Goal: Contribute content: Contribute content

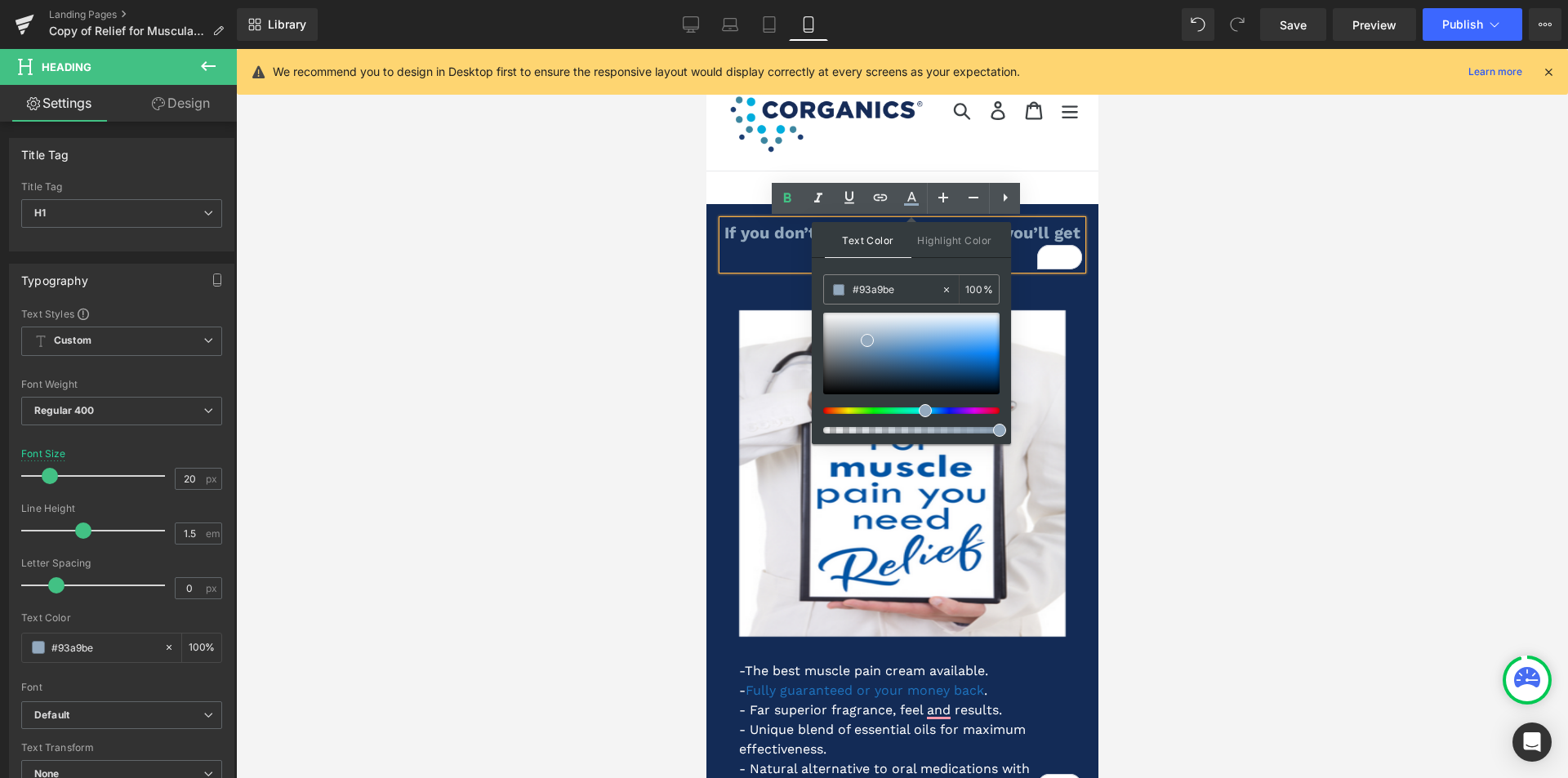
click at [901, 285] on input "#93a9be" at bounding box center [896, 290] width 88 height 18
type input "#93a9b"
type input "0"
type input "#93a9"
type input "60"
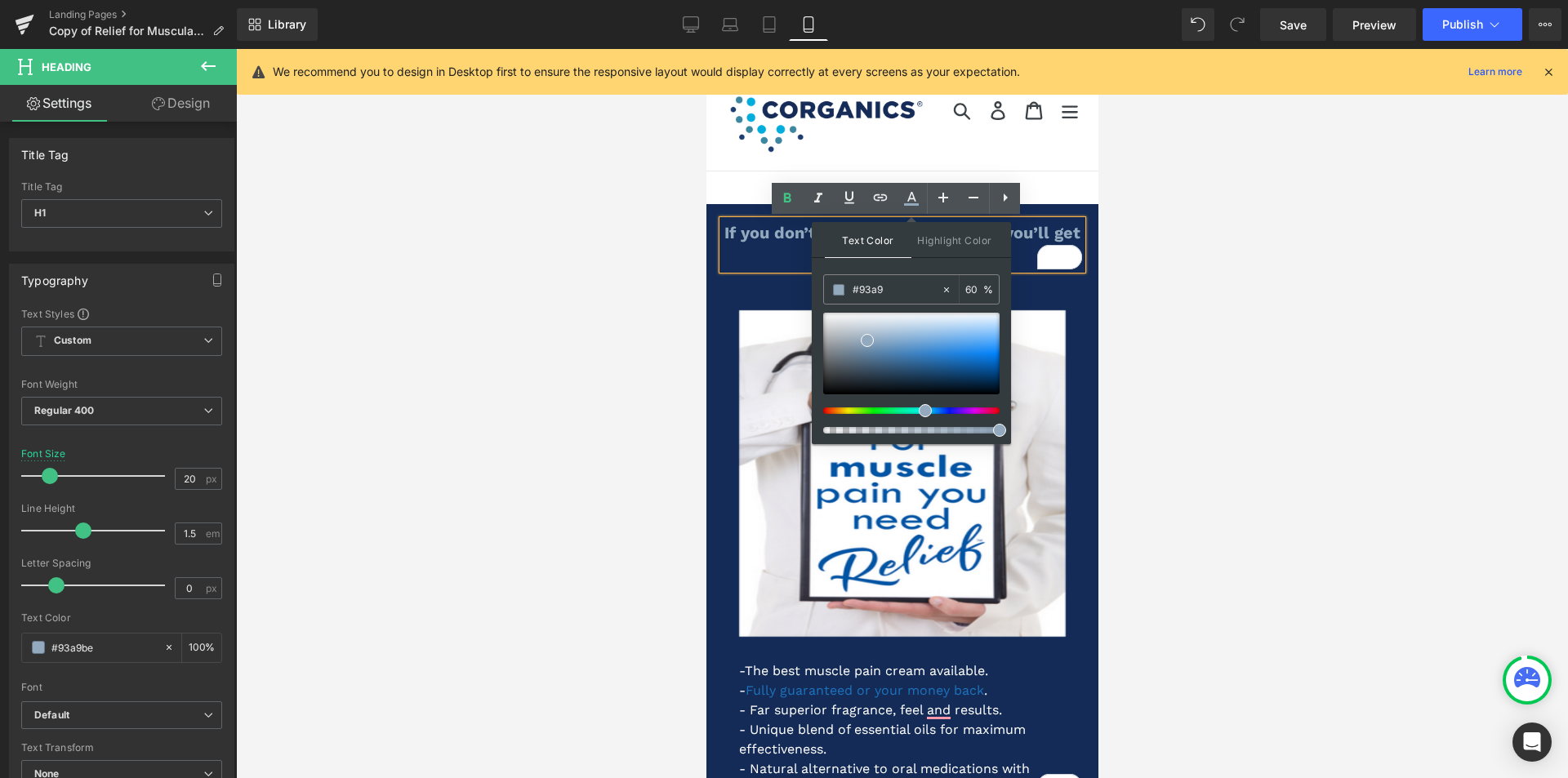
type input "#93a"
type input "100"
type input "#93"
type input "0"
type input "#fff"
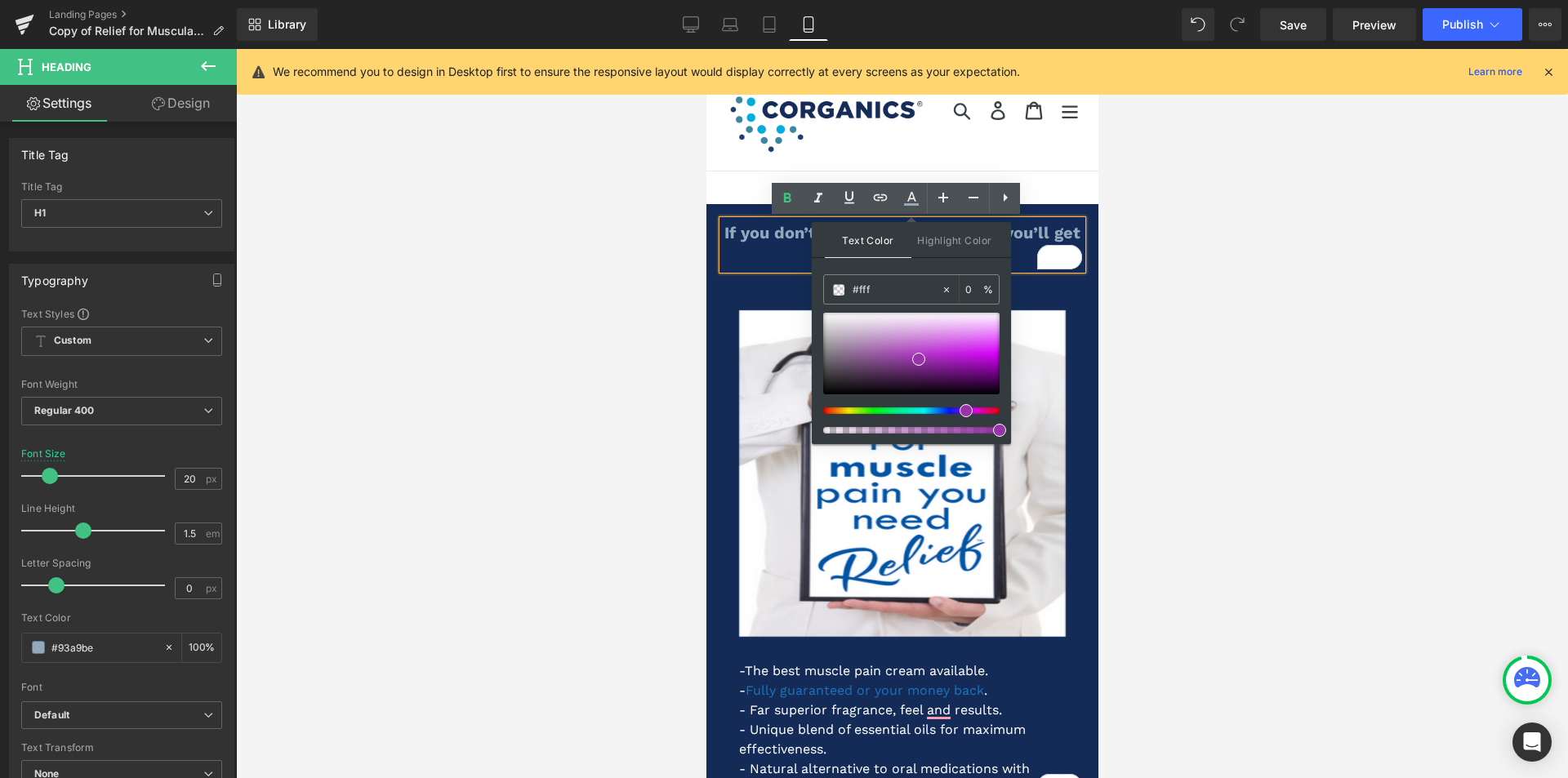
type input "100"
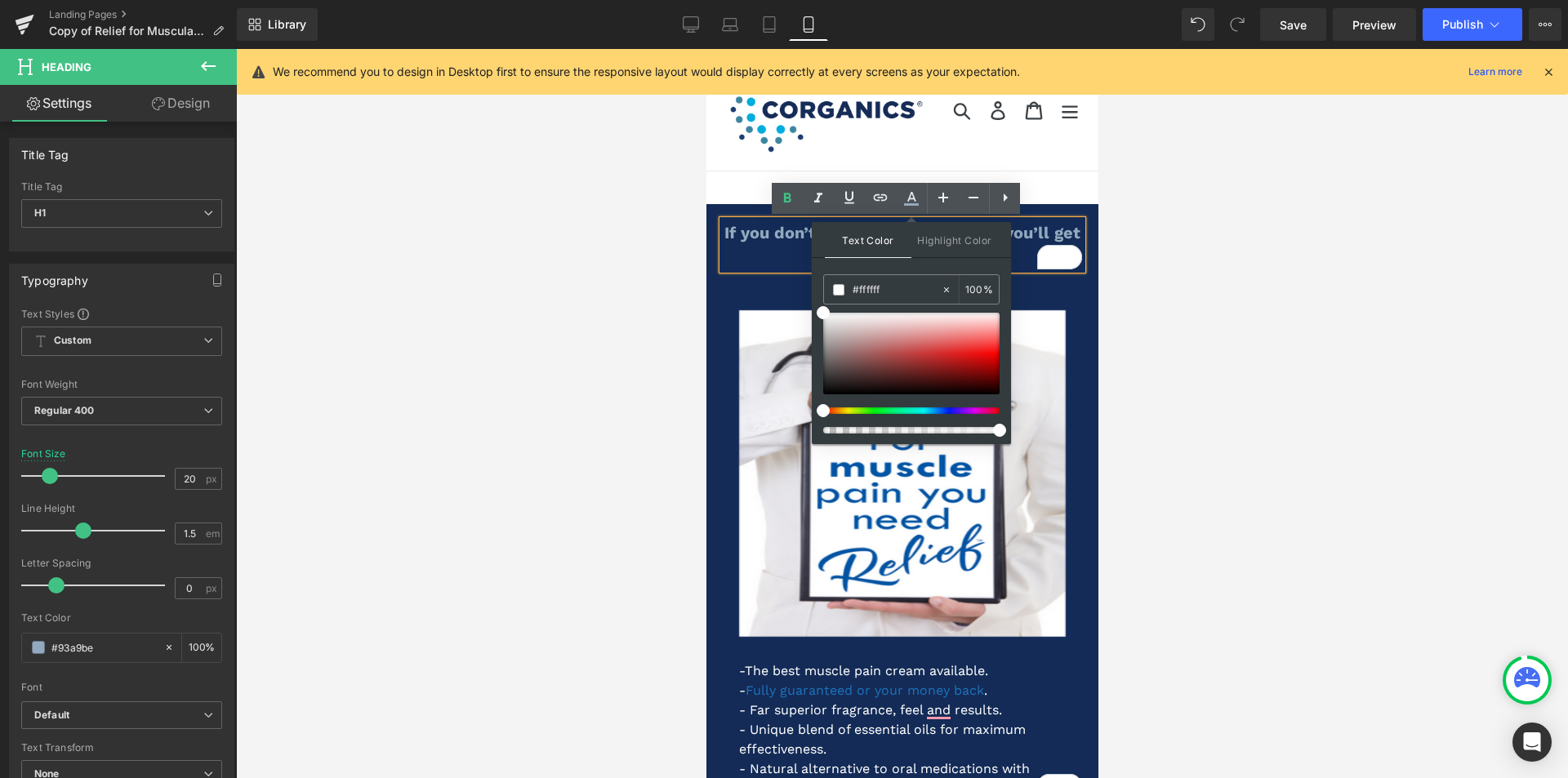
click at [626, 319] on div at bounding box center [902, 413] width 1333 height 729
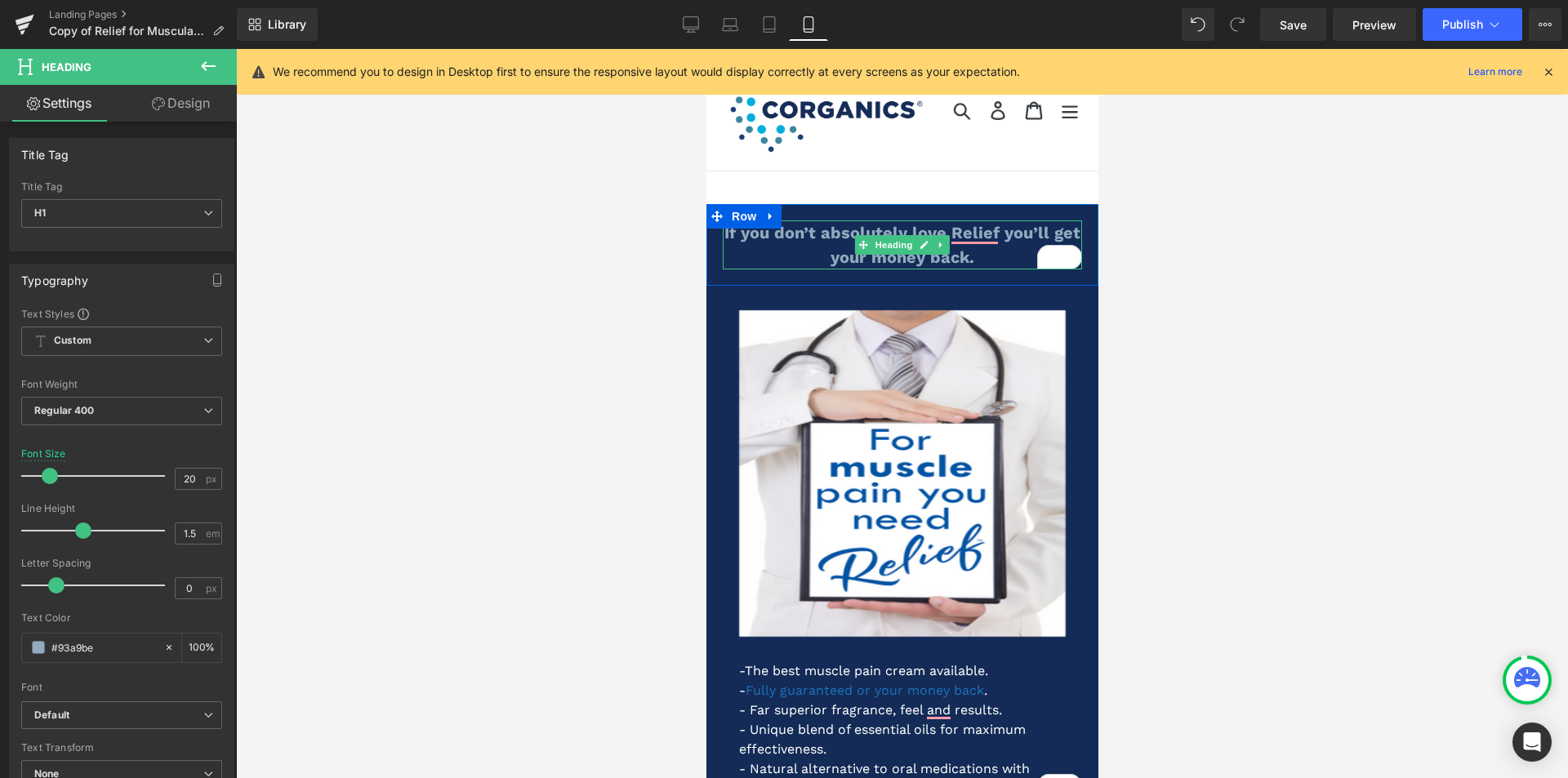
click at [804, 235] on strong "If you don’t absolutely love Relief you’ll get your money back." at bounding box center [901, 244] width 356 height 44
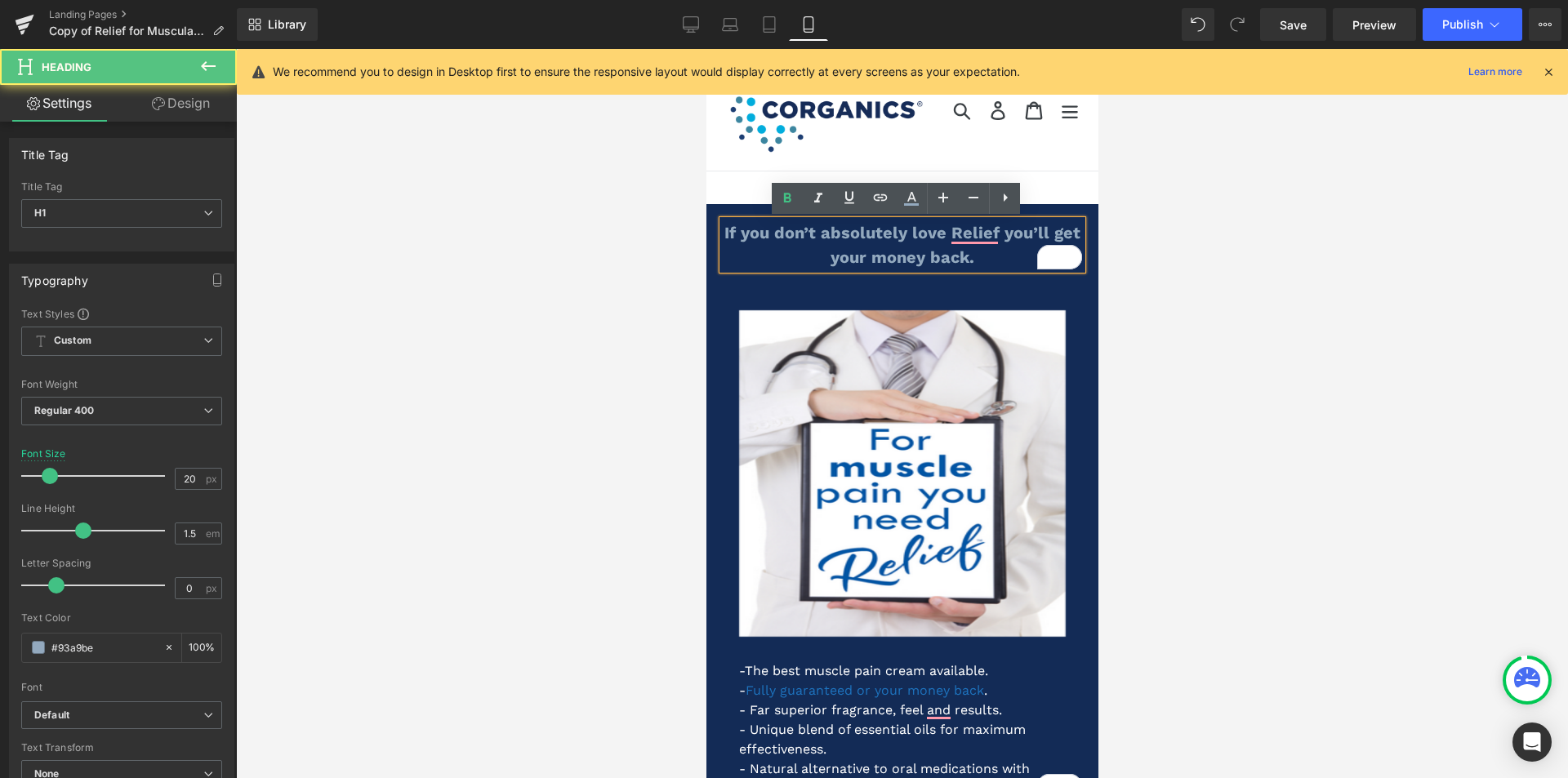
click at [804, 235] on strong "If you don’t absolutely love Relief you’ll get your money back." at bounding box center [901, 244] width 356 height 44
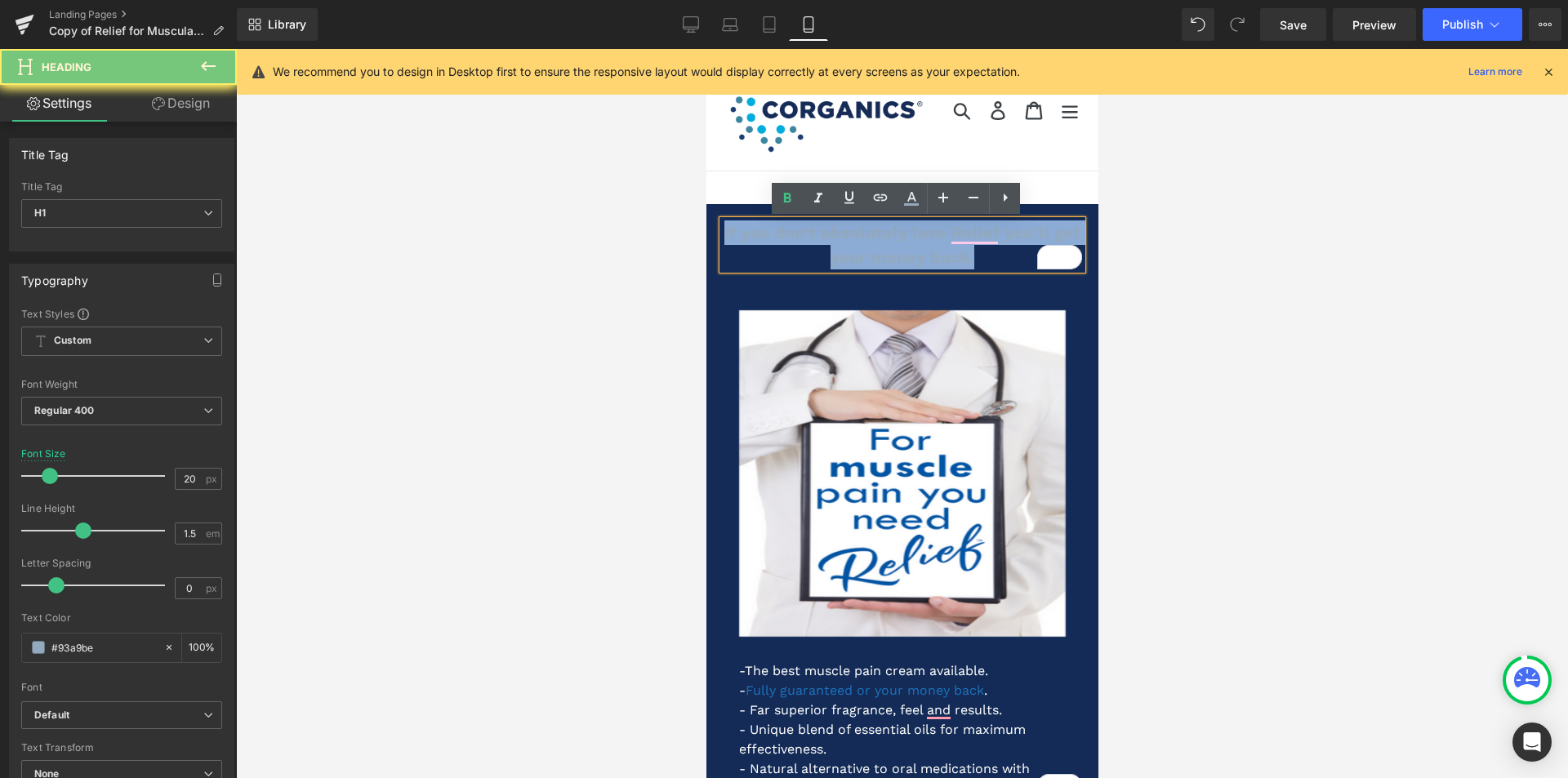
click at [804, 235] on strong "If you don’t absolutely love Relief you’ll get your money back." at bounding box center [901, 244] width 356 height 44
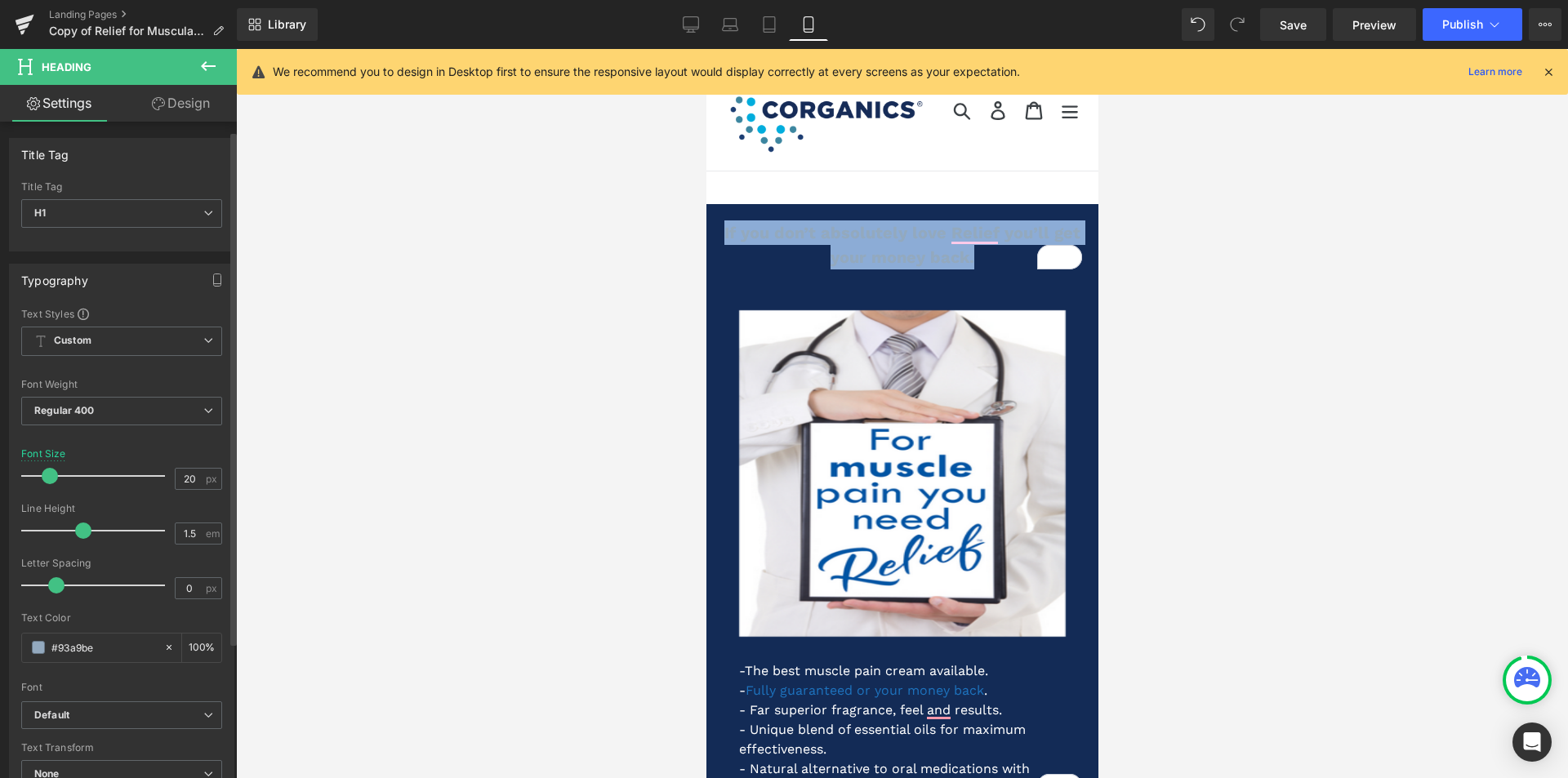
scroll to position [327, 0]
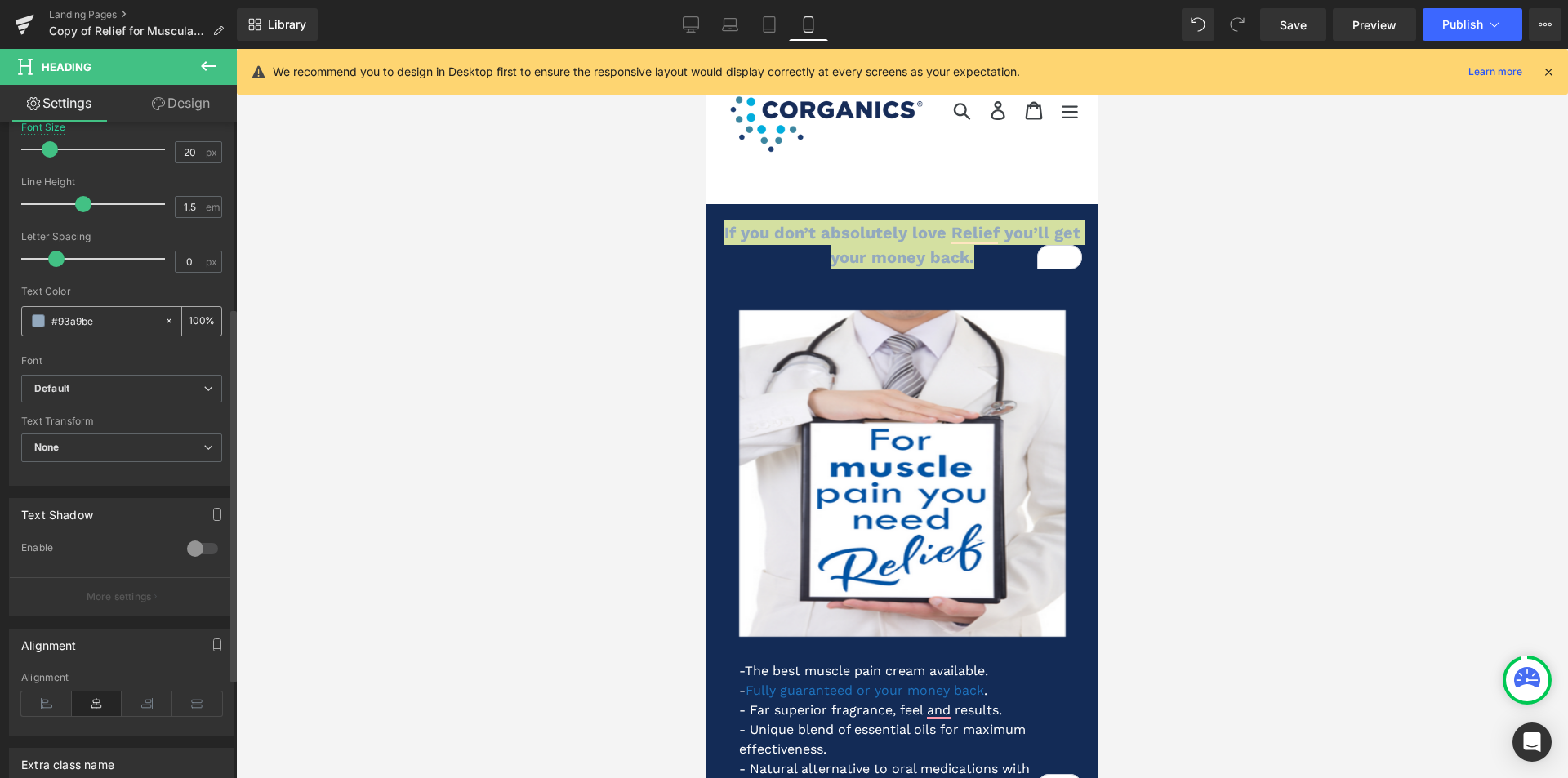
click at [38, 321] on span at bounding box center [38, 320] width 13 height 13
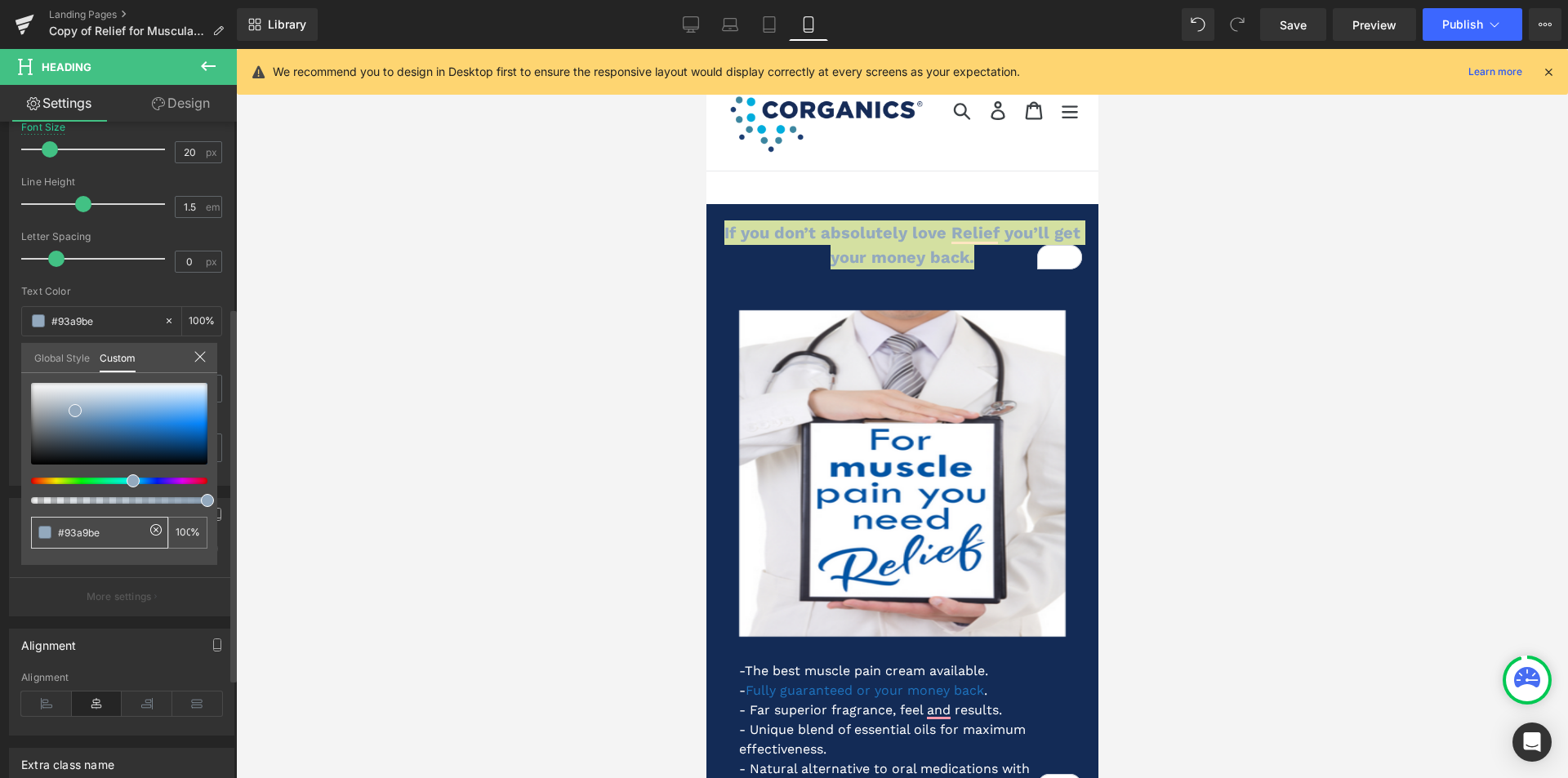
drag, startPoint x: 120, startPoint y: 531, endPoint x: 67, endPoint y: 535, distance: 53.2
click at [67, 535] on input "#93a9be" at bounding box center [100, 533] width 86 height 17
type input "#f"
type input "0"
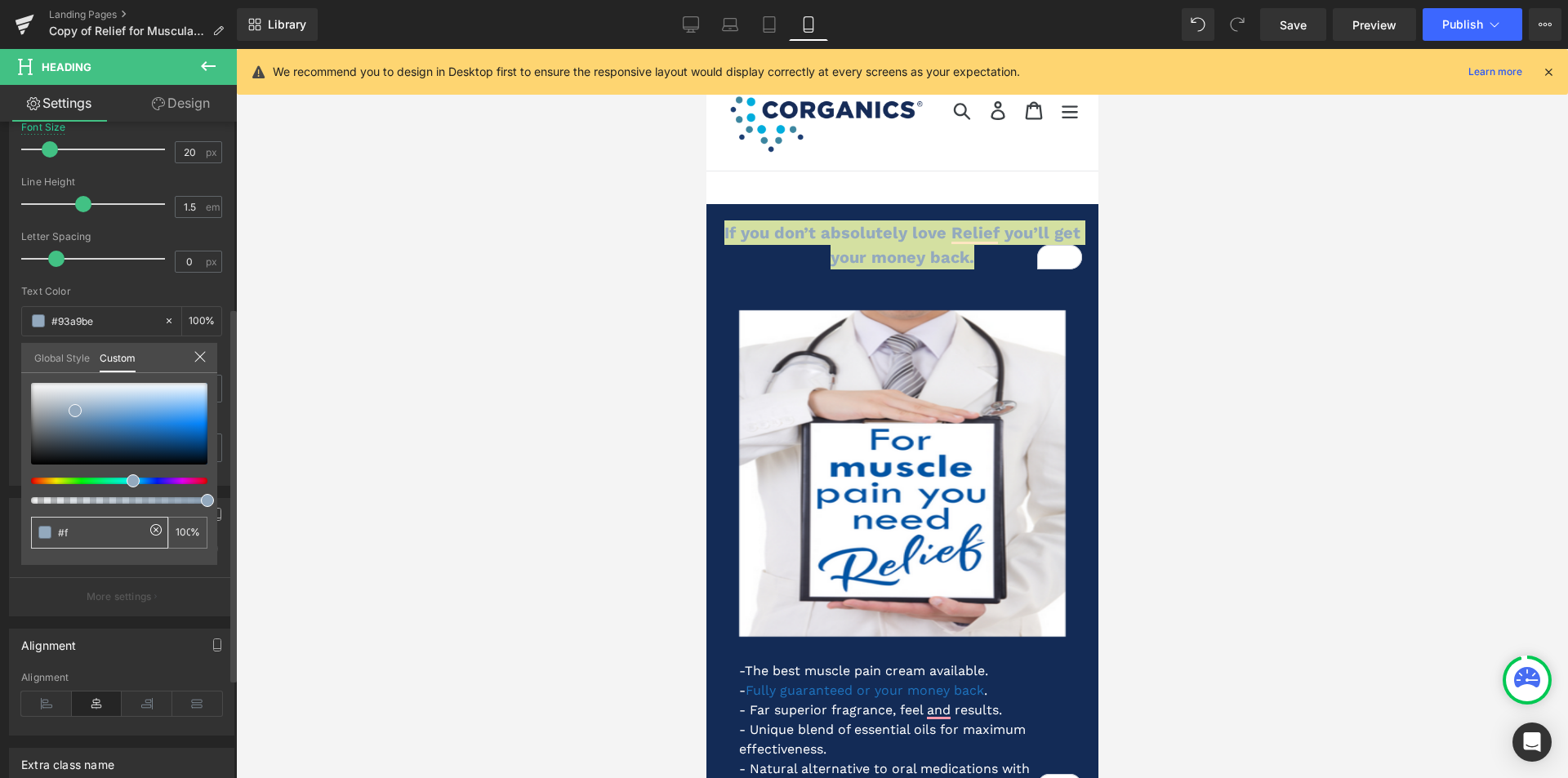
type input "0"
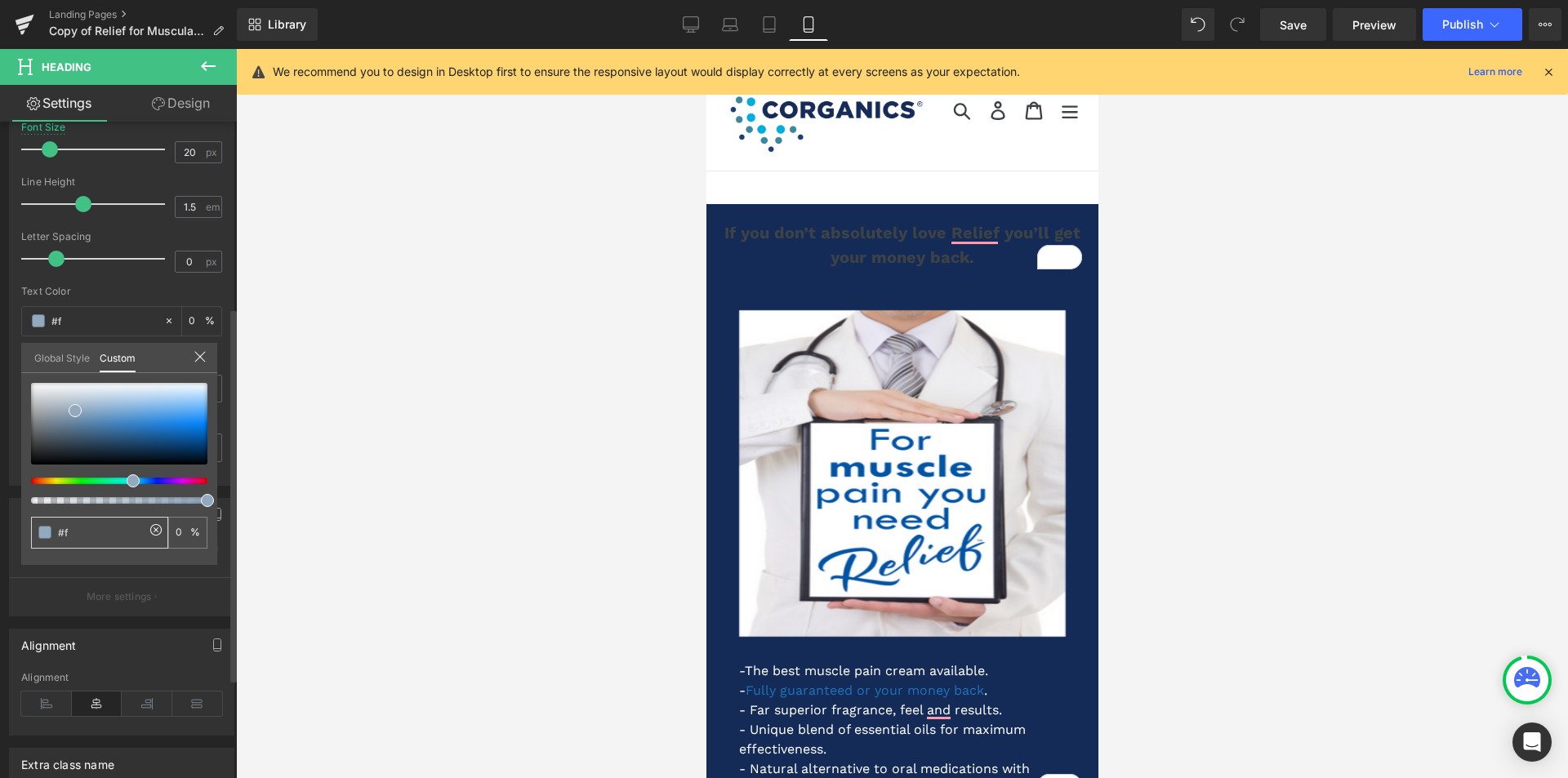
type input "#ff"
type input "#fff"
type input "100"
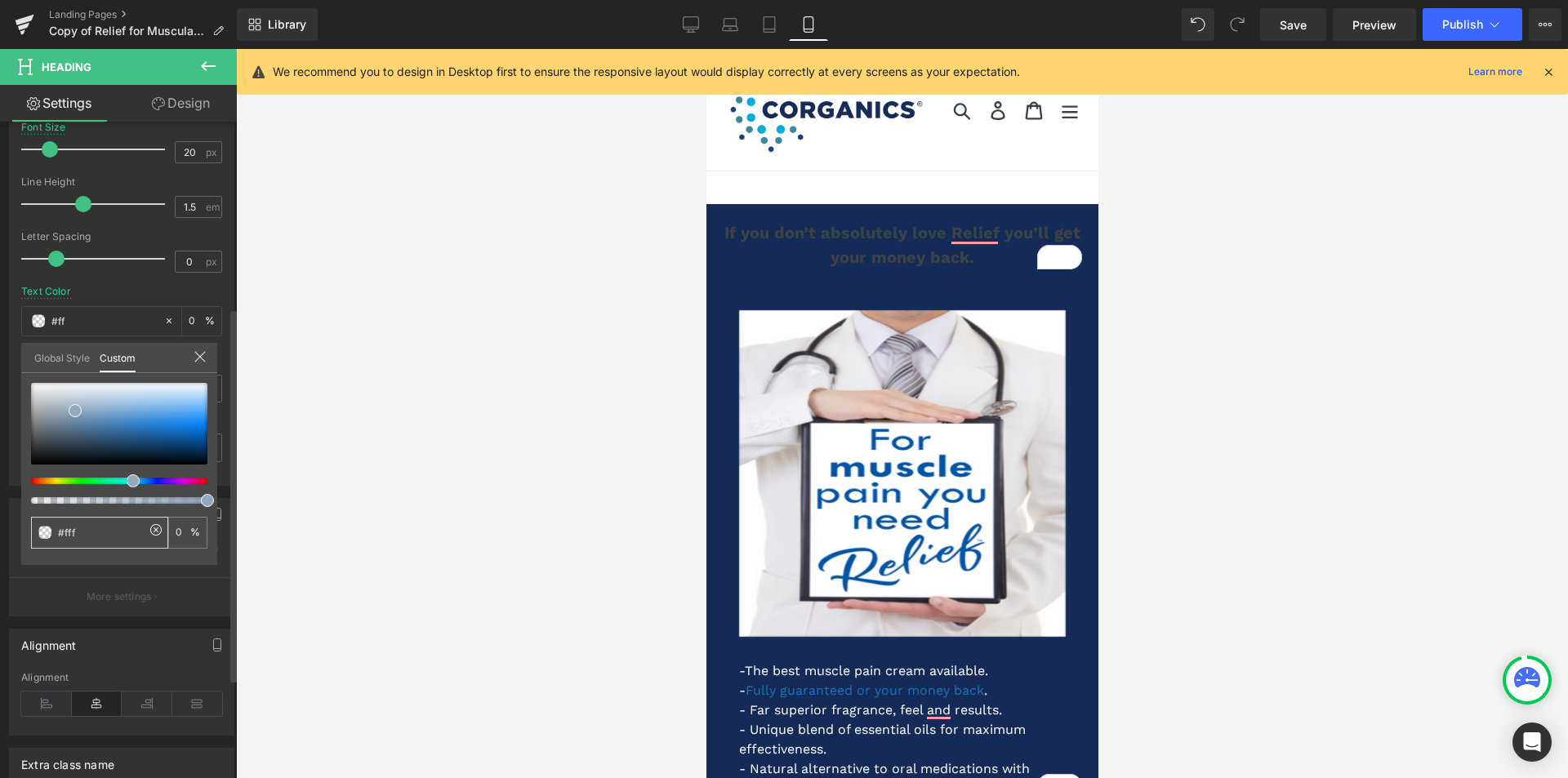
type input "100"
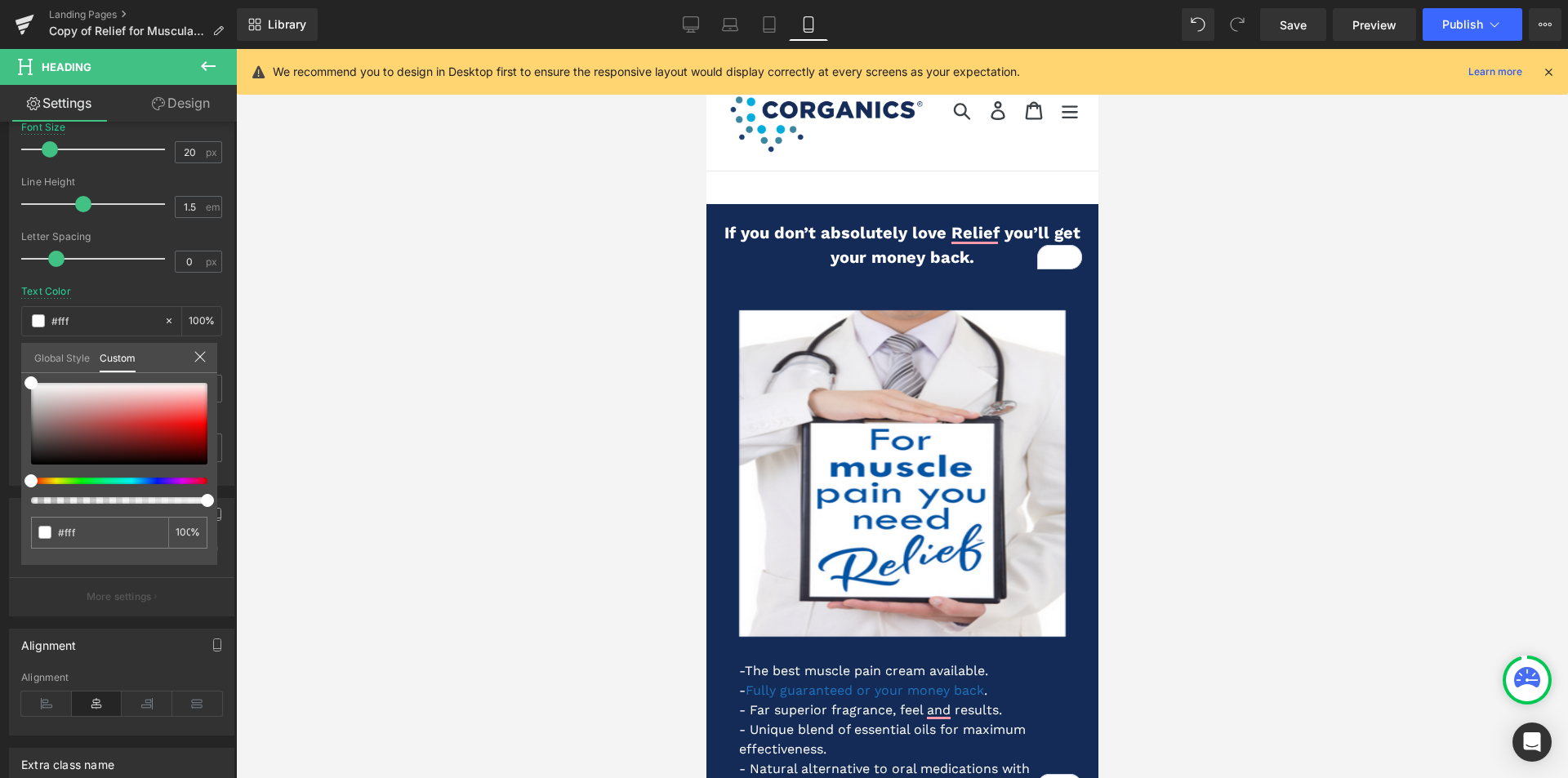
click at [447, 398] on div at bounding box center [902, 413] width 1333 height 729
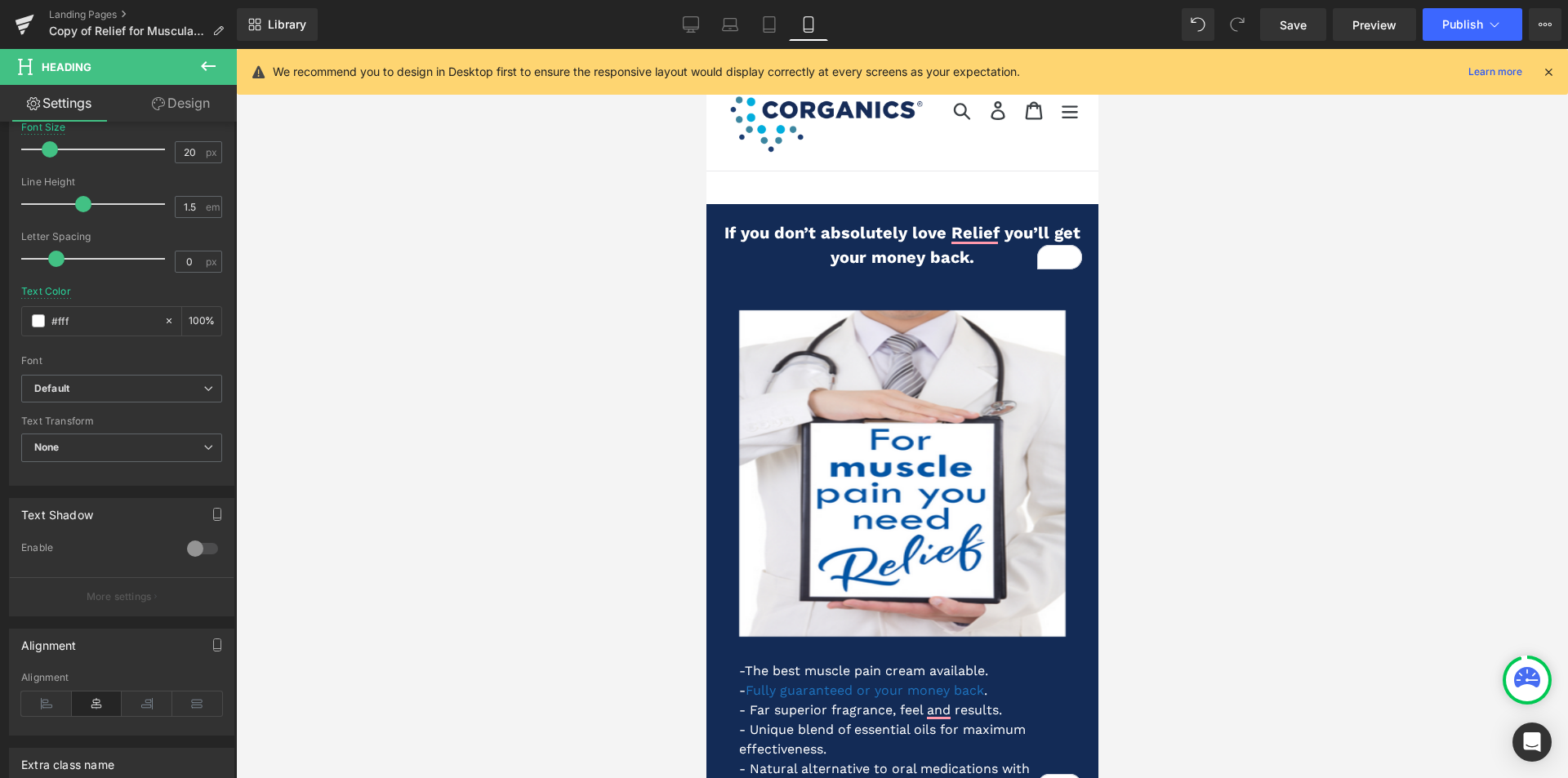
click at [1207, 320] on div at bounding box center [902, 413] width 1333 height 729
click at [925, 303] on div "Image -The best muscle pain cream available. - Fully guaranteed or your money b…" at bounding box center [901, 743] width 392 height 915
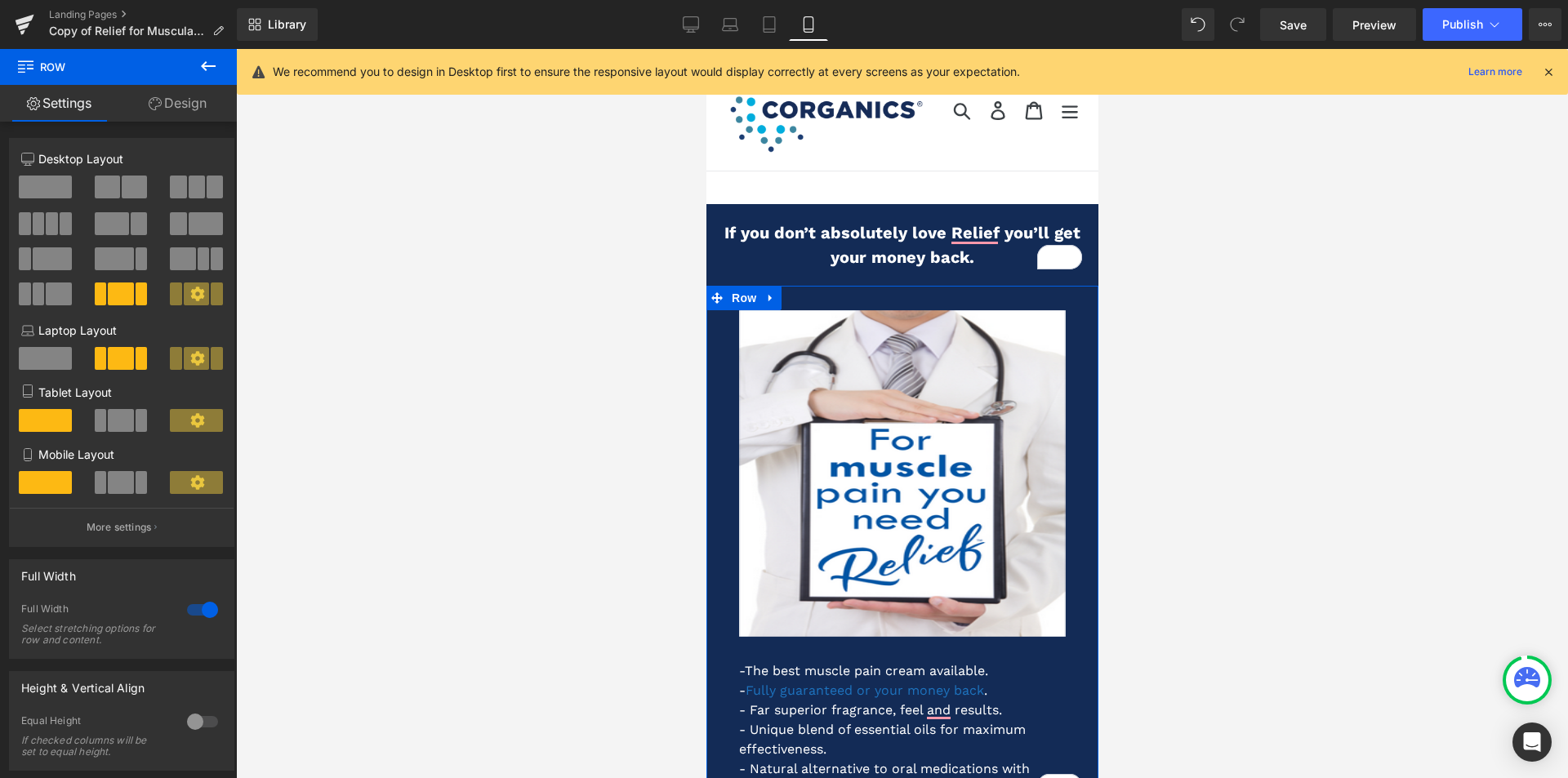
click at [174, 101] on link "Design" at bounding box center [177, 102] width 118 height 37
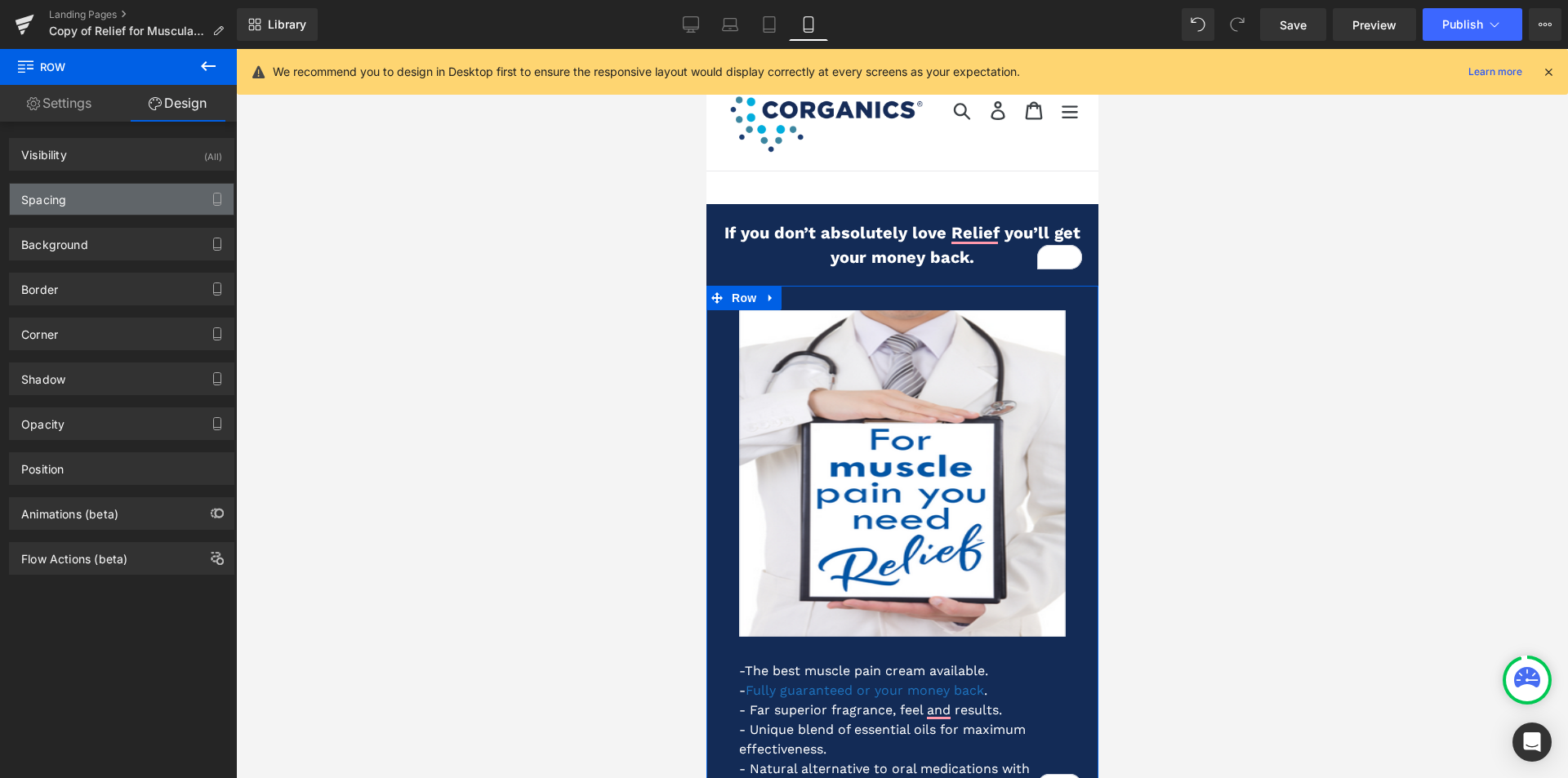
type input "0"
type input "30"
type input "20"
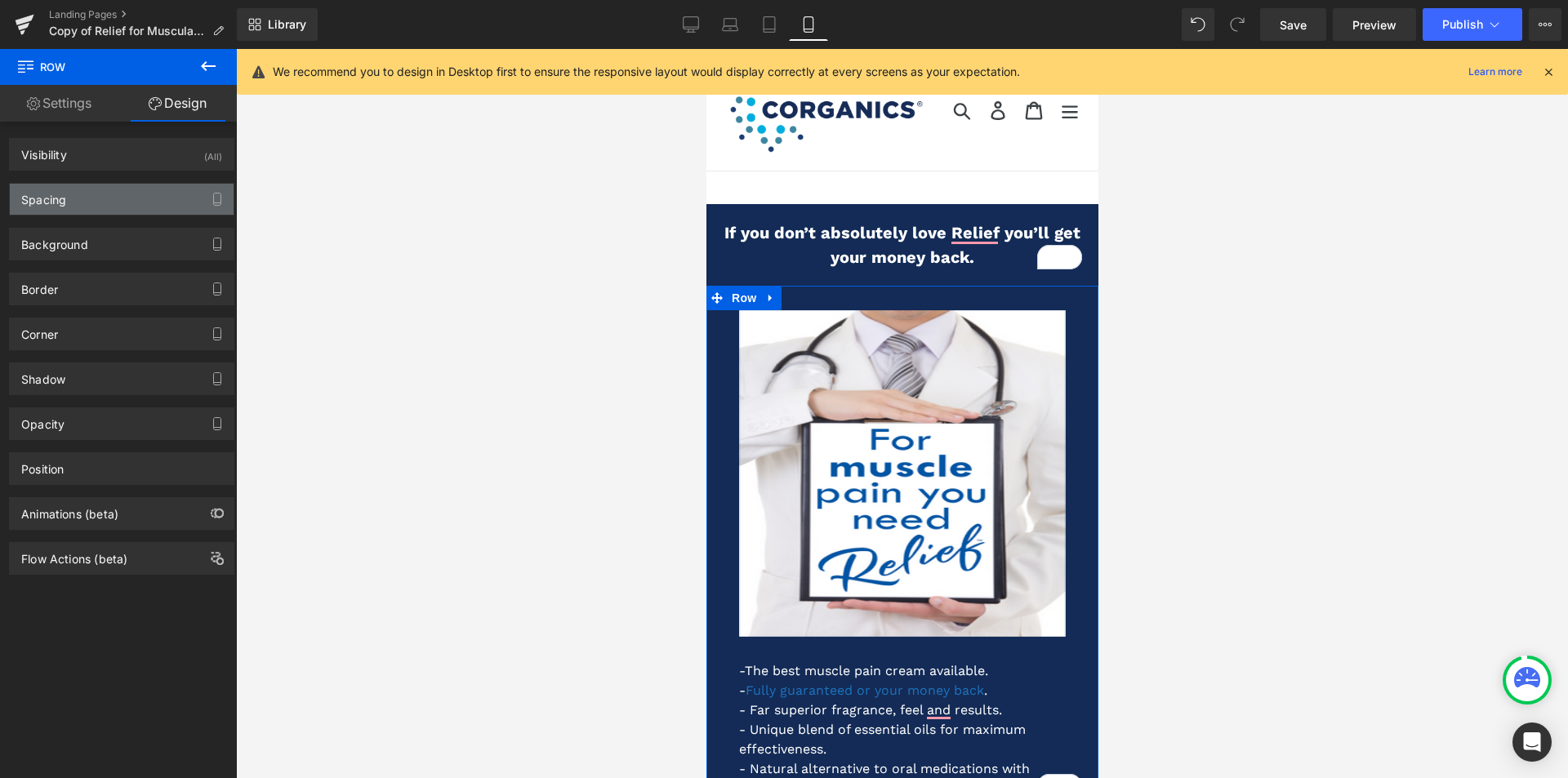
type input "20"
click at [141, 199] on div "Spacing" at bounding box center [121, 199] width 224 height 31
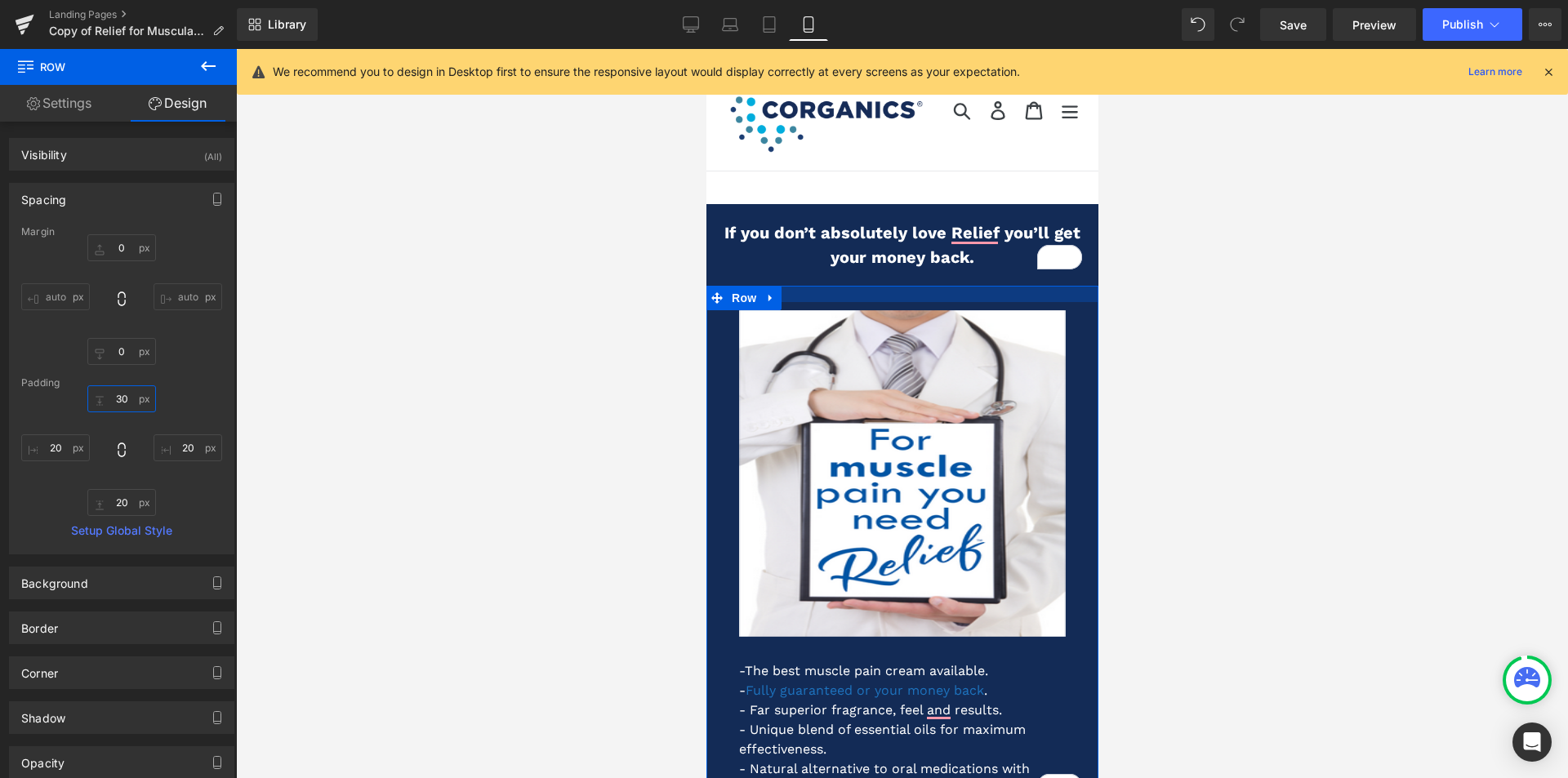
click at [120, 402] on input "30" at bounding box center [121, 398] width 69 height 27
click at [120, 507] on input "20" at bounding box center [121, 502] width 69 height 27
click at [526, 498] on div at bounding box center [902, 413] width 1333 height 729
click at [1249, 422] on div at bounding box center [902, 413] width 1333 height 729
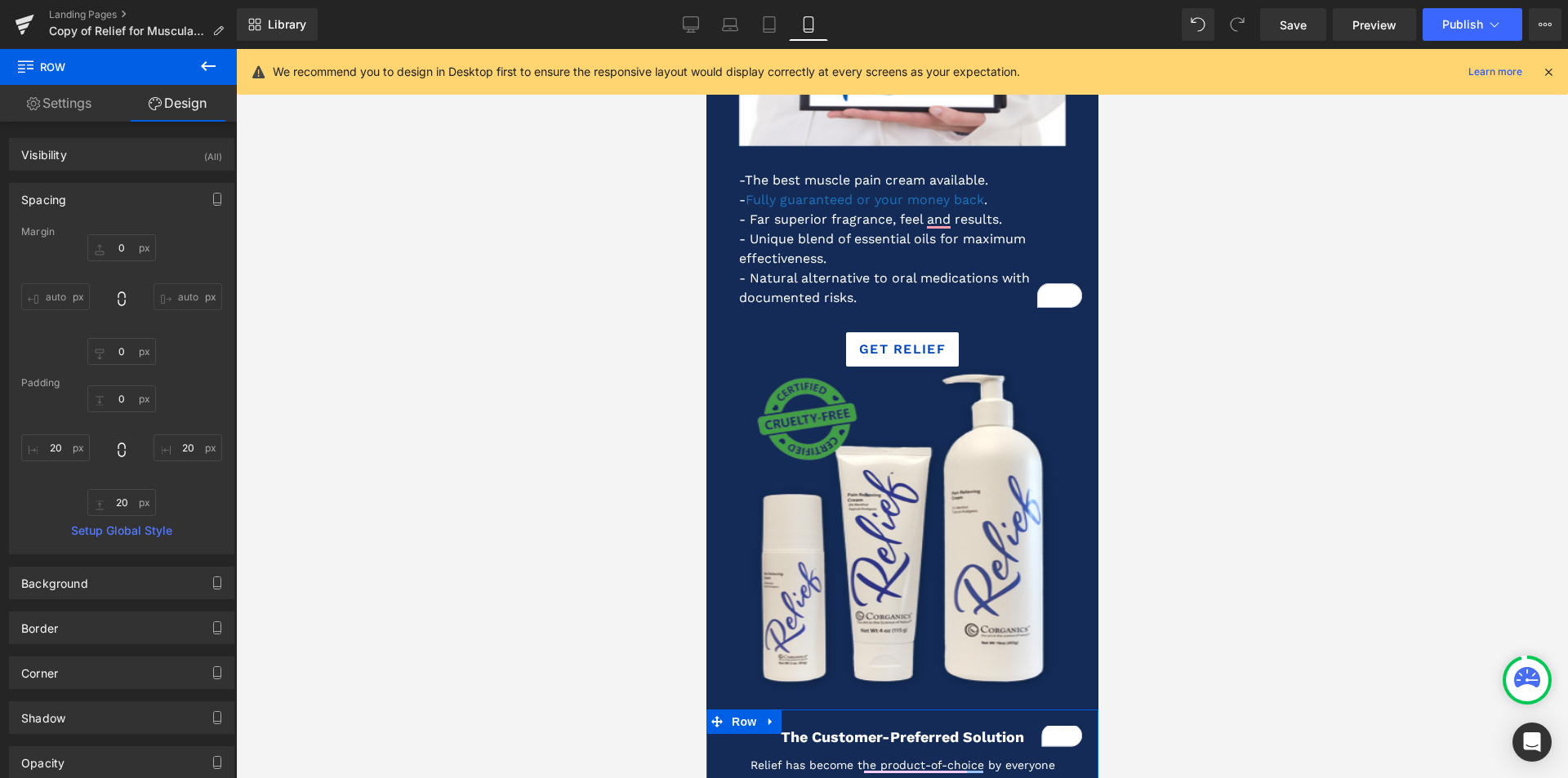
scroll to position [490, 0]
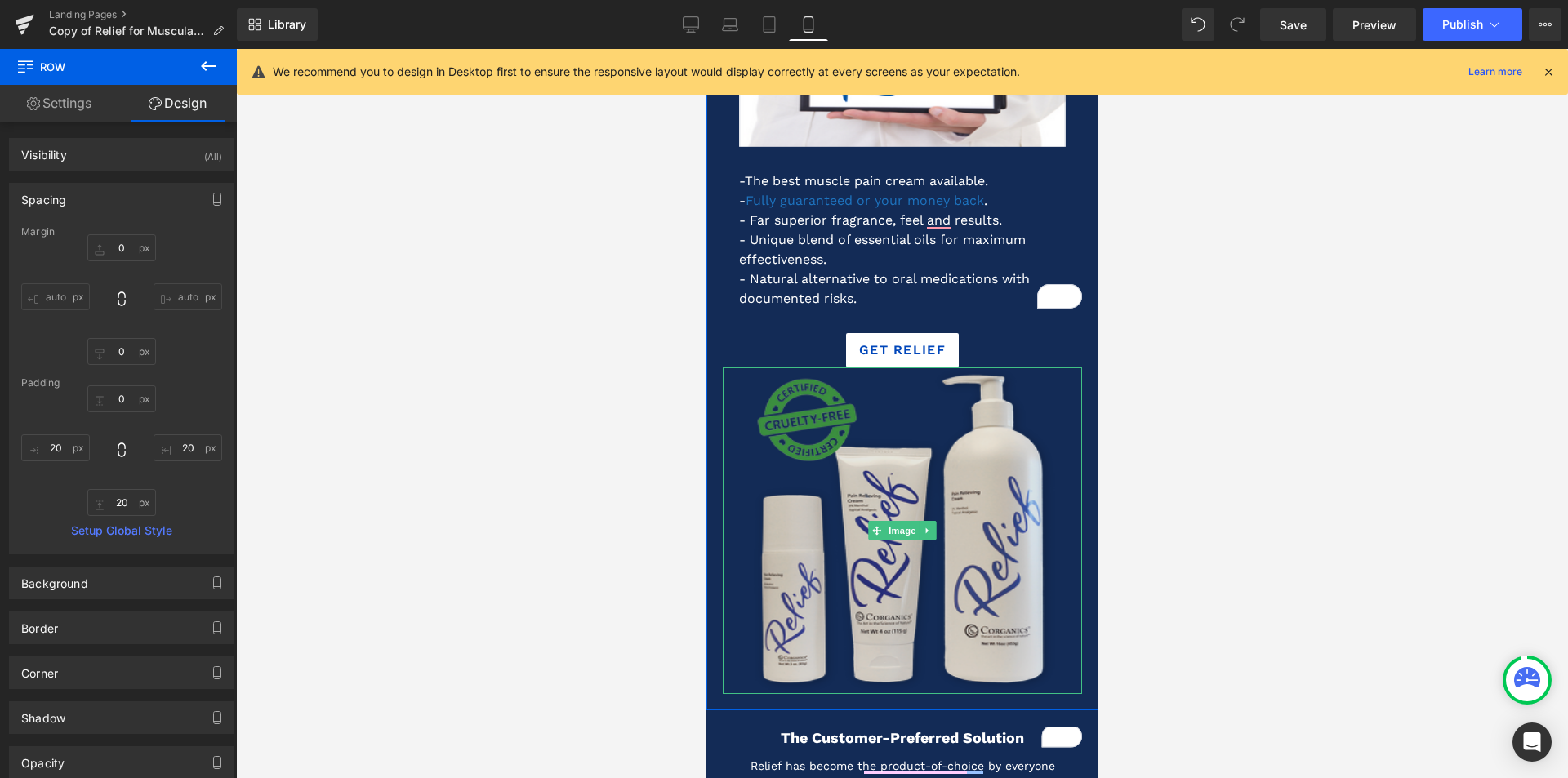
click at [940, 565] on img at bounding box center [901, 531] width 327 height 327
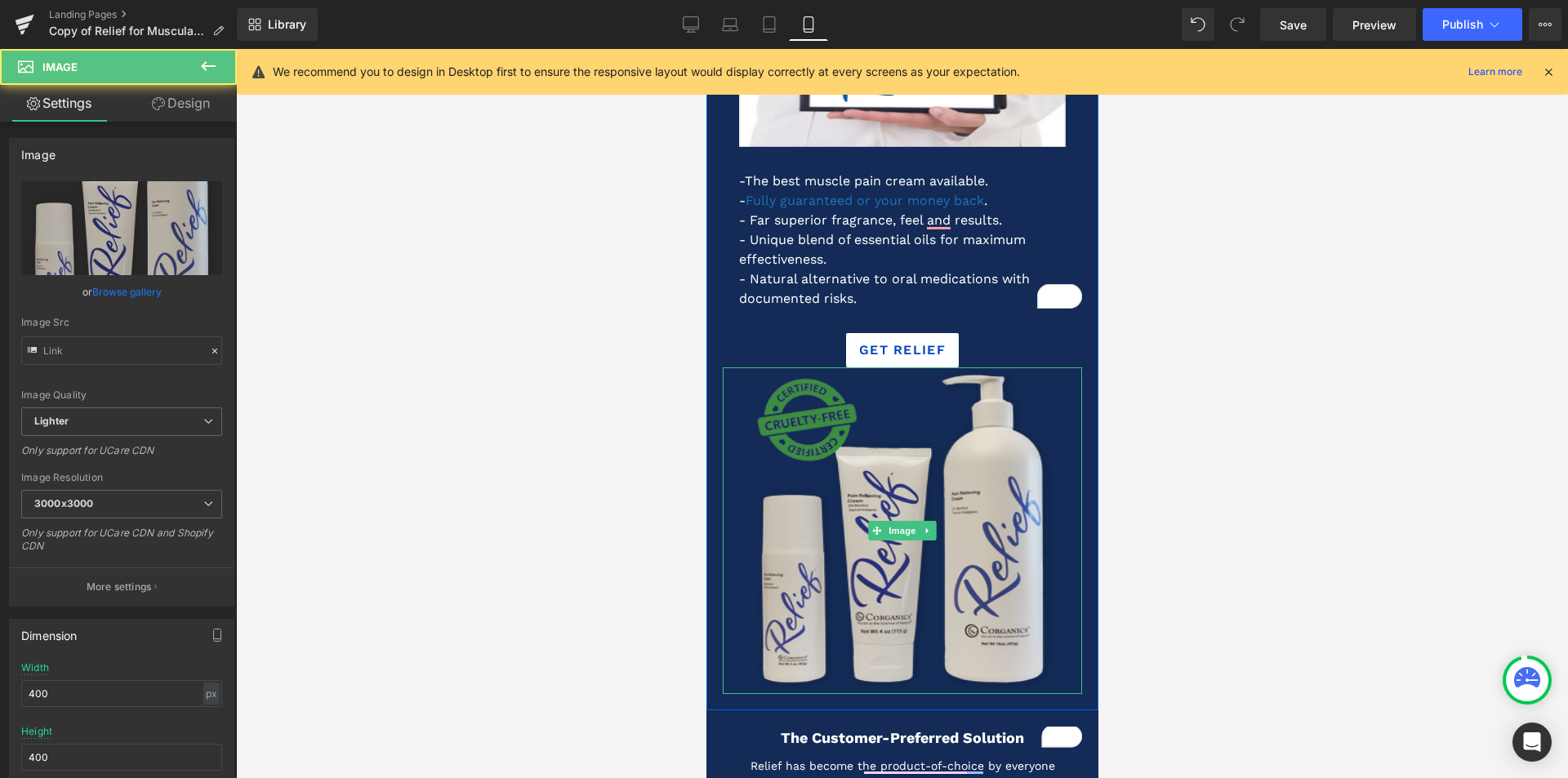
type input "https://ucarecdn.com/2efc7d85-d727-40b8-af26-e34c7398fa13/-/format/auto/-/previ…"
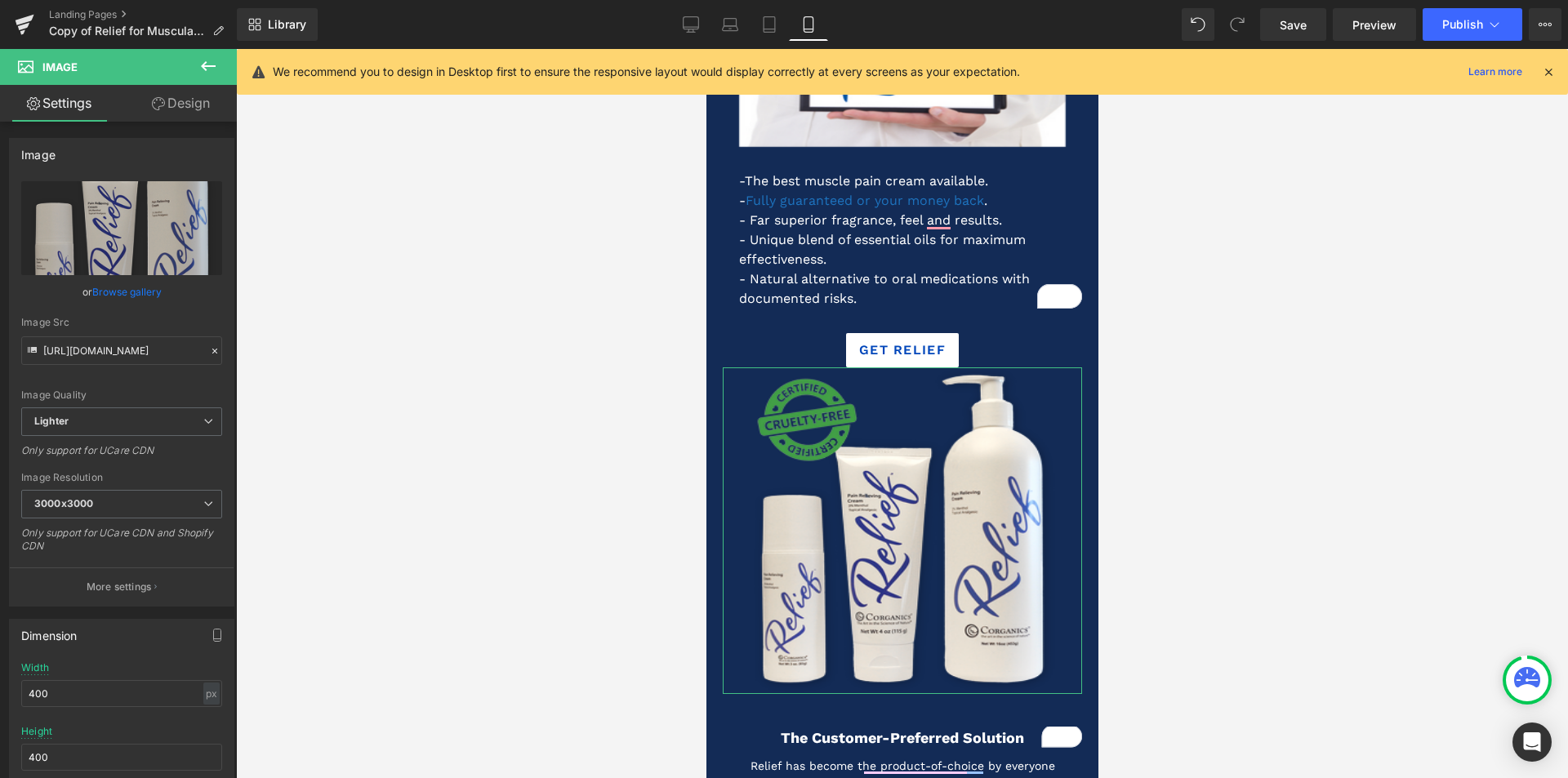
click at [186, 108] on link "Design" at bounding box center [180, 102] width 118 height 37
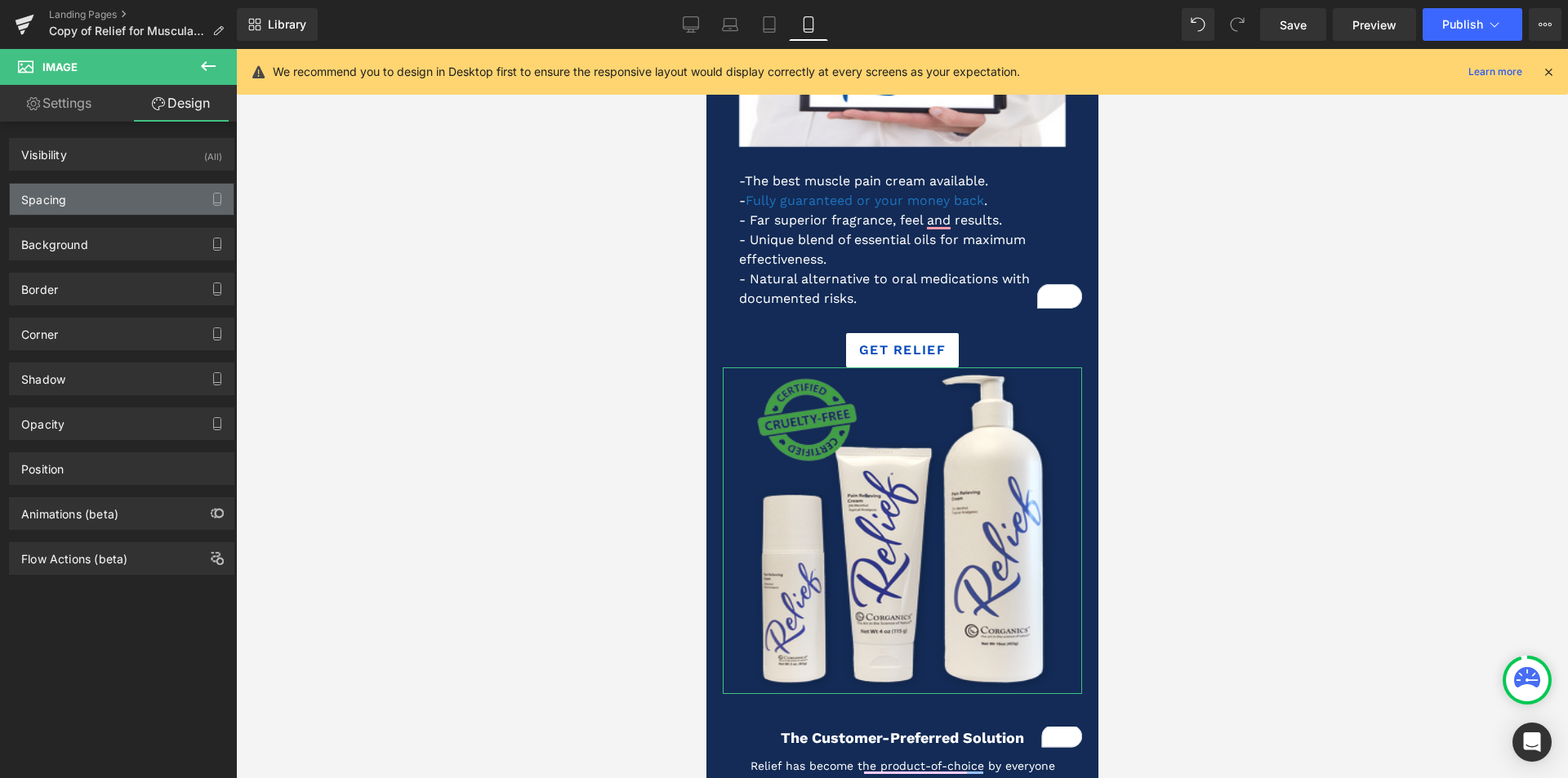
click at [121, 197] on div "Spacing" at bounding box center [121, 199] width 224 height 31
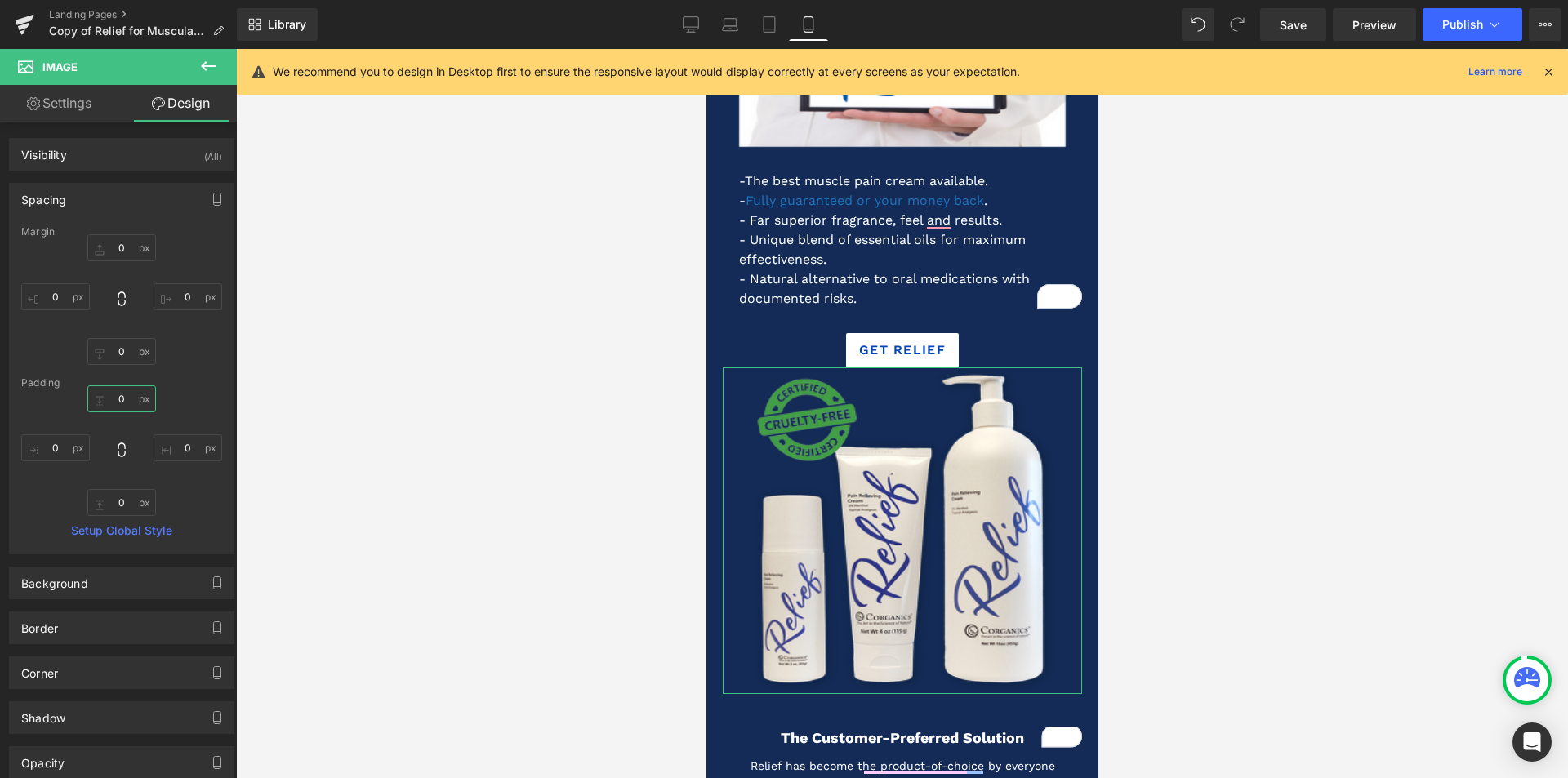
click at [117, 399] on input "0" at bounding box center [121, 398] width 69 height 27
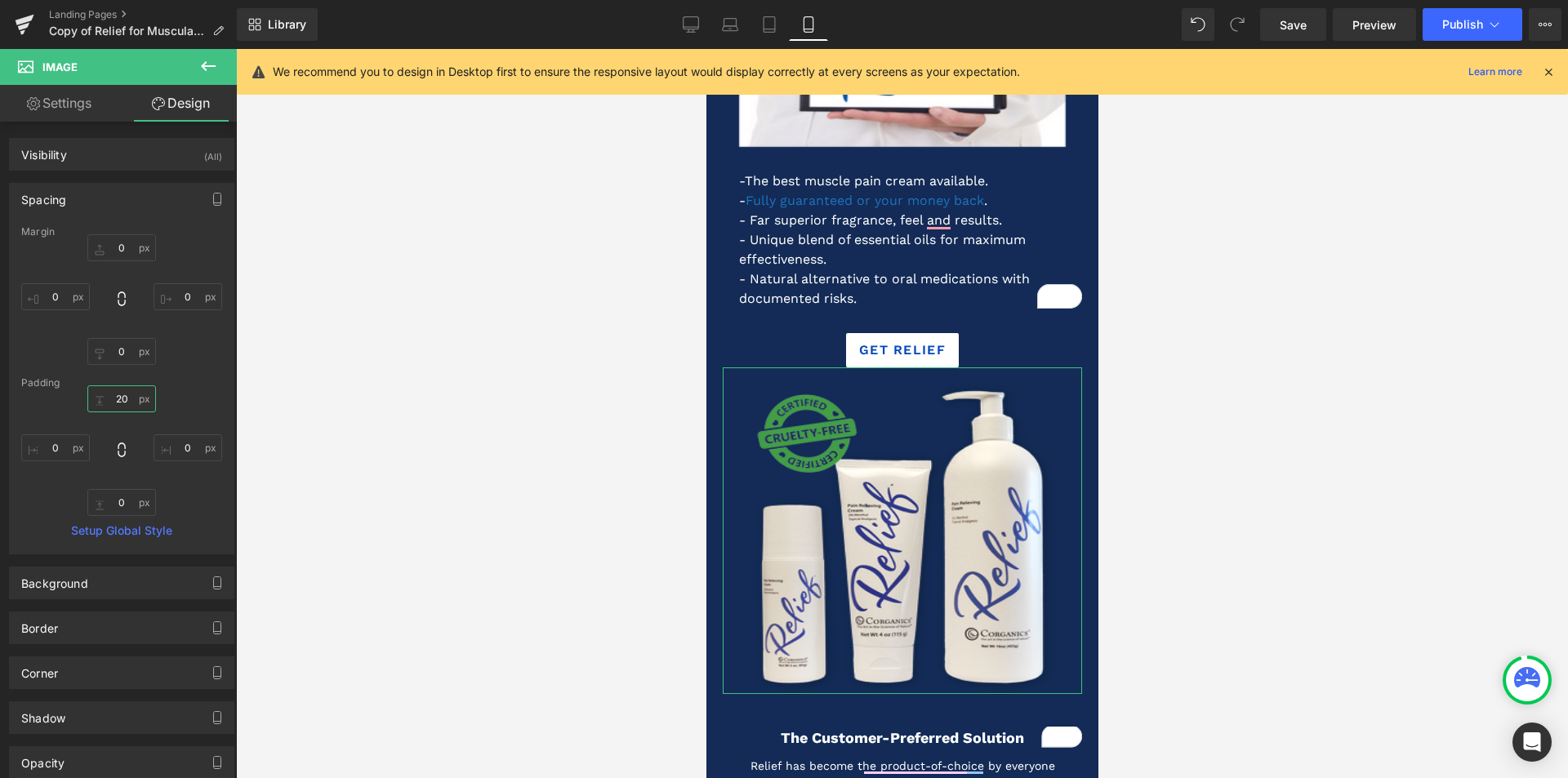
type input "20p"
type input "20"
click at [366, 436] on div at bounding box center [902, 413] width 1333 height 729
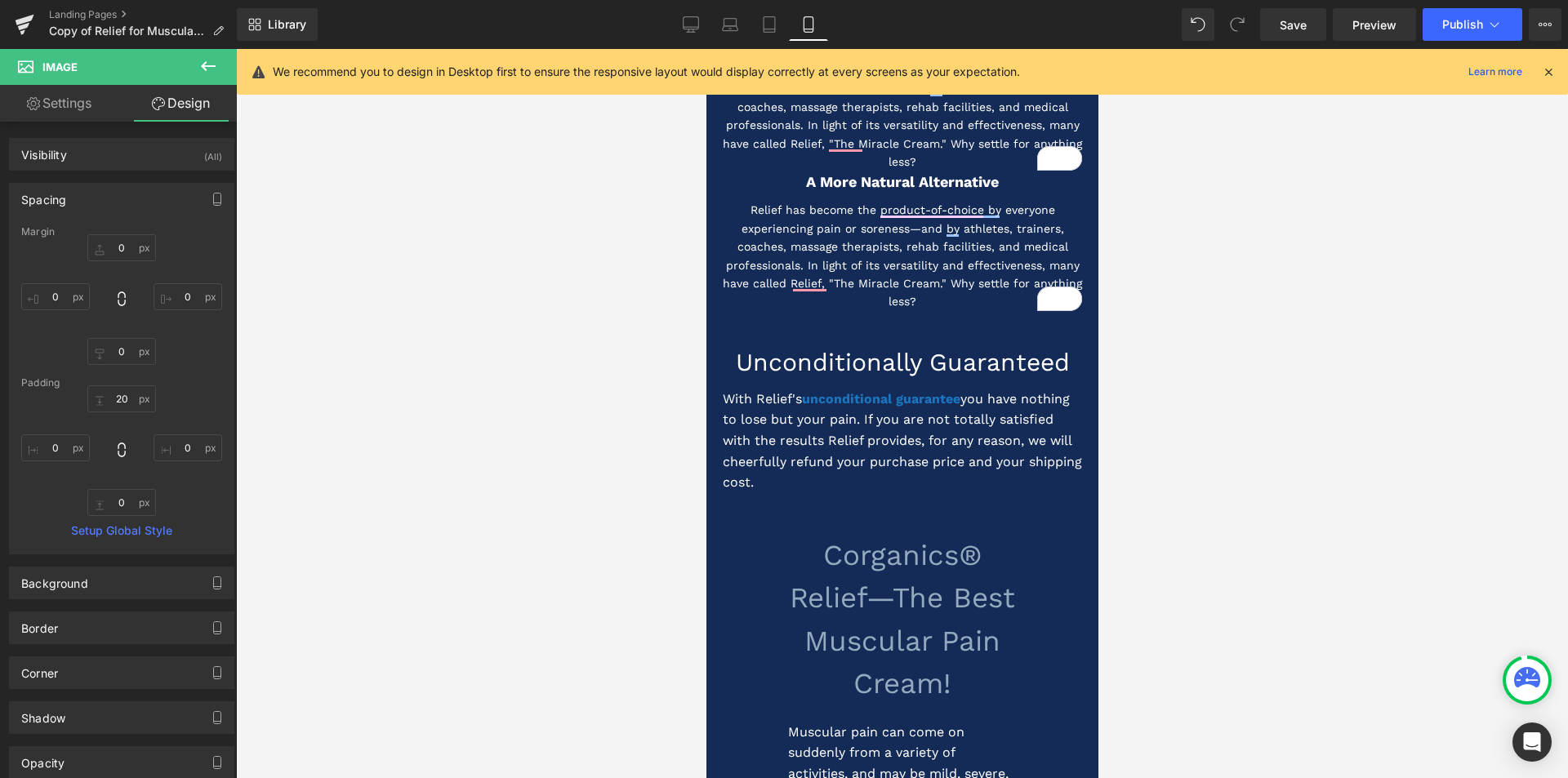
scroll to position [1388, 0]
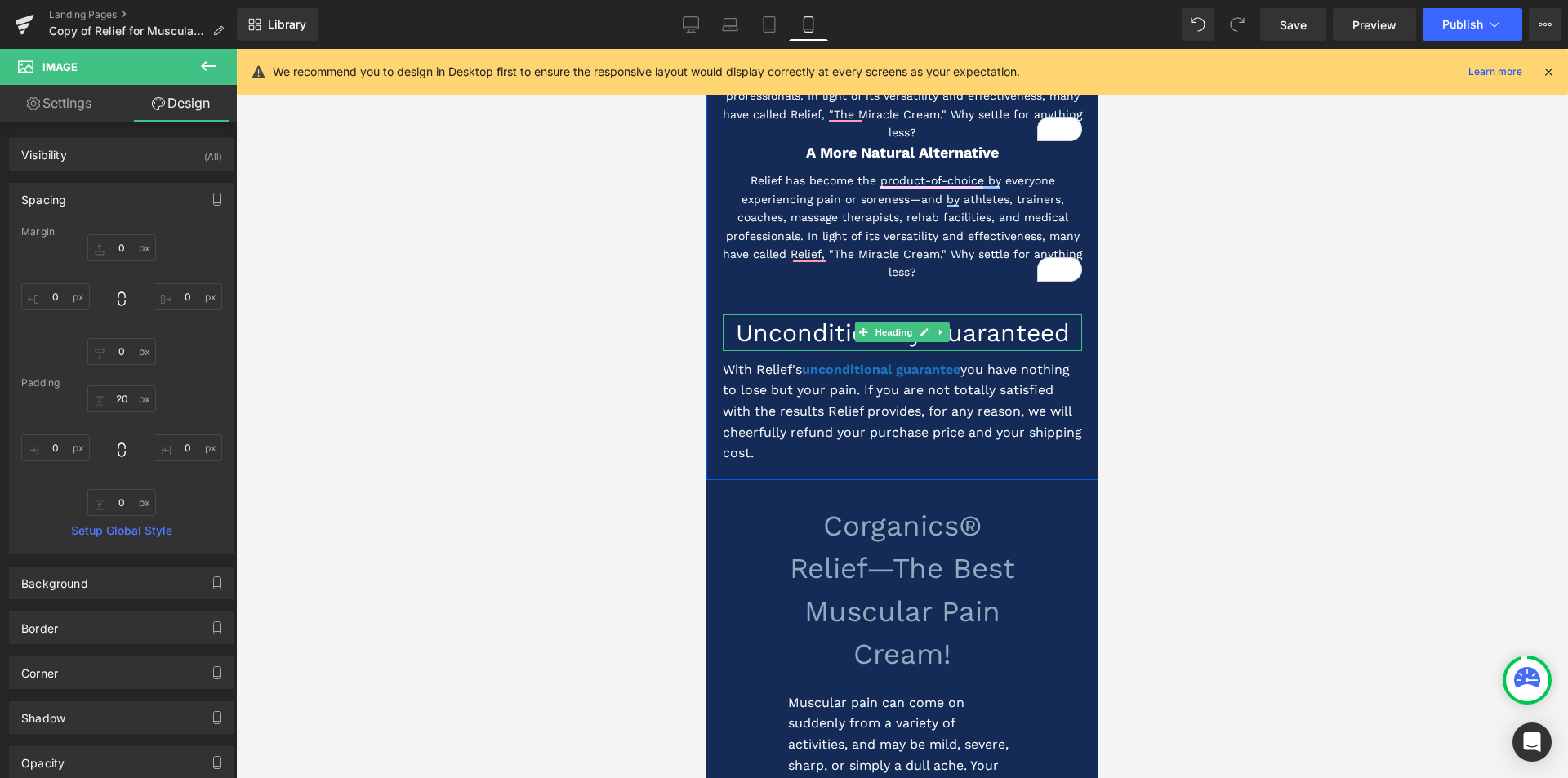
click at [801, 336] on h1 "Unconditionally Guaranteed" at bounding box center [902, 332] width 360 height 37
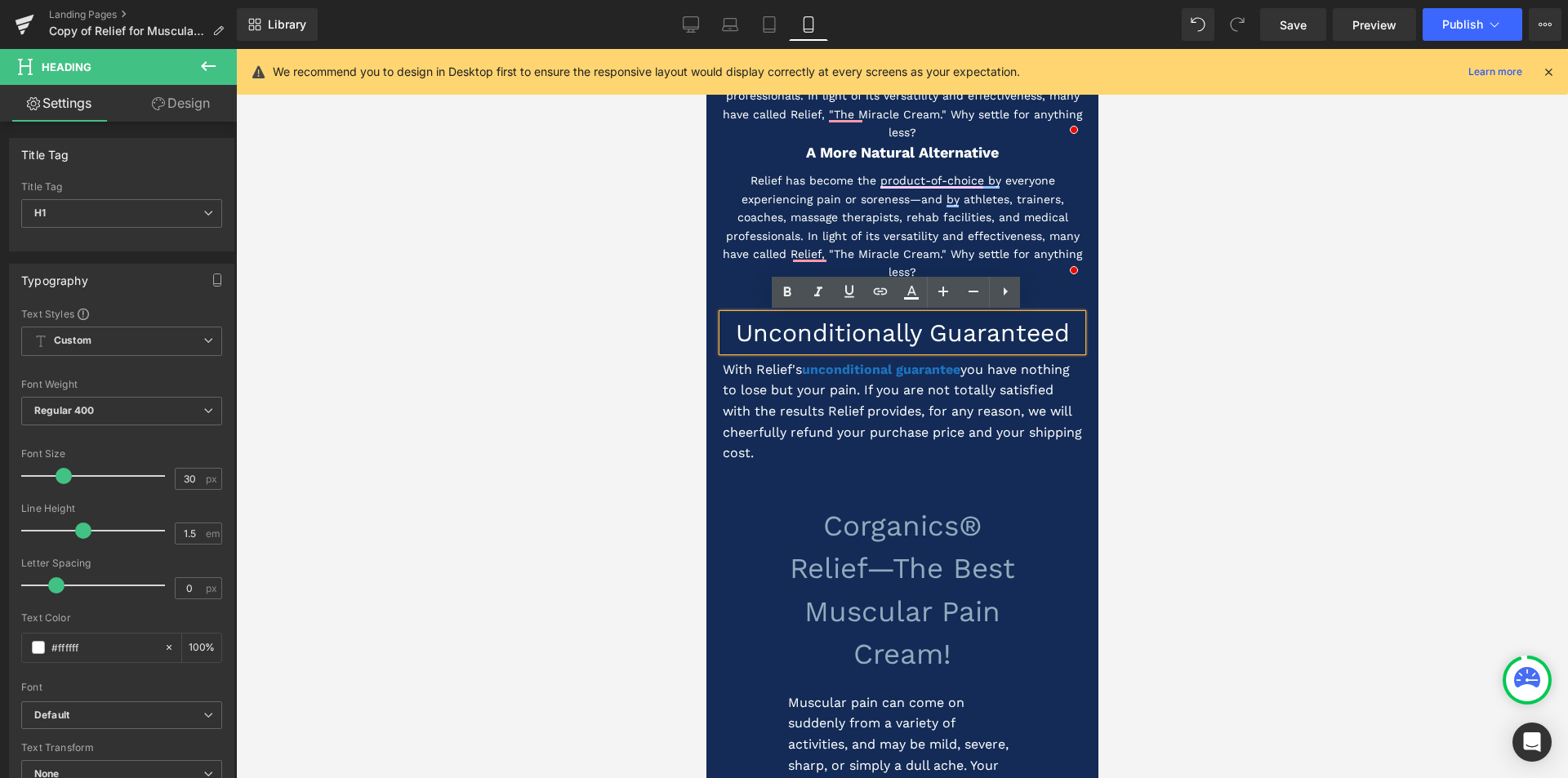
click at [783, 336] on h1 "Unconditionally Guaranteed" at bounding box center [902, 332] width 360 height 37
click at [782, 296] on icon at bounding box center [788, 292] width 20 height 20
click at [855, 335] on h1 "Unconditionally Guaranteed" at bounding box center [902, 332] width 360 height 37
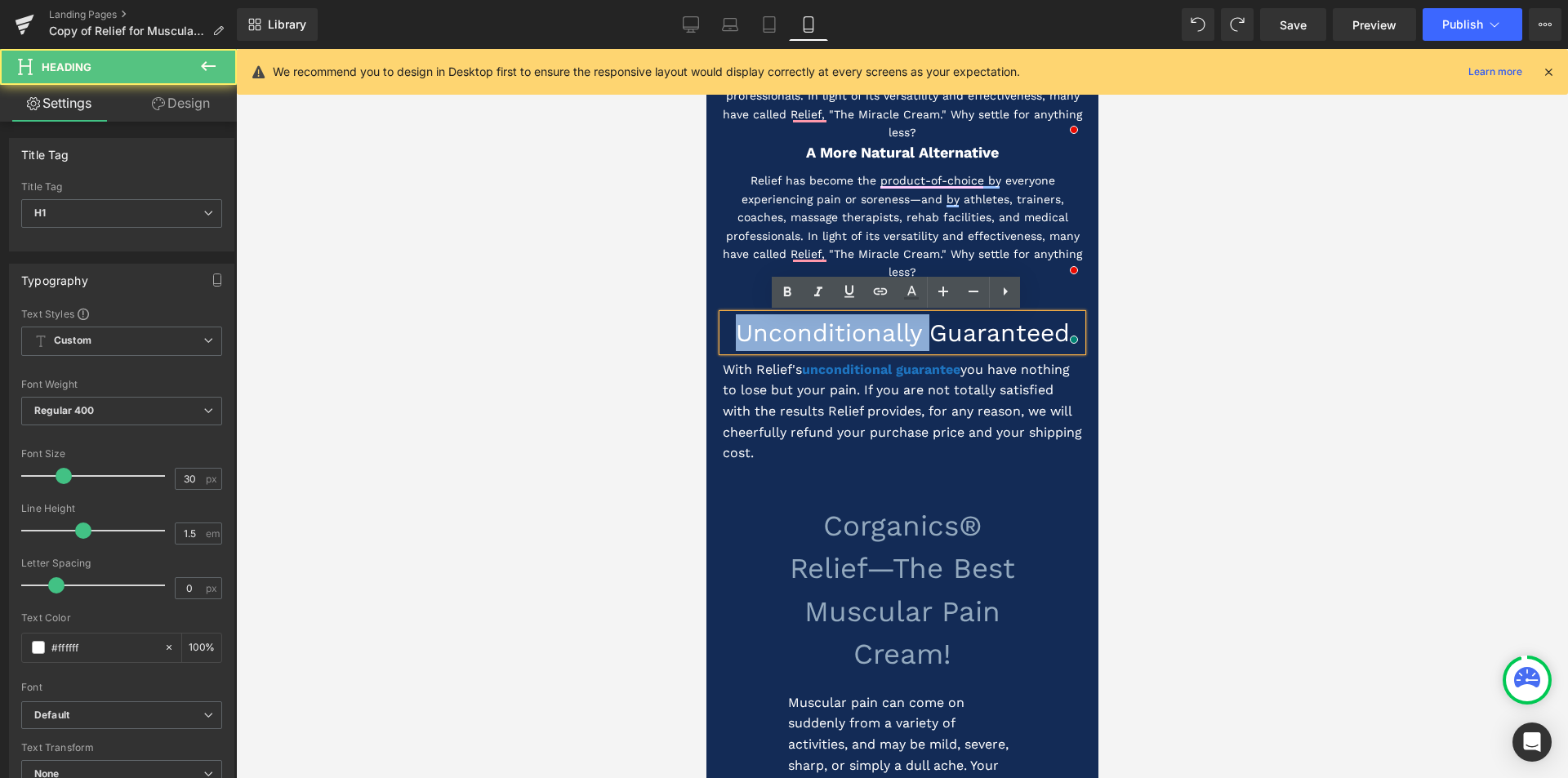
click at [855, 335] on h1 "Unconditionally Guaranteed" at bounding box center [902, 332] width 360 height 37
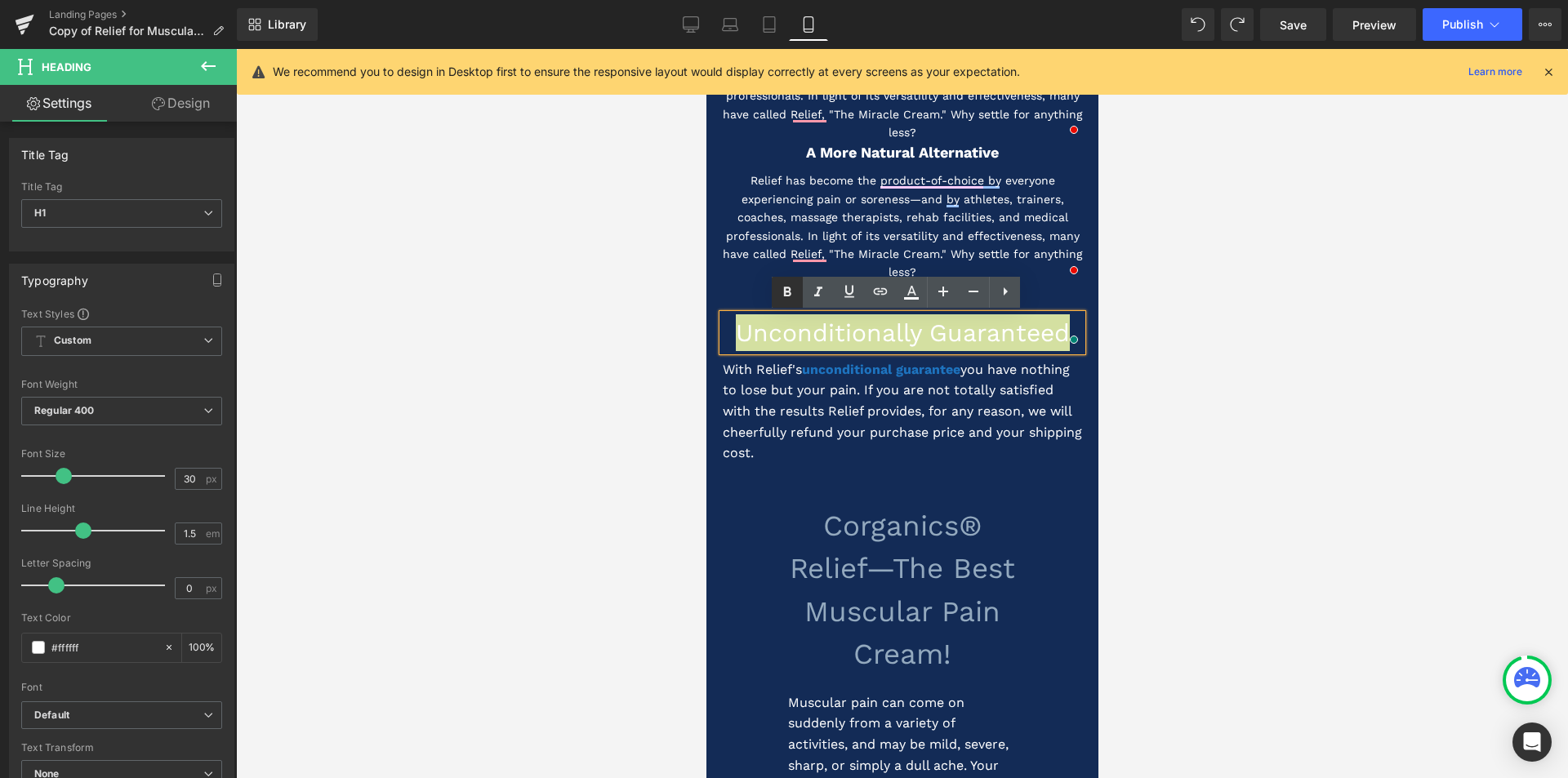
click at [789, 291] on icon at bounding box center [787, 292] width 7 height 10
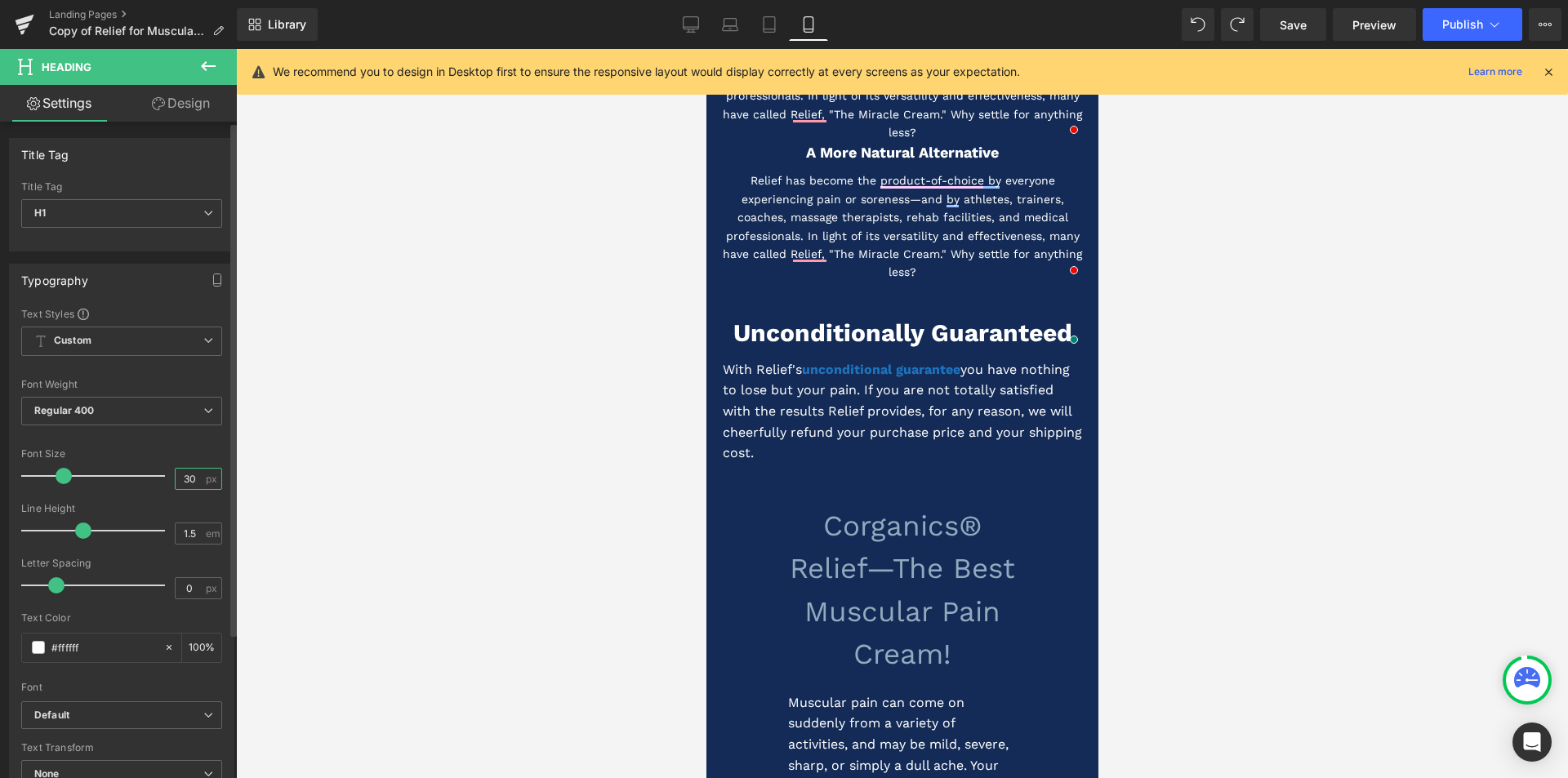
click at [191, 479] on input "30" at bounding box center [190, 479] width 29 height 21
type input "3"
type input "18"
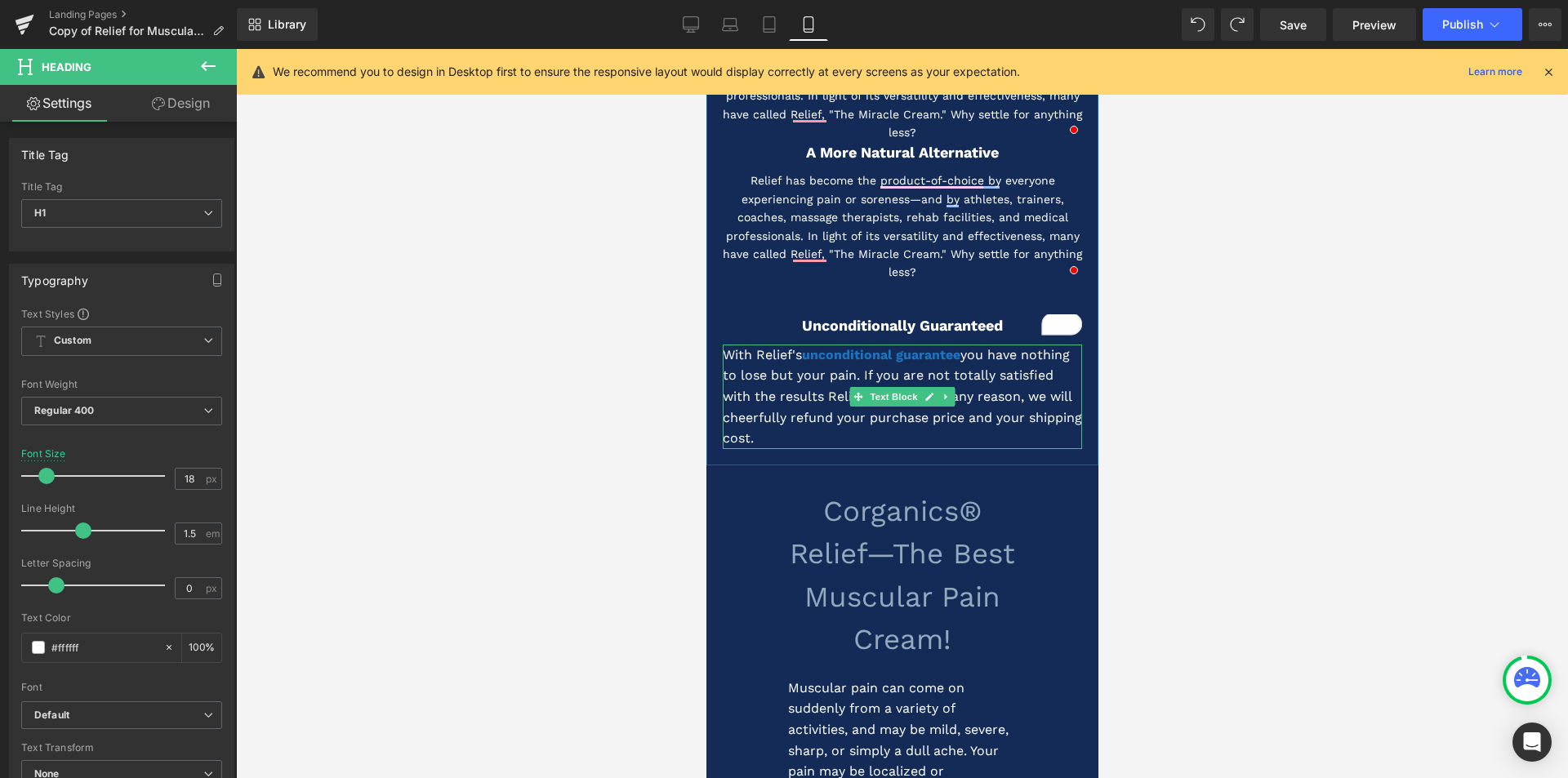
click at [787, 414] on p "With Relief's unconditional guarantee you have nothing to lose but your pain. I…" at bounding box center [902, 396] width 360 height 104
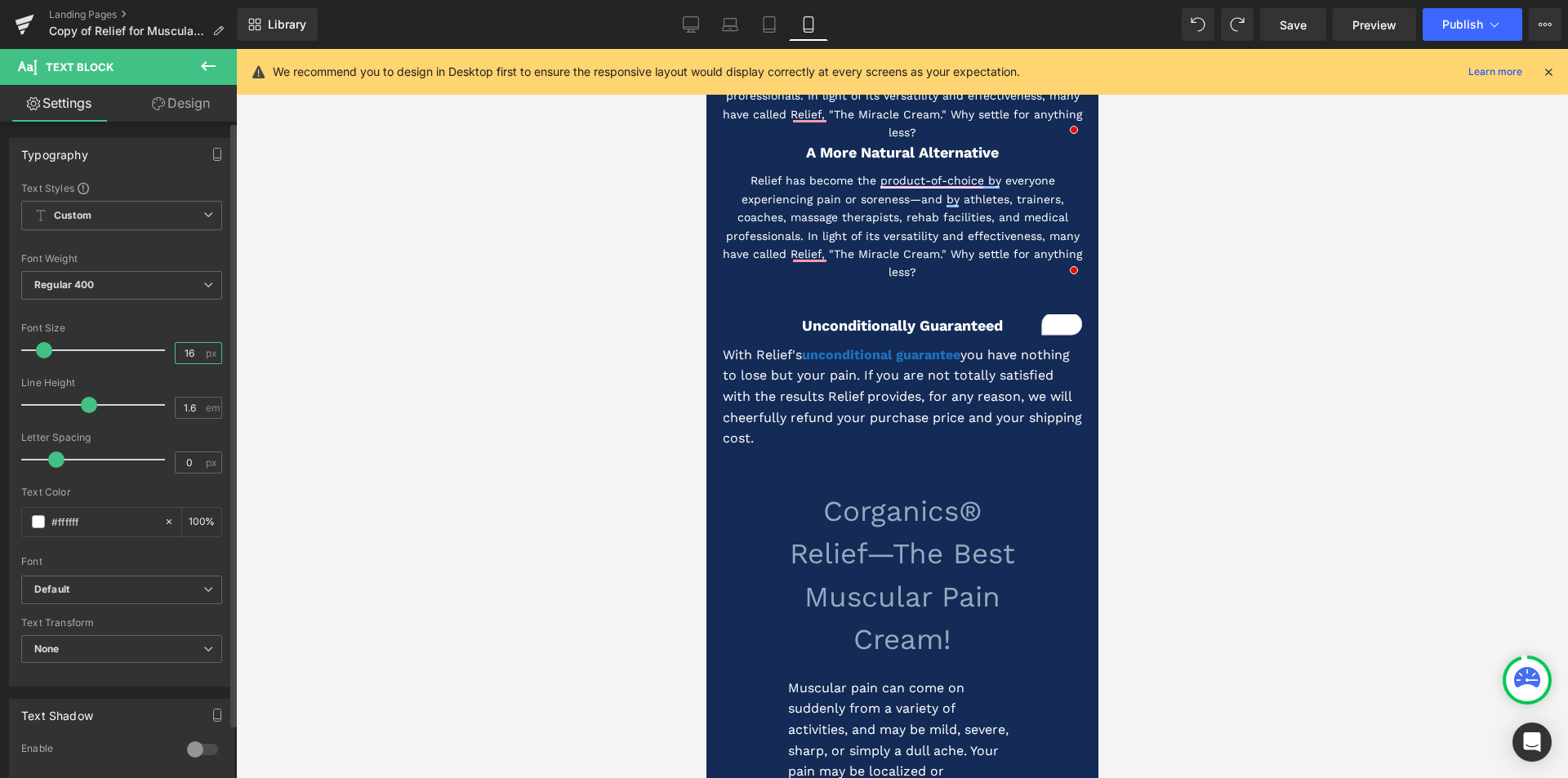
click at [189, 356] on input "16" at bounding box center [190, 353] width 29 height 21
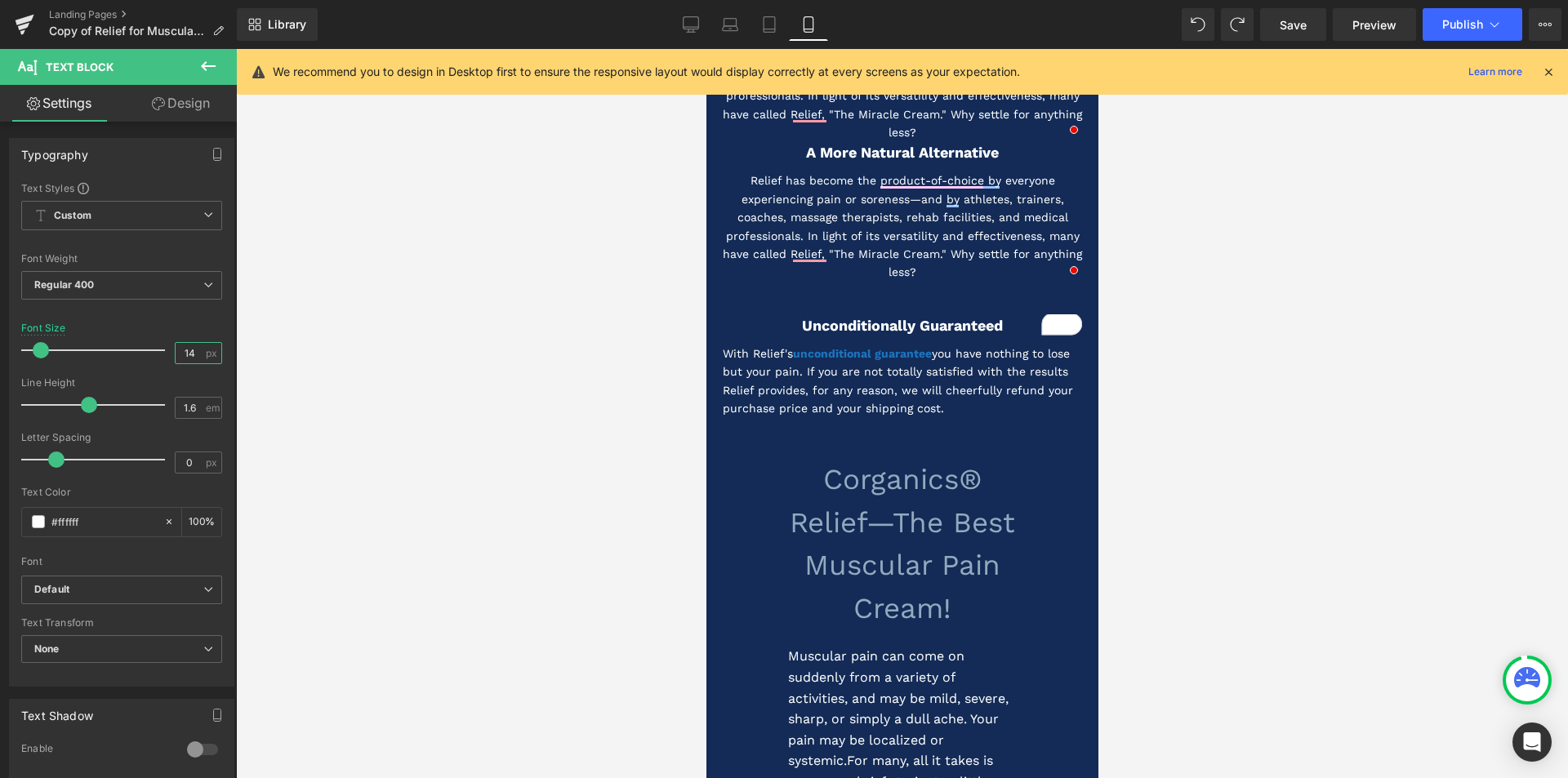
type input "14"
click at [614, 410] on div at bounding box center [902, 413] width 1333 height 729
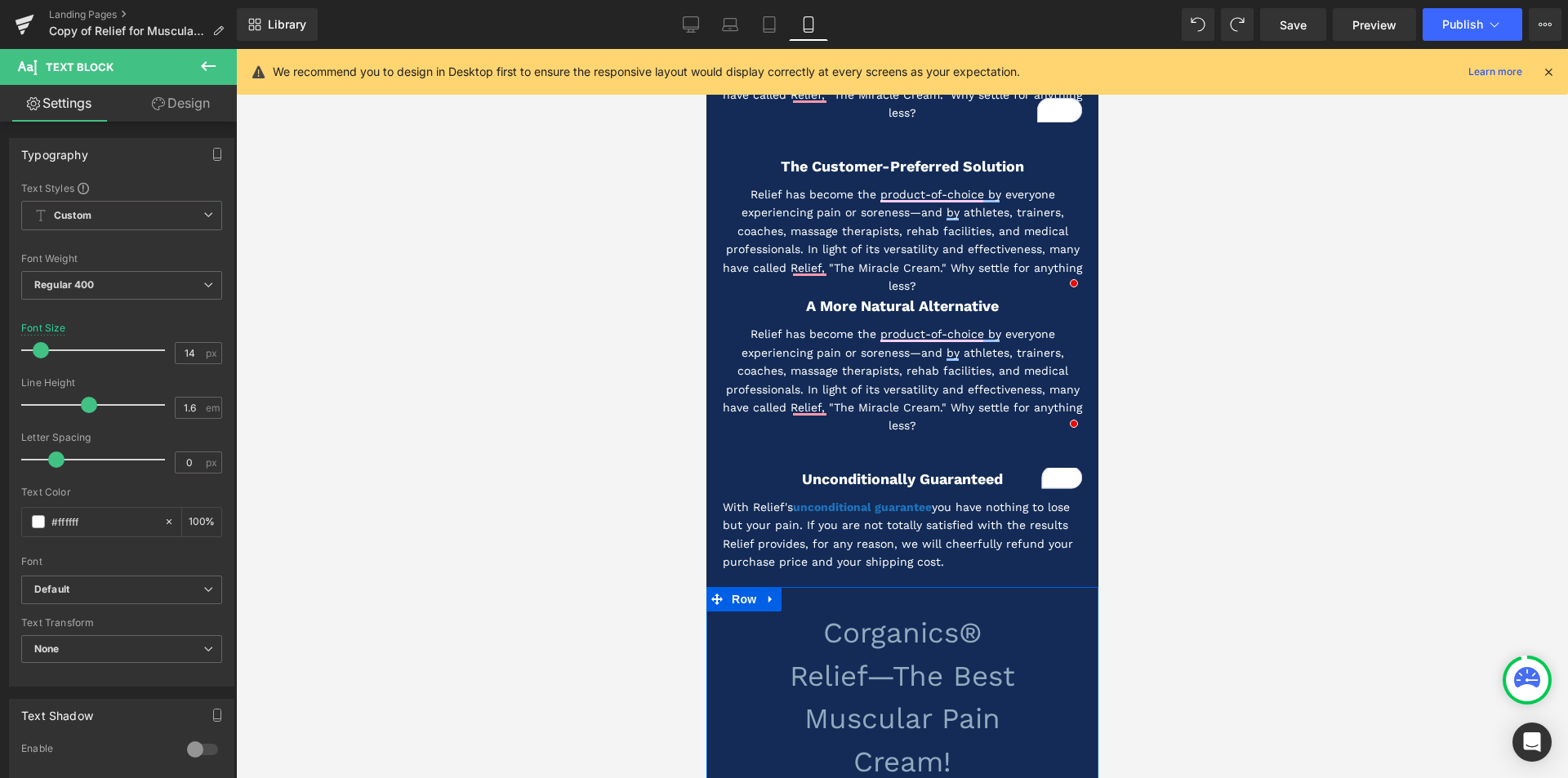
scroll to position [1225, 0]
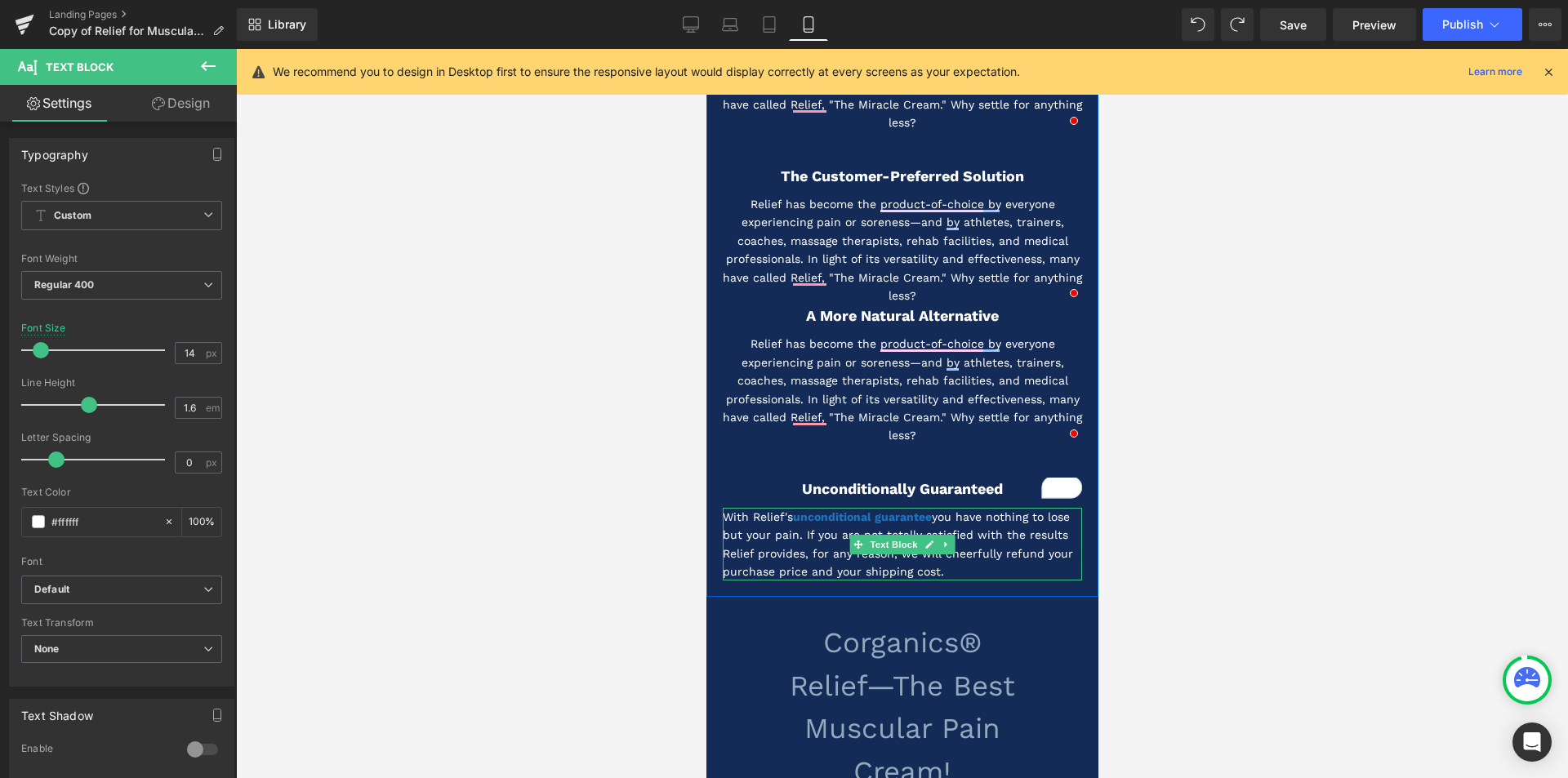
click at [993, 547] on p "With Relief's unconditional guarantee you have nothing to lose but your pain. I…" at bounding box center [902, 545] width 360 height 74
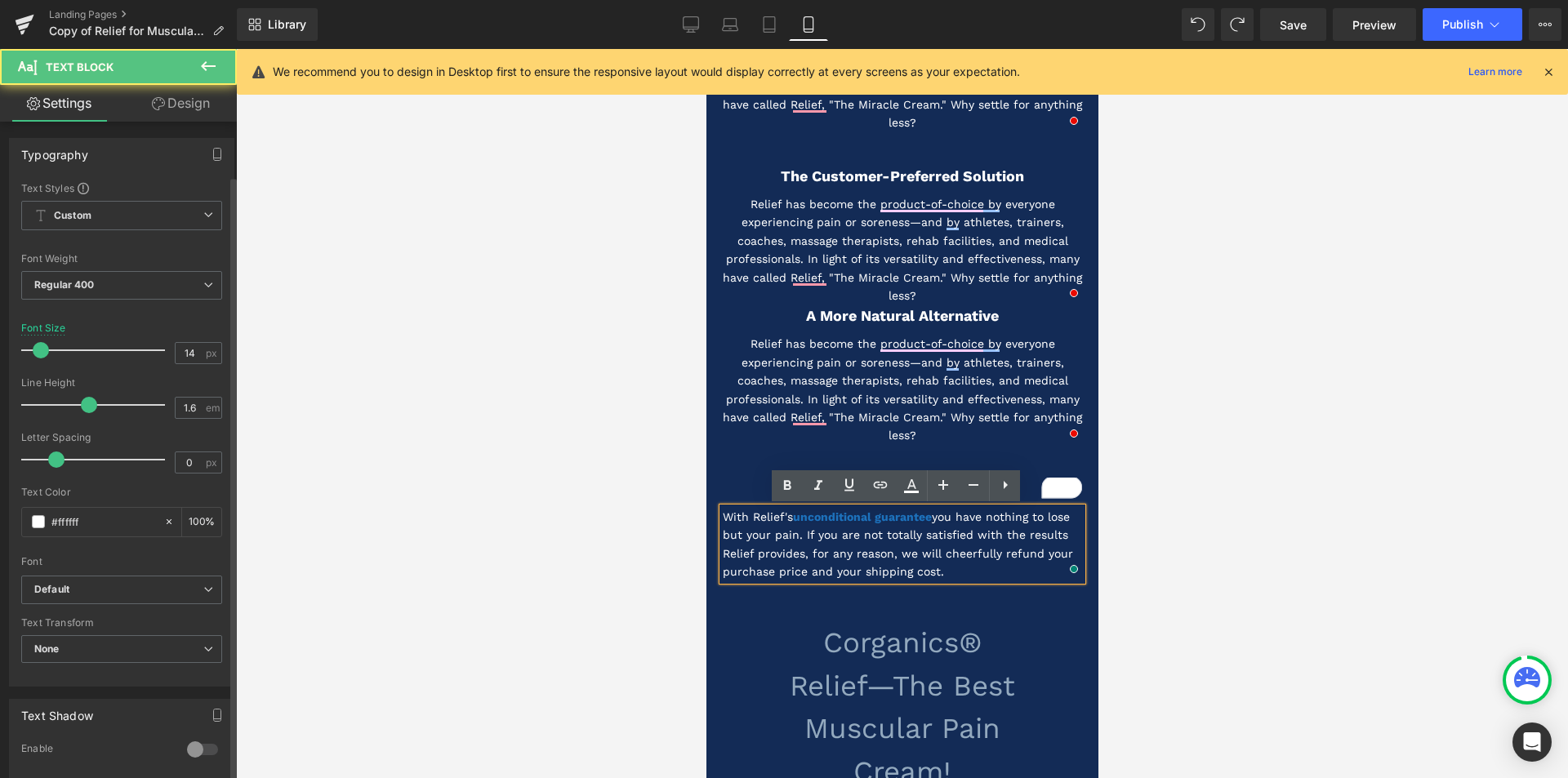
scroll to position [377, 0]
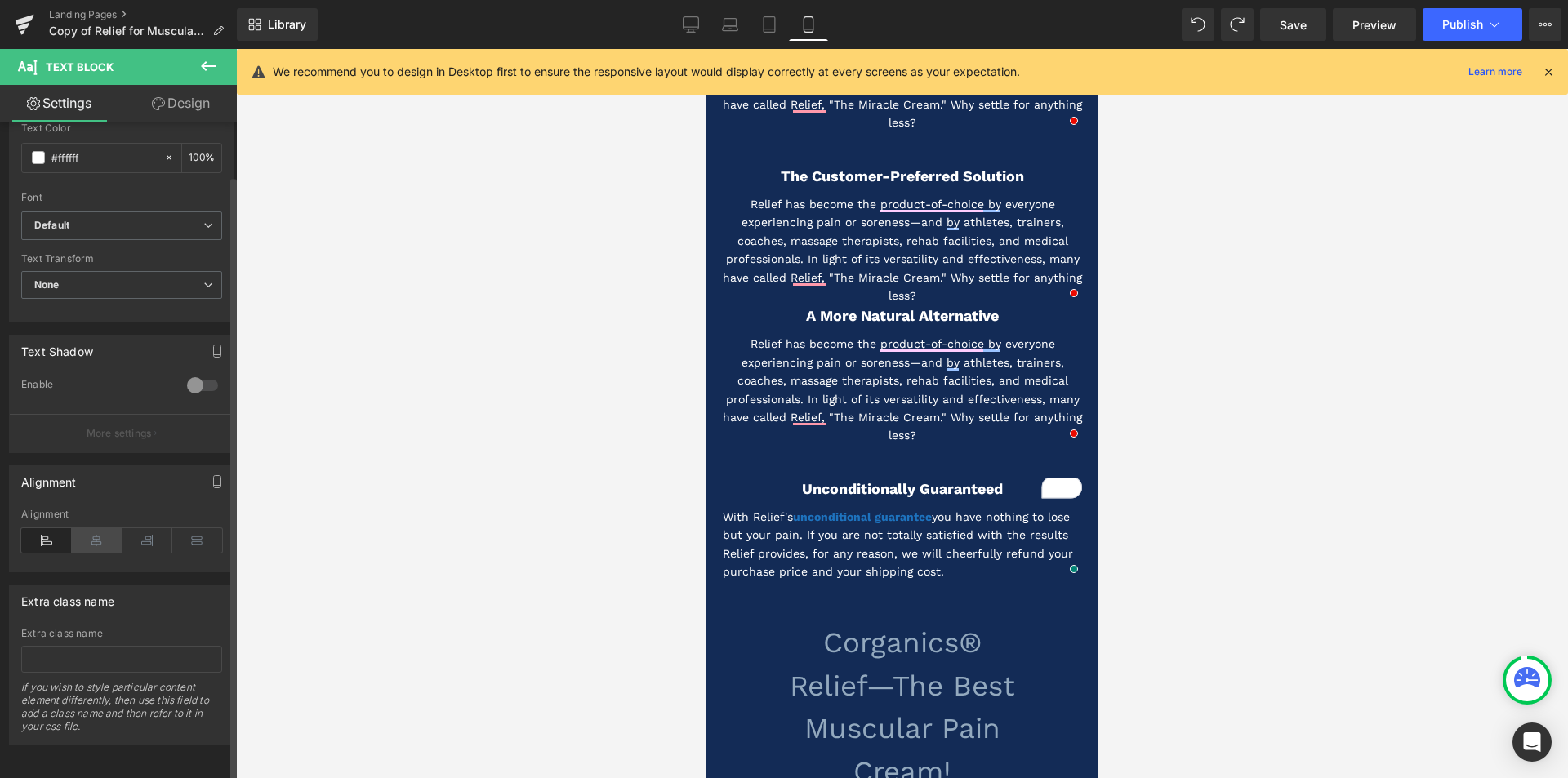
click at [90, 529] on icon at bounding box center [96, 541] width 51 height 25
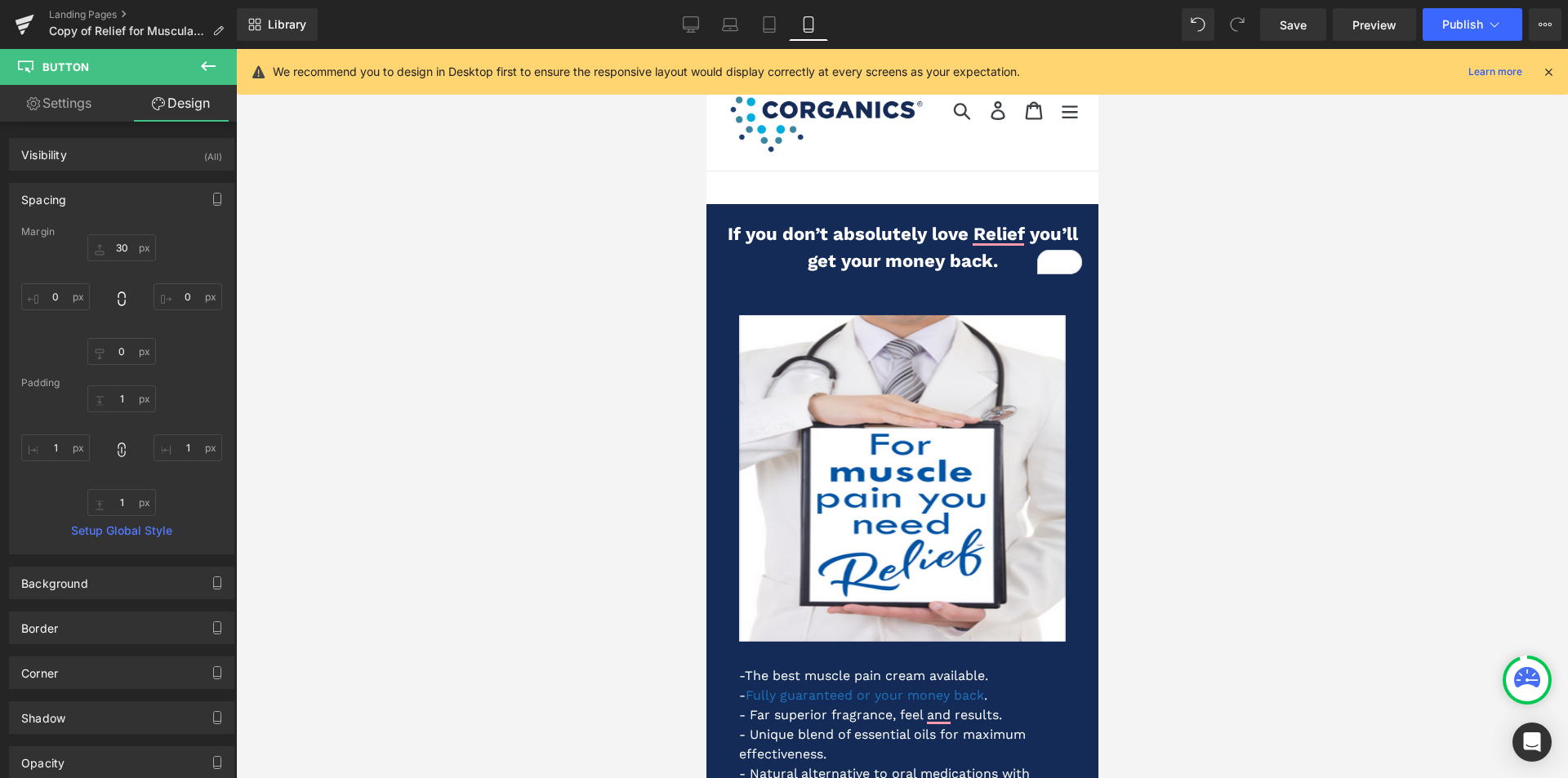
type input "1"
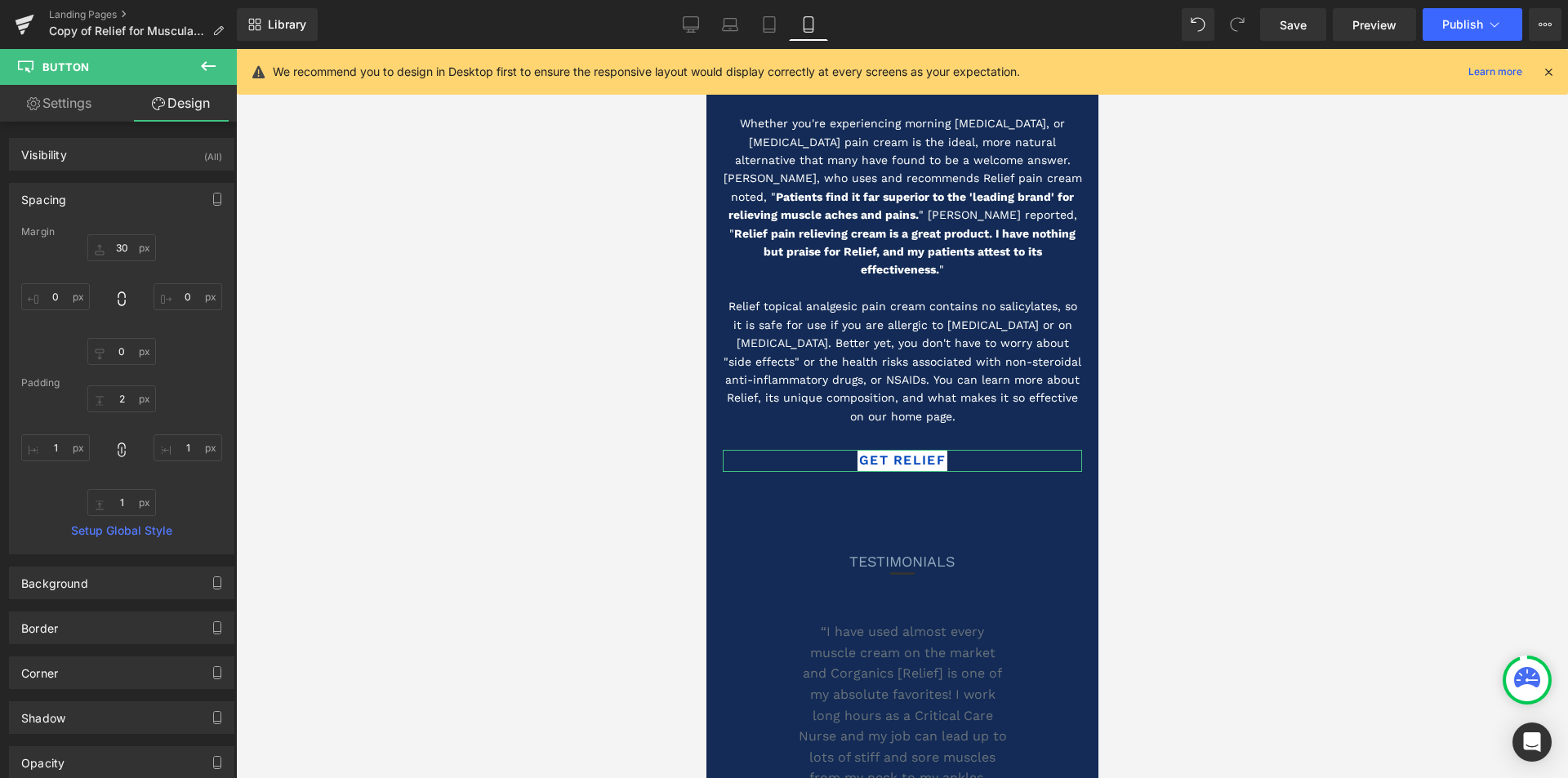
type input "2"
type input "4"
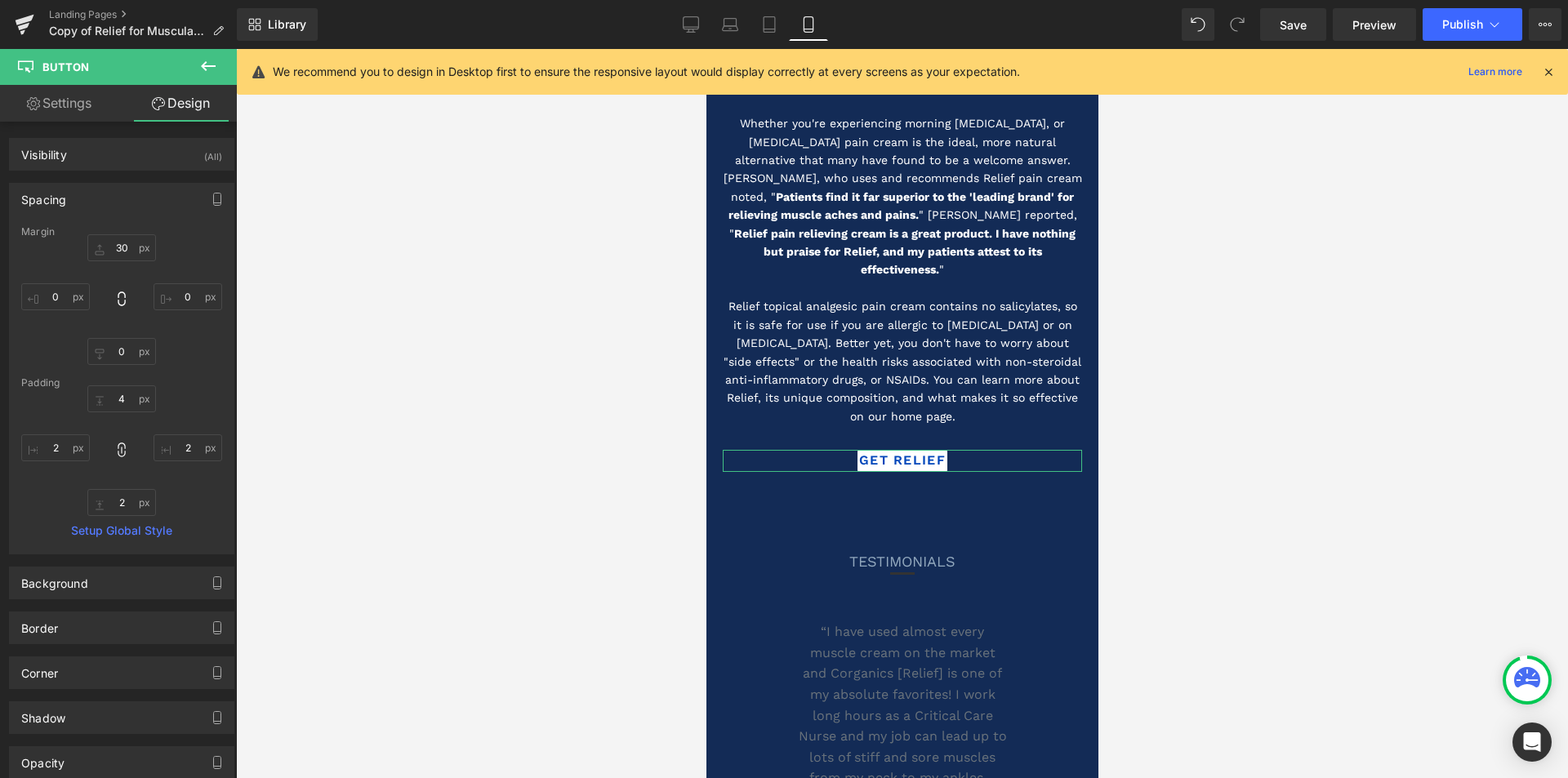
type input "4"
type input "5"
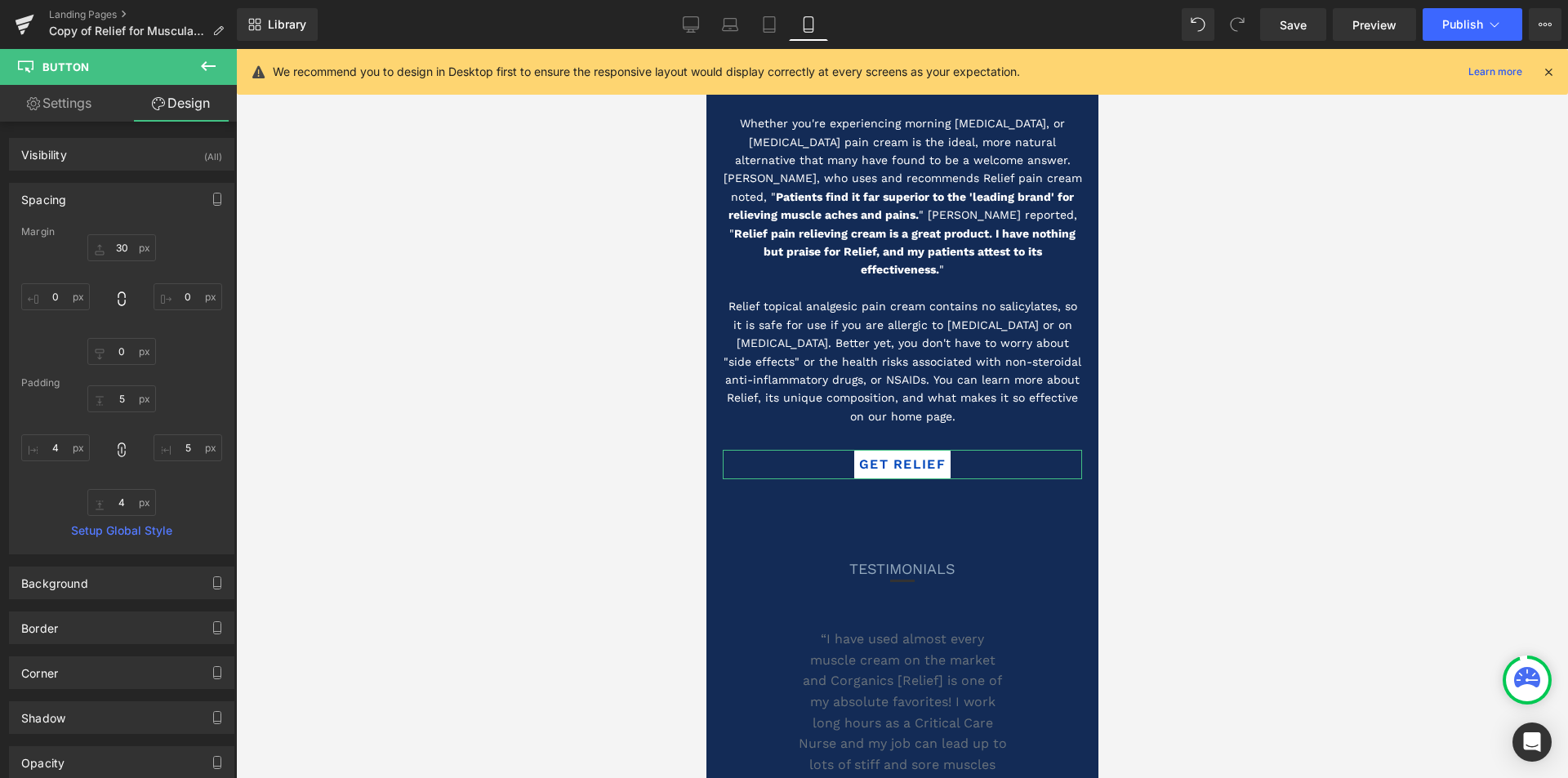
type input "5"
type input "6"
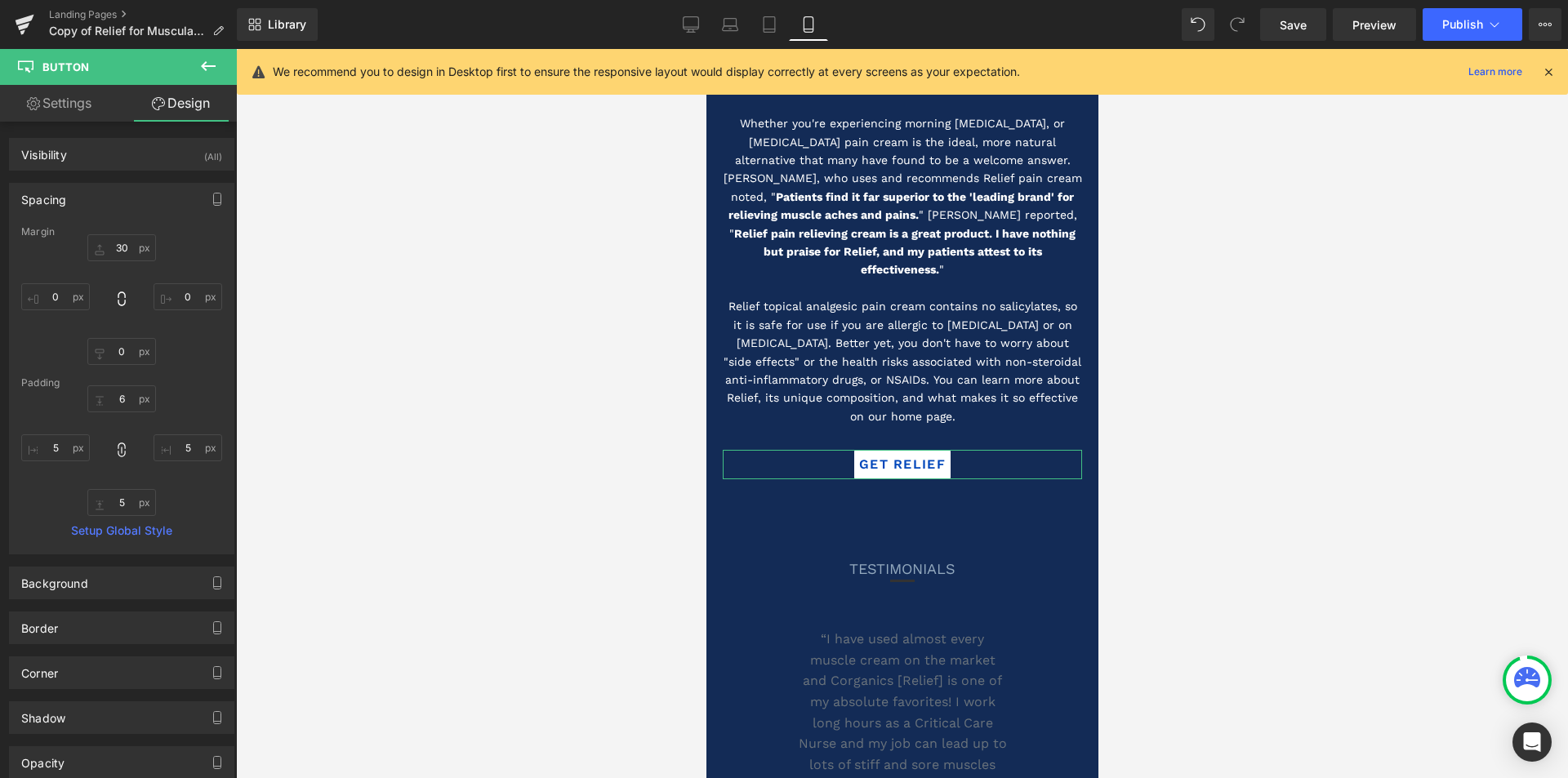
type input "6"
type input "7"
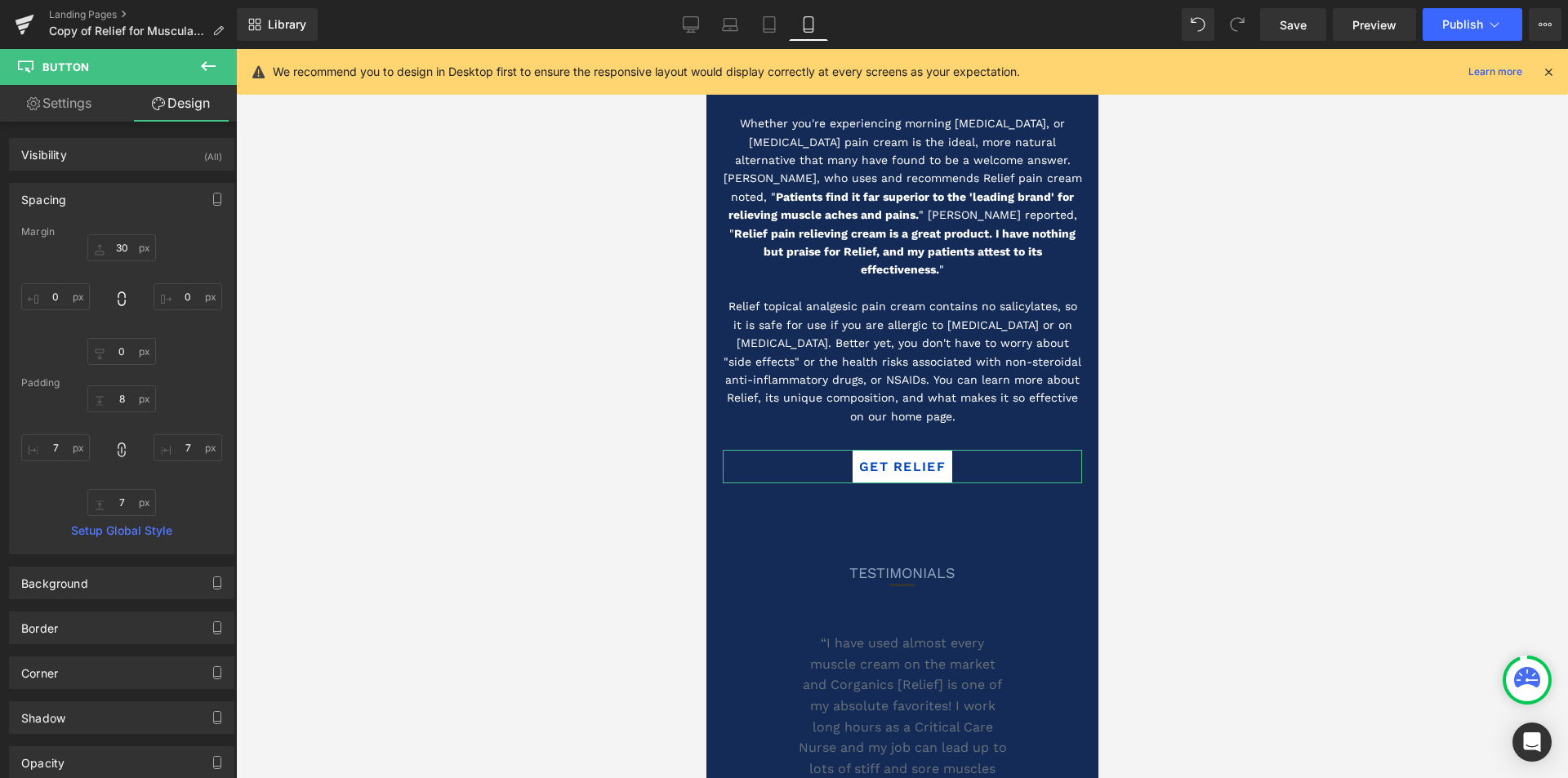
type input "8"
type input "9"
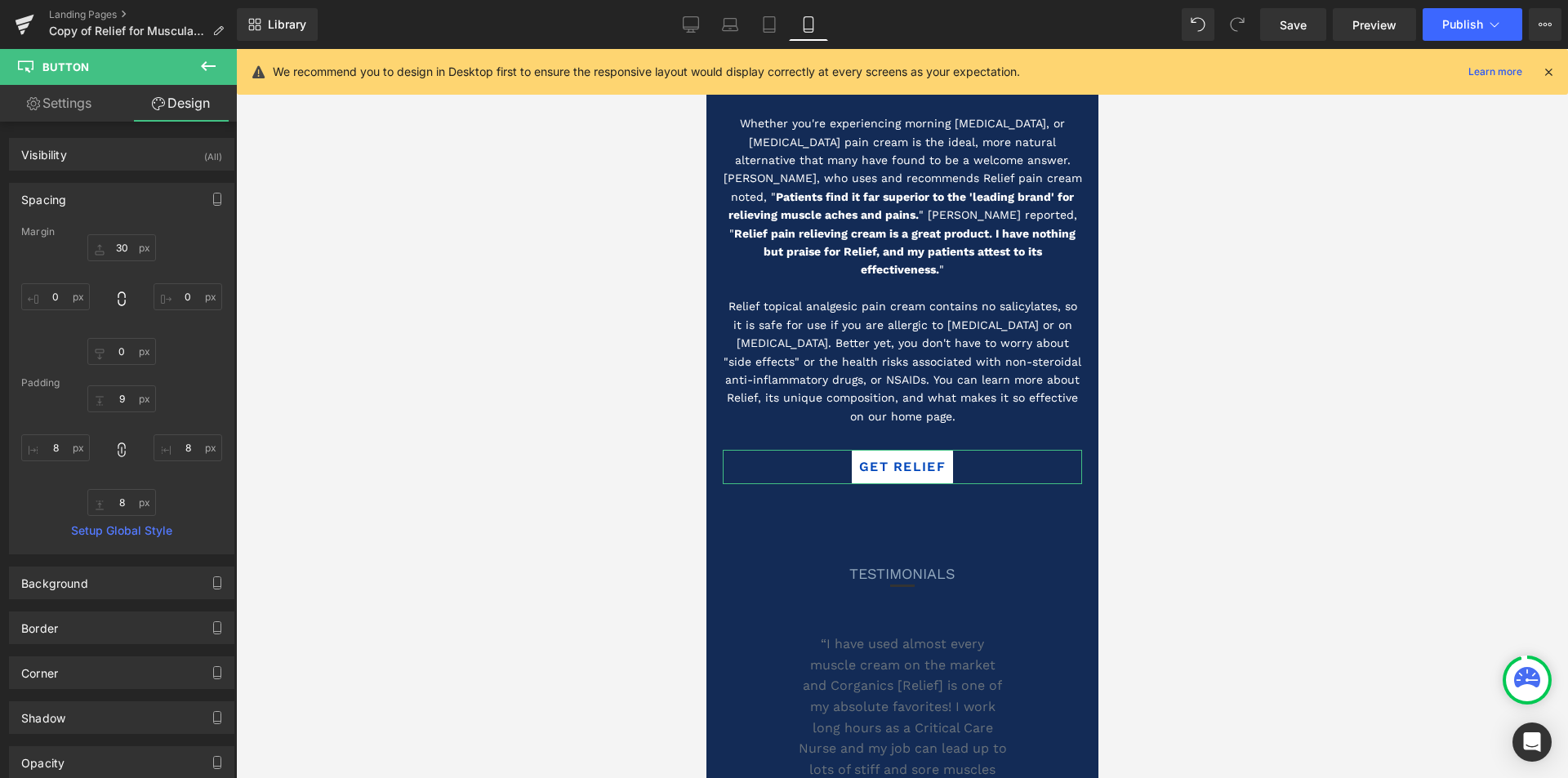
type input "9"
type input "10"
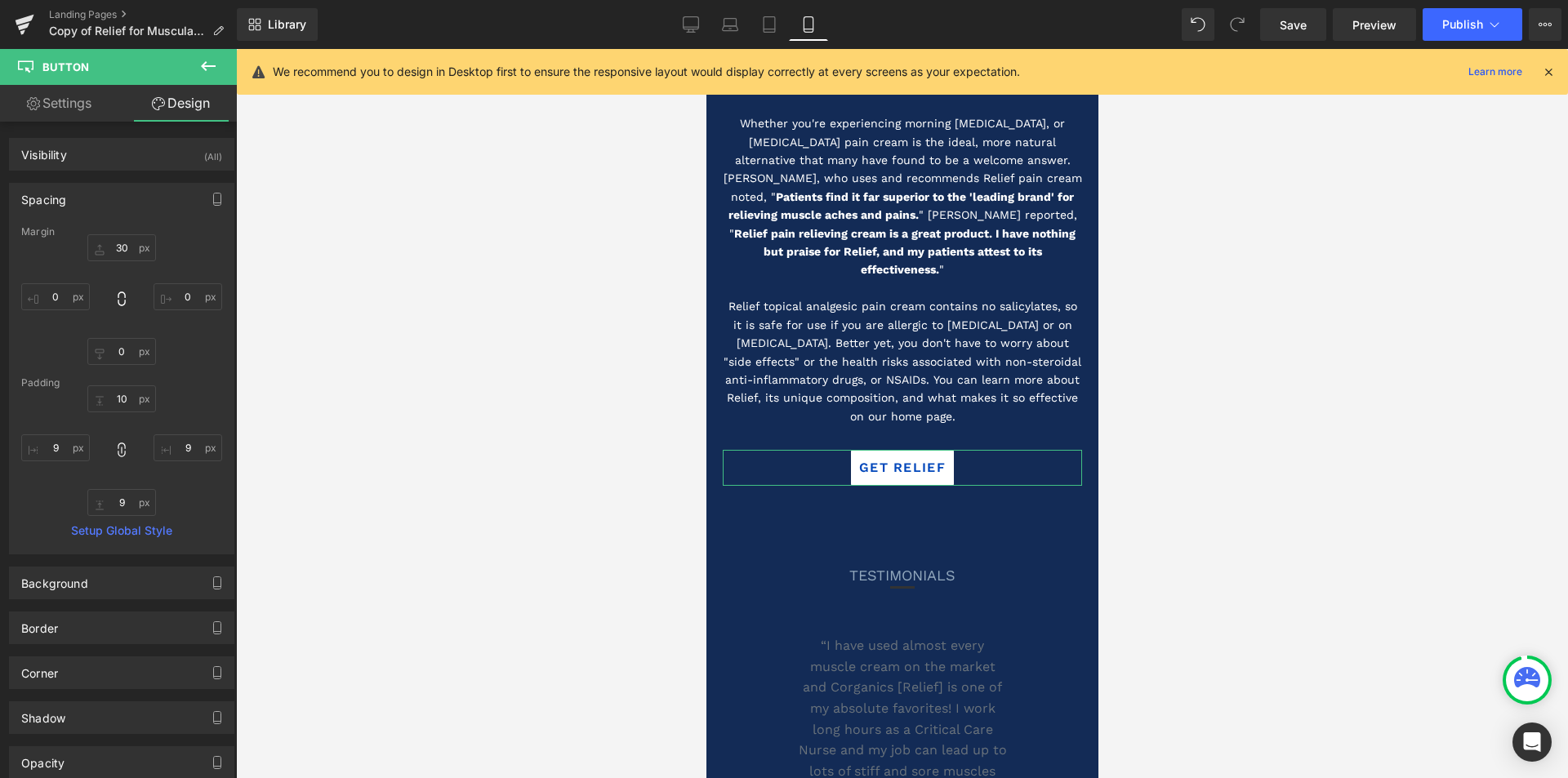
type input "10"
click at [948, 450] on div "GET RELIEF" at bounding box center [902, 469] width 360 height 38
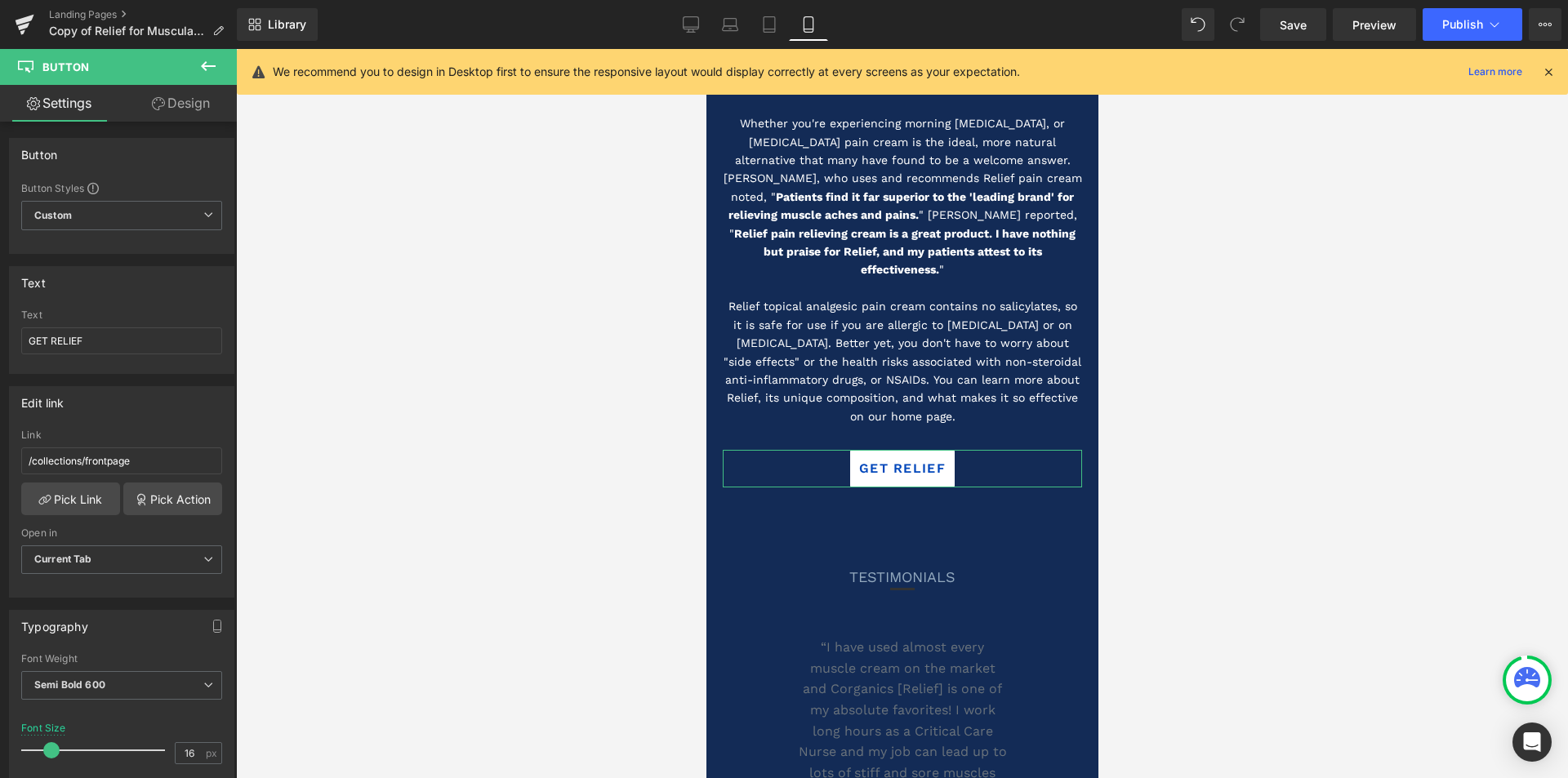
click at [190, 106] on link "Design" at bounding box center [180, 102] width 118 height 37
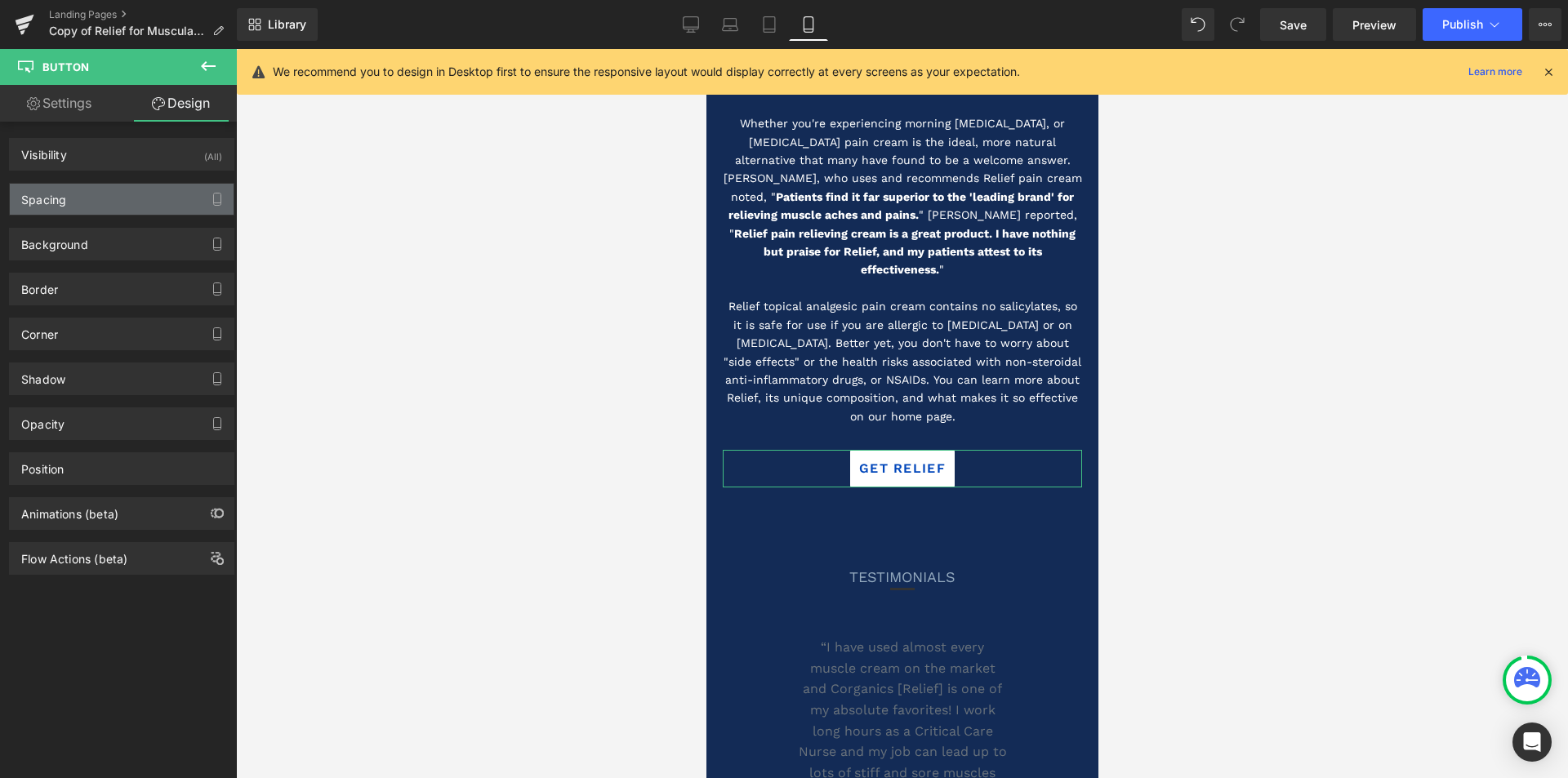
click at [91, 198] on div "Spacing" at bounding box center [121, 199] width 224 height 31
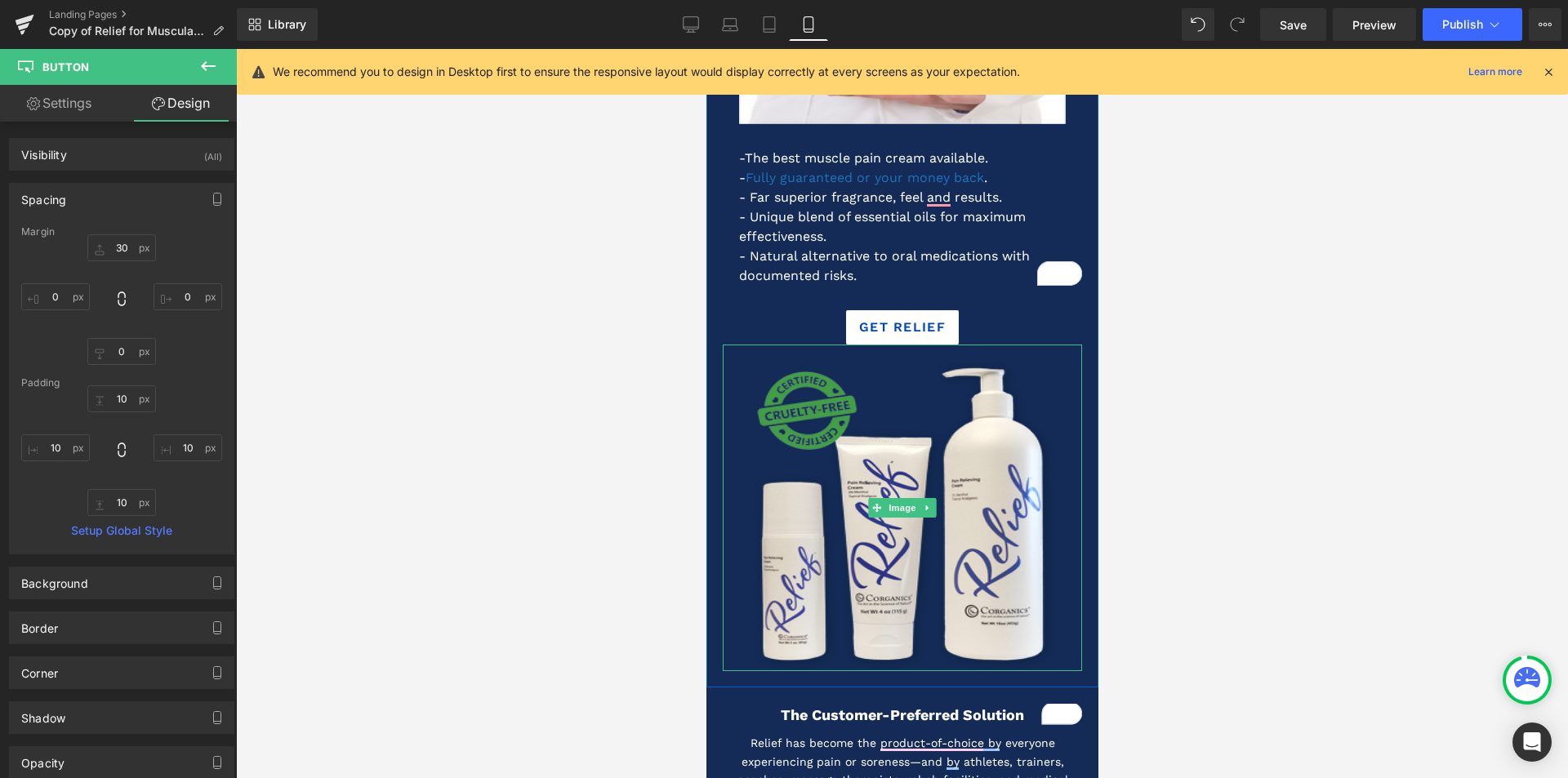
scroll to position [490, 0]
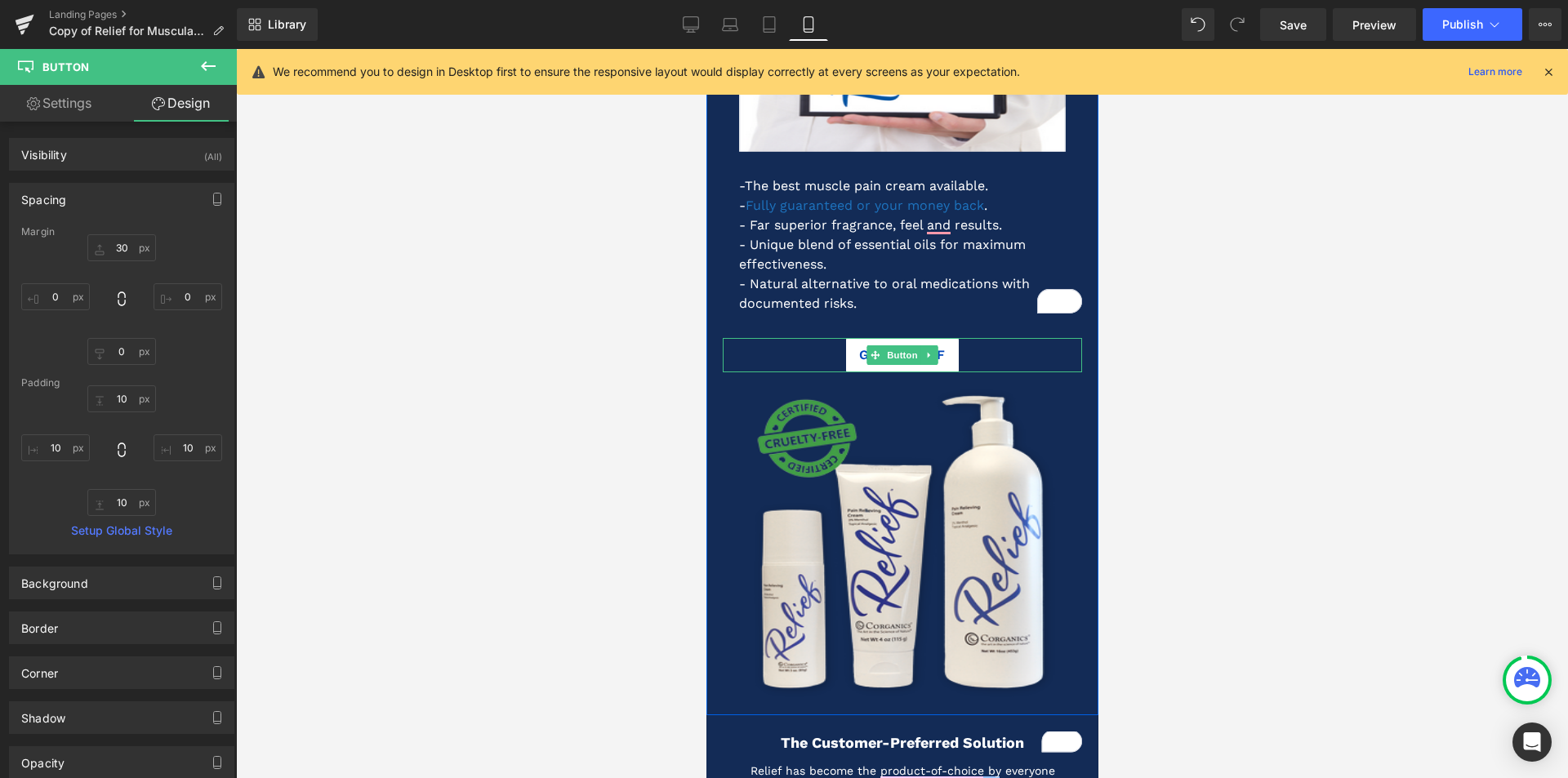
click at [838, 354] on div "GET RELIEF" at bounding box center [902, 355] width 360 height 35
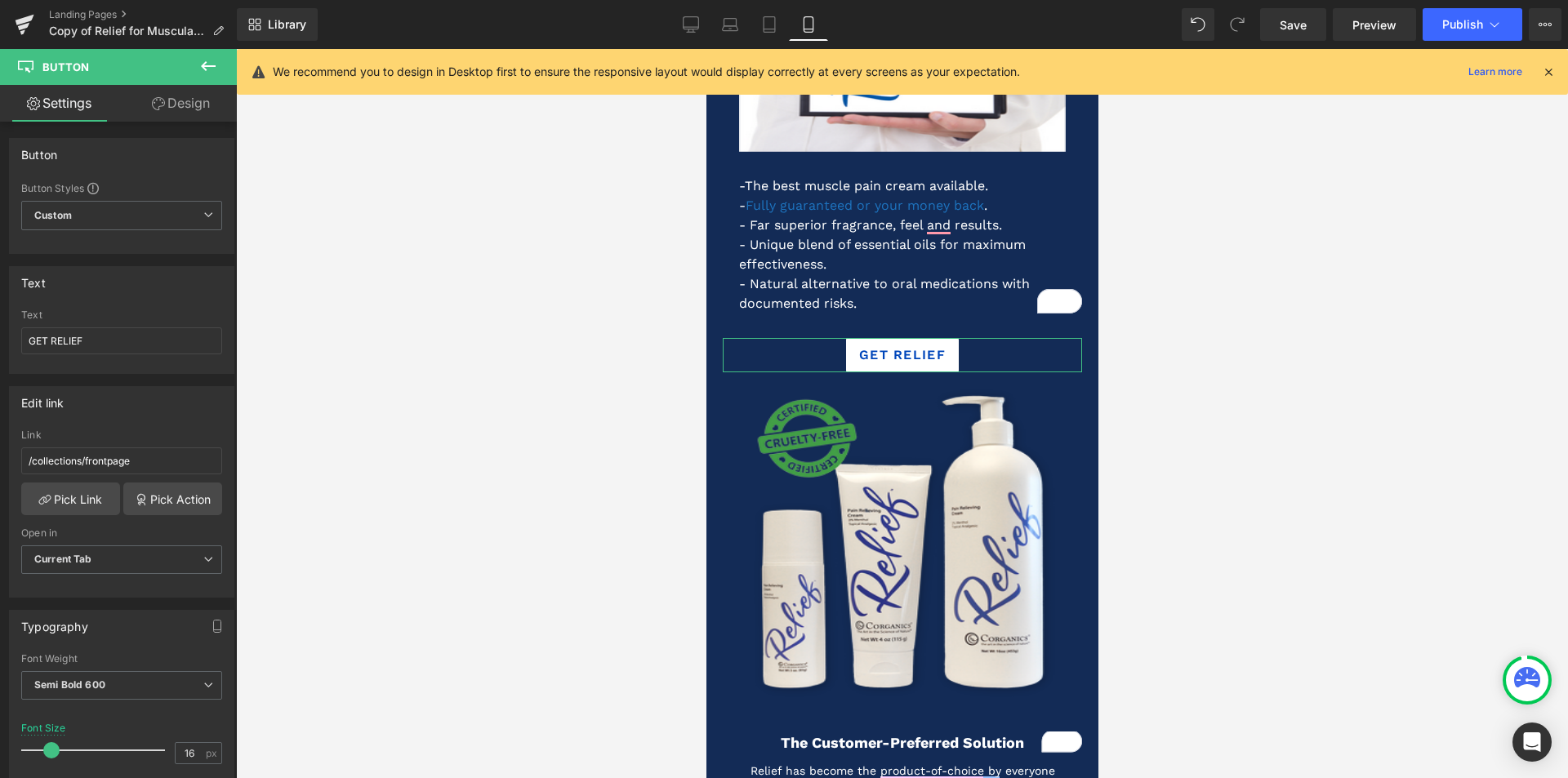
click at [172, 104] on link "Design" at bounding box center [180, 102] width 118 height 37
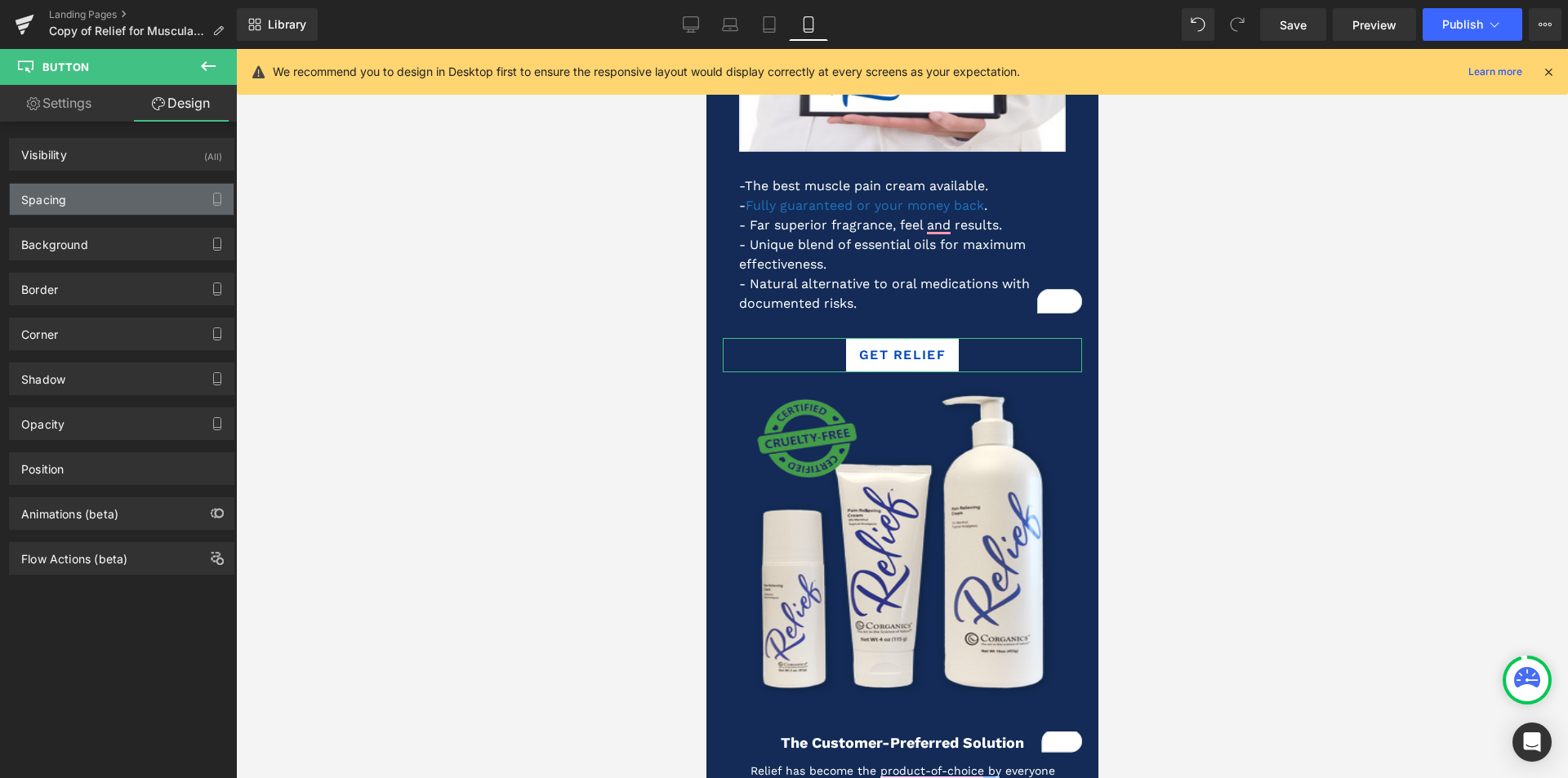
click at [116, 206] on div "Spacing" at bounding box center [121, 199] width 224 height 31
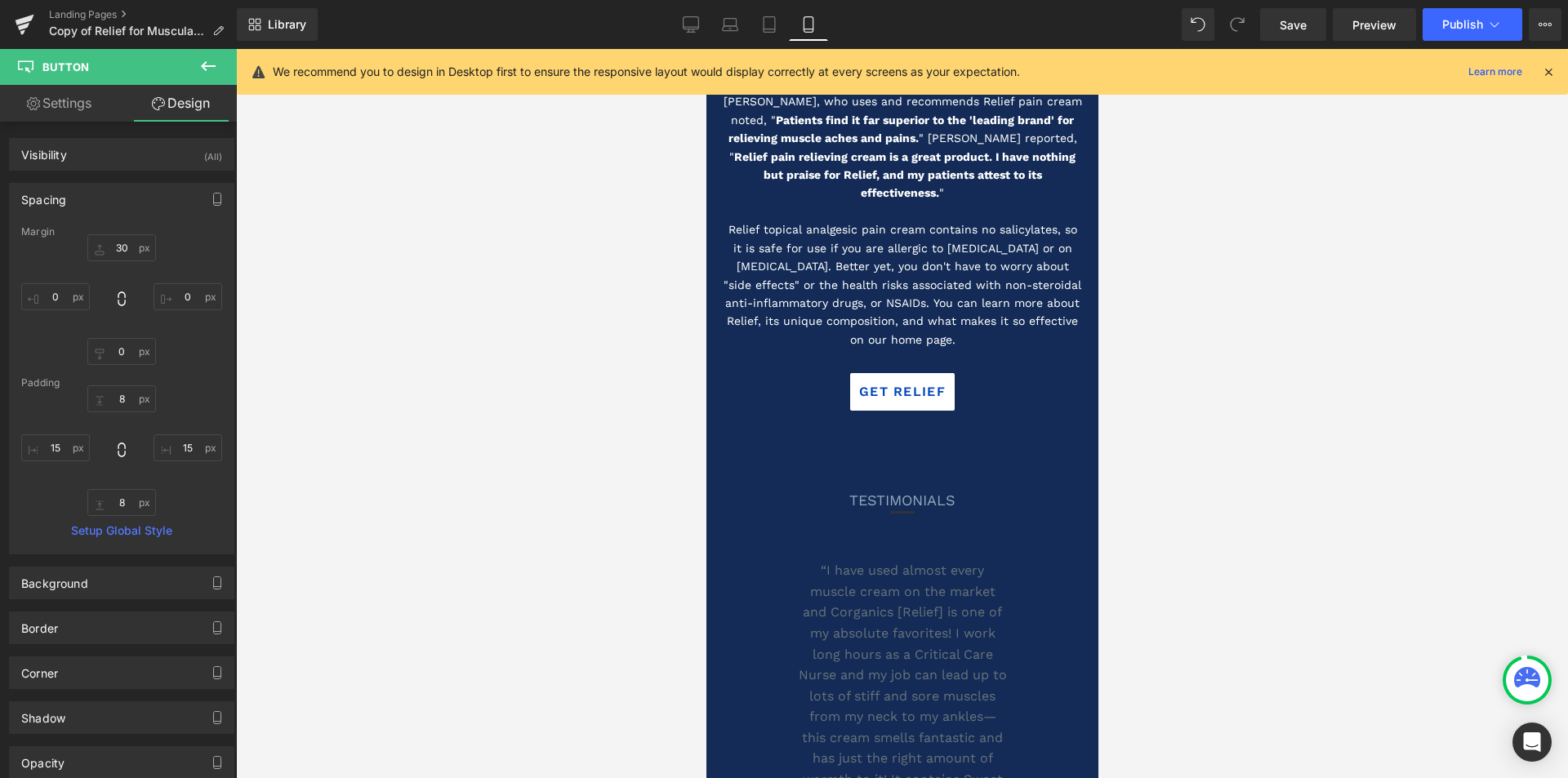
scroll to position [1879, 0]
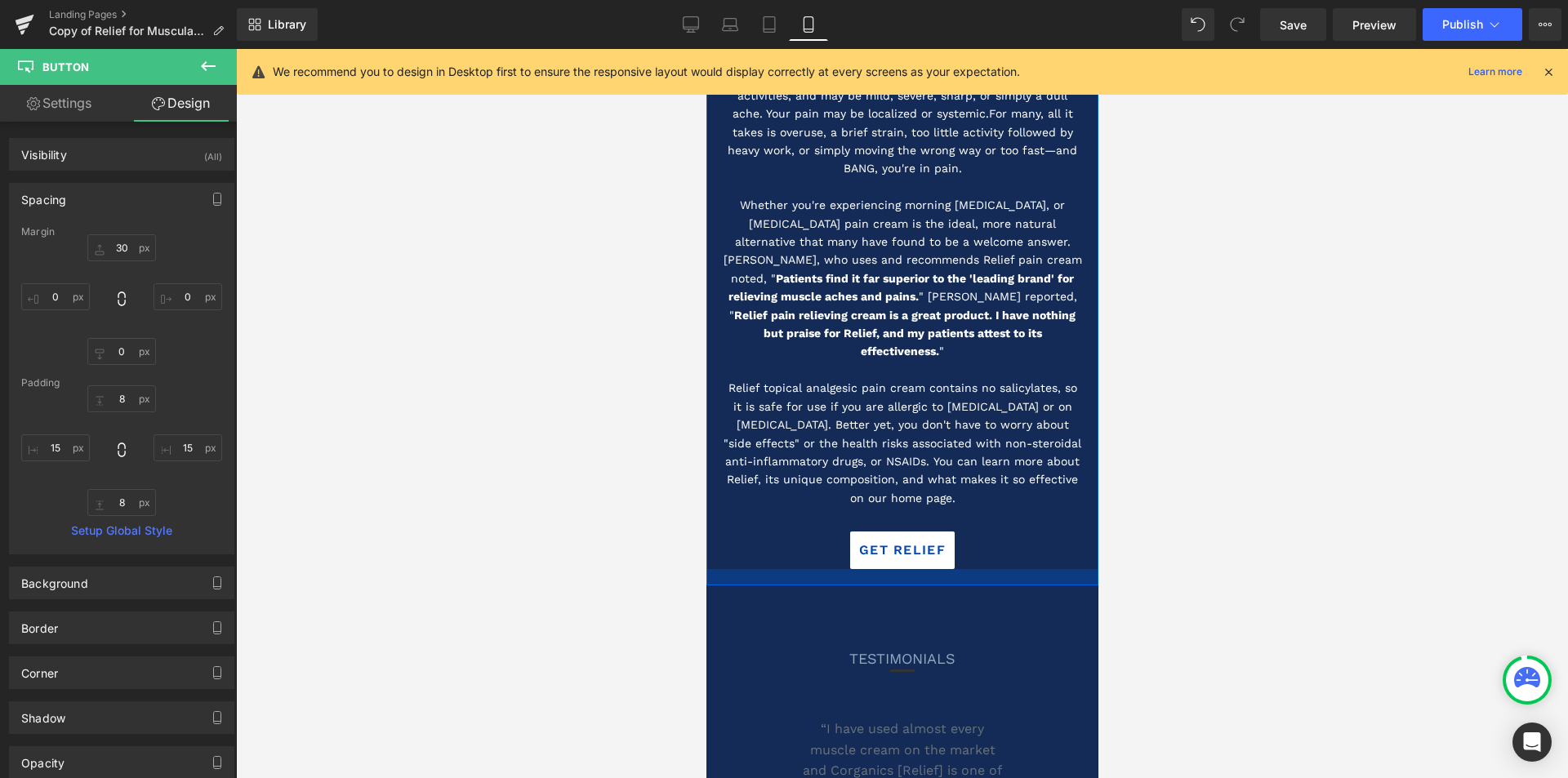
click at [932, 569] on div at bounding box center [901, 577] width 392 height 16
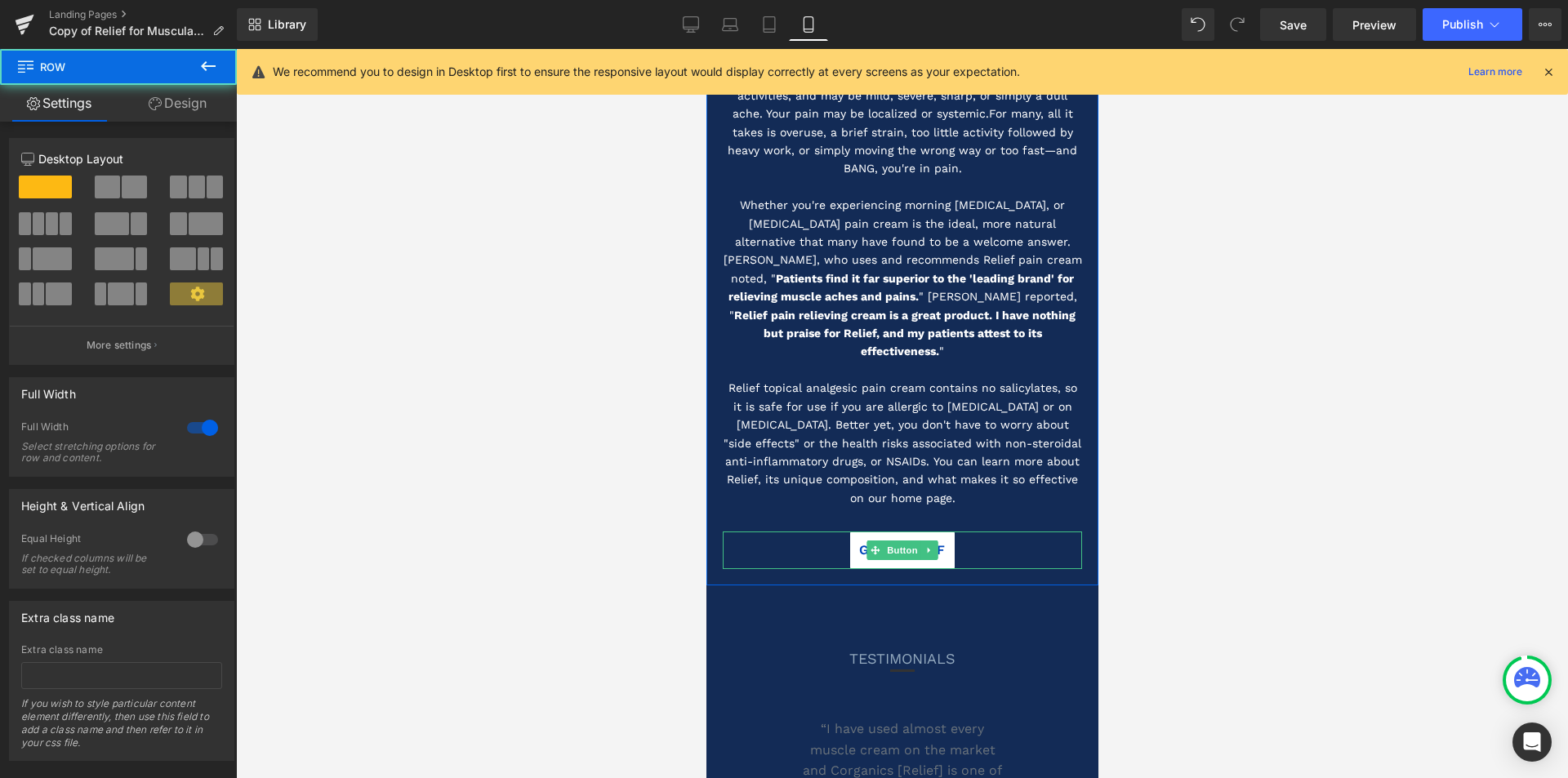
click at [933, 532] on link "GET RELIEF" at bounding box center [901, 550] width 104 height 38
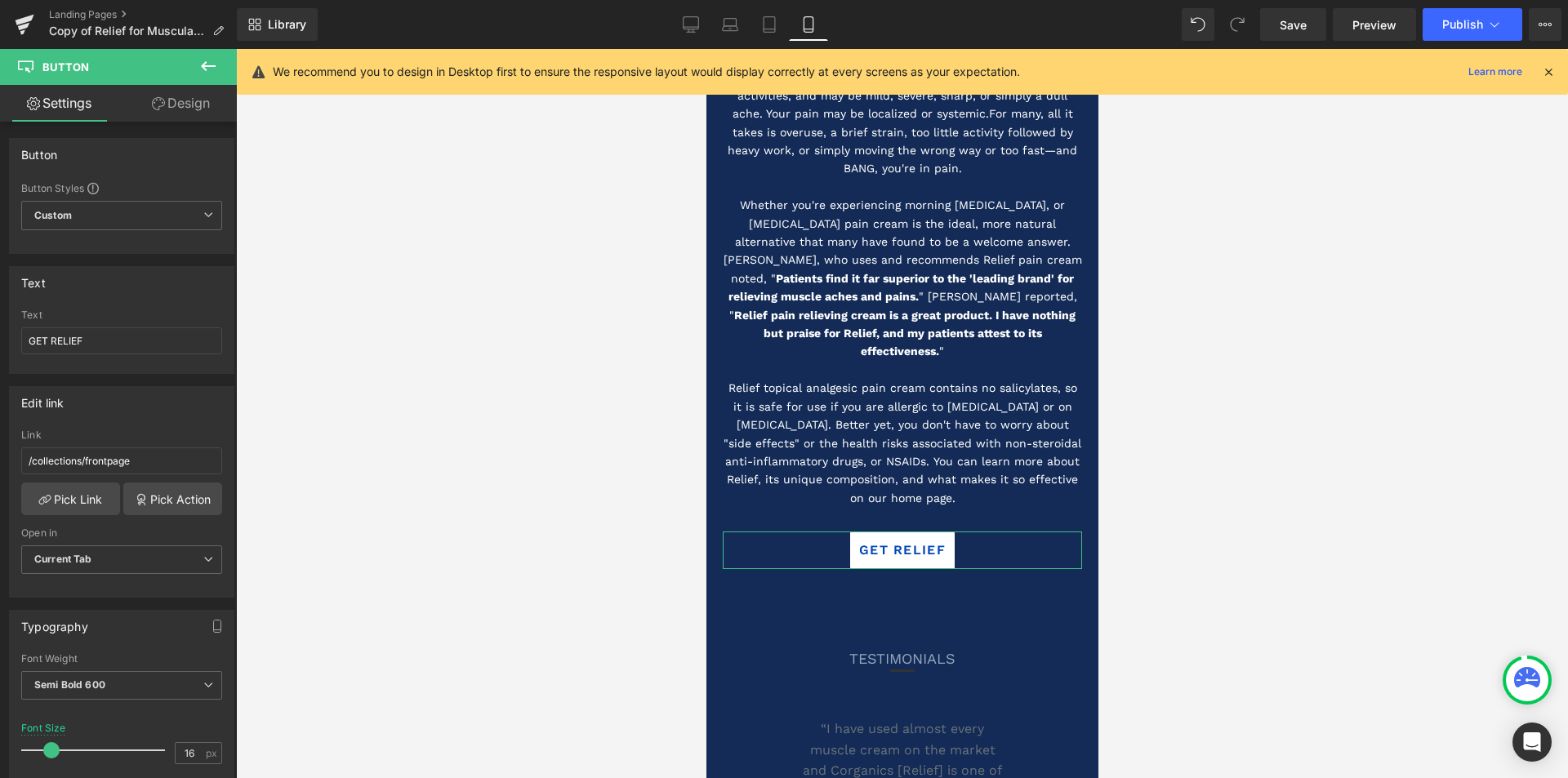
click at [172, 104] on link "Design" at bounding box center [180, 102] width 118 height 37
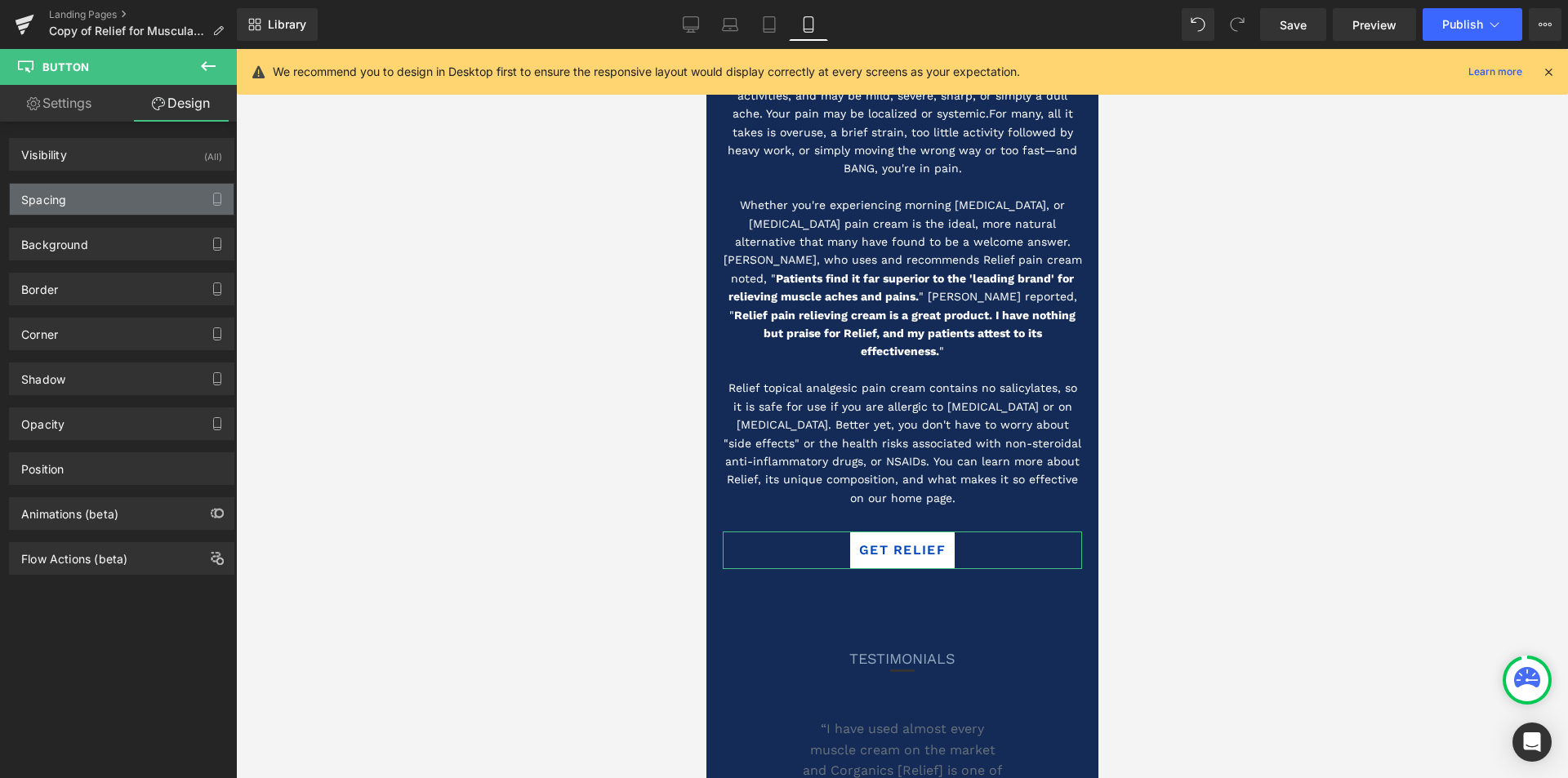
click at [111, 195] on div "Spacing" at bounding box center [121, 199] width 224 height 31
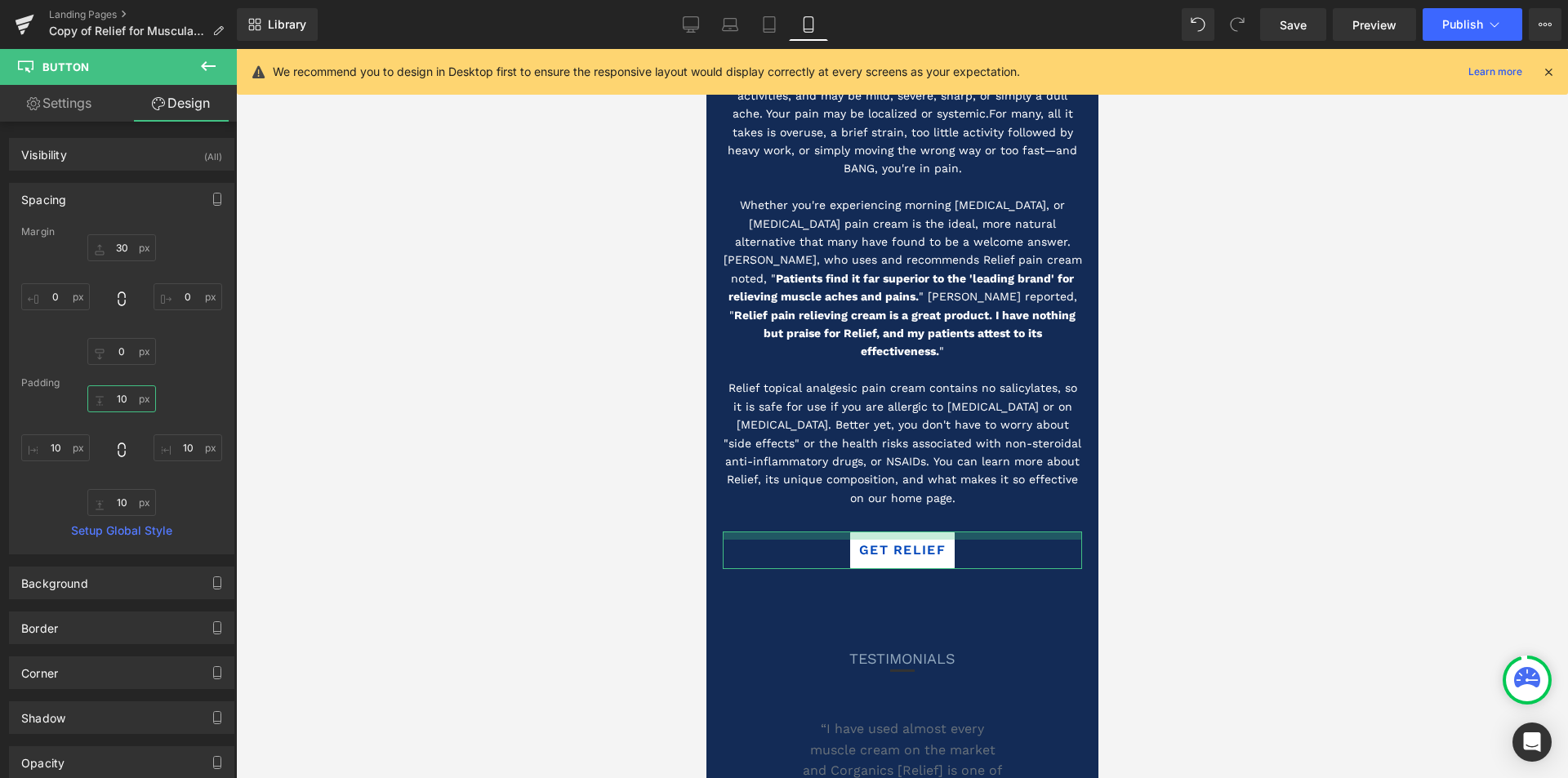
click at [121, 397] on input "10" at bounding box center [121, 398] width 69 height 27
type input "8"
click at [51, 445] on input "10" at bounding box center [55, 447] width 69 height 27
type input "15"
click at [182, 450] on input "10" at bounding box center [188, 447] width 69 height 27
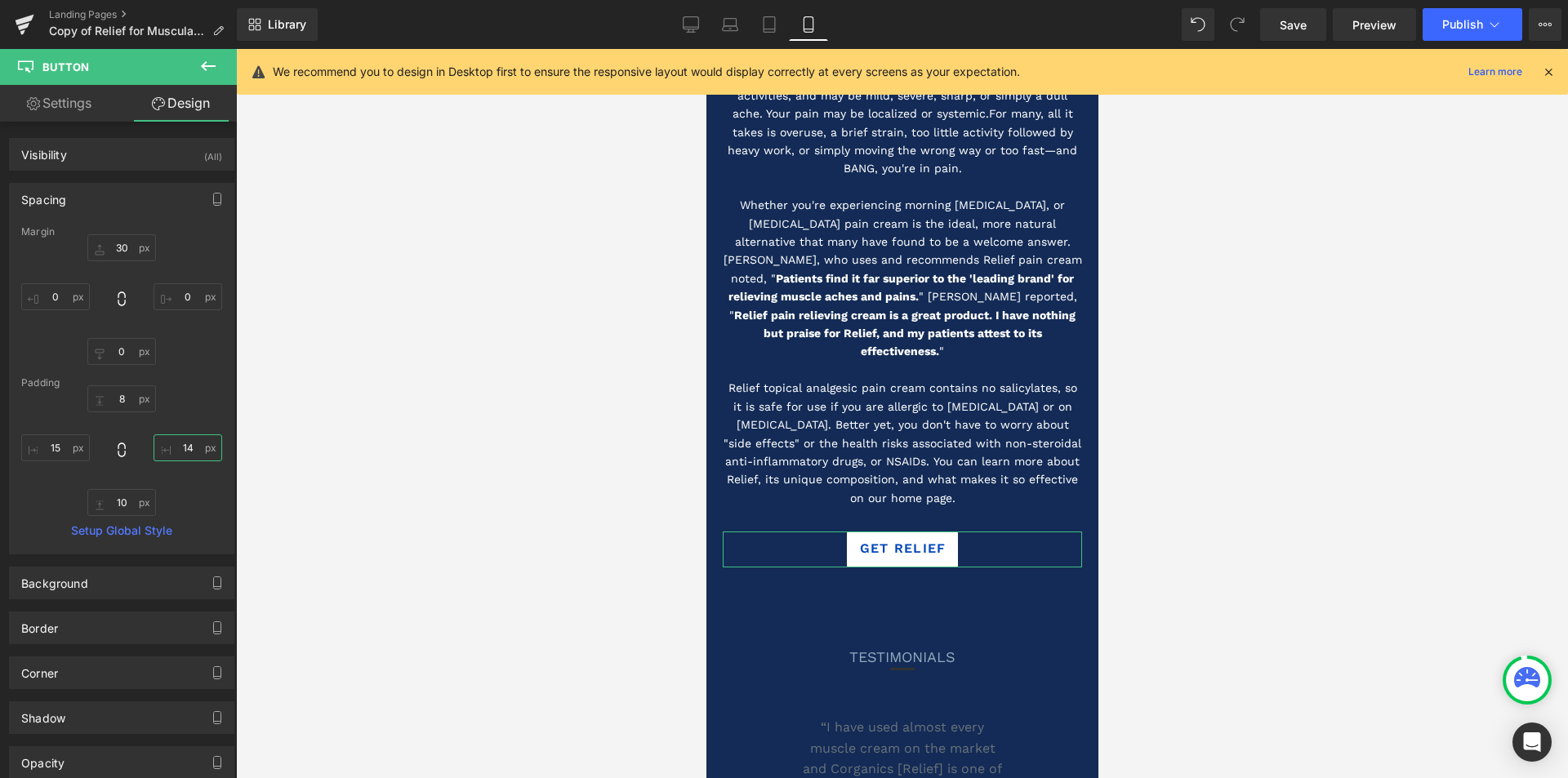
type input "15"
click at [124, 498] on input "10" at bounding box center [121, 502] width 69 height 27
type input "8"
click at [518, 511] on div at bounding box center [902, 413] width 1333 height 729
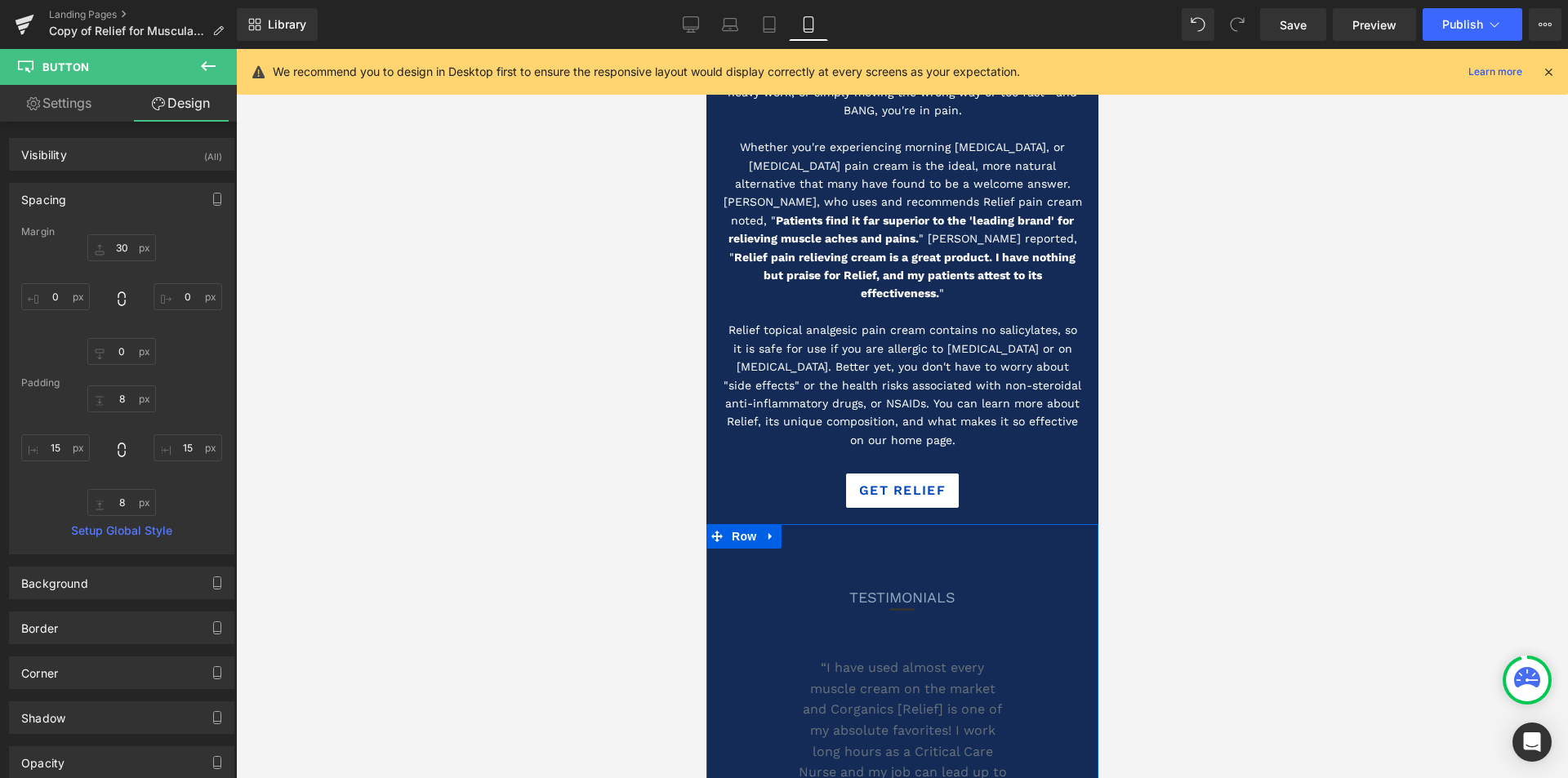
scroll to position [1960, 0]
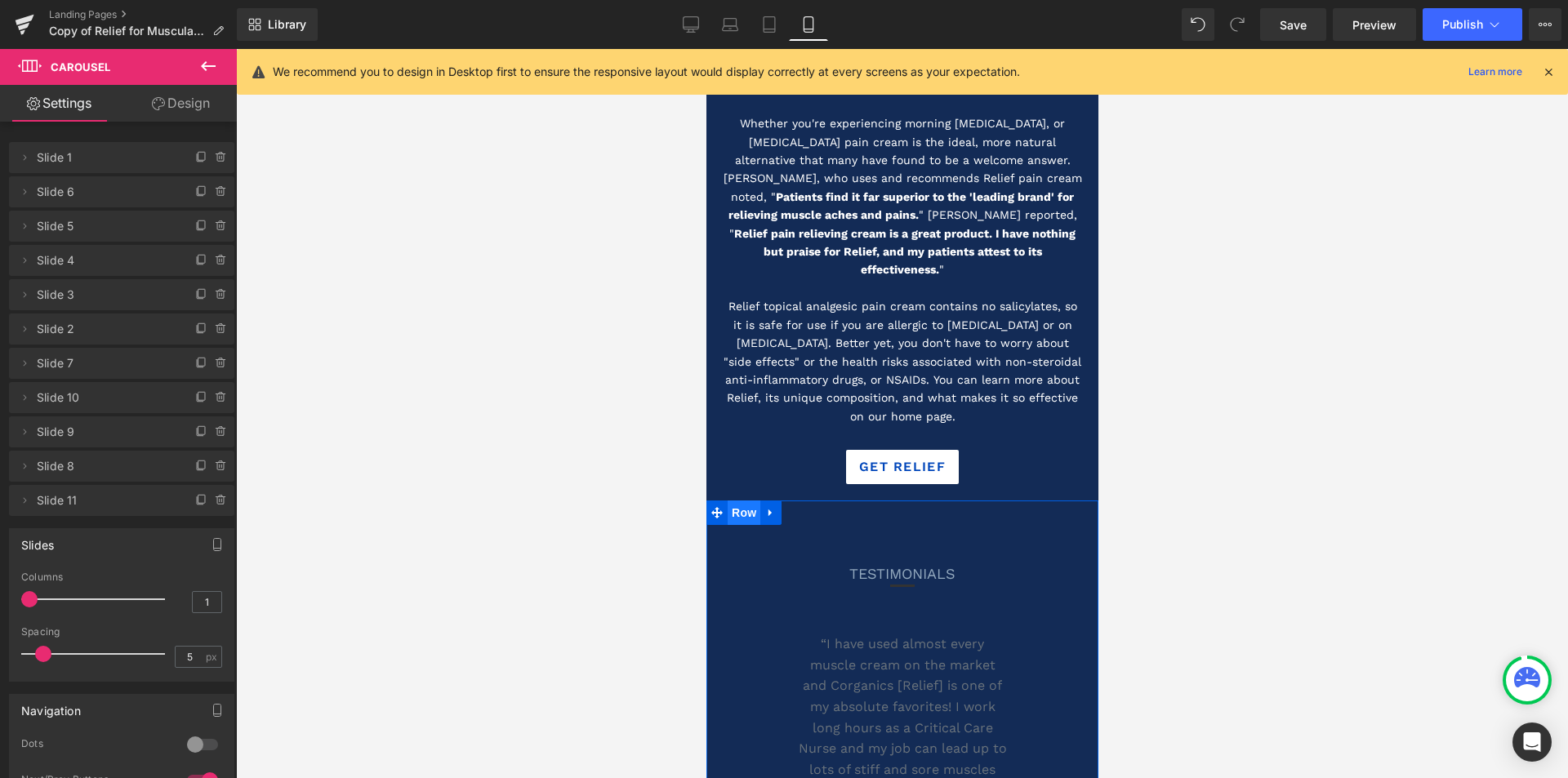
click at [742, 501] on span "Row" at bounding box center [743, 513] width 33 height 25
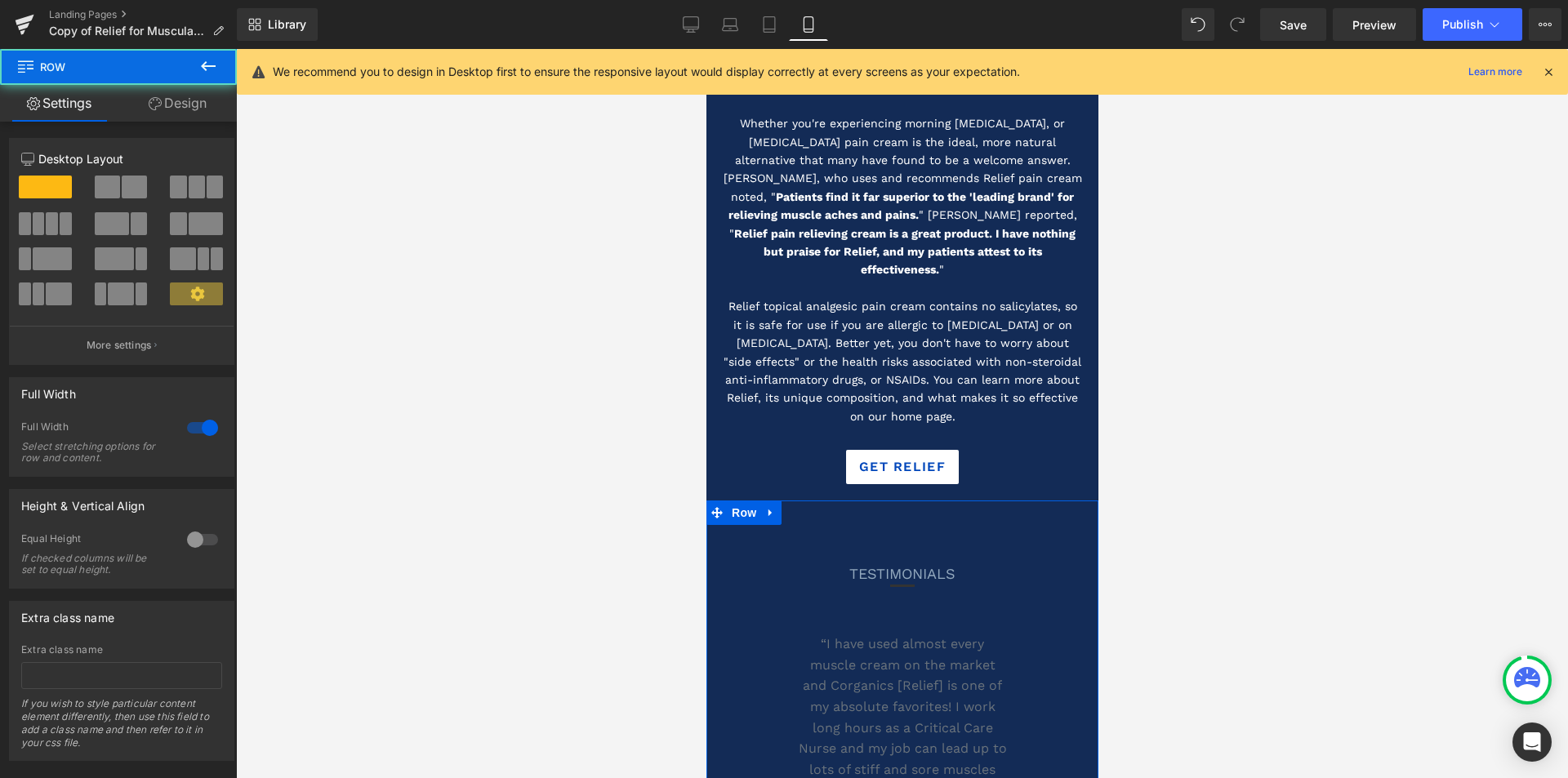
click at [170, 96] on link "Design" at bounding box center [177, 102] width 118 height 37
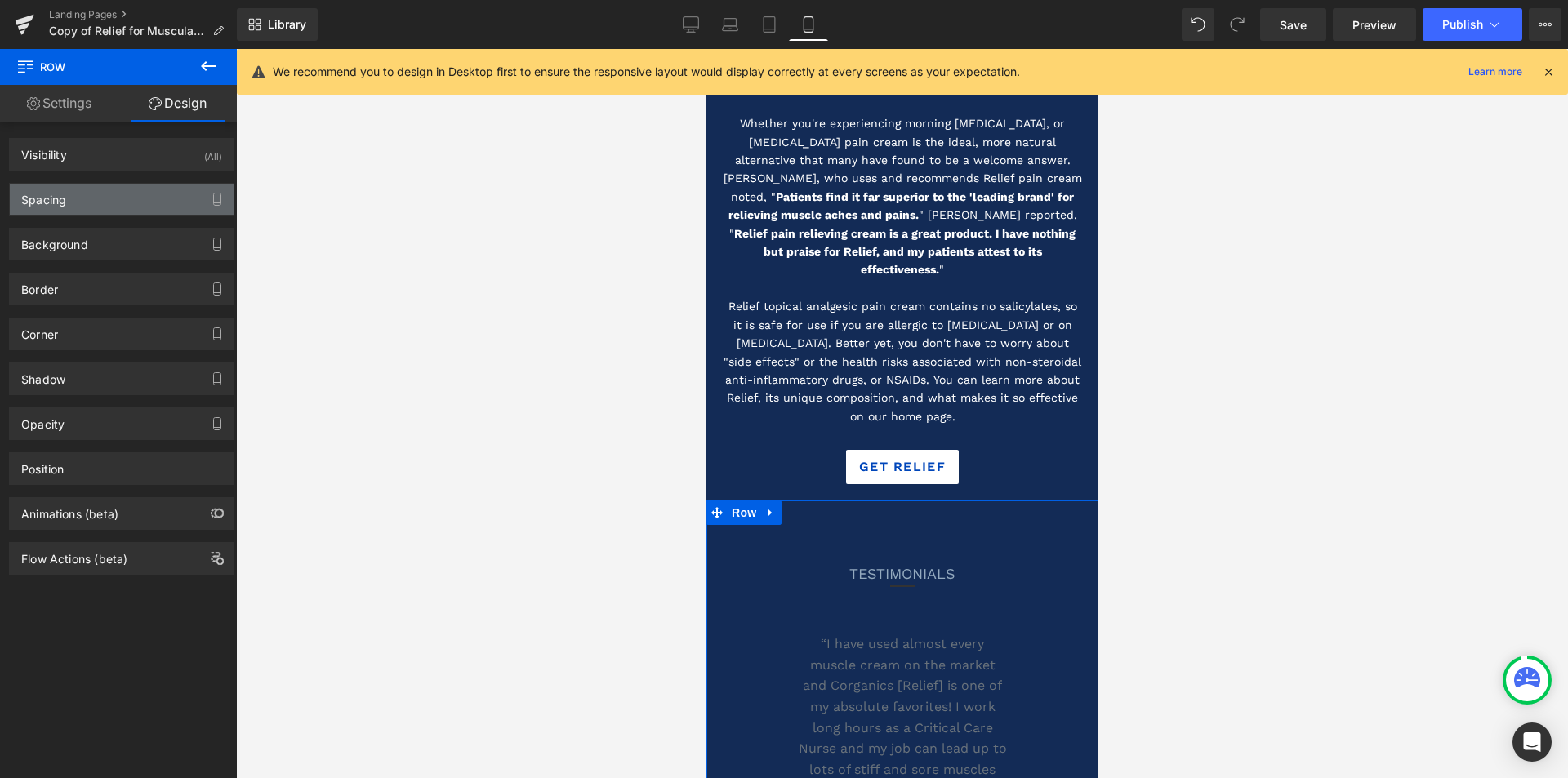
click at [103, 203] on div "Spacing" at bounding box center [121, 199] width 224 height 31
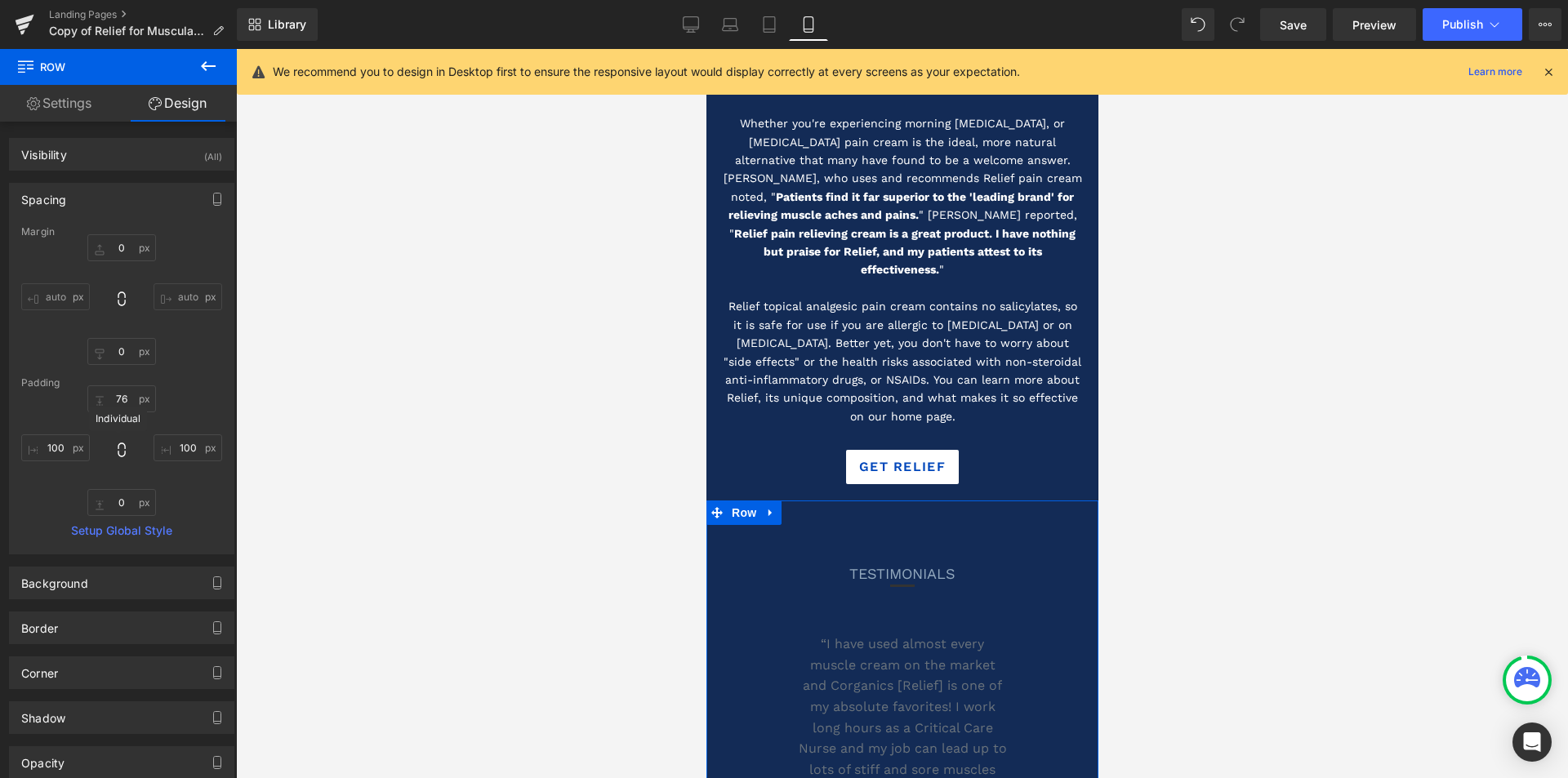
click at [113, 447] on icon at bounding box center [121, 450] width 16 height 16
type input "100"
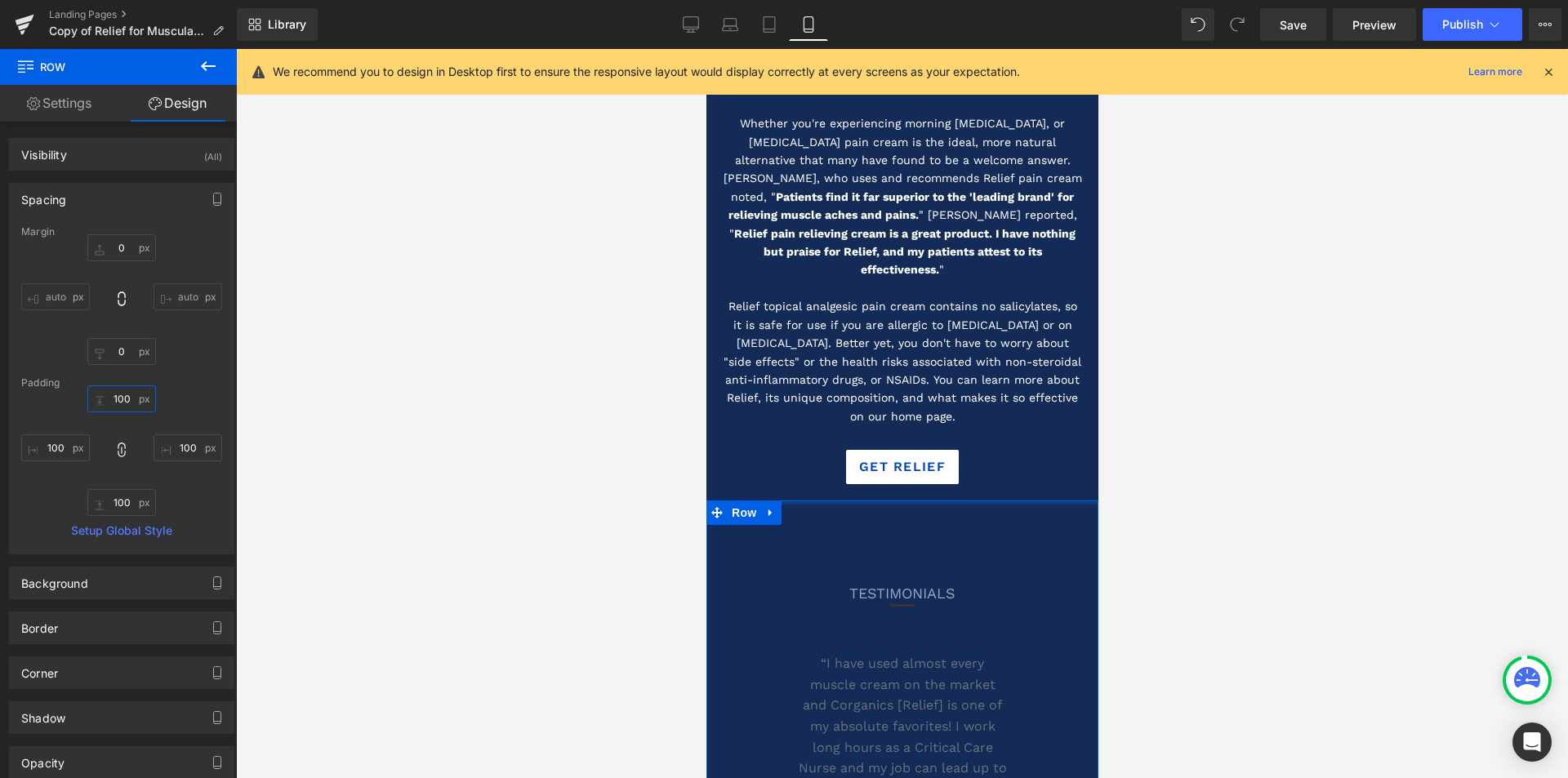
click at [124, 394] on input "100" at bounding box center [121, 398] width 69 height 27
type input "77"
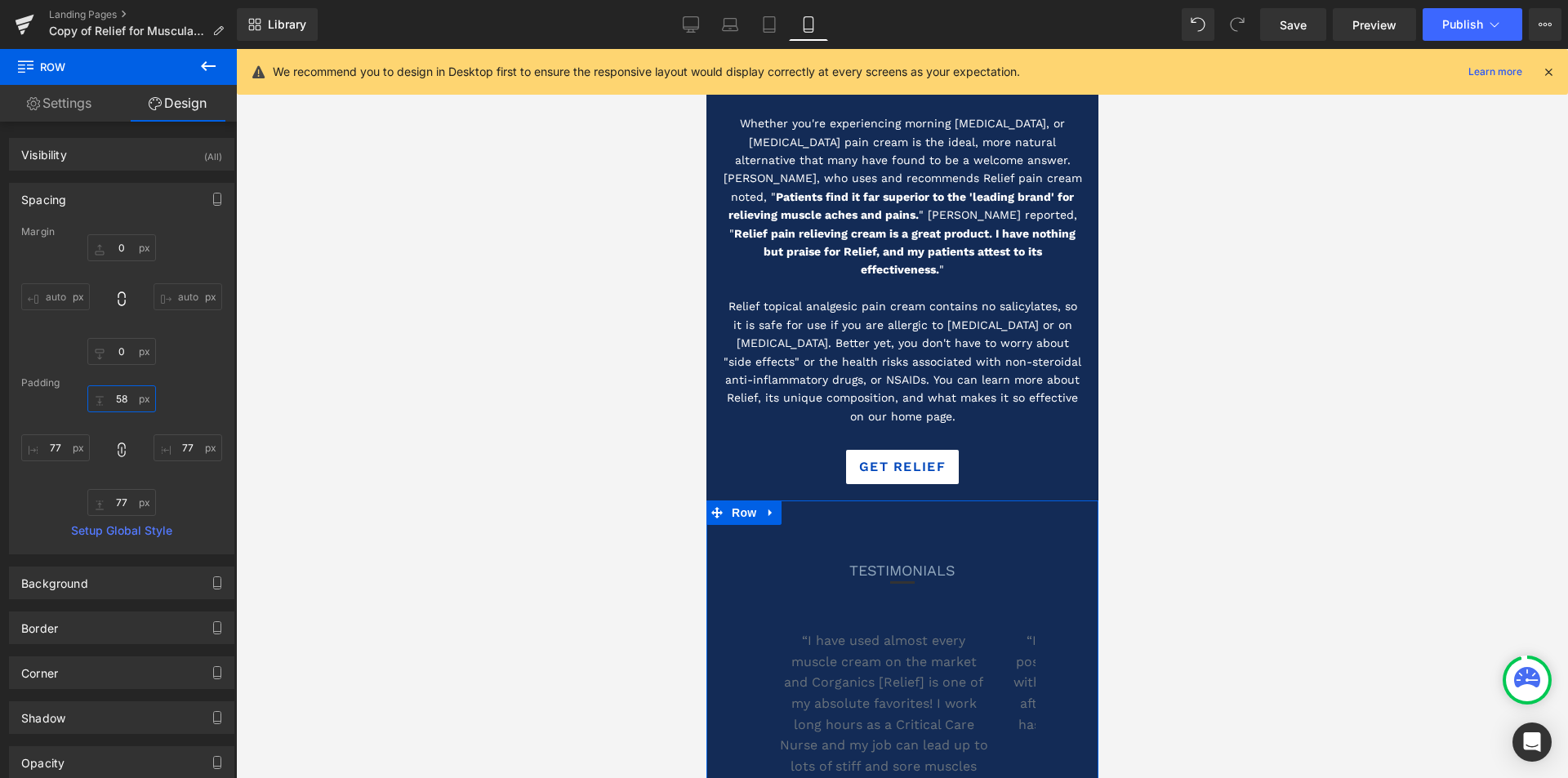
type input "58"
type input "47"
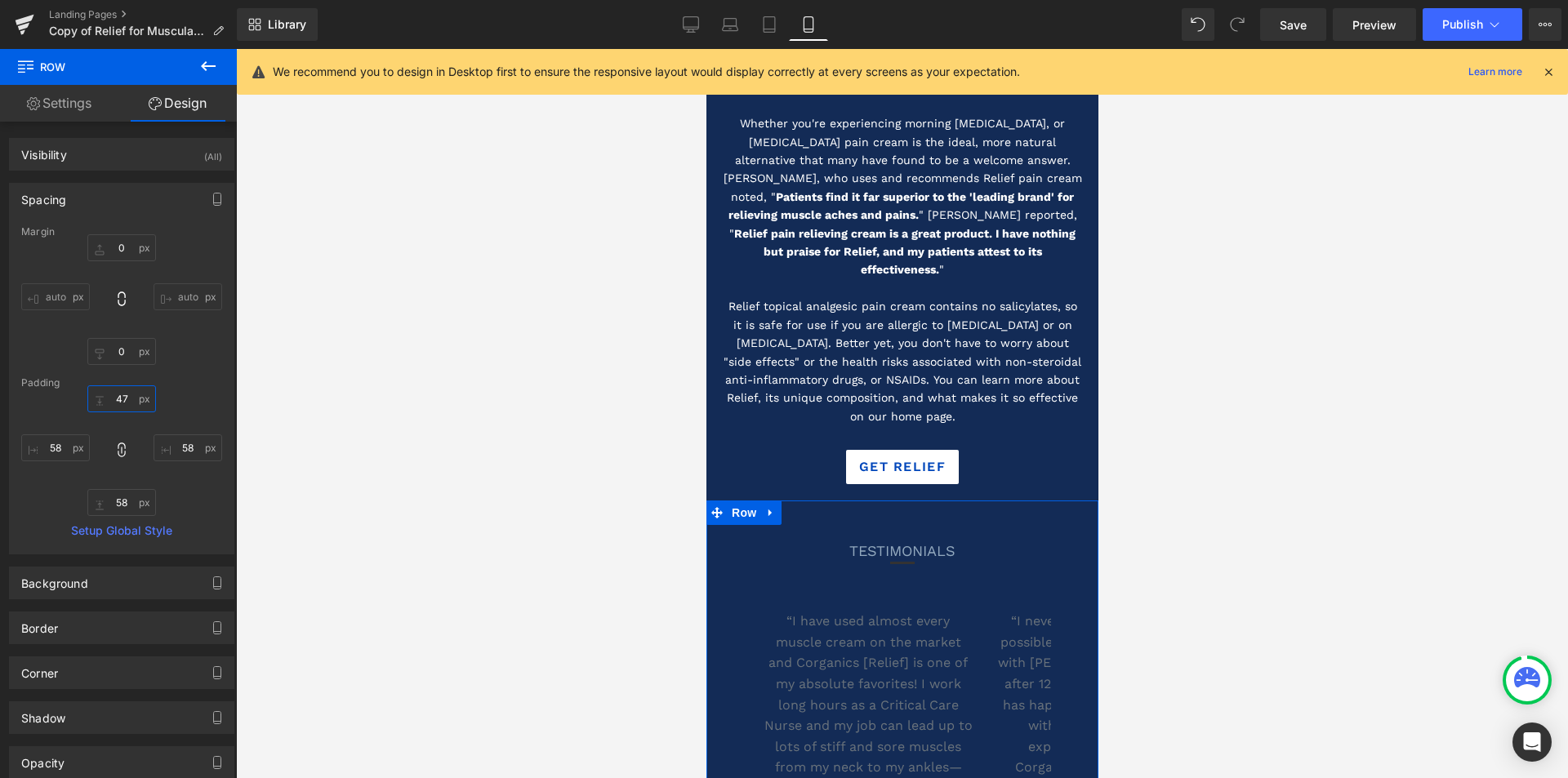
type input "47"
type input "46"
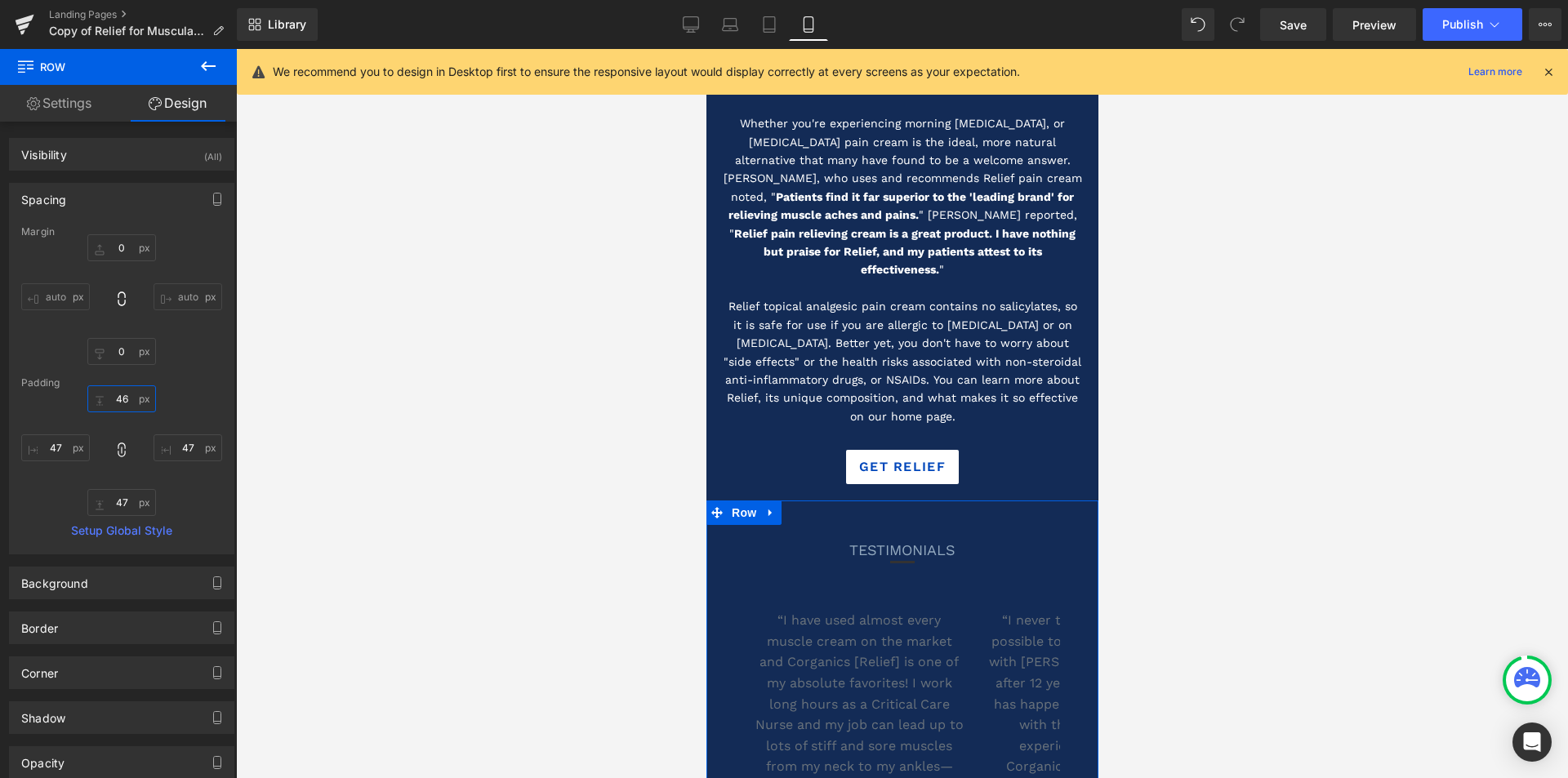
type input "46"
type input "45"
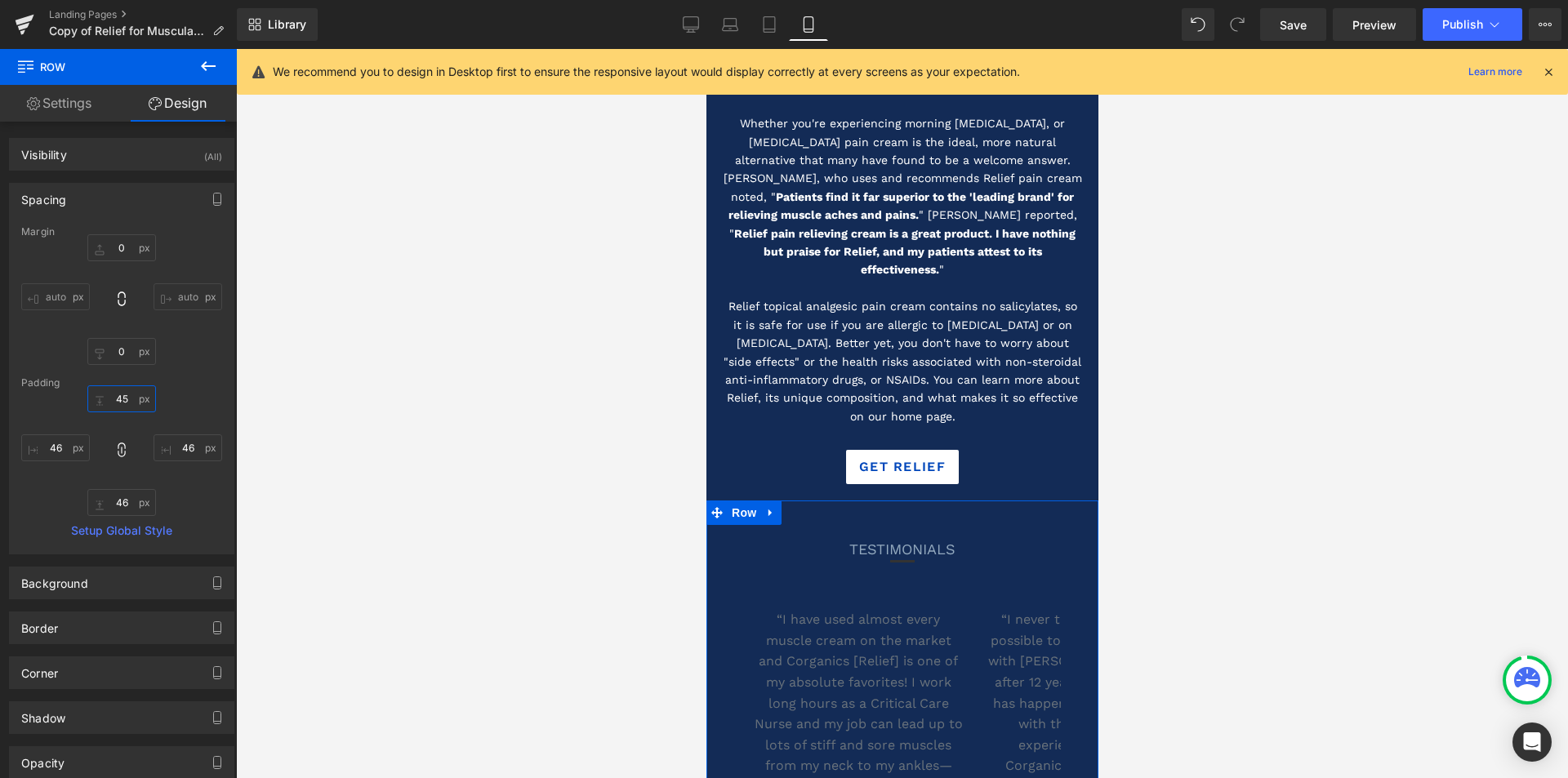
type input "45"
type input "44"
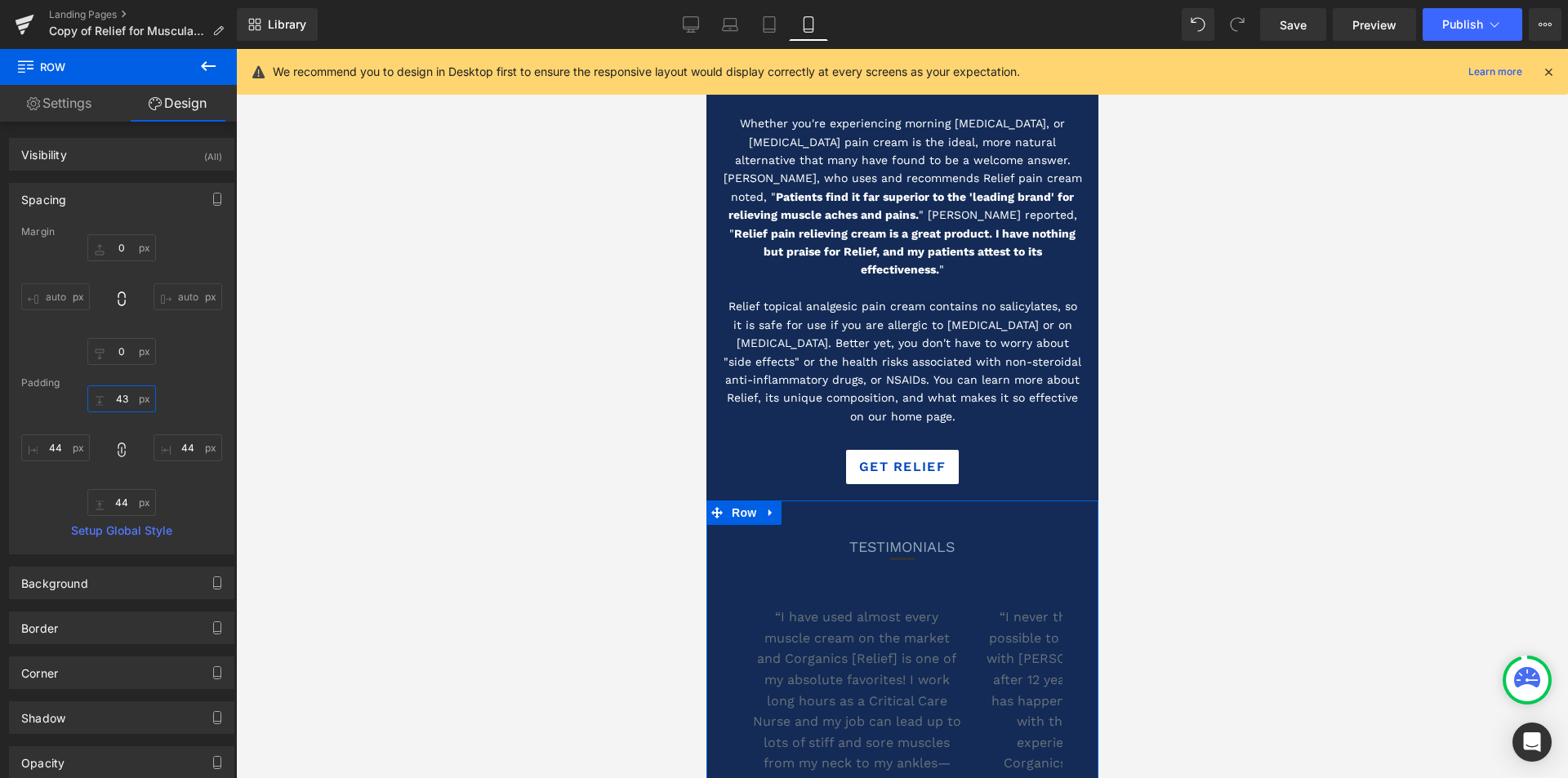
type input "43"
type input "42"
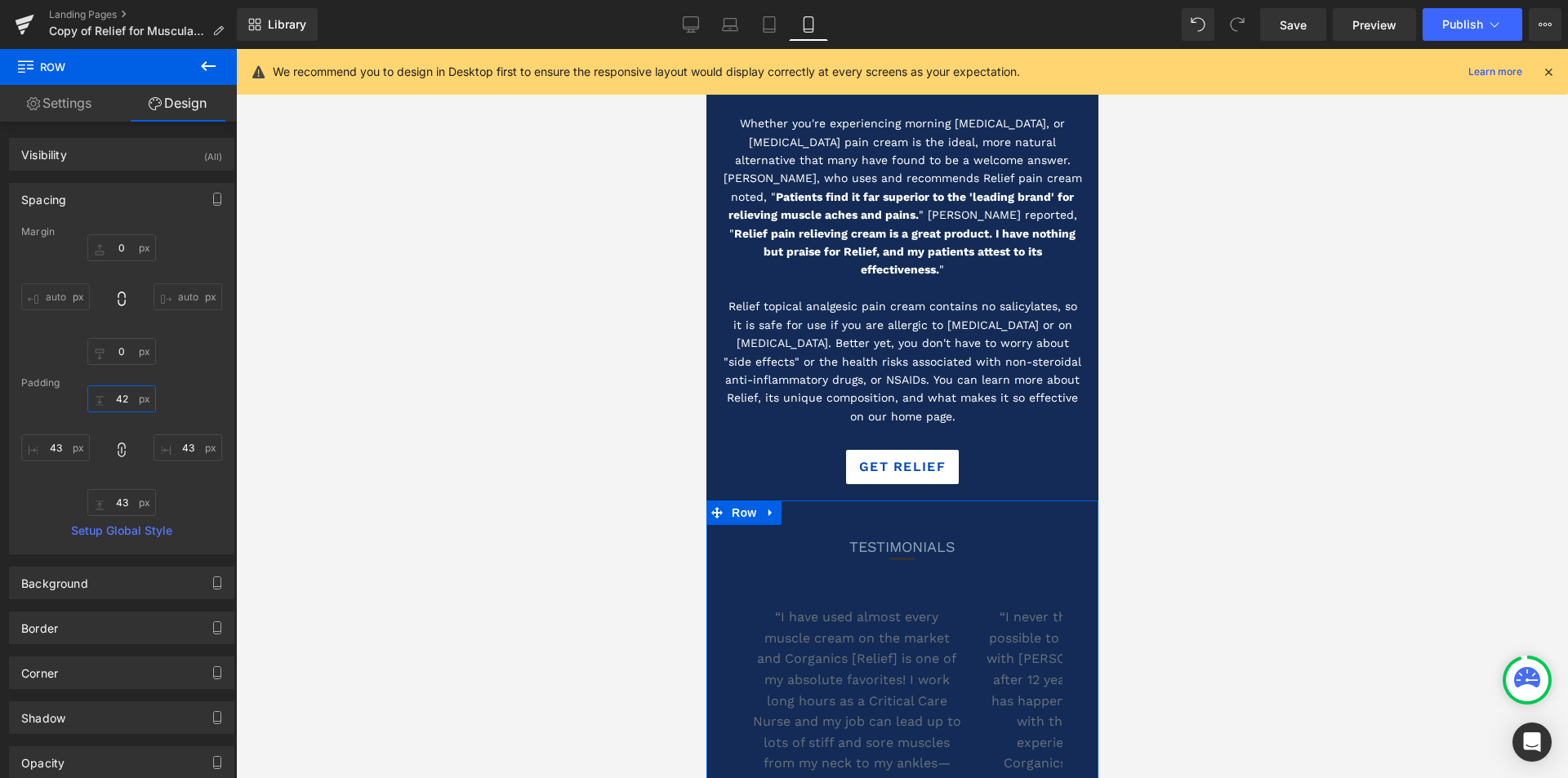
type input "42"
type input "41"
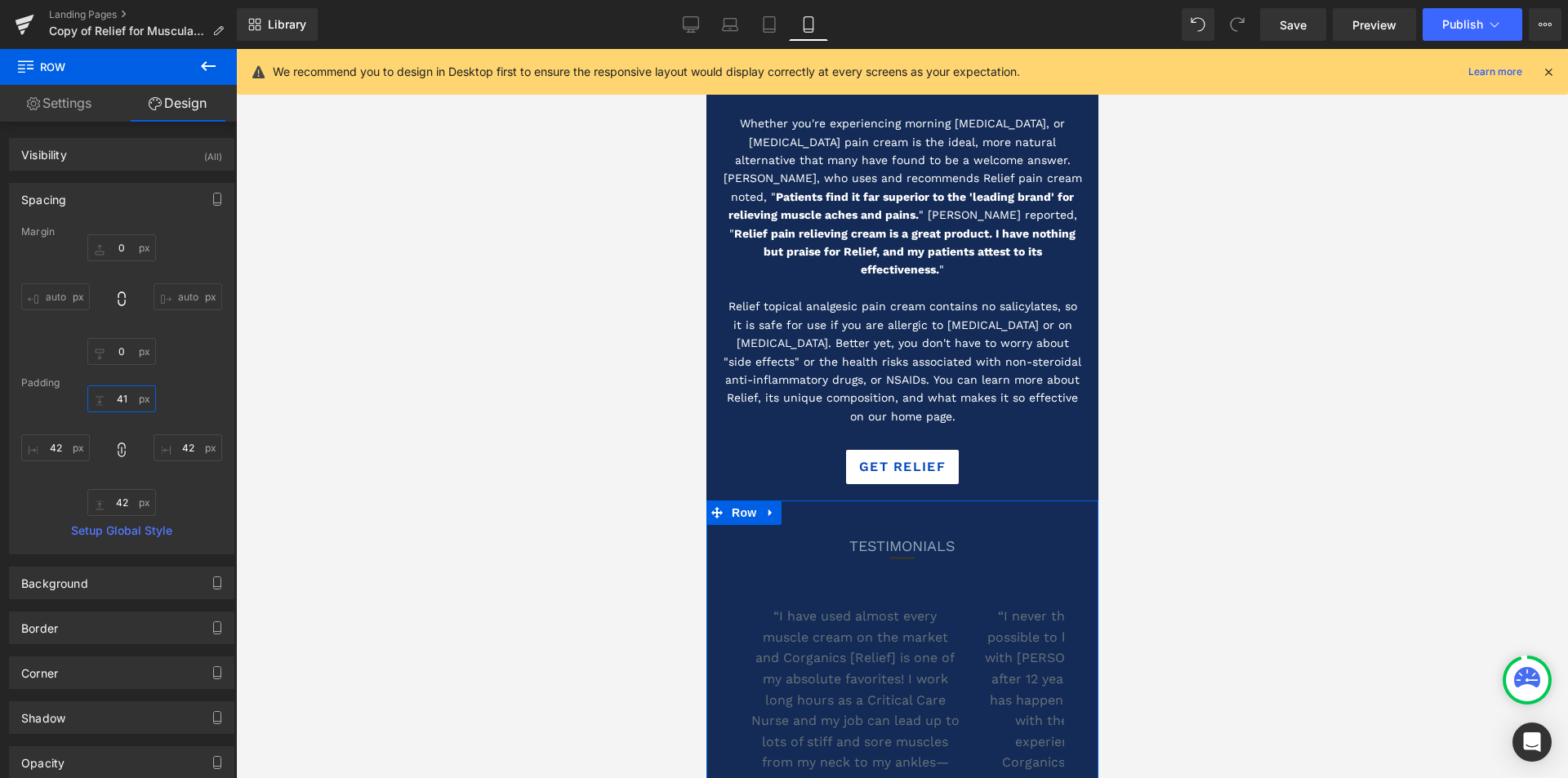
type input "41"
type input "40"
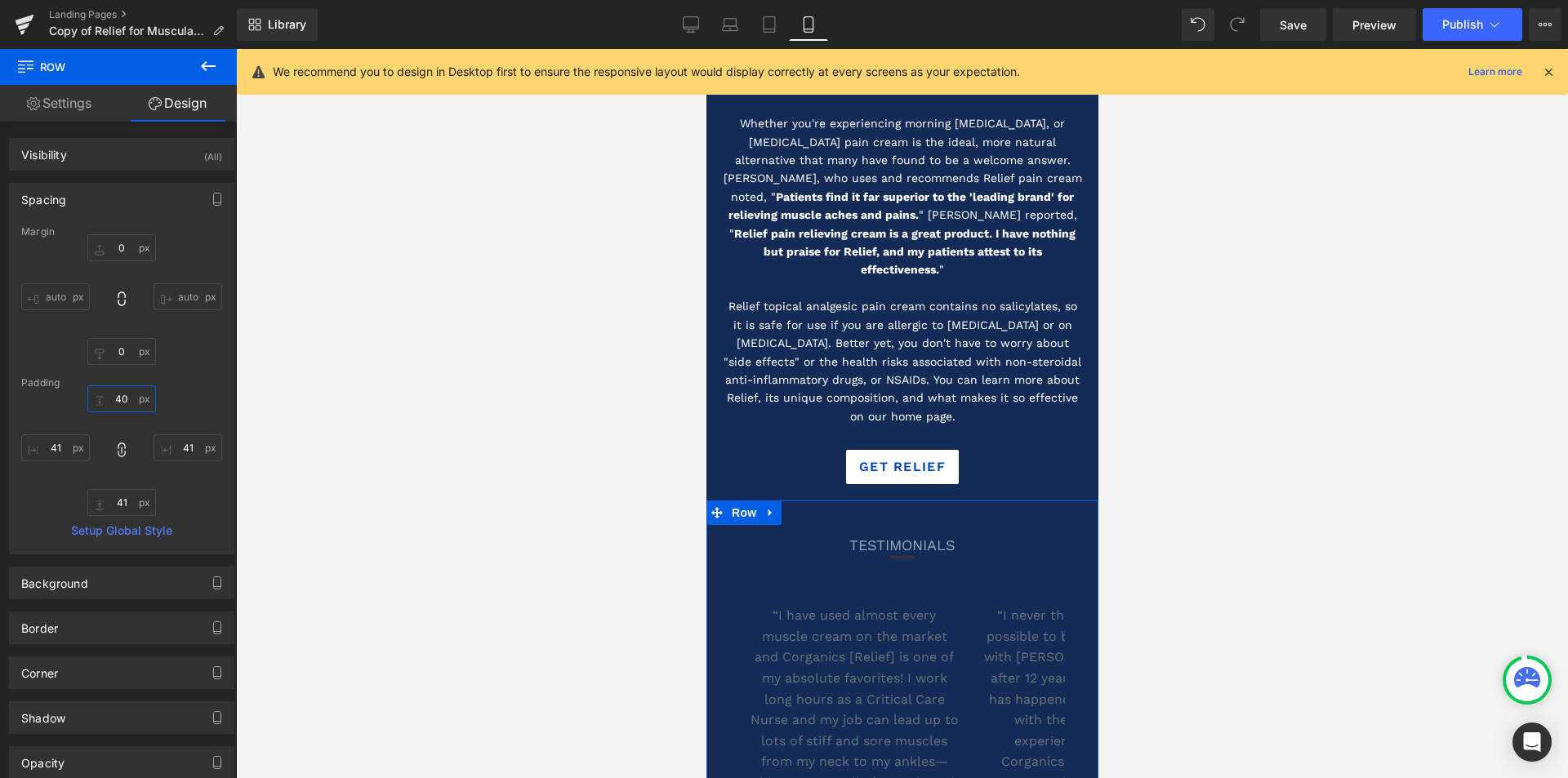
type input "40"
type input "39"
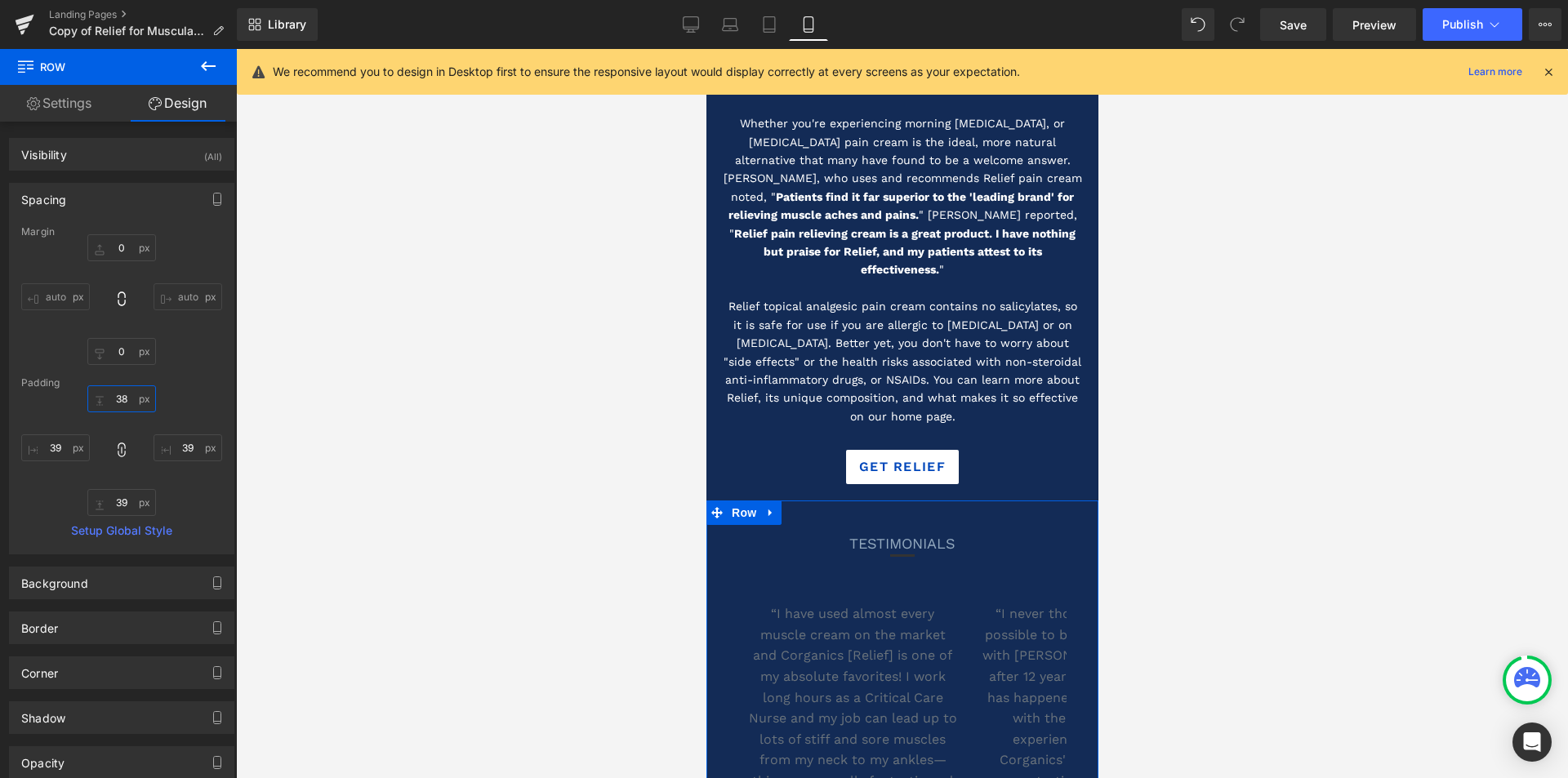
type input "38"
type input "37"
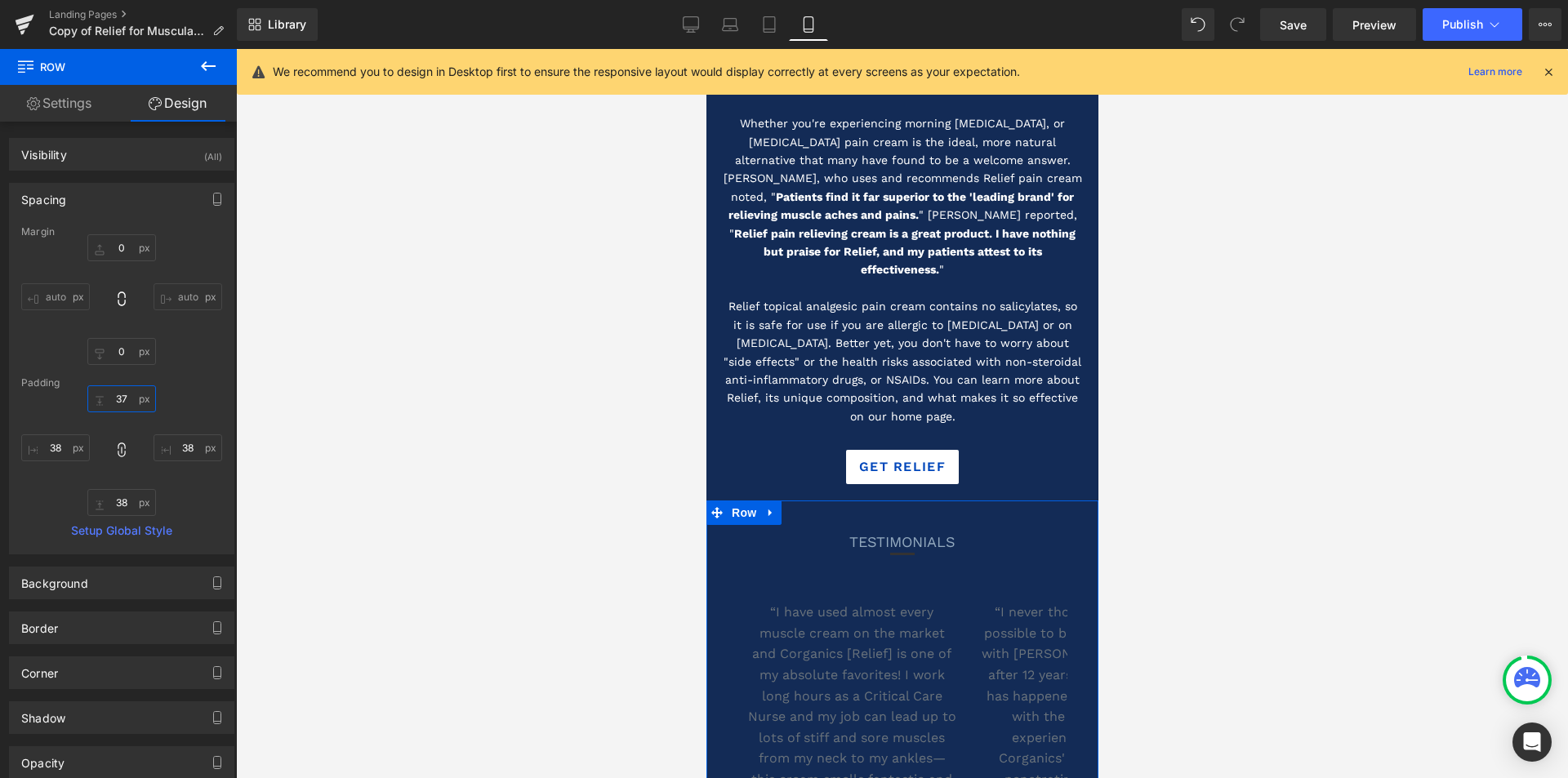
type input "37"
type input "36"
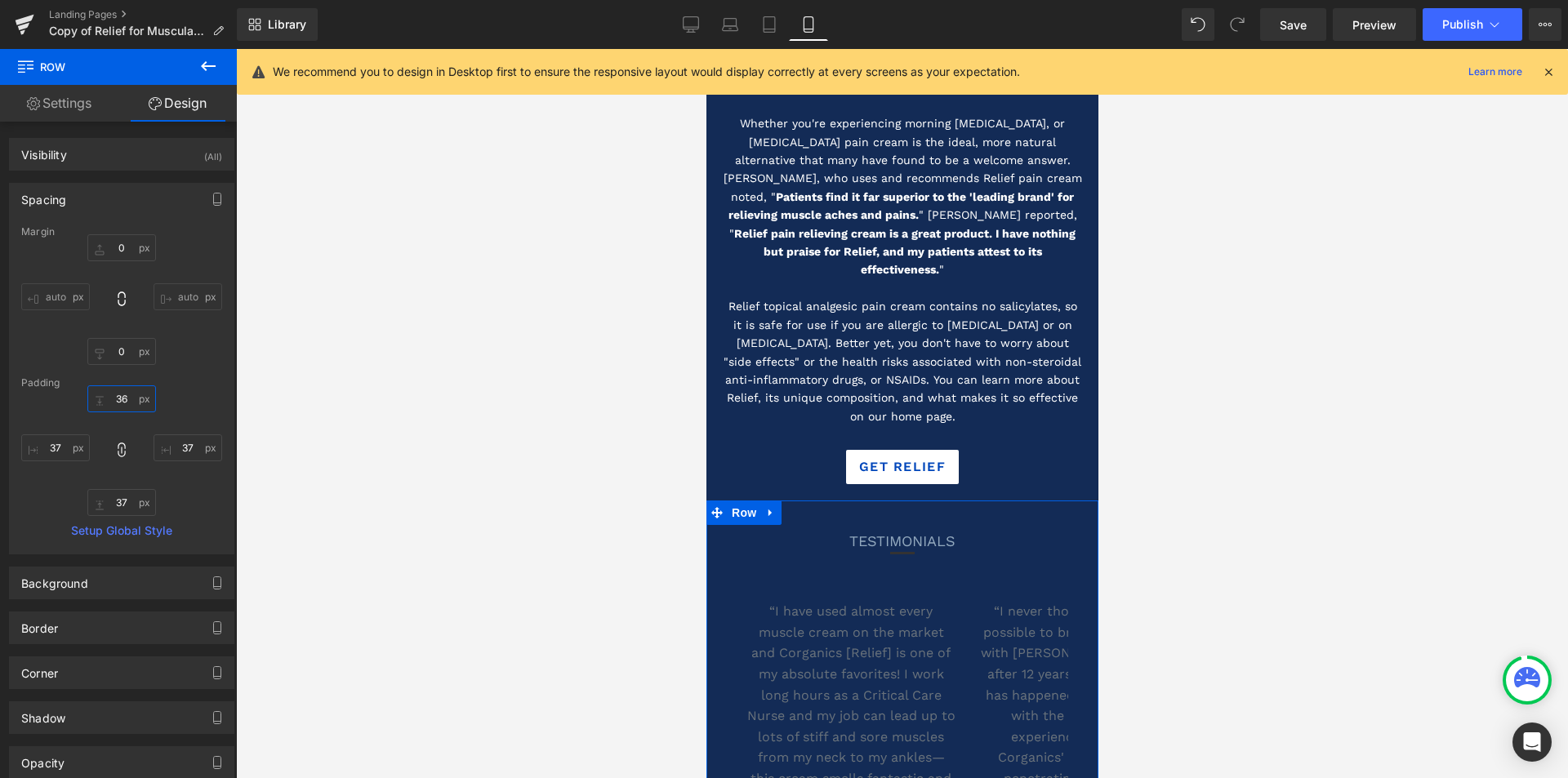
type input "36"
type input "35"
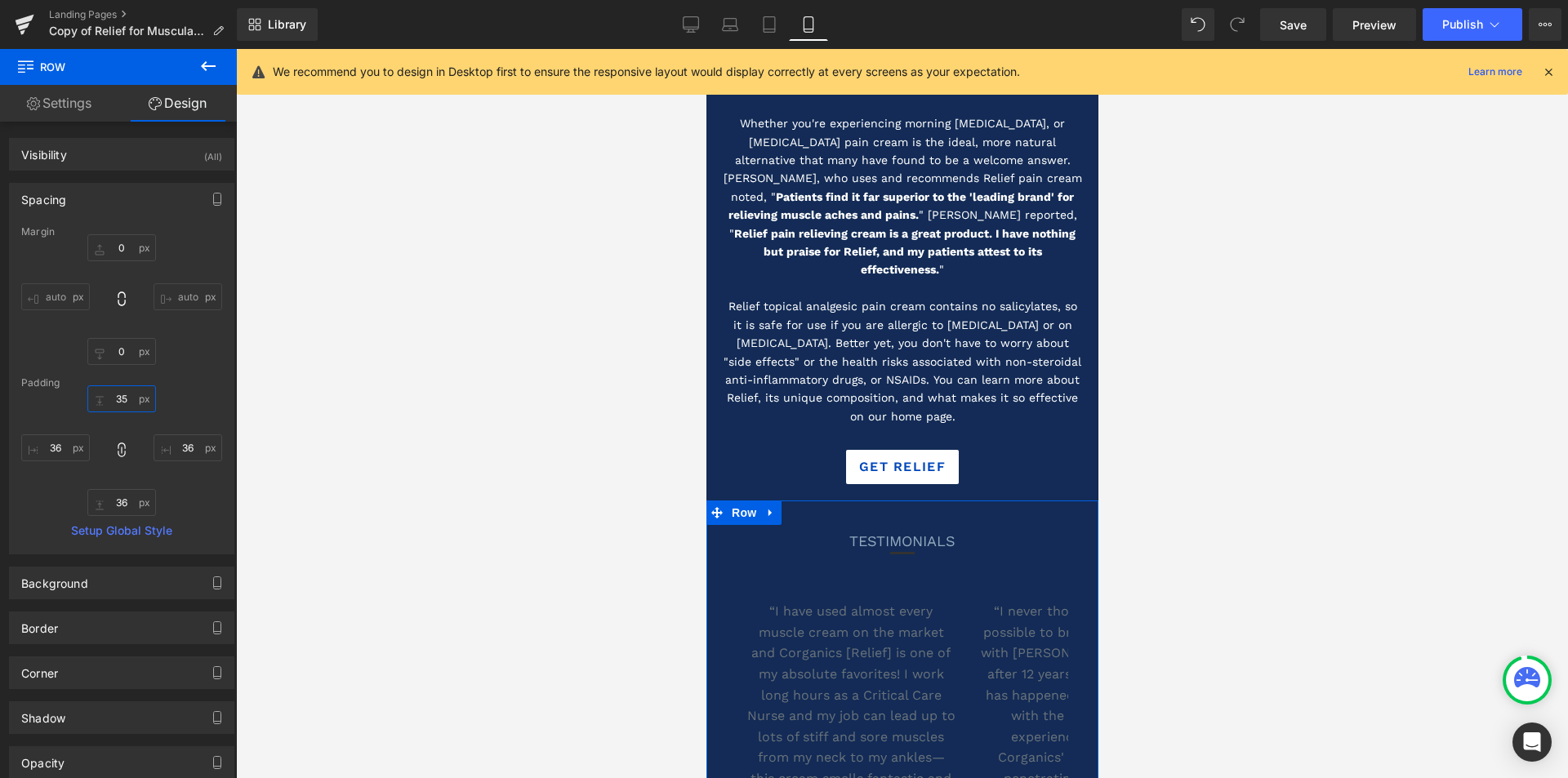
type input "35"
type input "34"
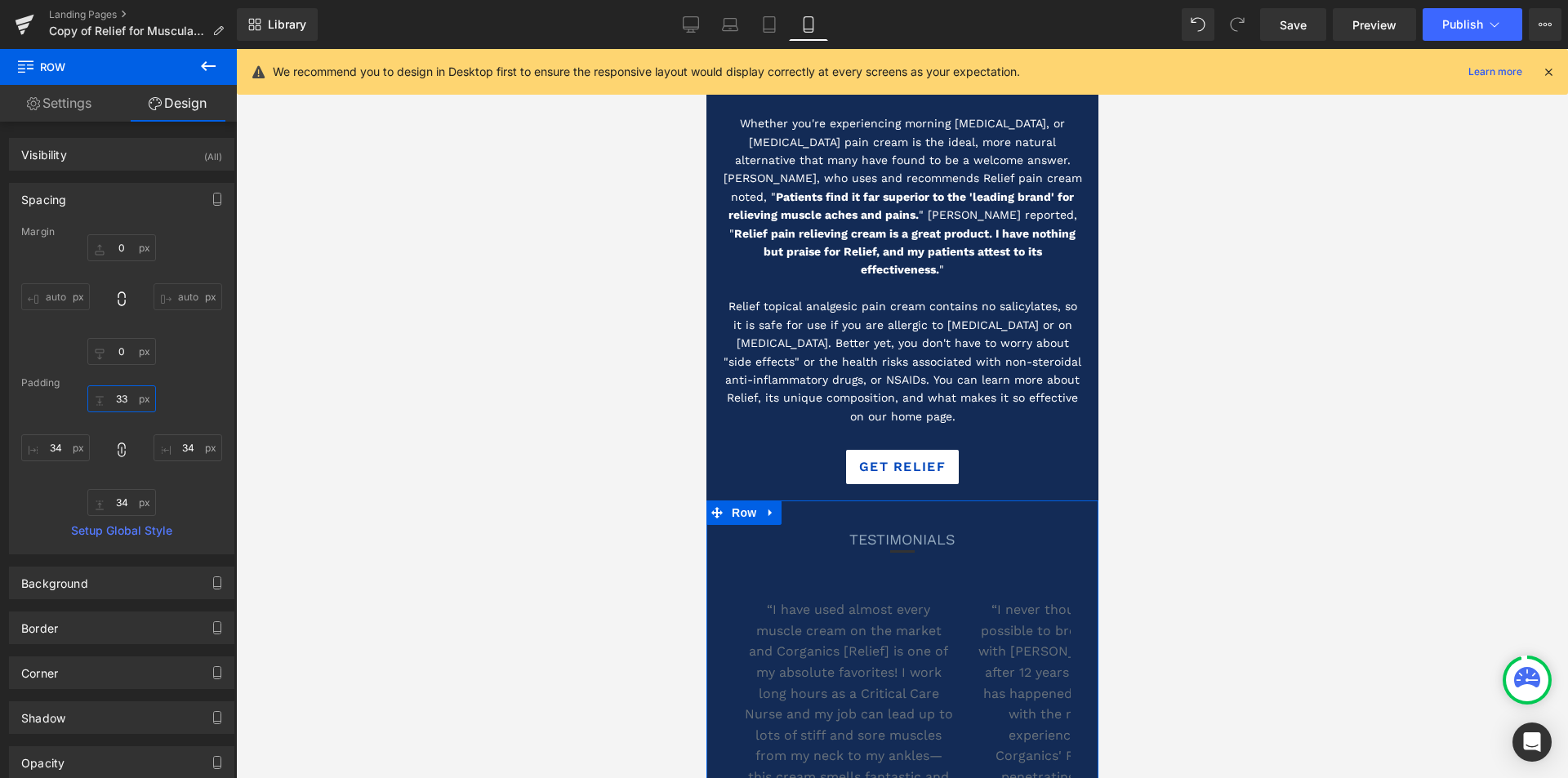
type input "33"
type input "32"
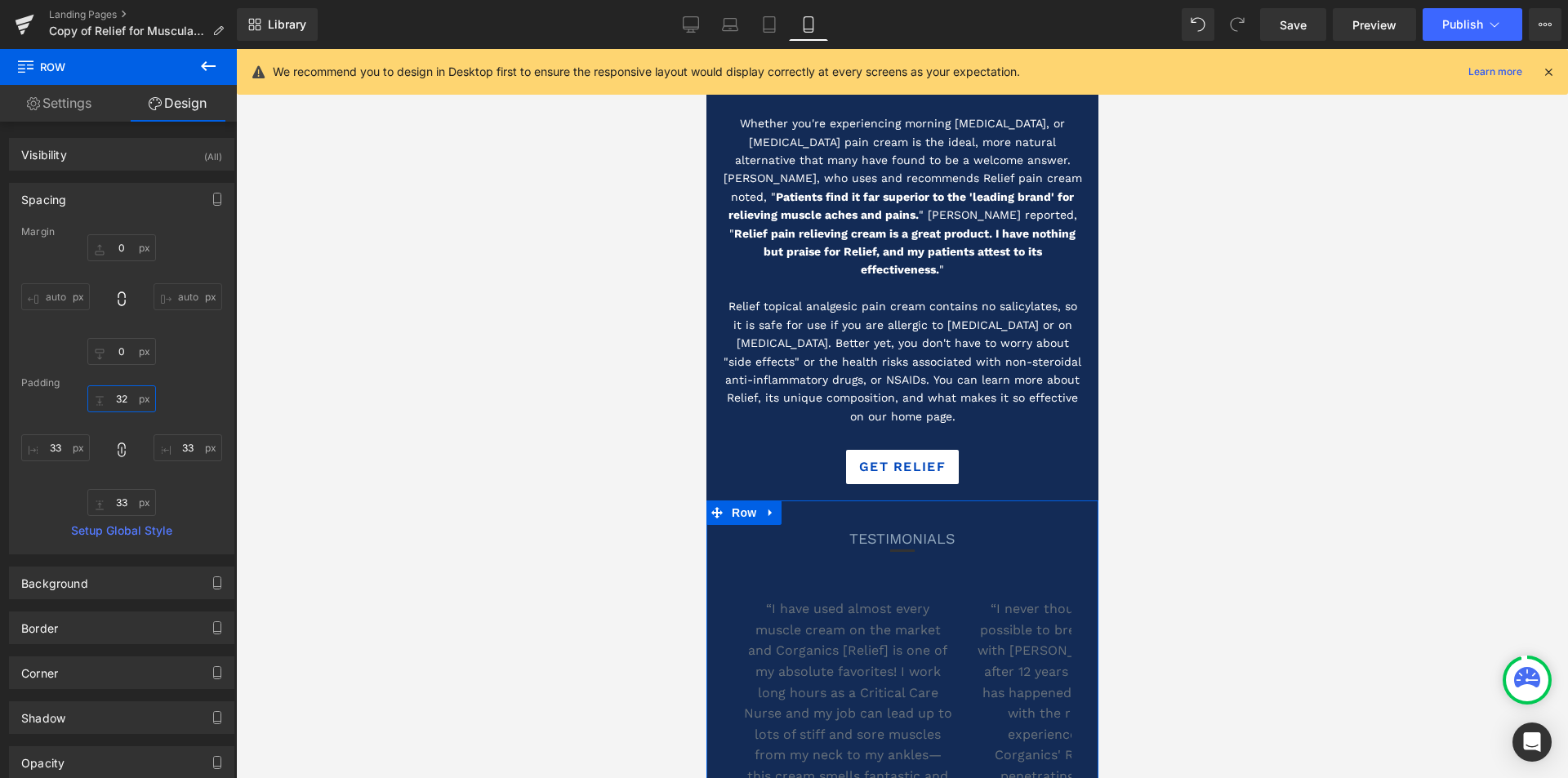
type input "32"
type input "31"
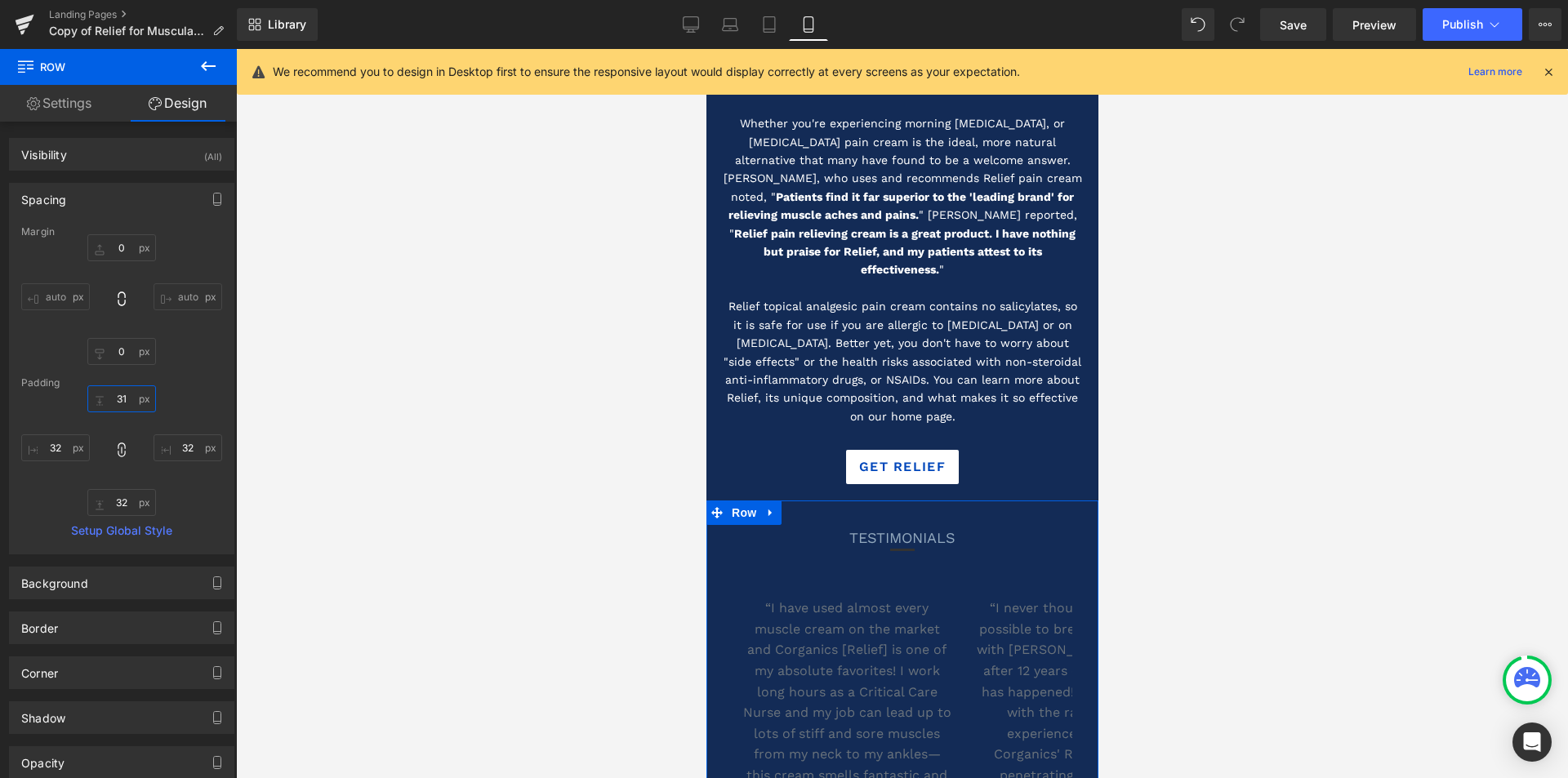
type input "31"
type input "30"
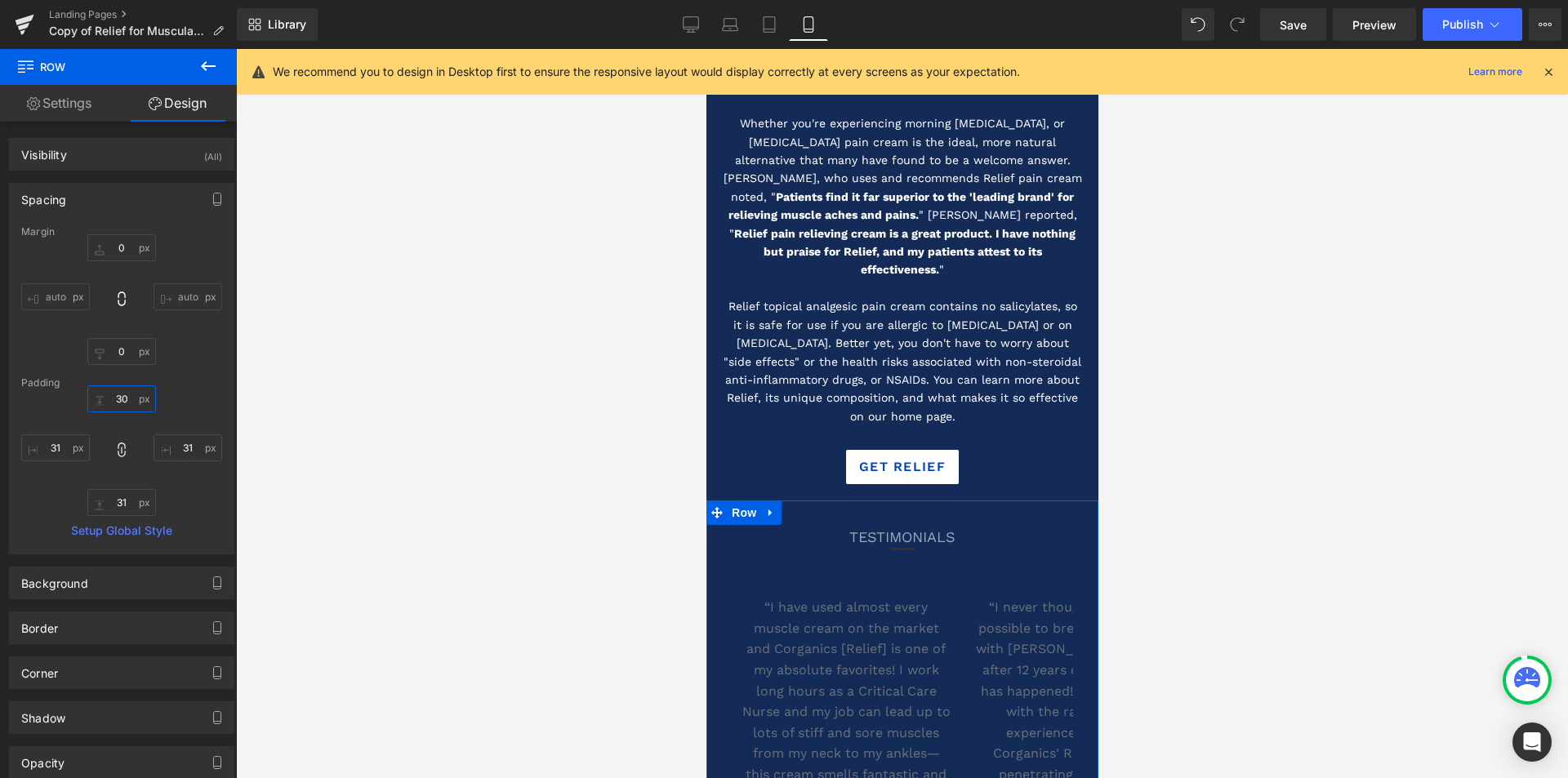
type input "30"
type input "29"
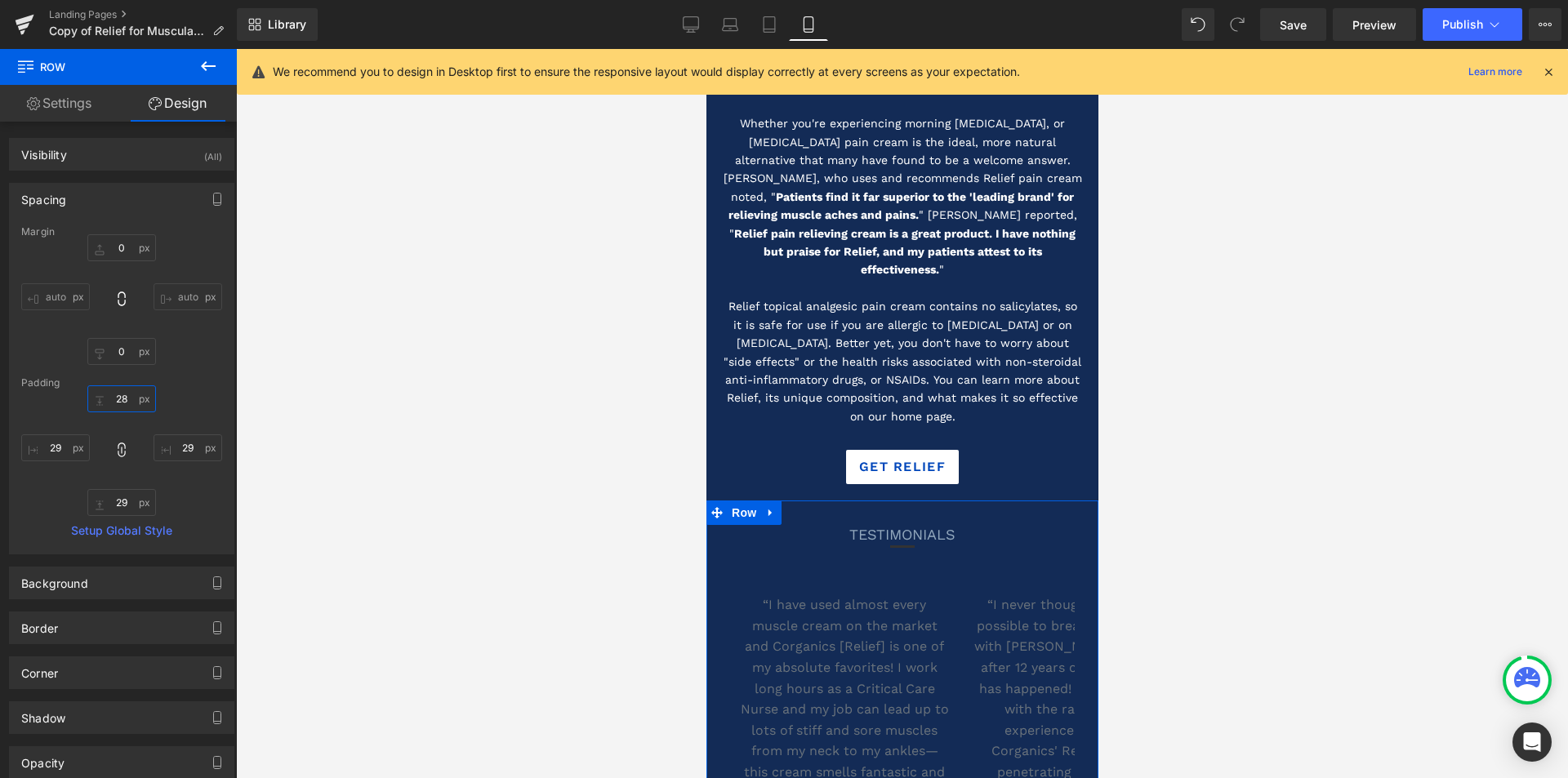
type input "28"
type input "27"
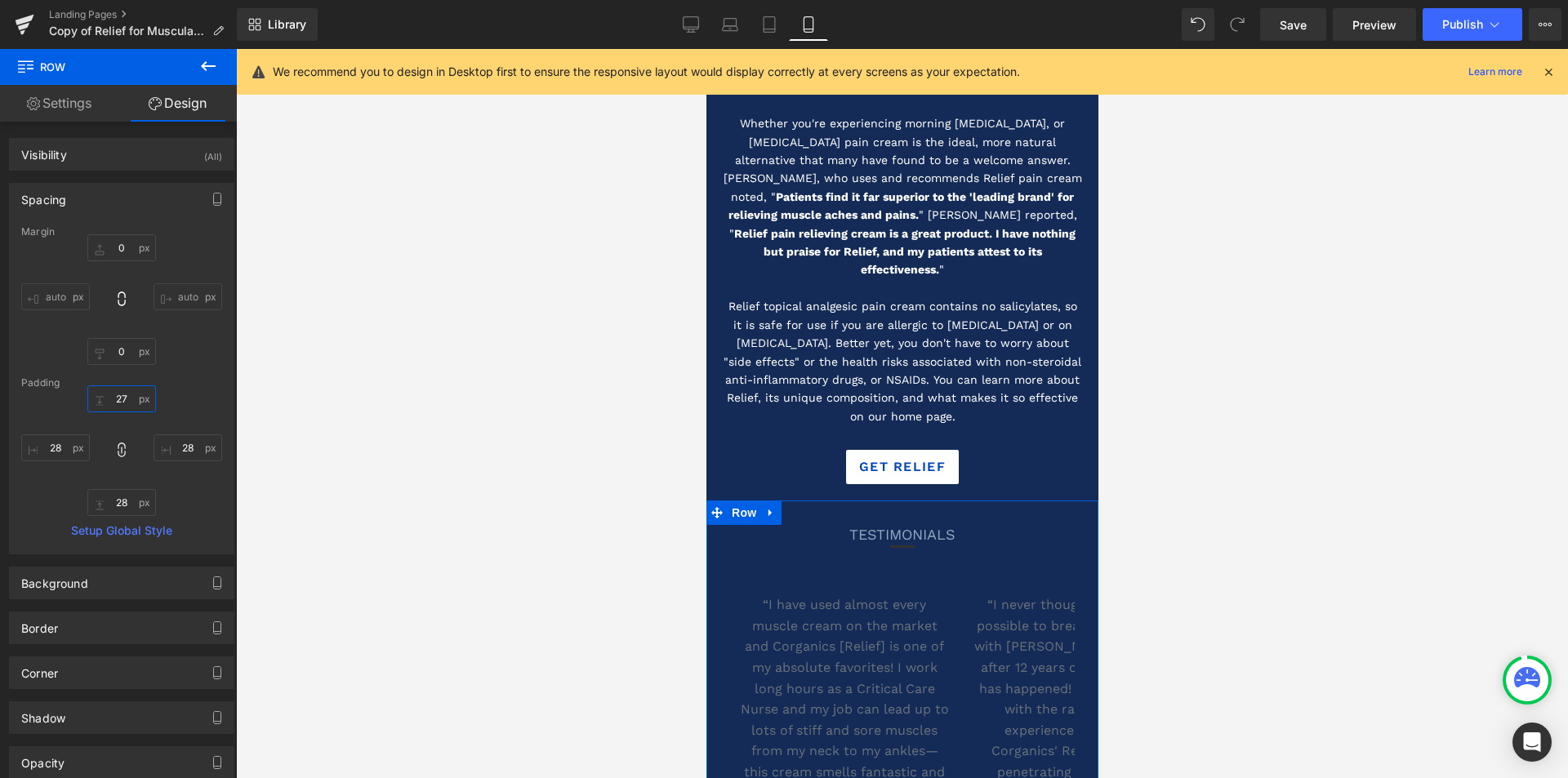
type input "27"
type input "26"
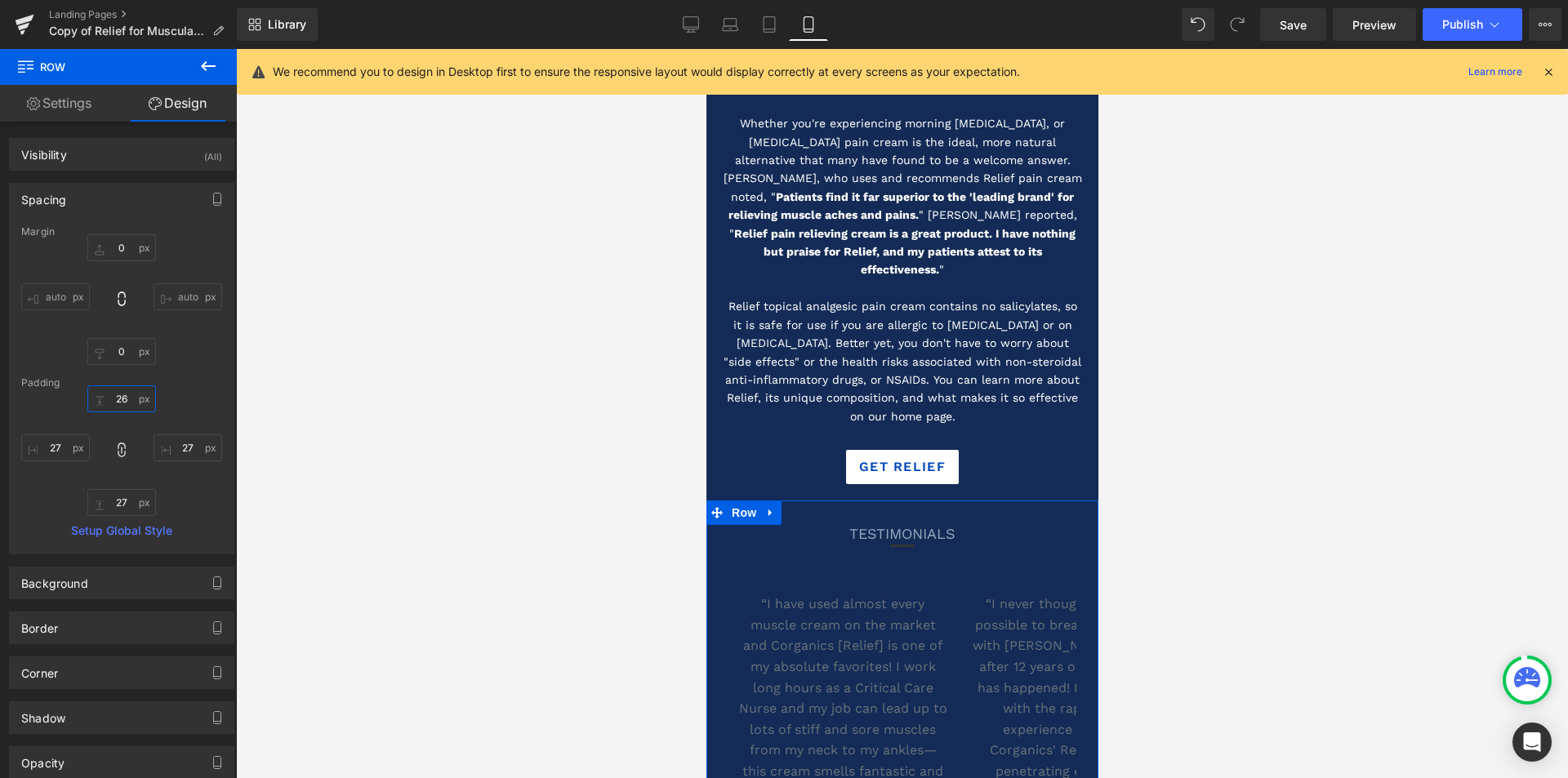
type input "26"
type input "25"
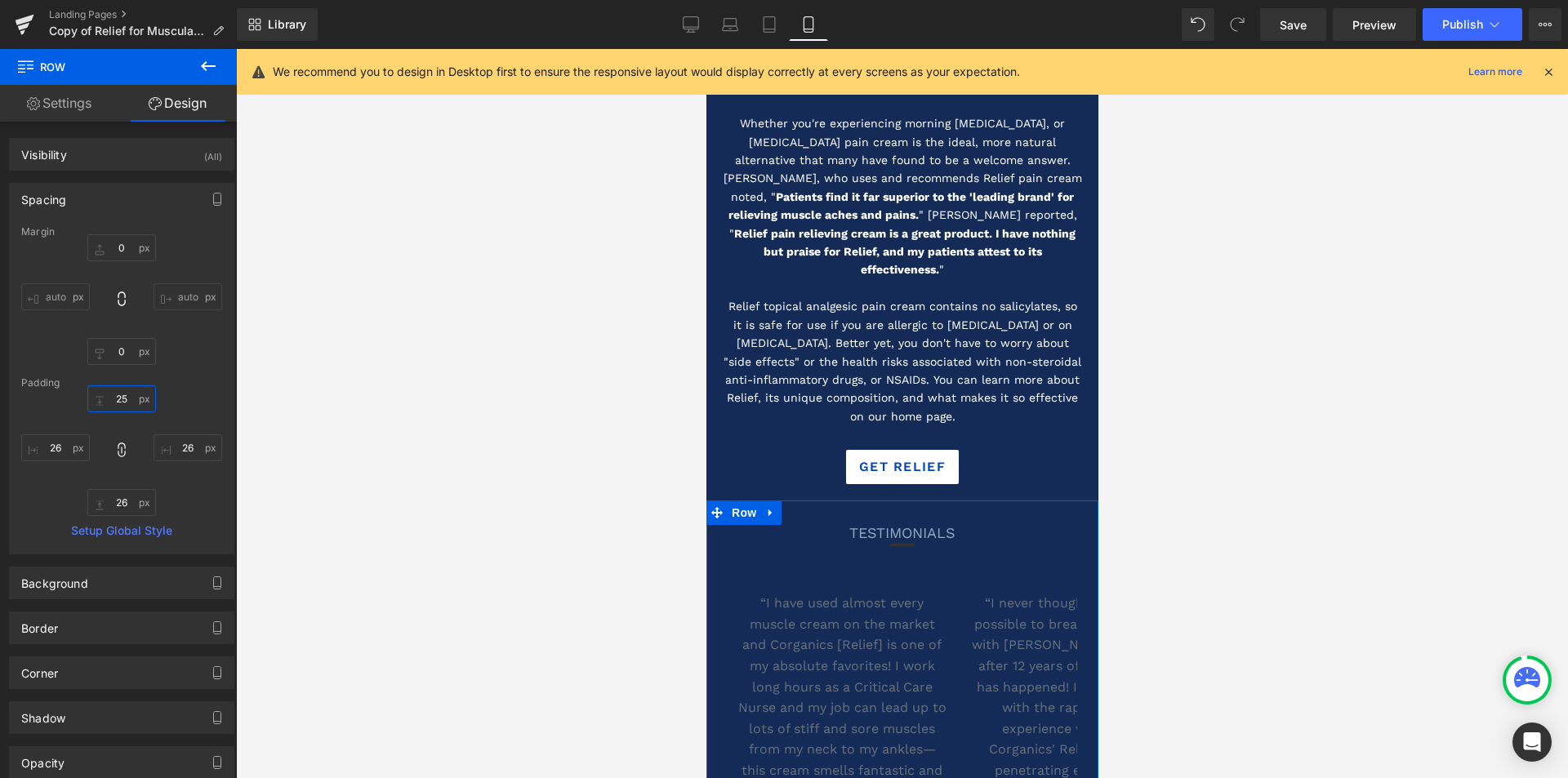
type input "25"
type input "24"
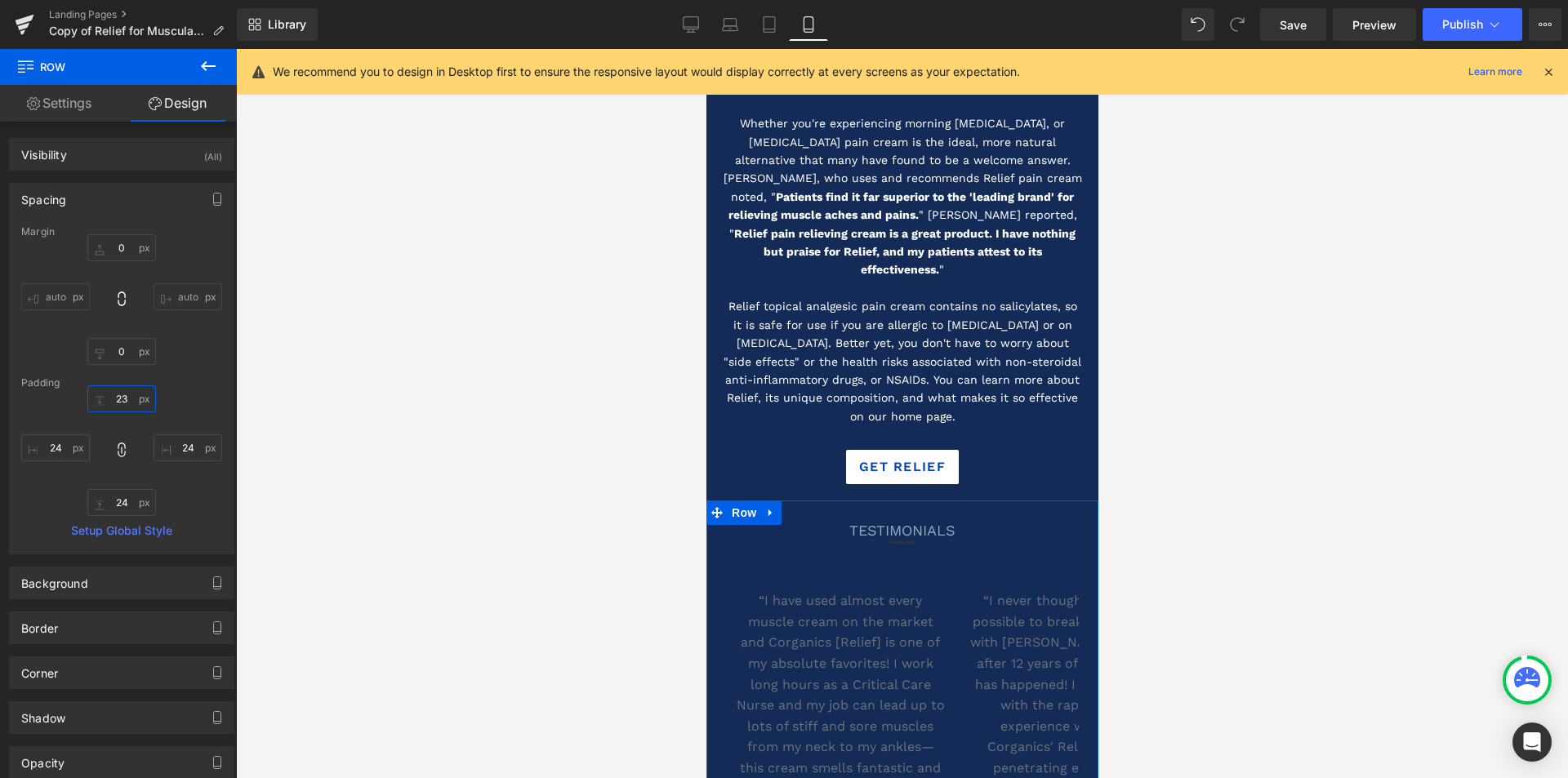
type input "23"
type input "22"
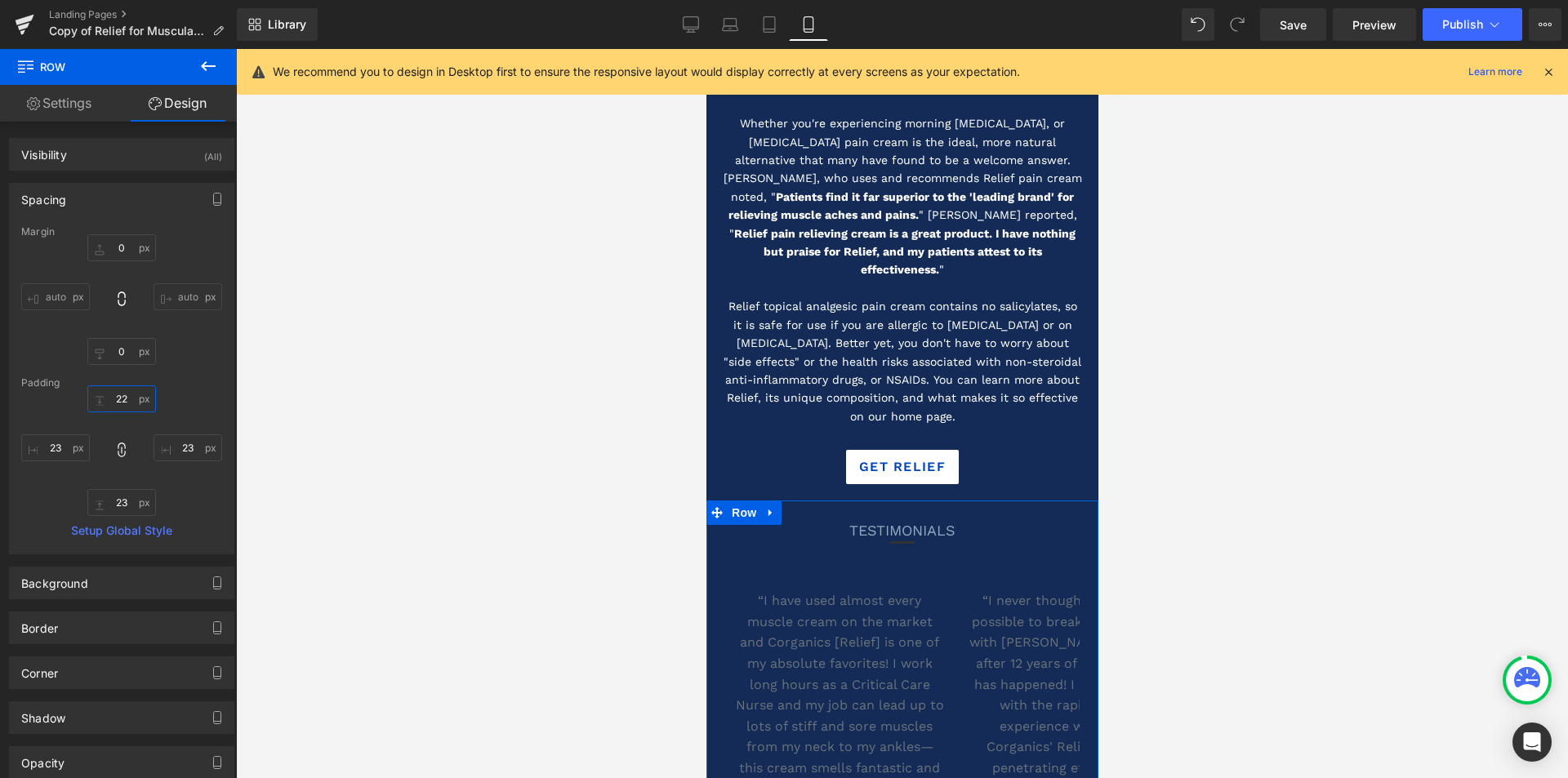
type input "22"
type input "21"
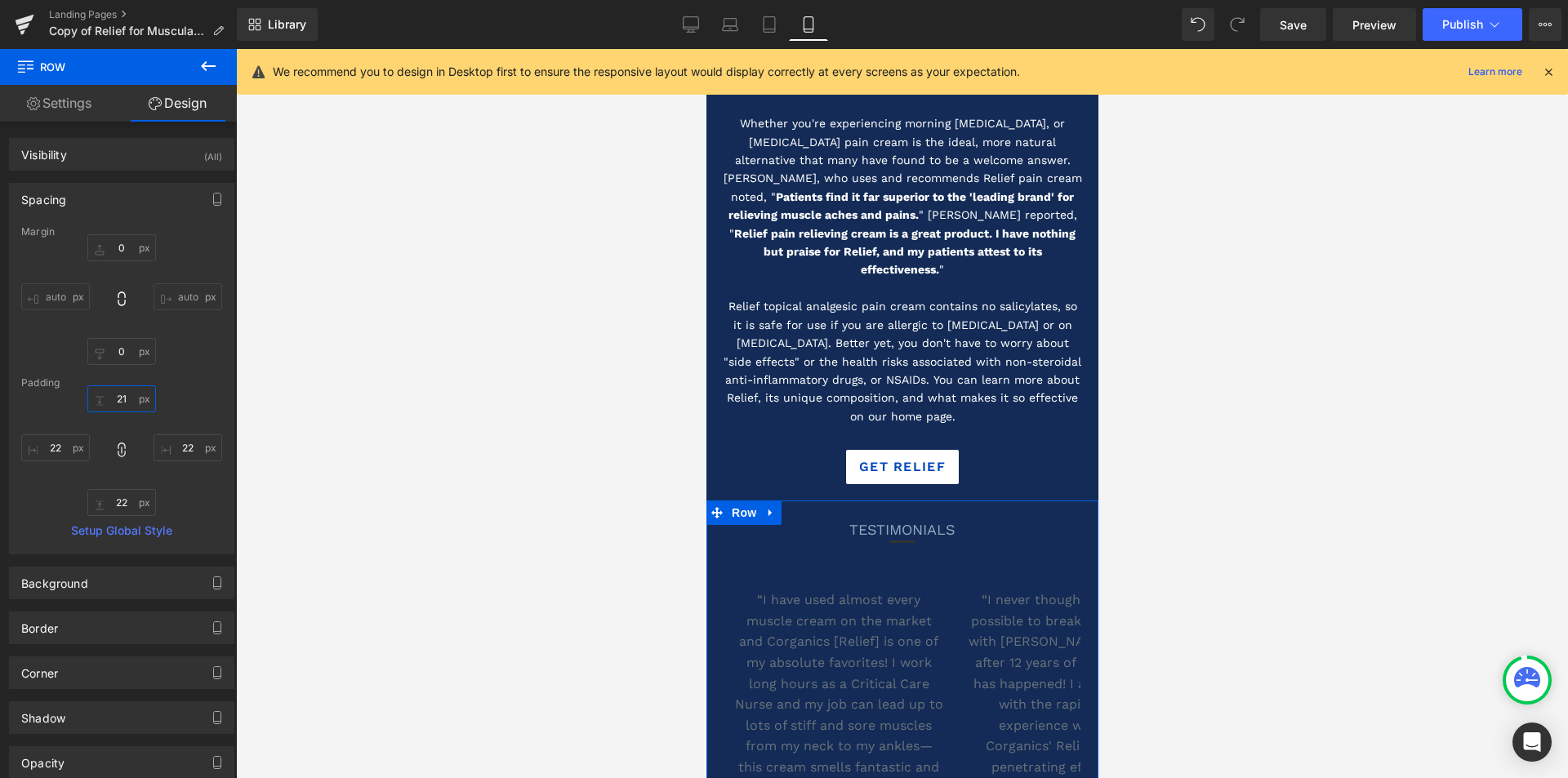
type input "21"
type input "20"
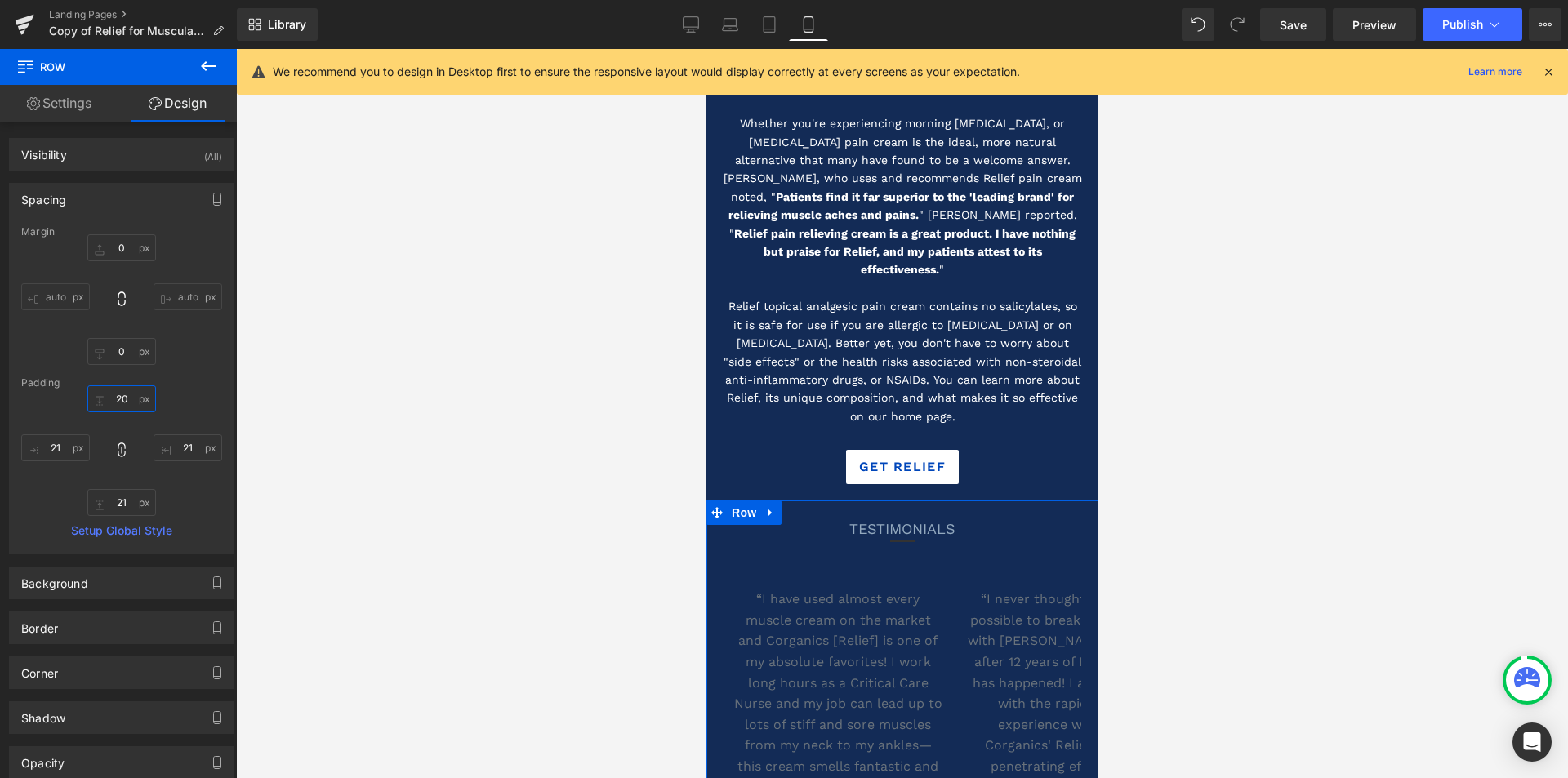
type input "20"
click at [356, 406] on div at bounding box center [902, 413] width 1333 height 729
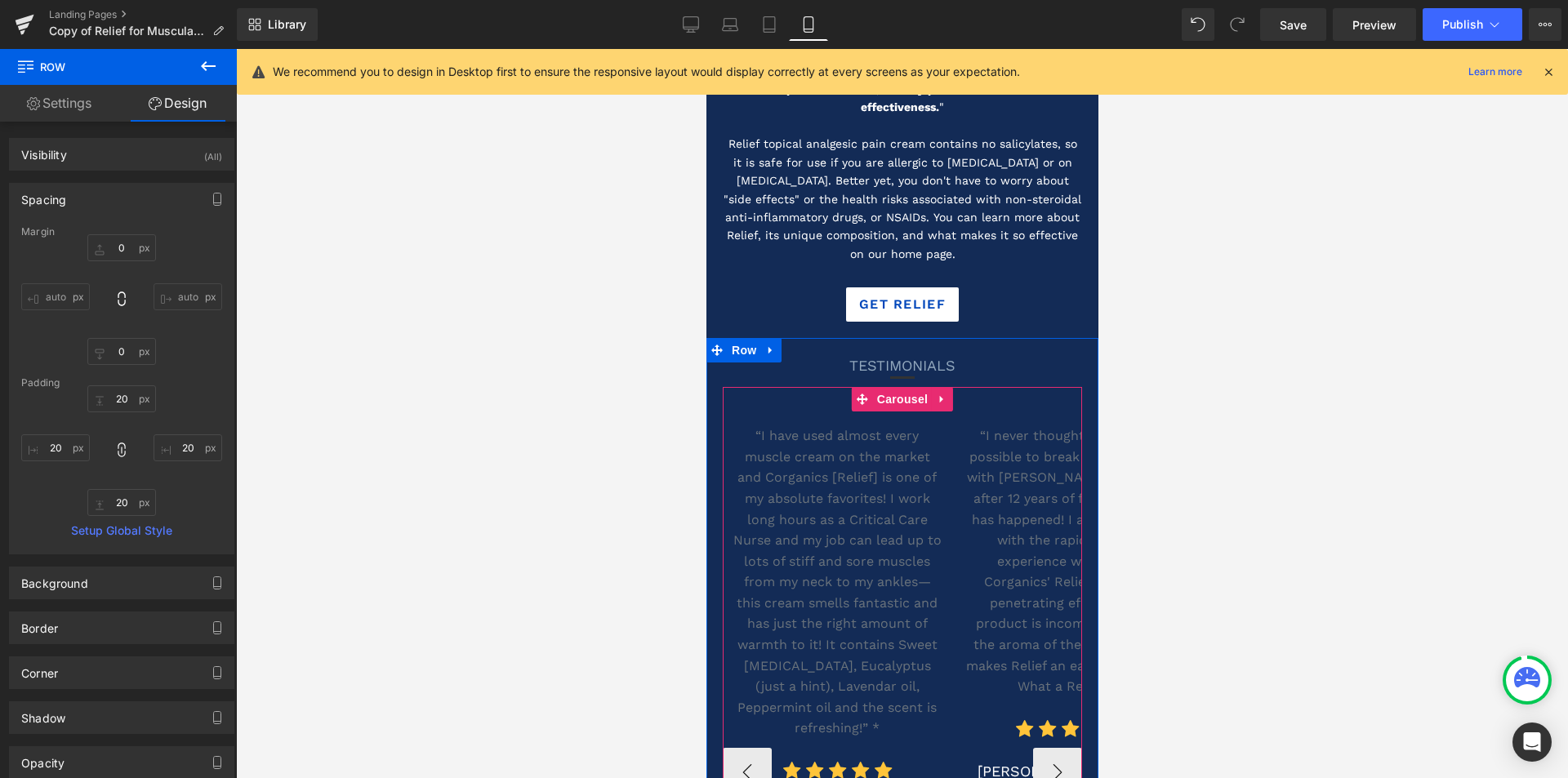
scroll to position [2123, 0]
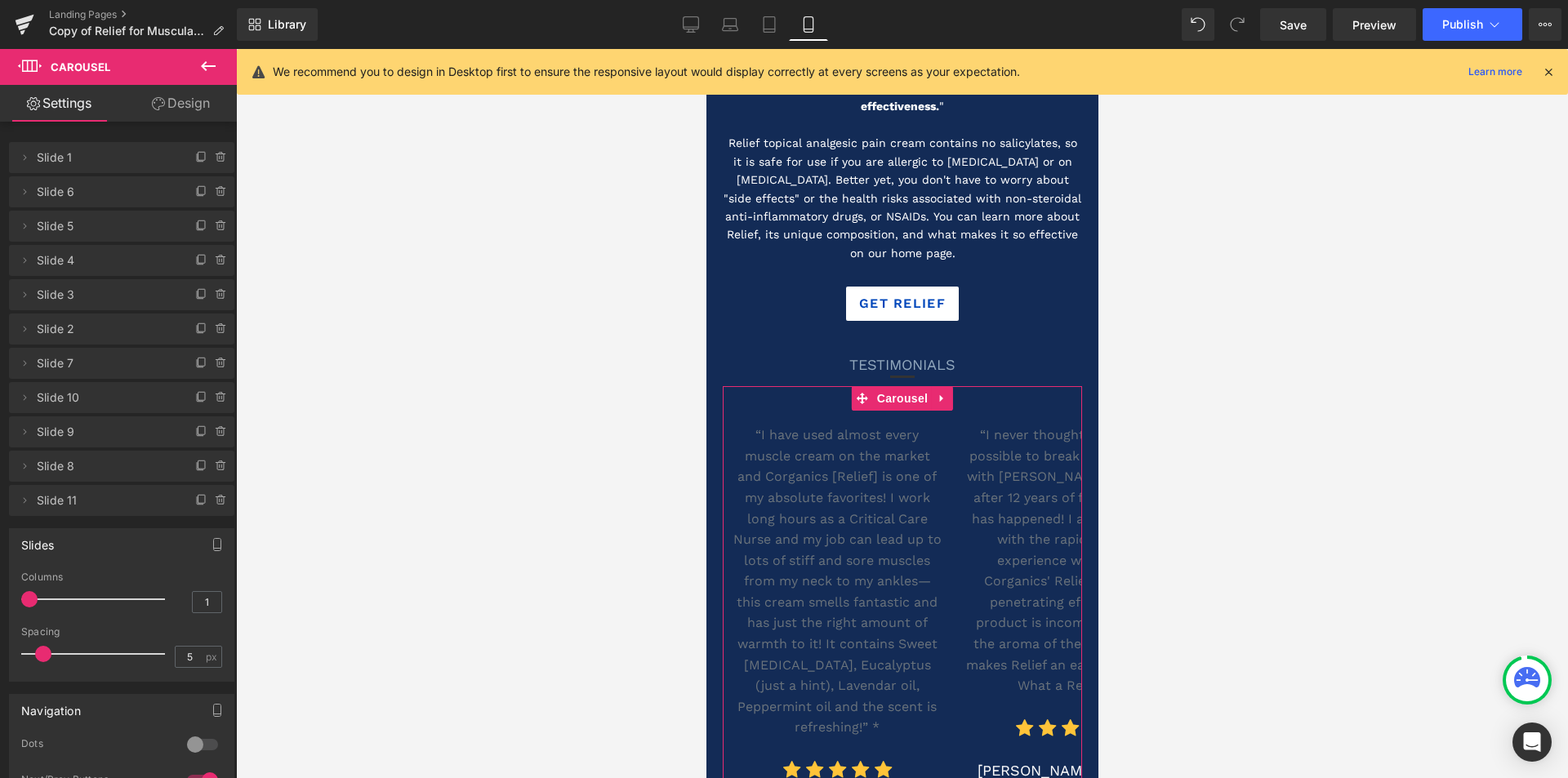
click at [185, 107] on link "Design" at bounding box center [180, 102] width 118 height 37
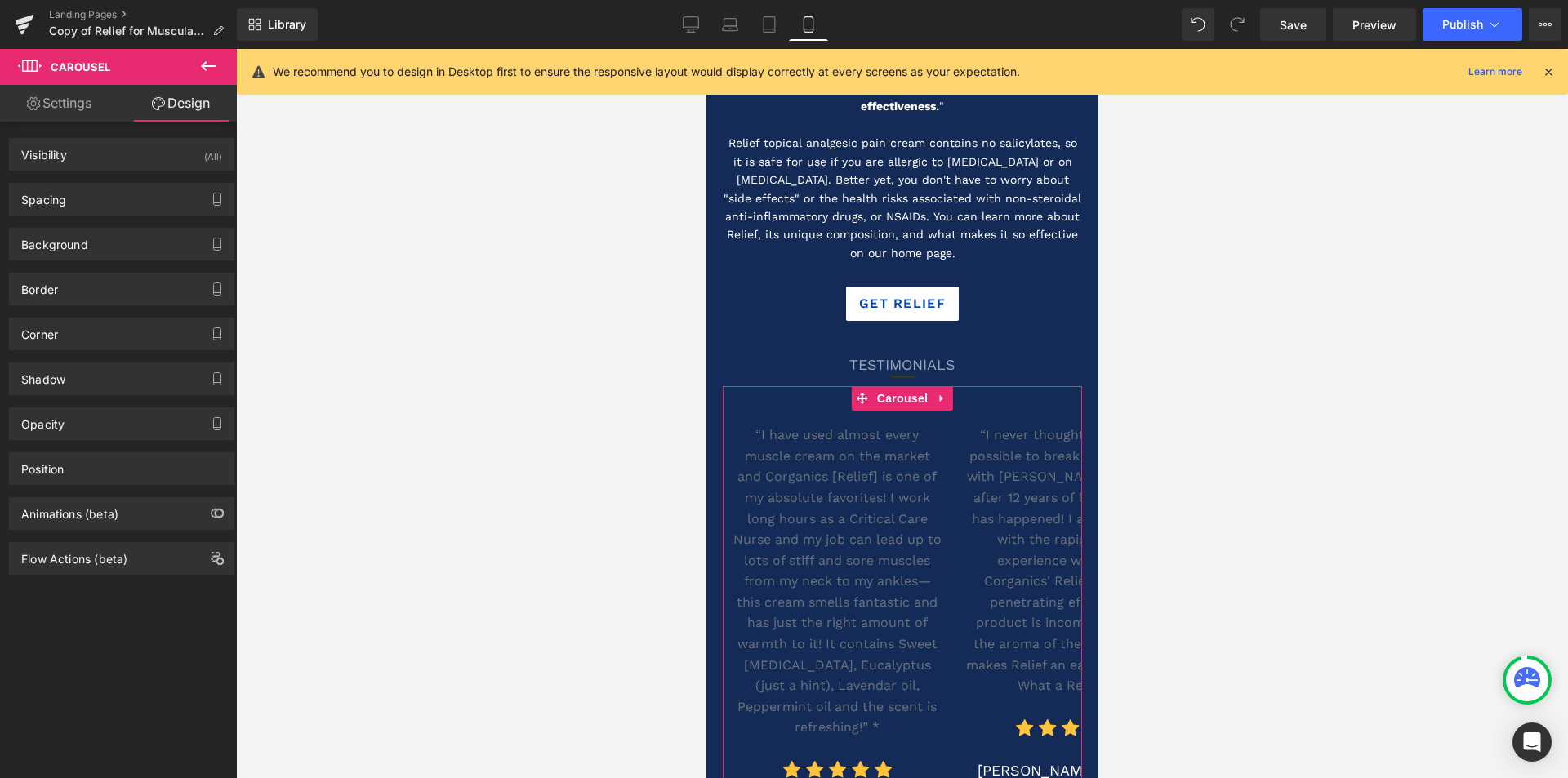
click at [62, 105] on link "Settings" at bounding box center [59, 102] width 118 height 37
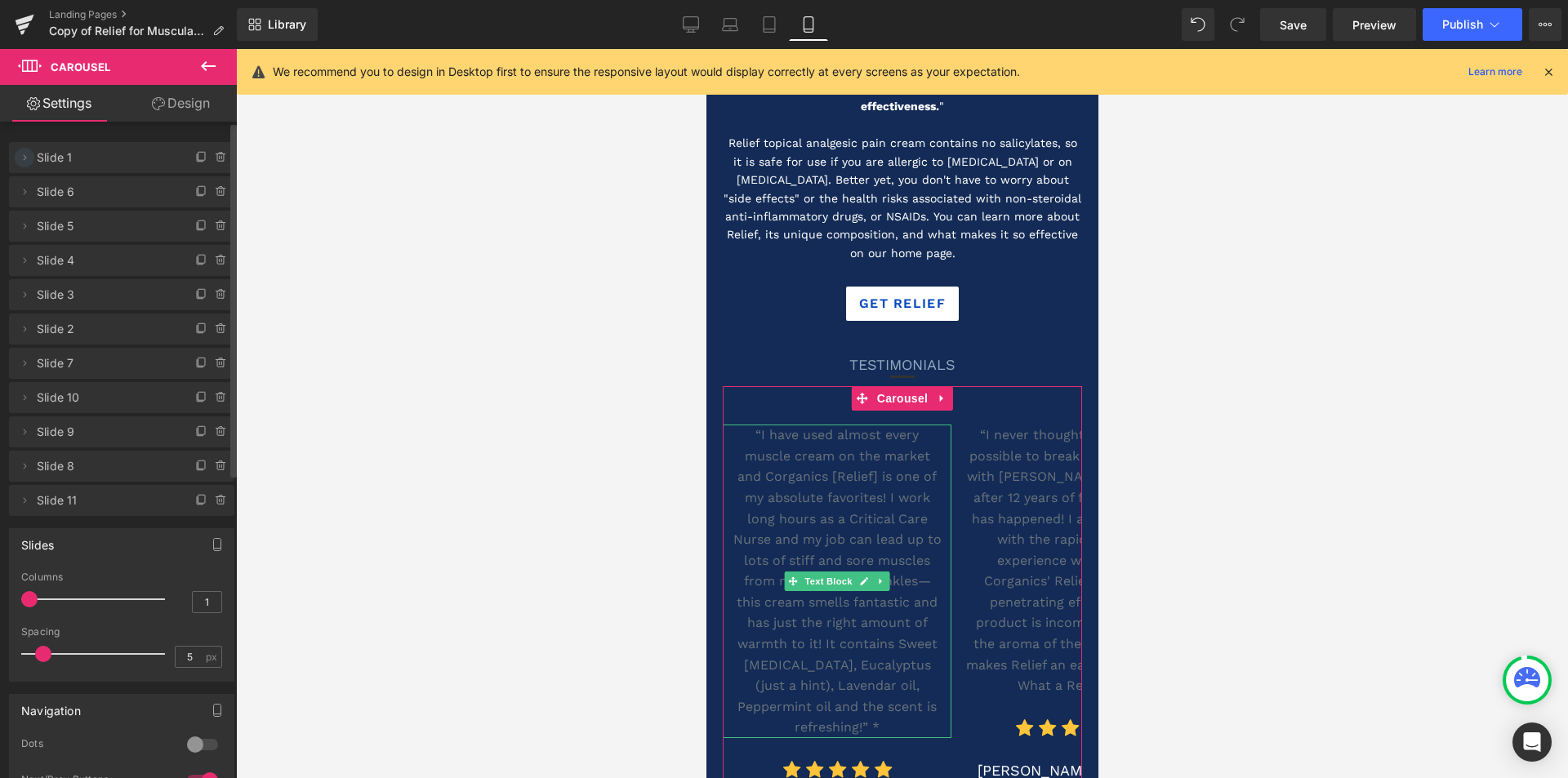
click at [27, 158] on icon at bounding box center [24, 157] width 13 height 13
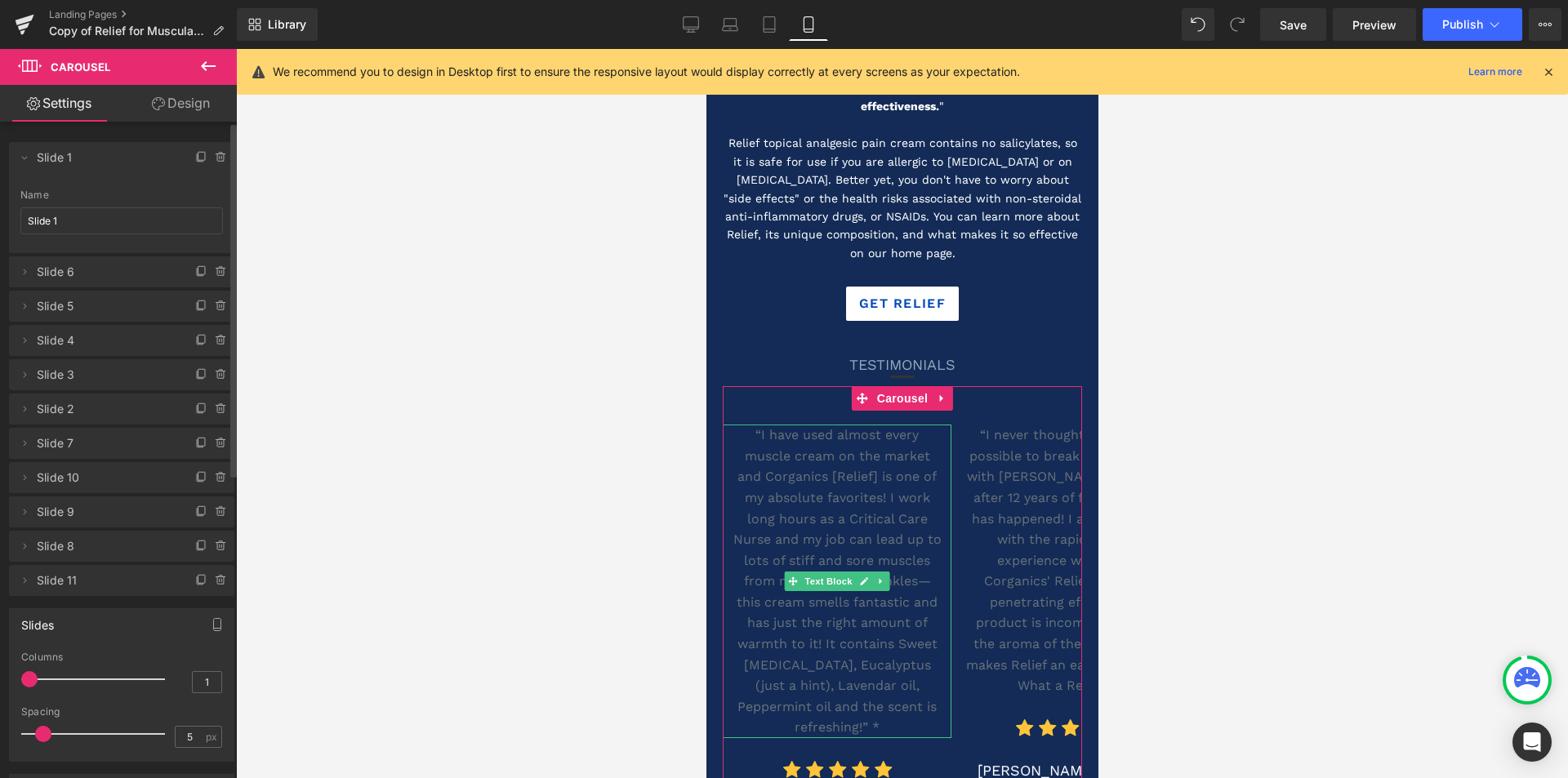
click at [112, 155] on span "Slide 1" at bounding box center [105, 157] width 137 height 31
click at [176, 98] on link "Design" at bounding box center [180, 102] width 118 height 37
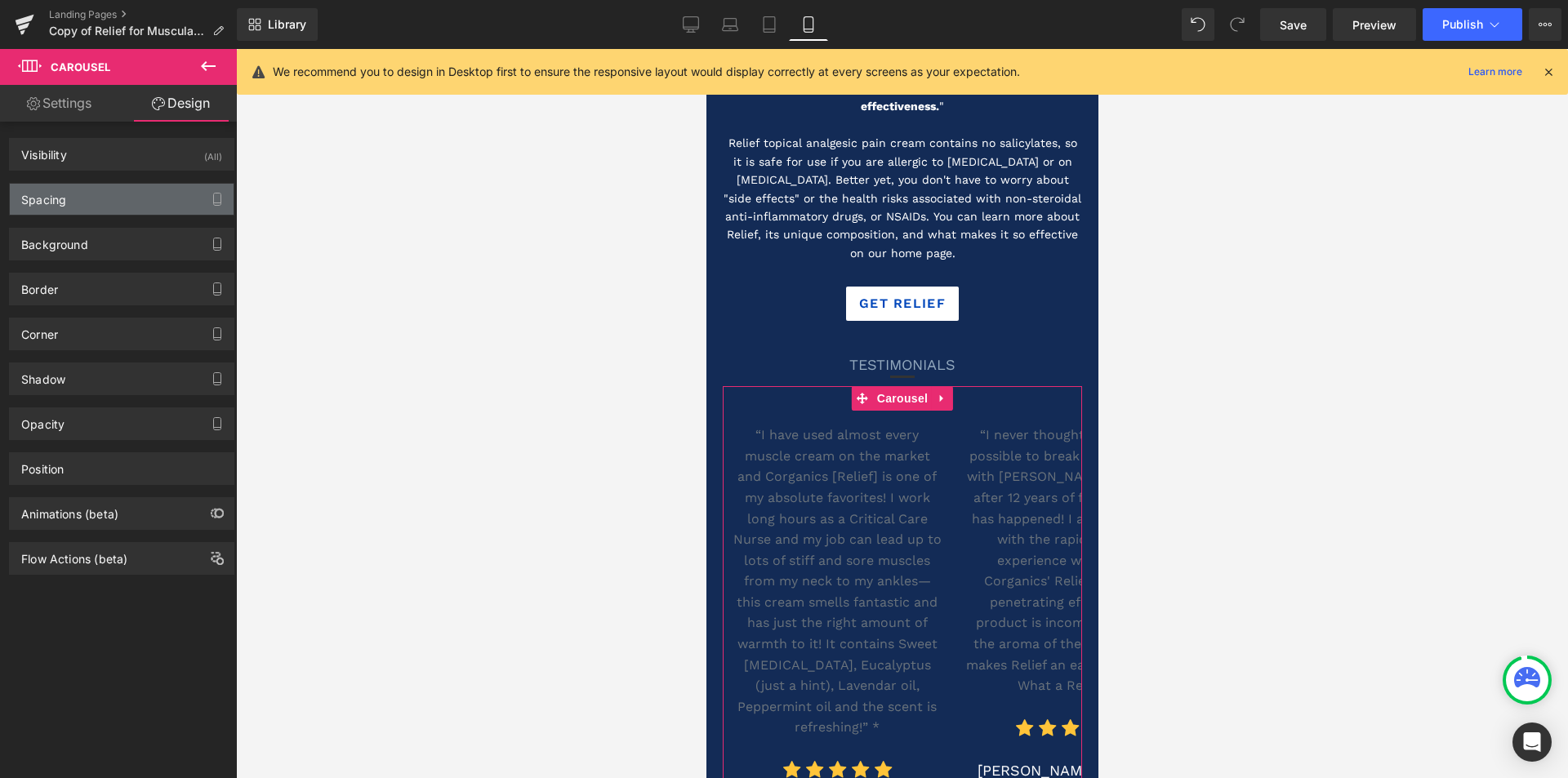
click at [103, 199] on div "Spacing" at bounding box center [121, 199] width 224 height 31
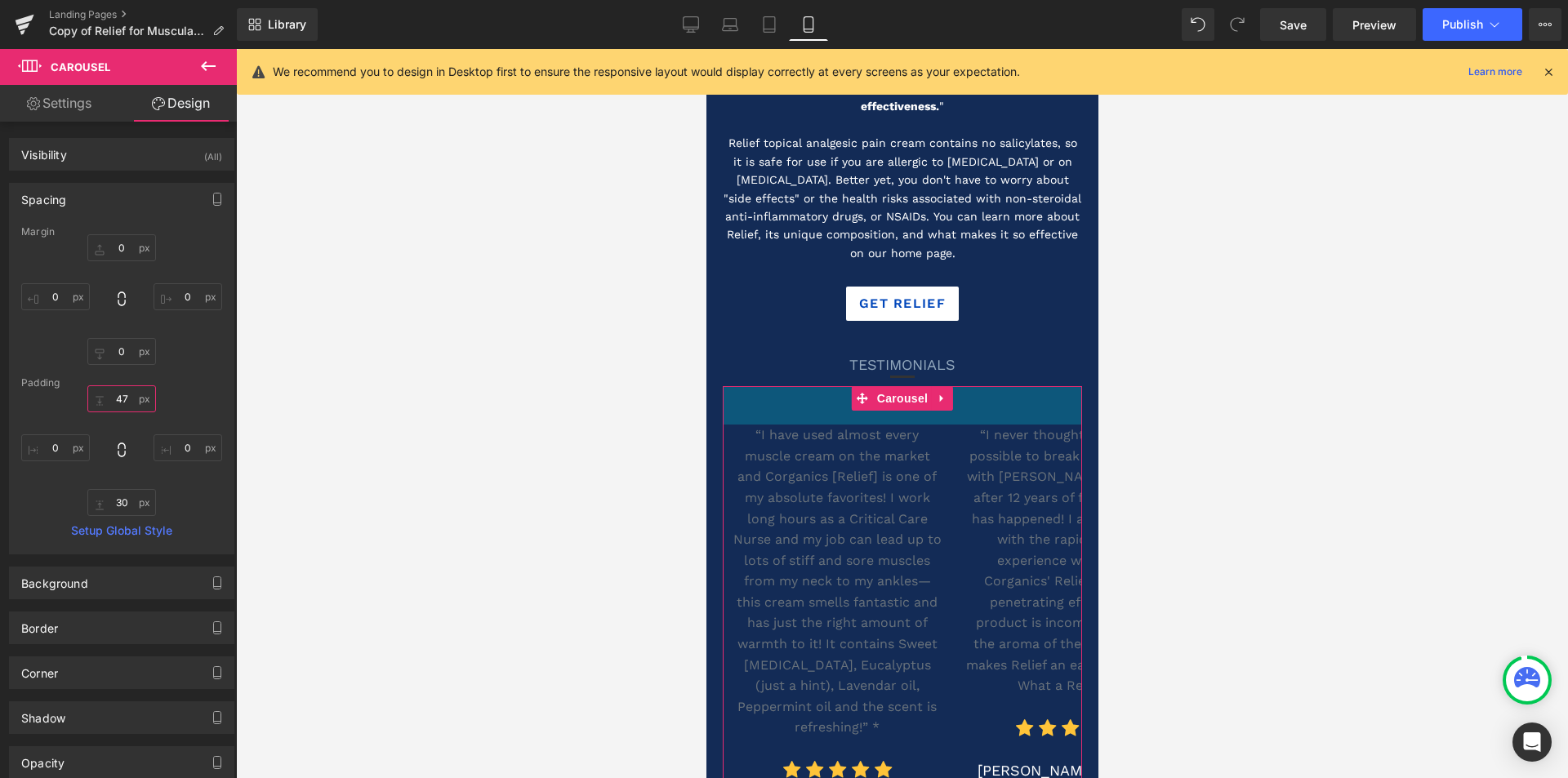
click at [126, 402] on input "47" at bounding box center [121, 398] width 69 height 27
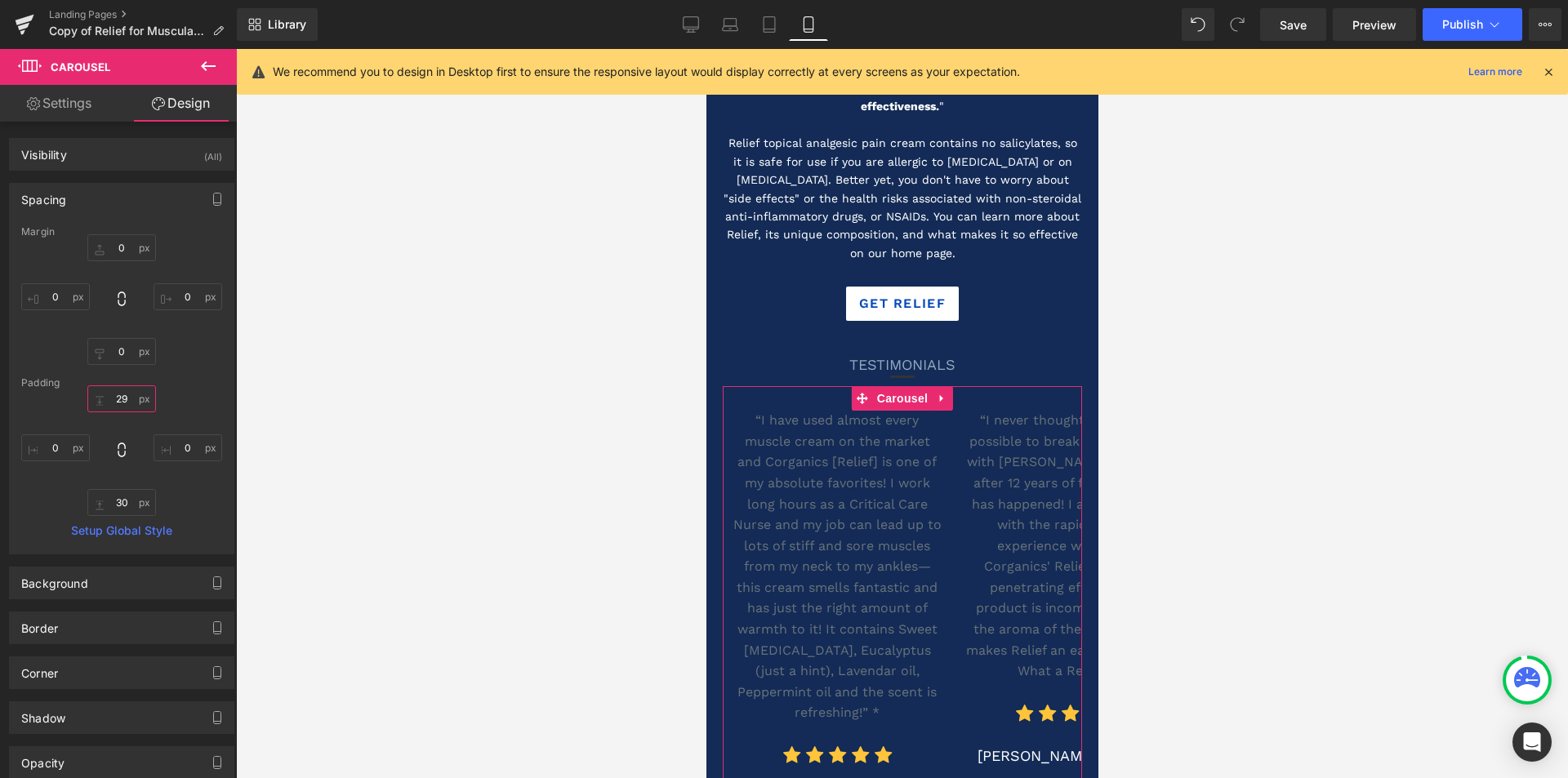
type input "30"
click at [56, 442] on input "0" at bounding box center [55, 447] width 69 height 27
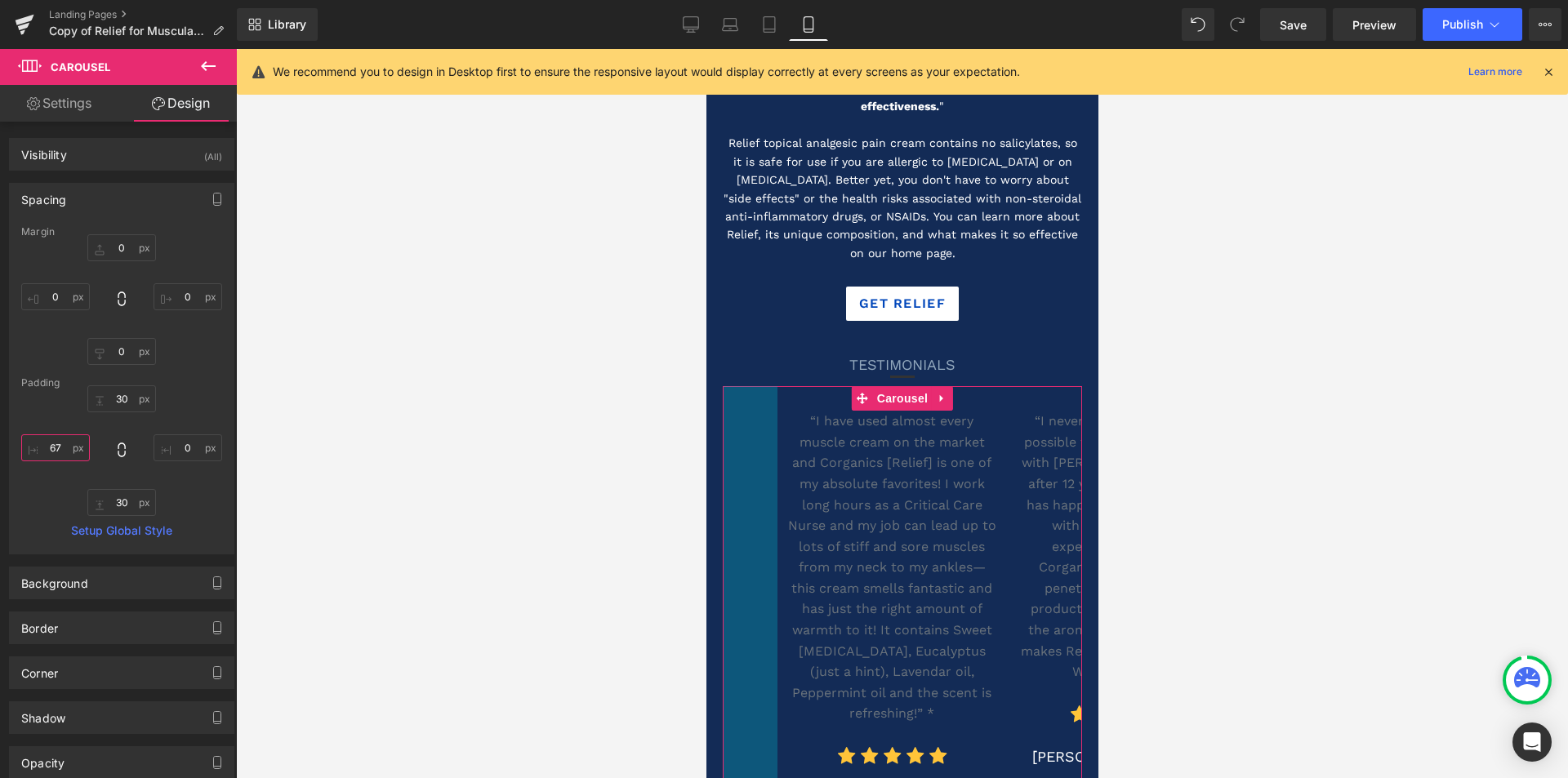
click at [64, 451] on input "67" at bounding box center [55, 447] width 69 height 27
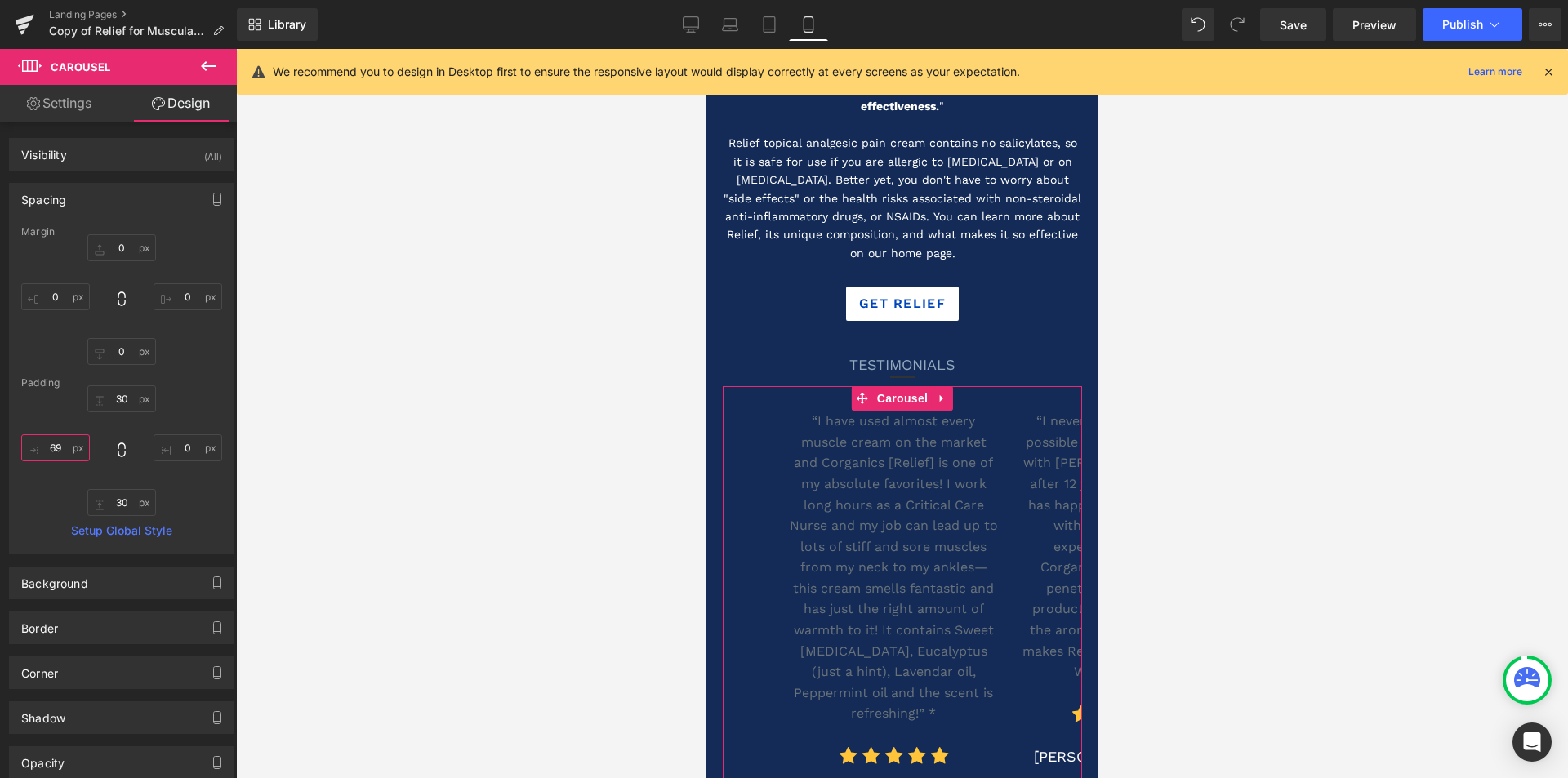
type input "70"
click at [117, 447] on icon at bounding box center [120, 450] width 7 height 15
type input "70"
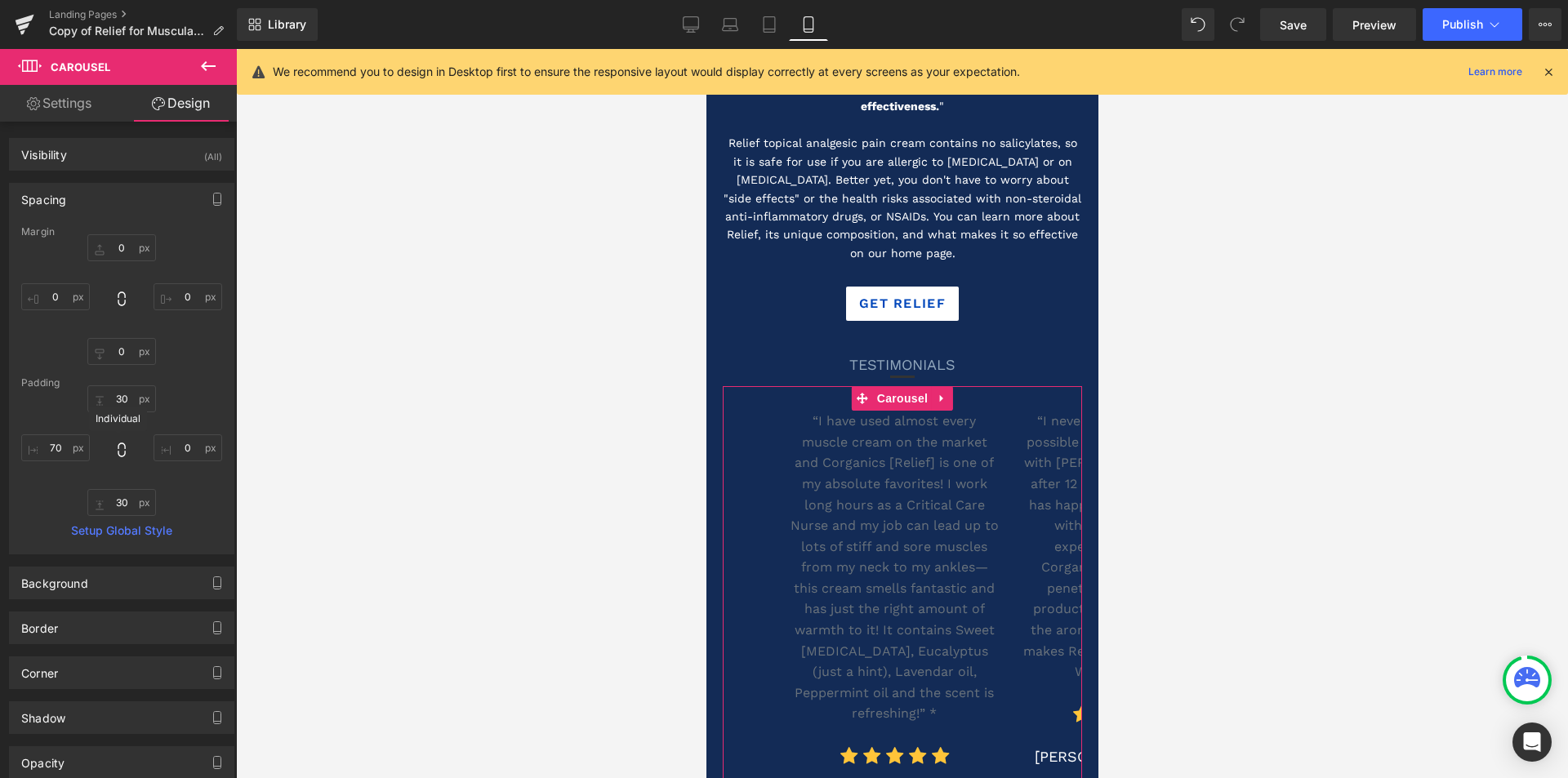
type input "70"
click at [117, 447] on icon at bounding box center [120, 450] width 7 height 15
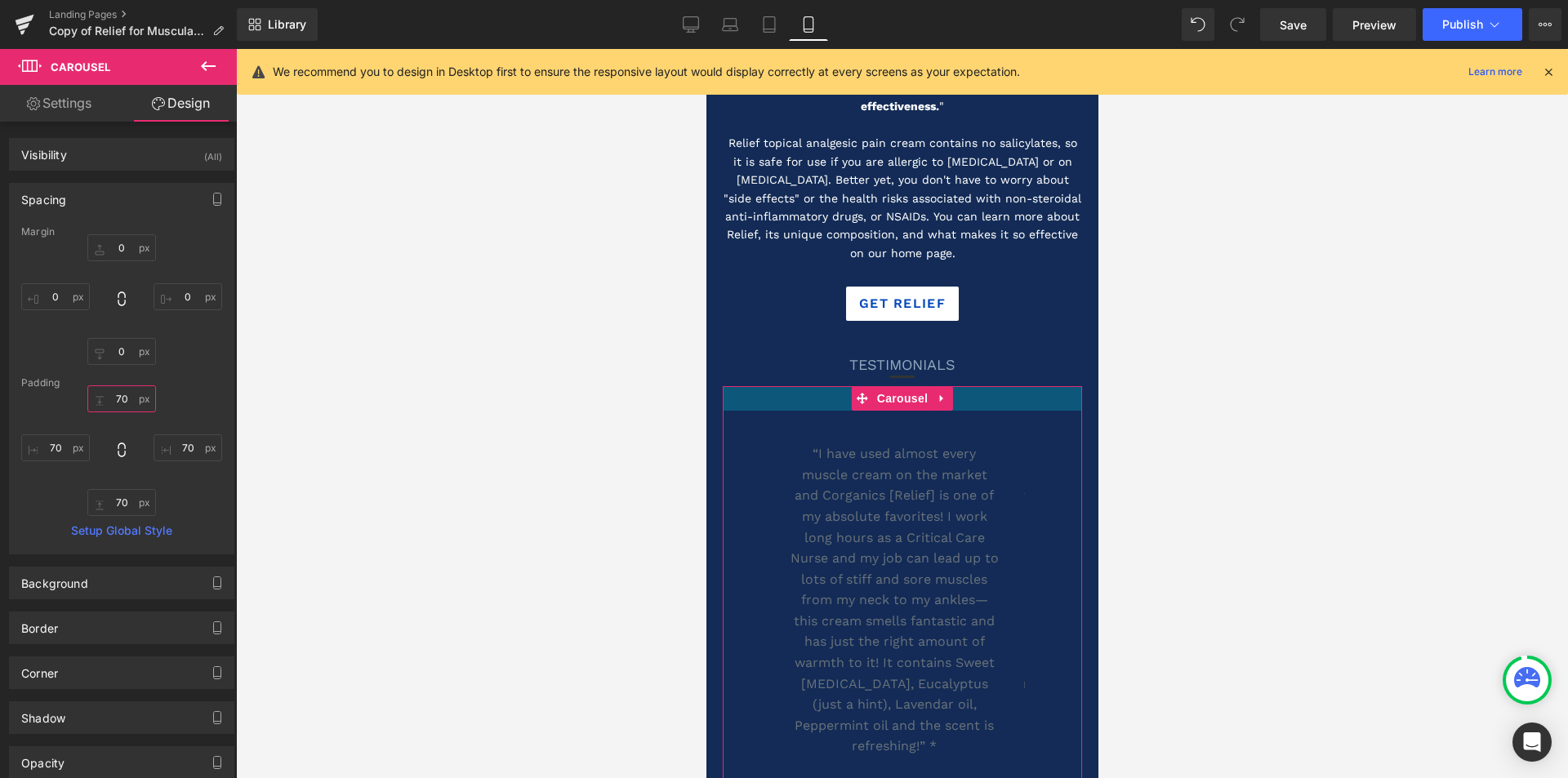
click at [120, 399] on input "70" at bounding box center [121, 398] width 69 height 27
type input "30"
click at [130, 505] on input "70" at bounding box center [121, 502] width 69 height 27
type input "30"
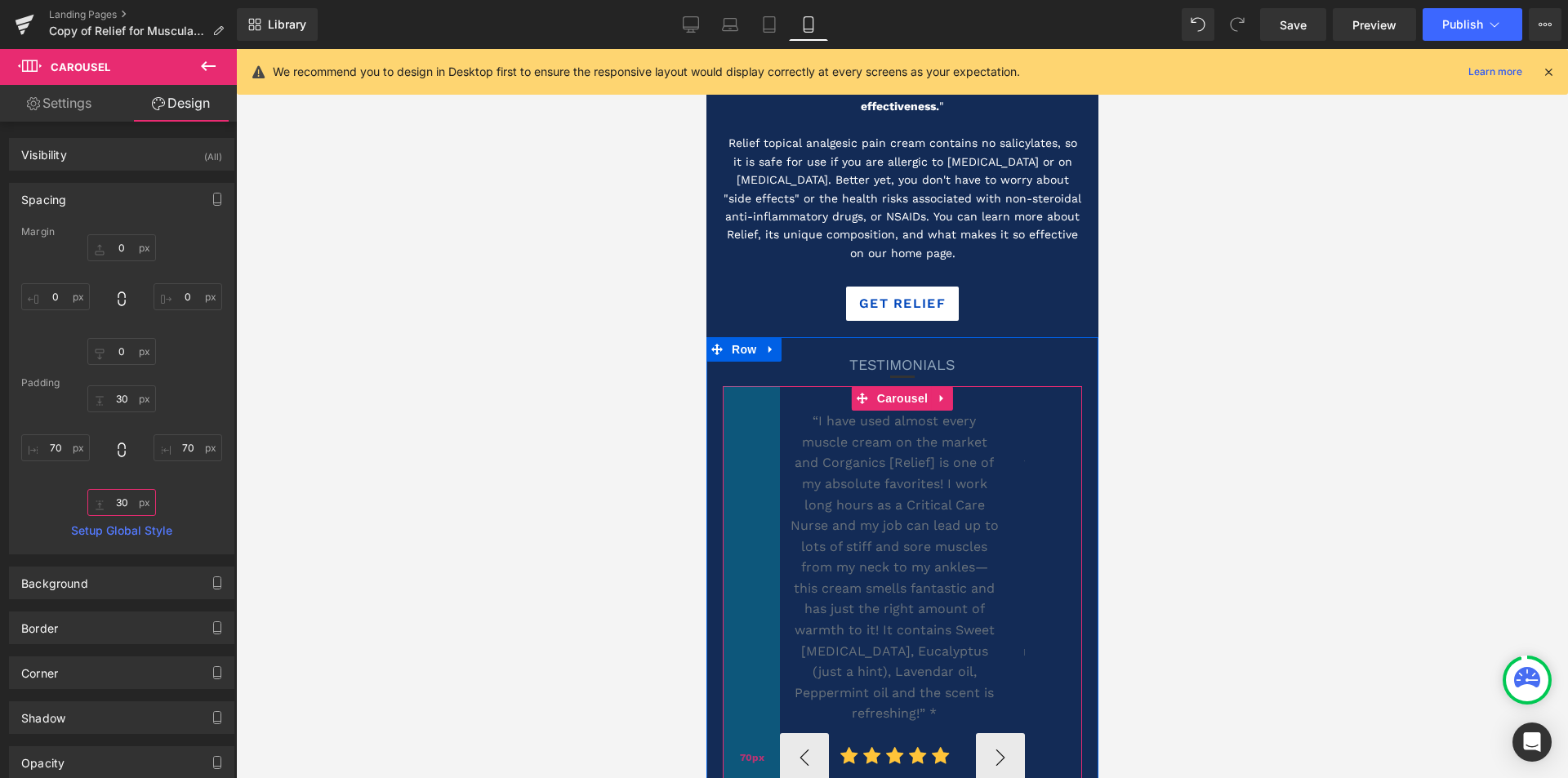
click at [736, 666] on div "70px" at bounding box center [751, 757] width 58 height 742
click at [63, 449] on input "70" at bounding box center [55, 447] width 69 height 27
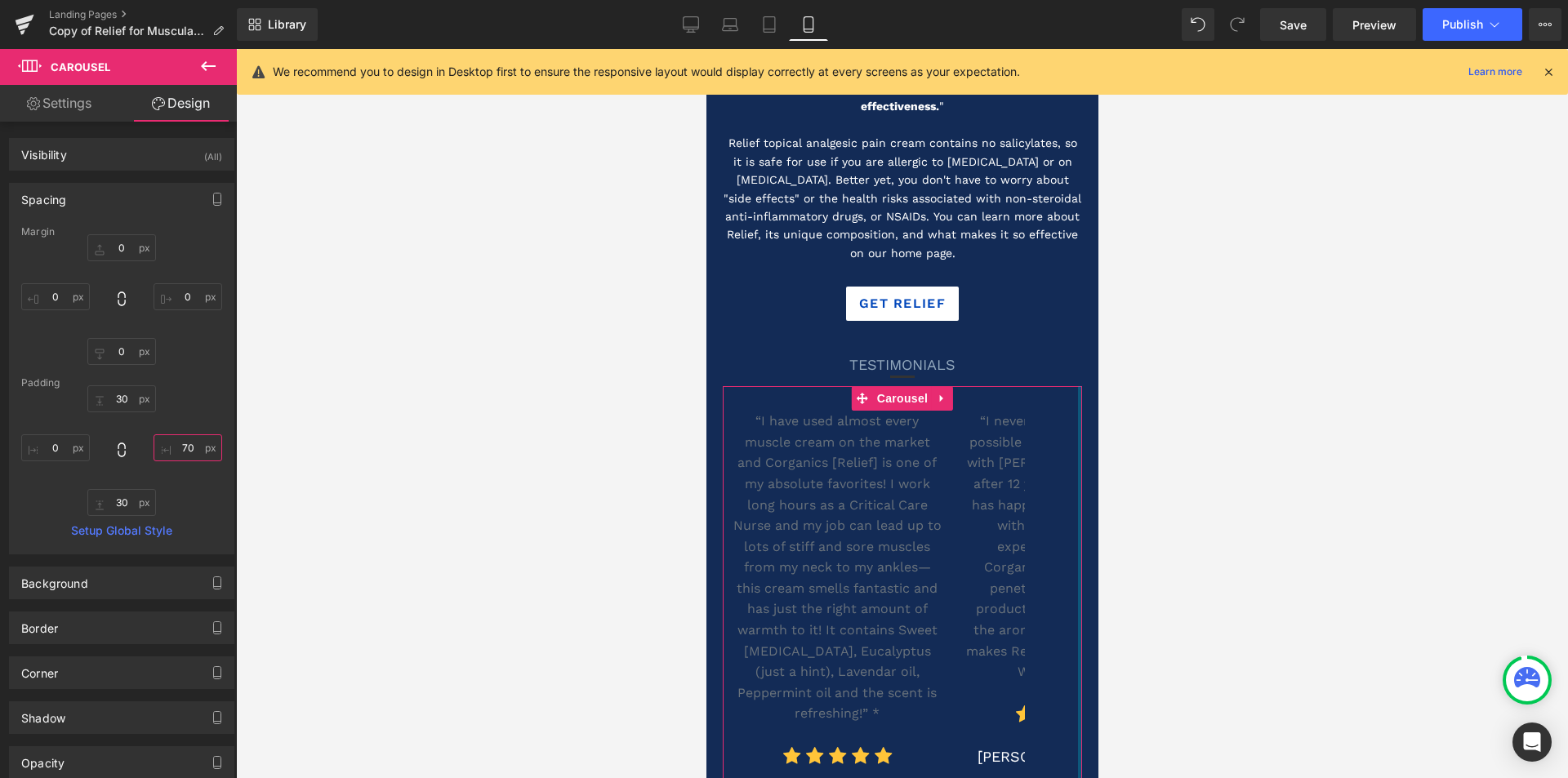
click at [187, 450] on input "70" at bounding box center [188, 447] width 69 height 27
click at [282, 466] on div at bounding box center [902, 413] width 1333 height 729
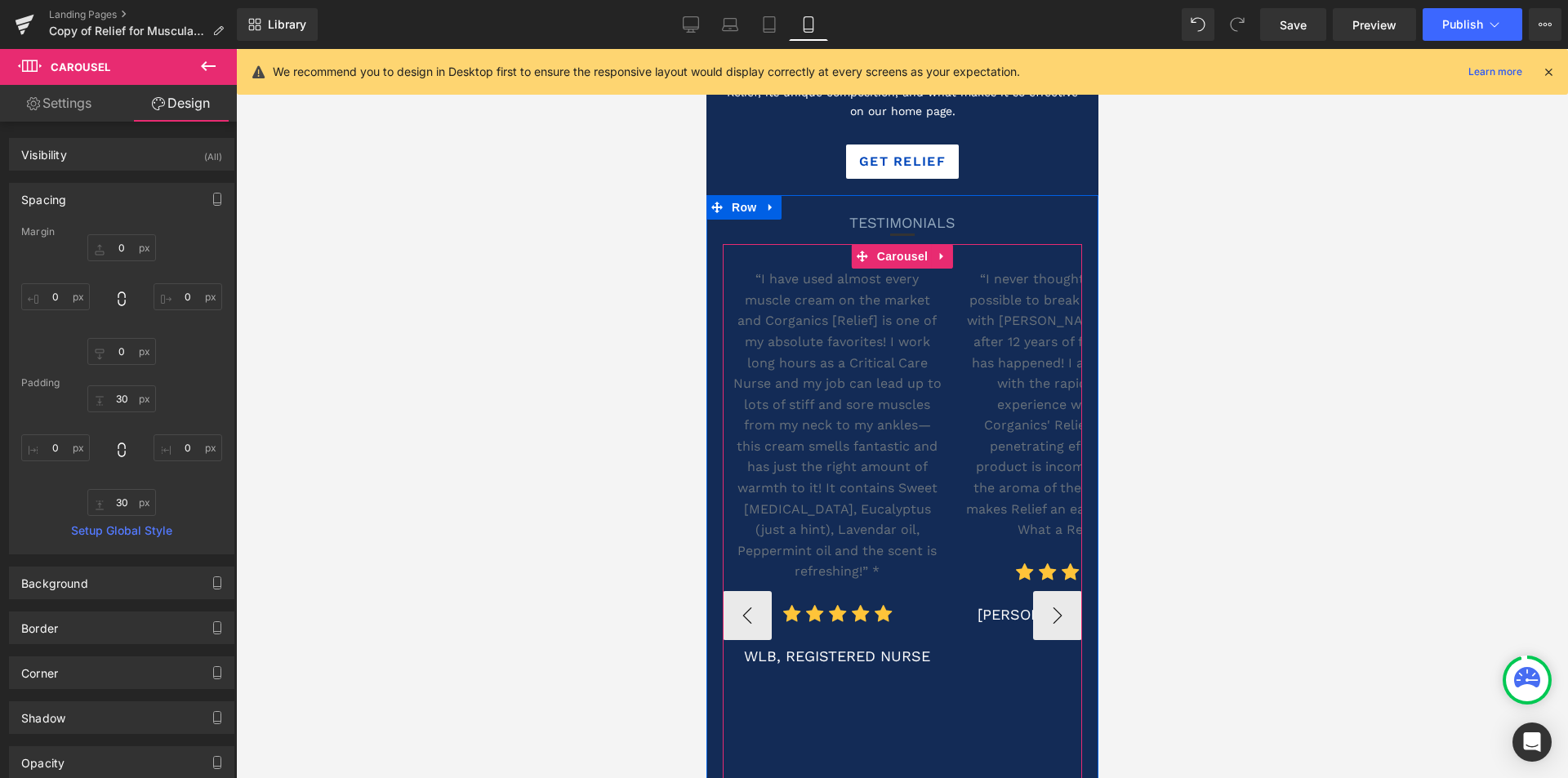
scroll to position [2287, 0]
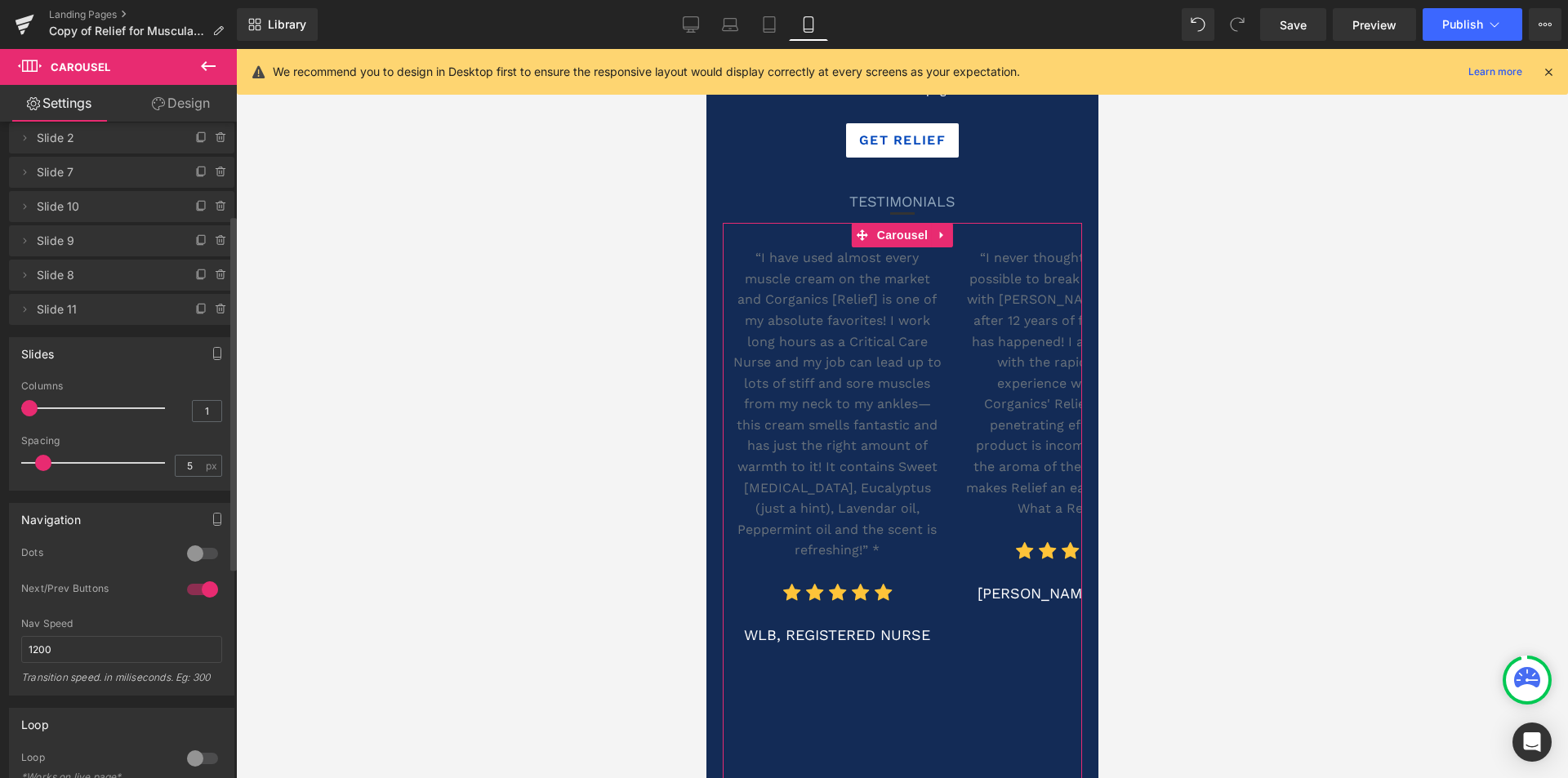
scroll to position [163, 0]
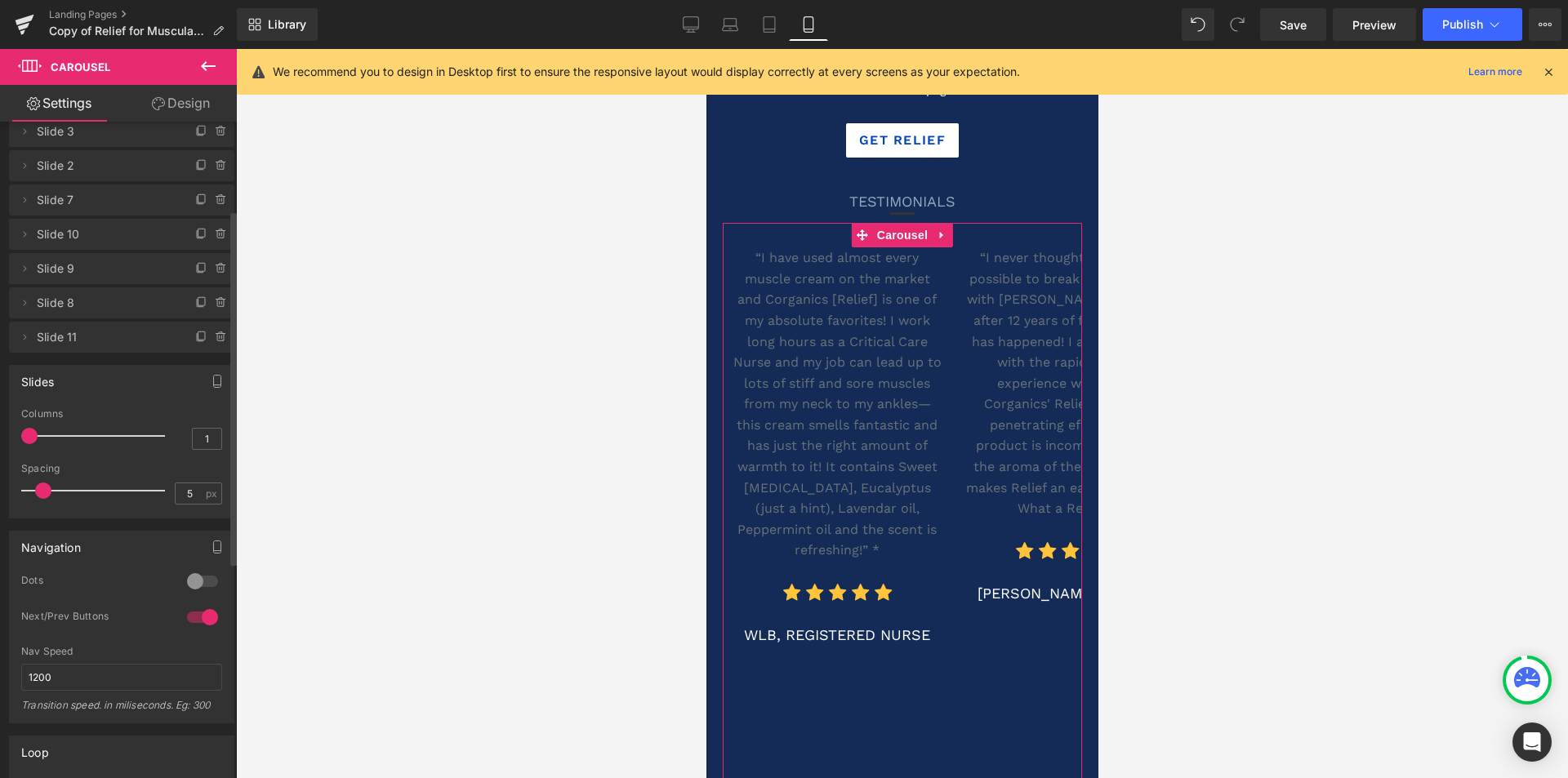
click at [201, 582] on div at bounding box center [202, 581] width 39 height 26
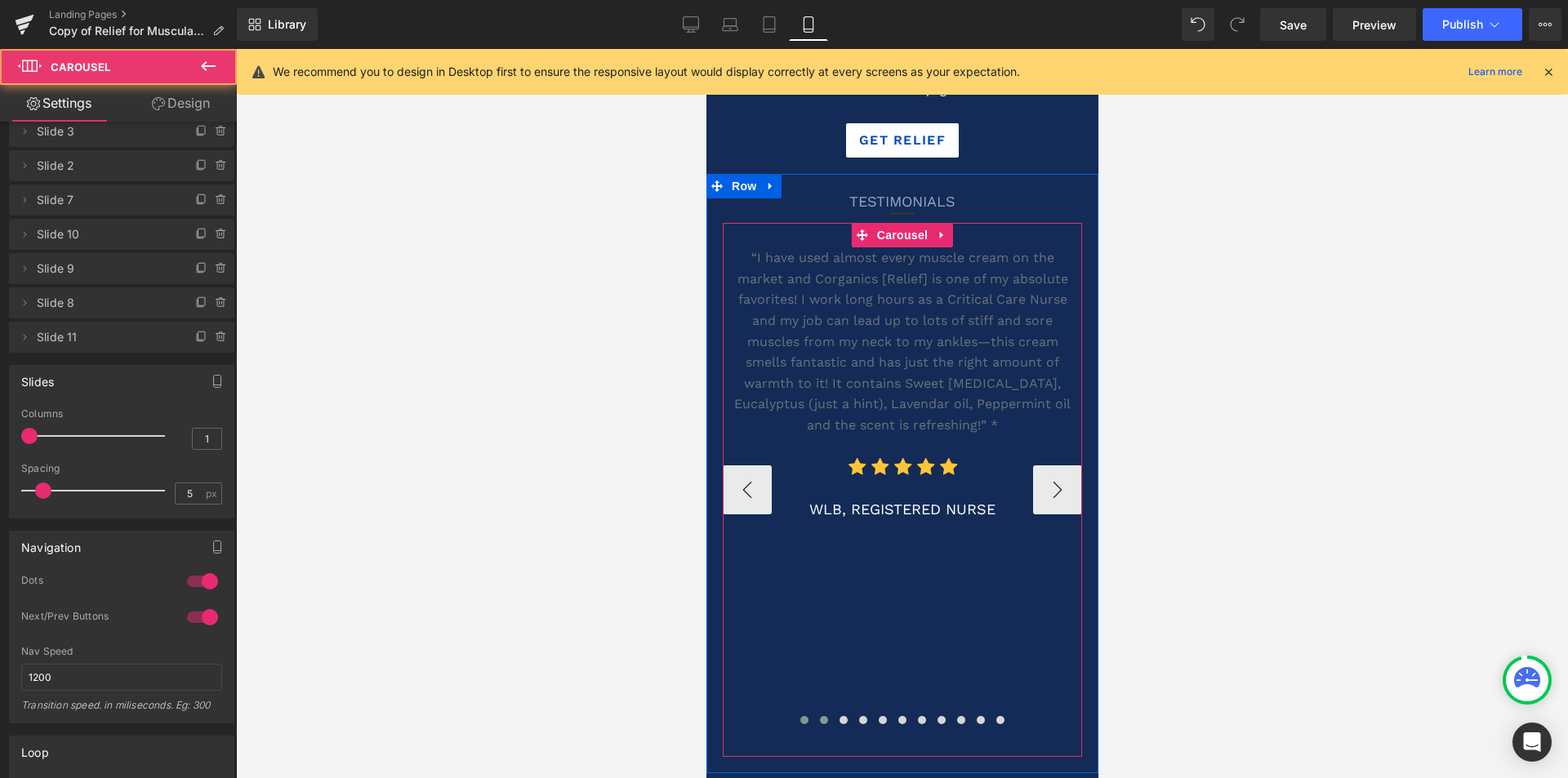
click at [819, 716] on span at bounding box center [823, 720] width 8 height 8
click at [802, 712] on button at bounding box center [804, 720] width 20 height 16
click at [839, 716] on span at bounding box center [843, 720] width 8 height 8
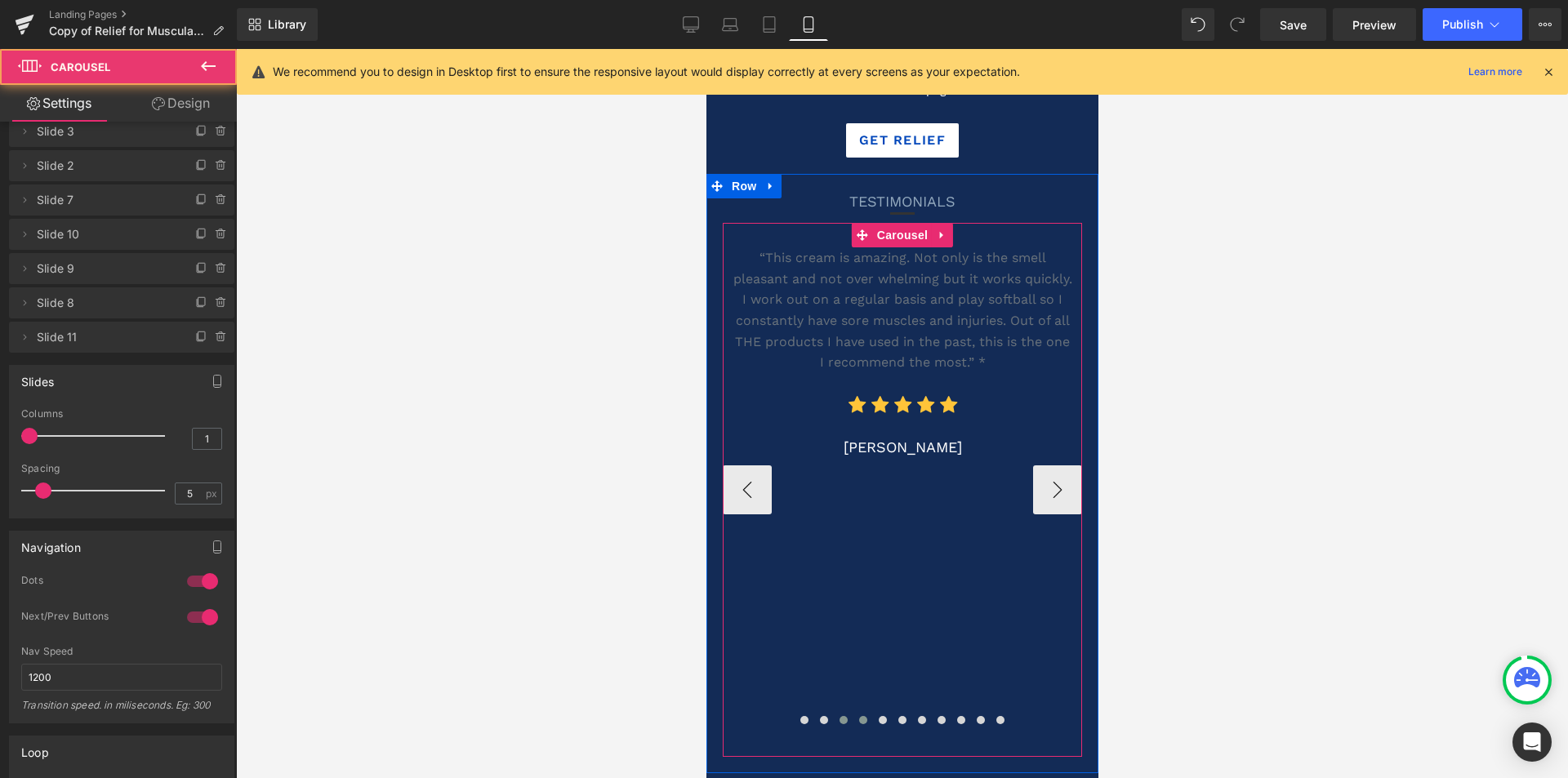
click at [859, 716] on span at bounding box center [862, 720] width 8 height 8
click at [878, 716] on span at bounding box center [882, 720] width 8 height 8
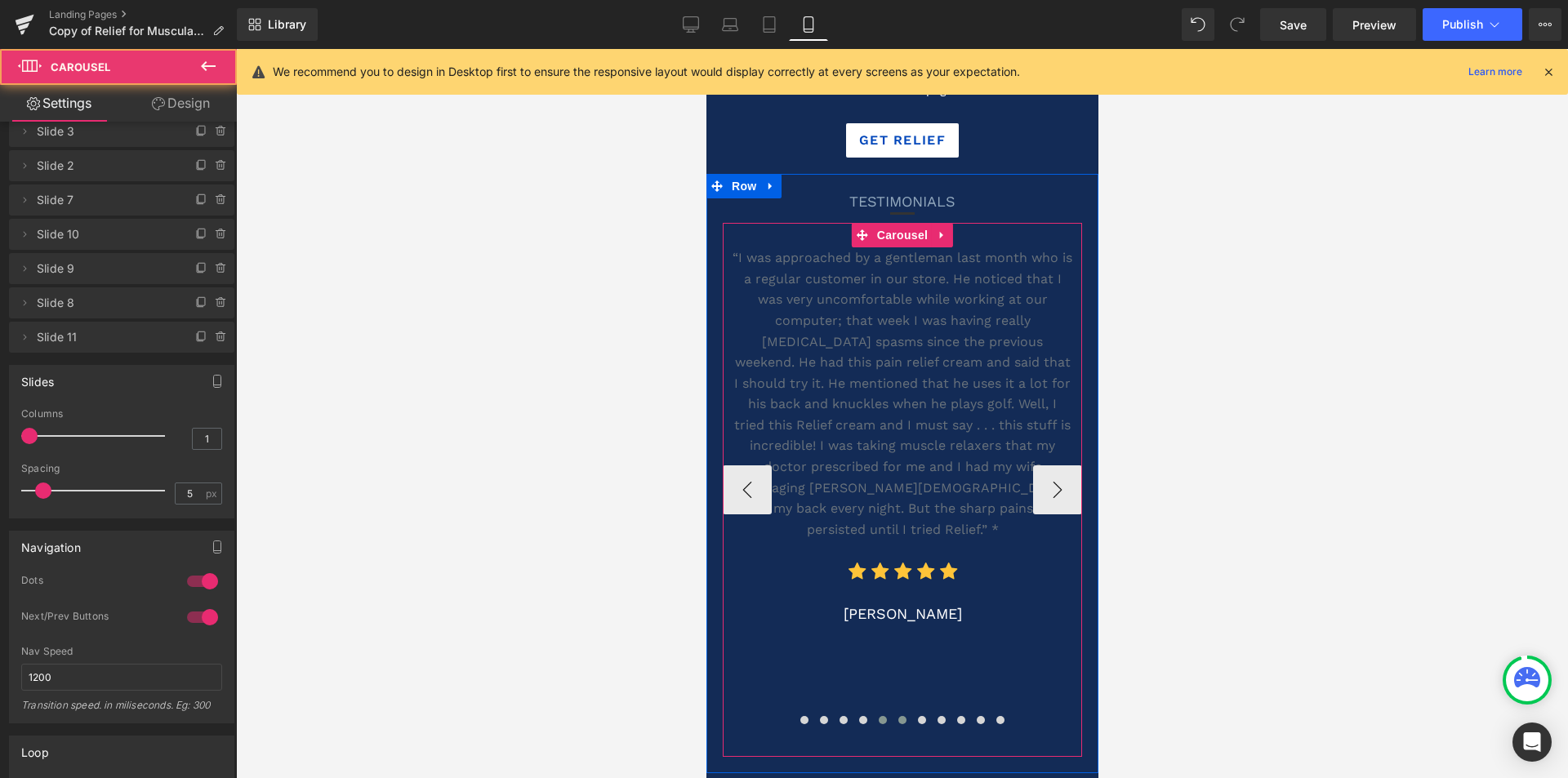
click at [897, 716] on span at bounding box center [901, 720] width 8 height 8
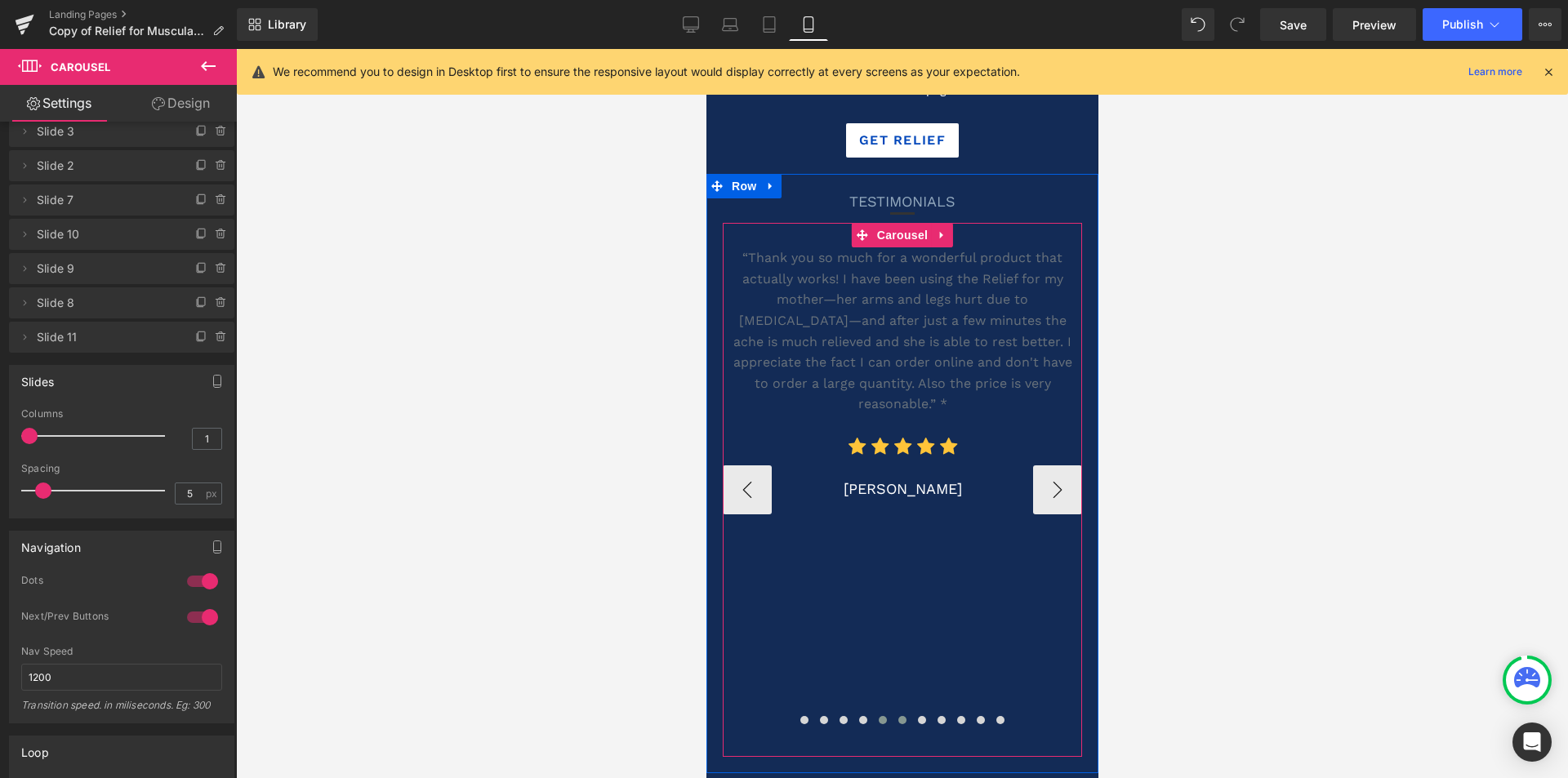
click at [878, 716] on span at bounding box center [882, 720] width 8 height 8
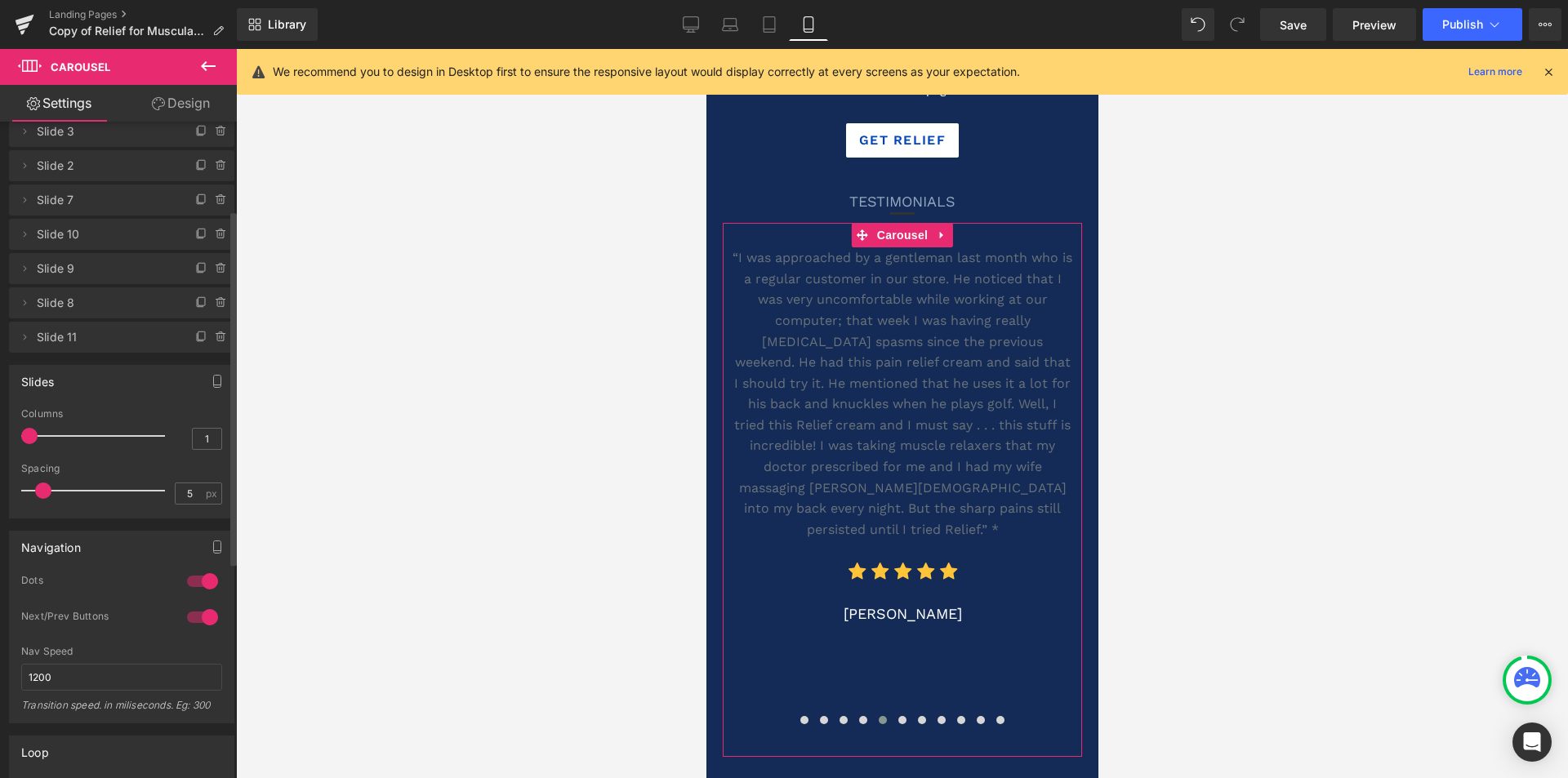
click at [191, 618] on div at bounding box center [202, 617] width 39 height 26
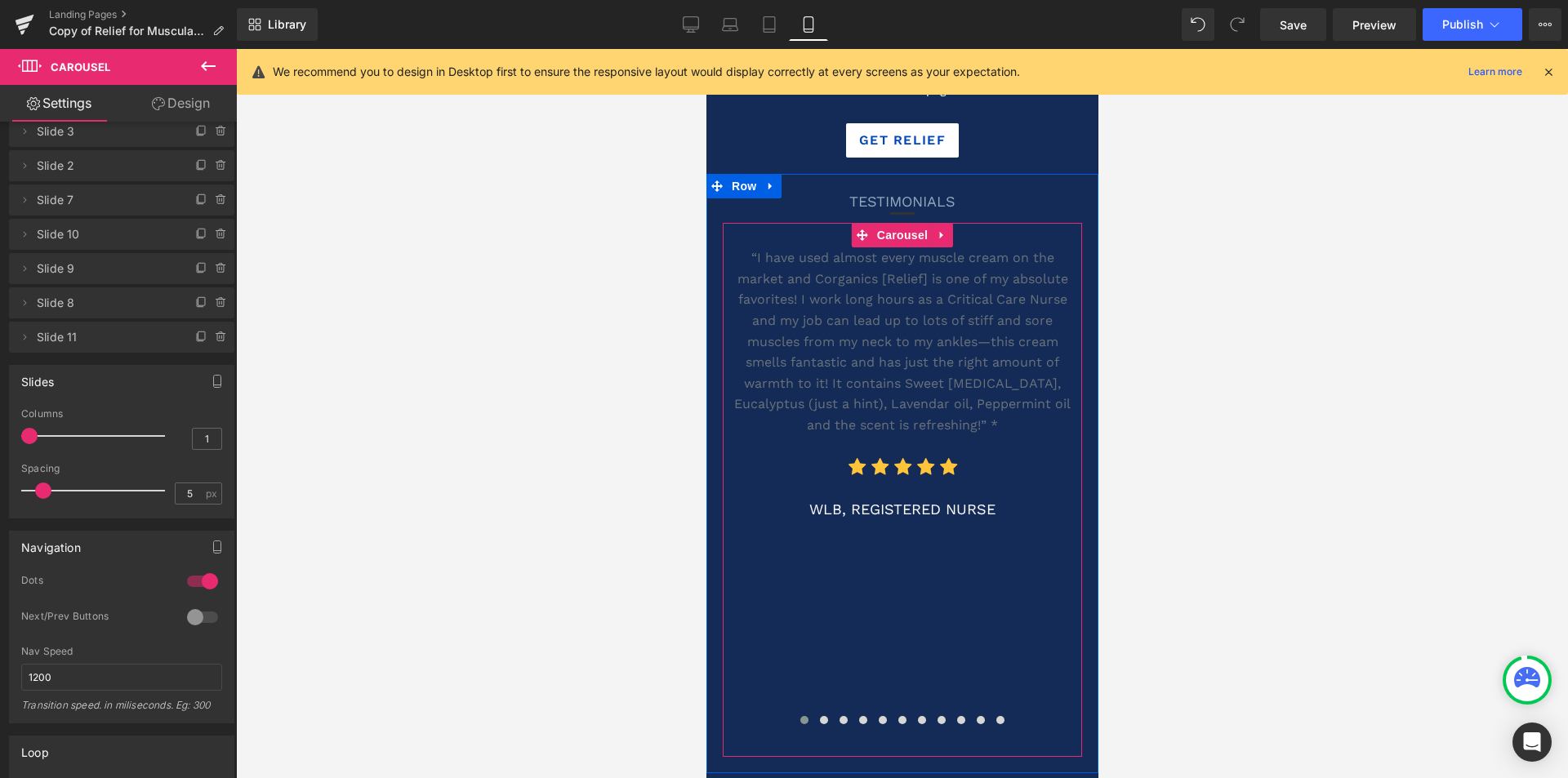
click at [801, 712] on button at bounding box center [804, 720] width 20 height 16
click at [839, 716] on span at bounding box center [843, 720] width 8 height 8
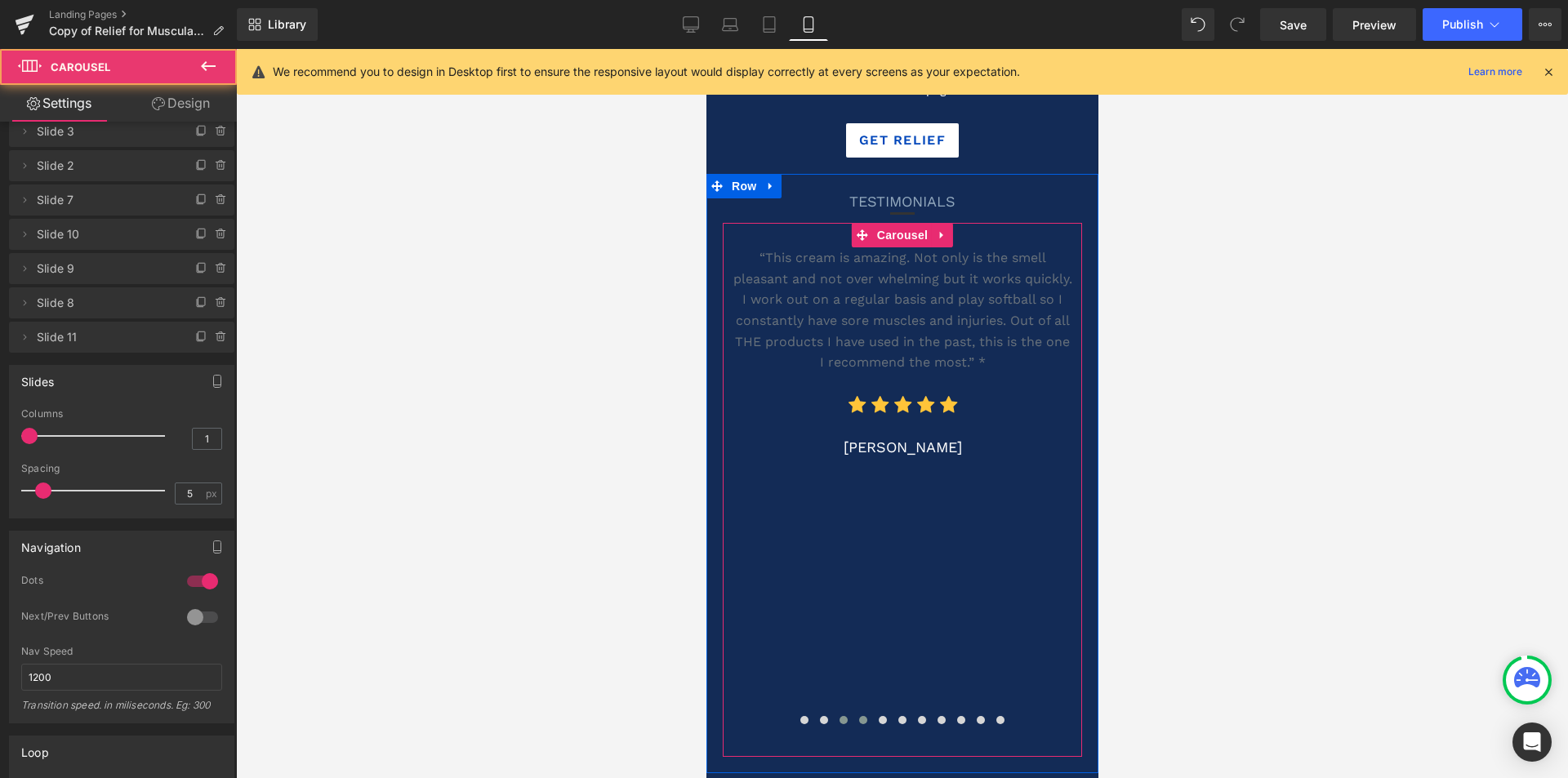
click at [859, 716] on span at bounding box center [862, 720] width 8 height 8
click at [878, 716] on span at bounding box center [882, 720] width 8 height 8
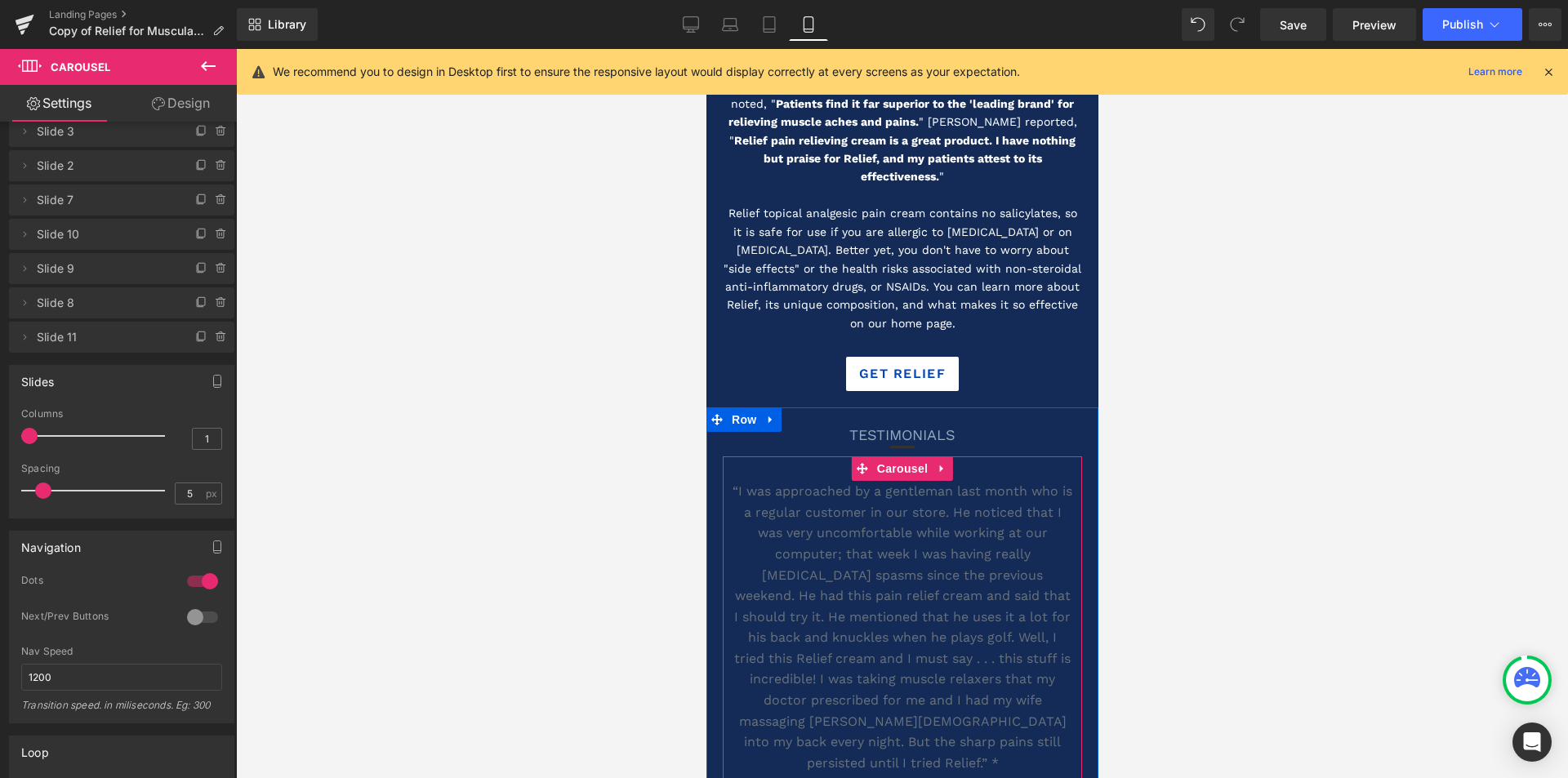
scroll to position [2042, 0]
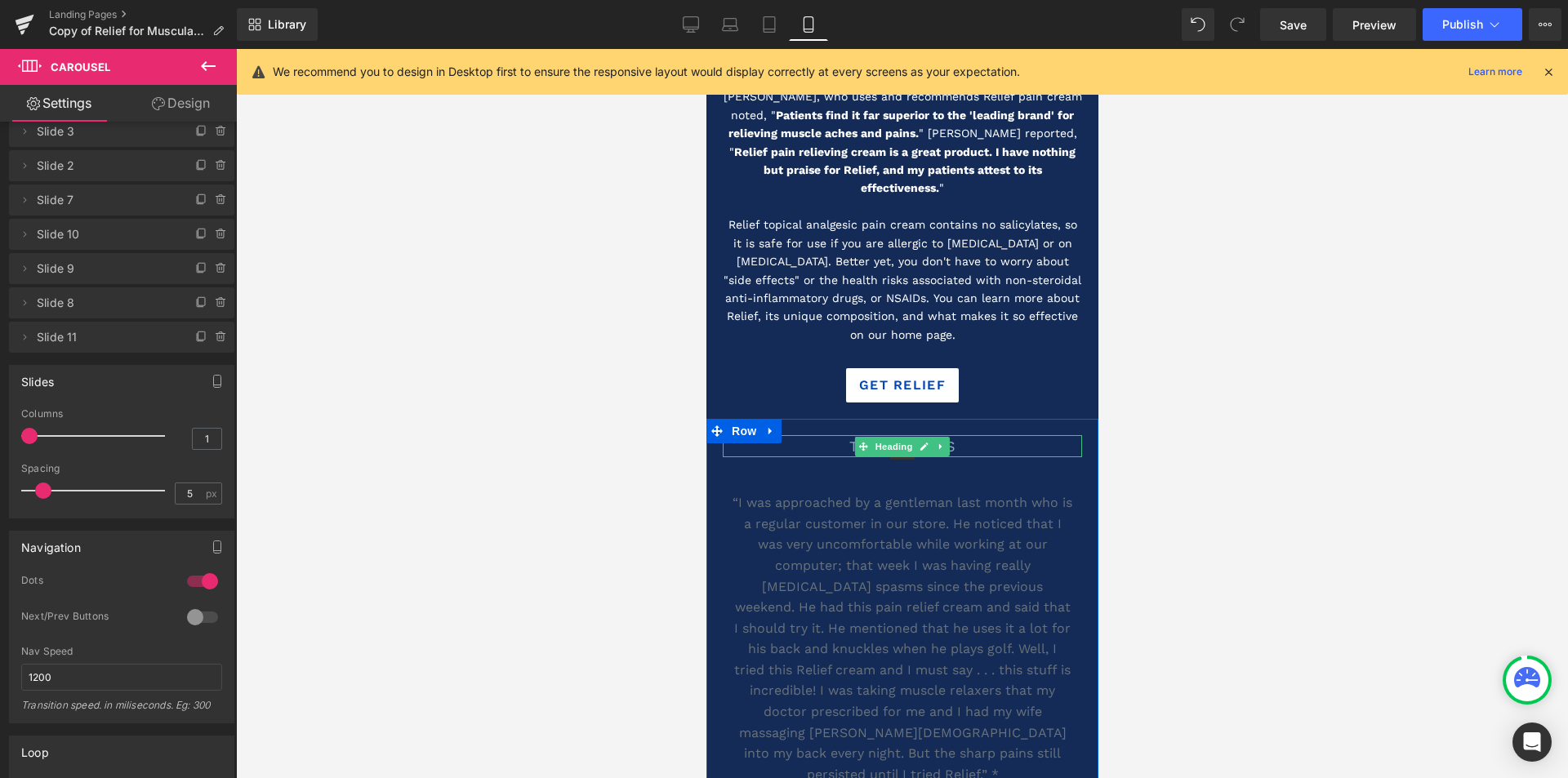
click at [839, 435] on h1 "TESTIMONIALS" at bounding box center [902, 446] width 360 height 22
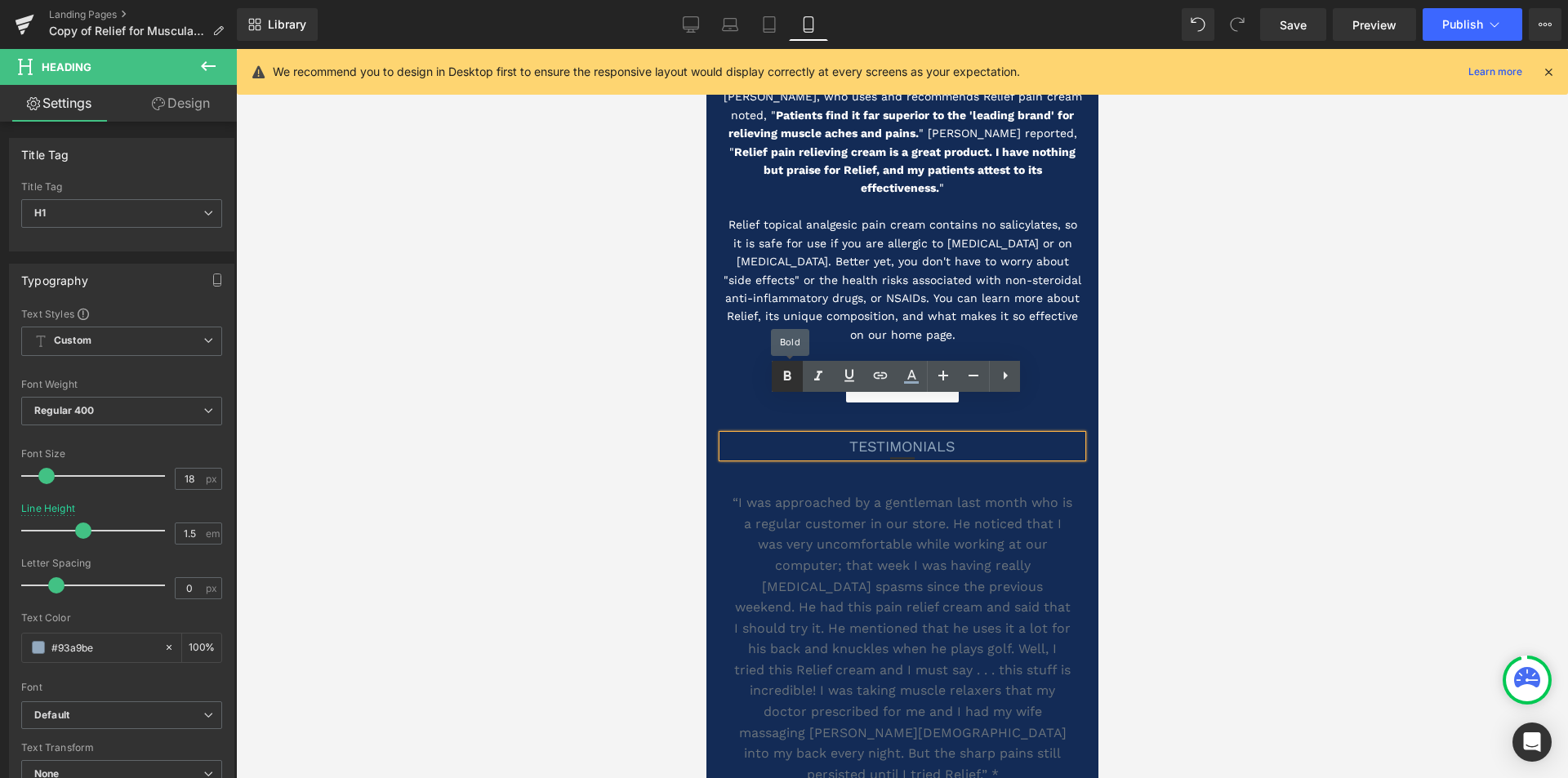
click at [786, 382] on icon at bounding box center [788, 377] width 20 height 20
click at [876, 449] on span "Separator" at bounding box center [901, 459] width 51 height 20
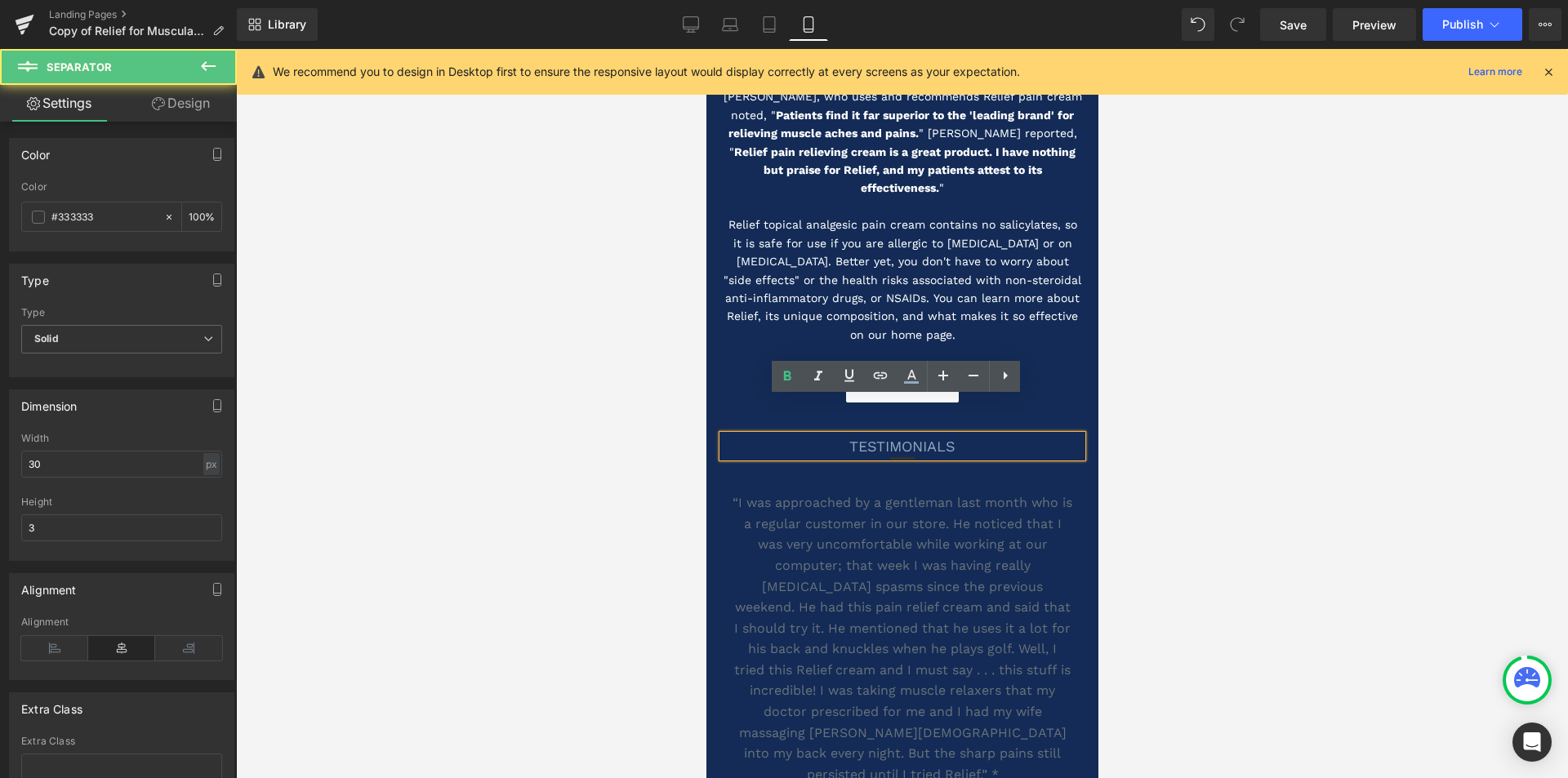
click at [865, 435] on h1 "TESTIMONIALS" at bounding box center [902, 446] width 360 height 22
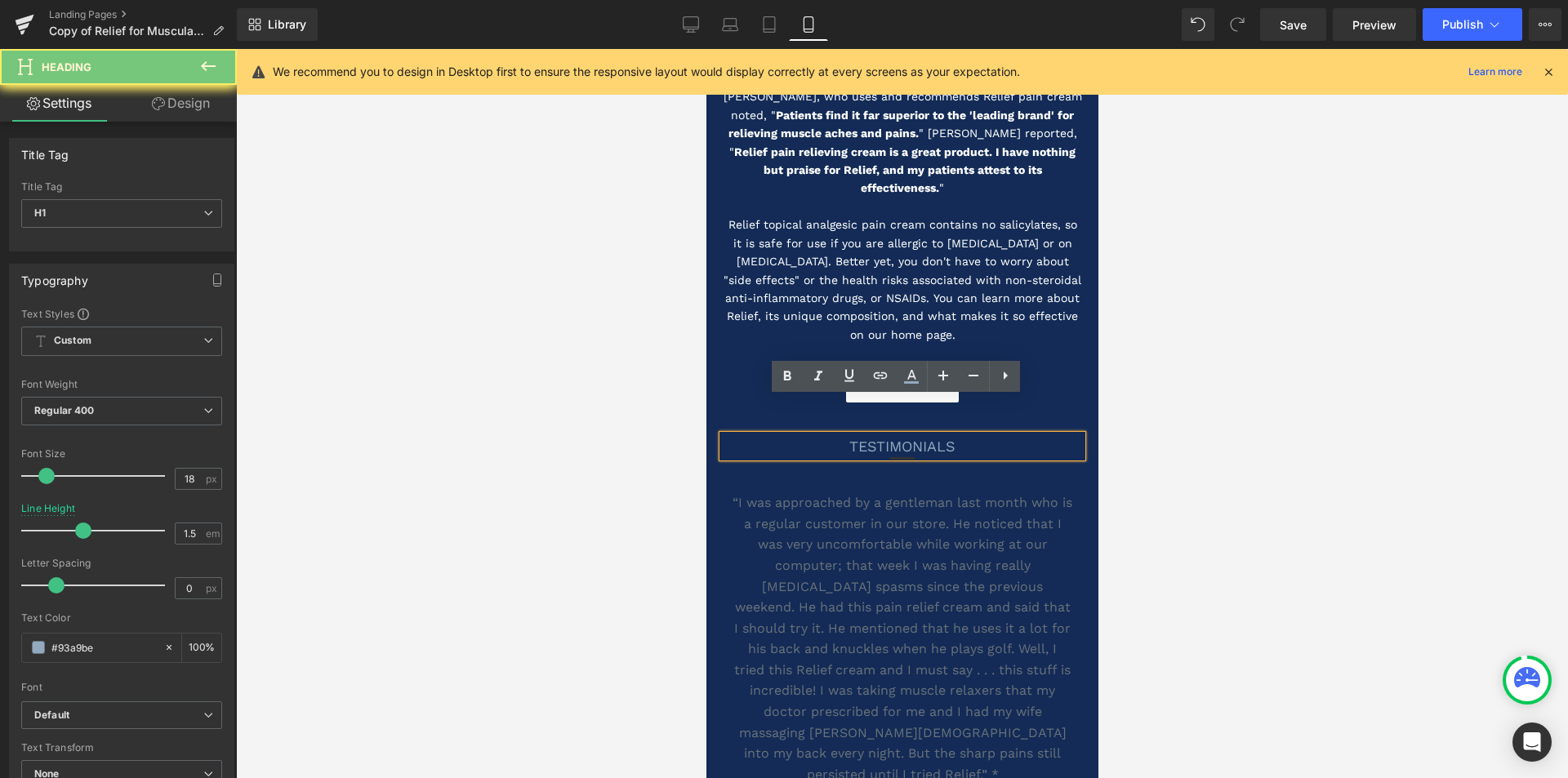
click at [865, 435] on h1 "TESTIMONIALS" at bounding box center [902, 446] width 360 height 22
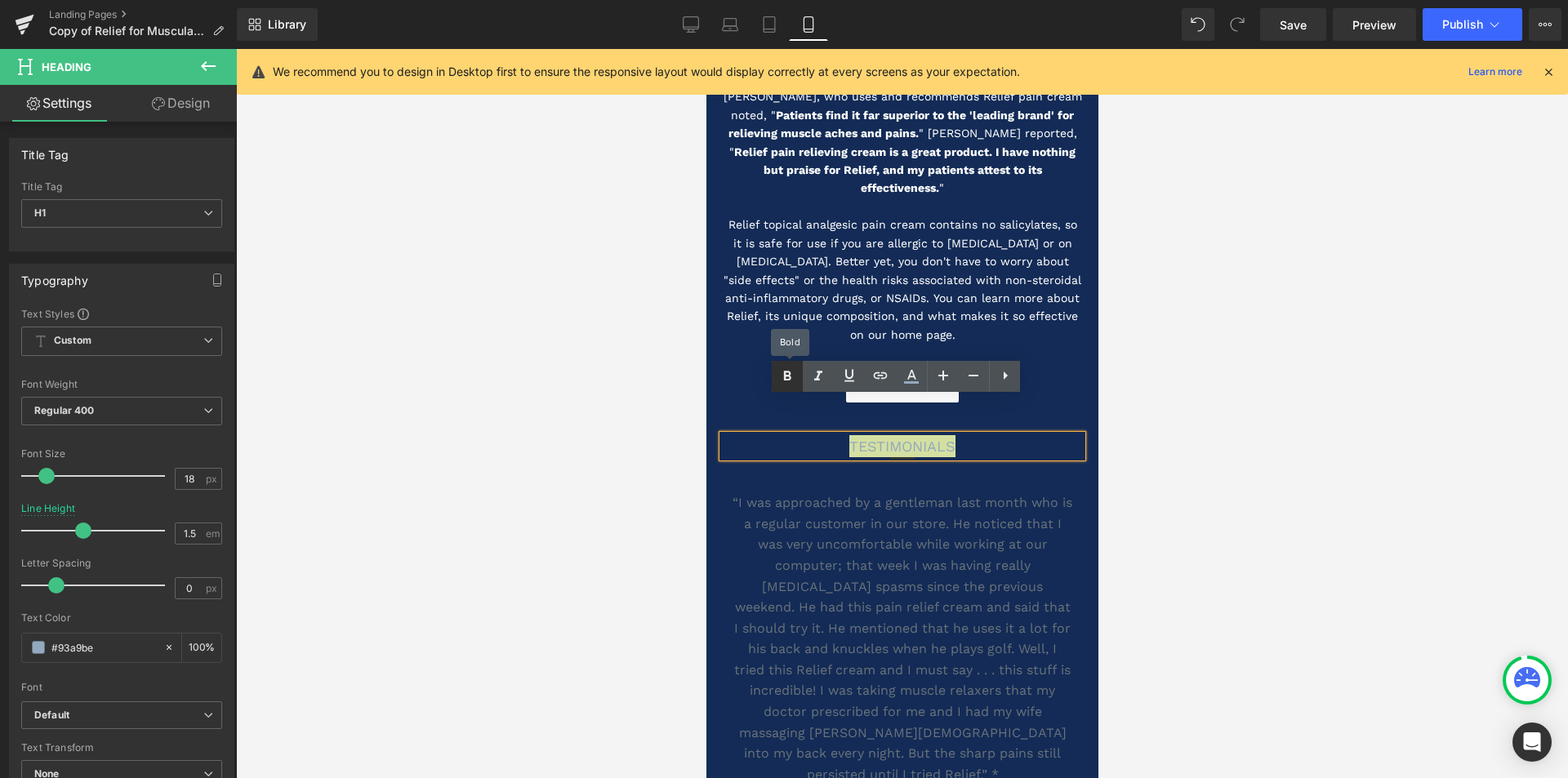
click at [782, 379] on icon at bounding box center [788, 377] width 20 height 20
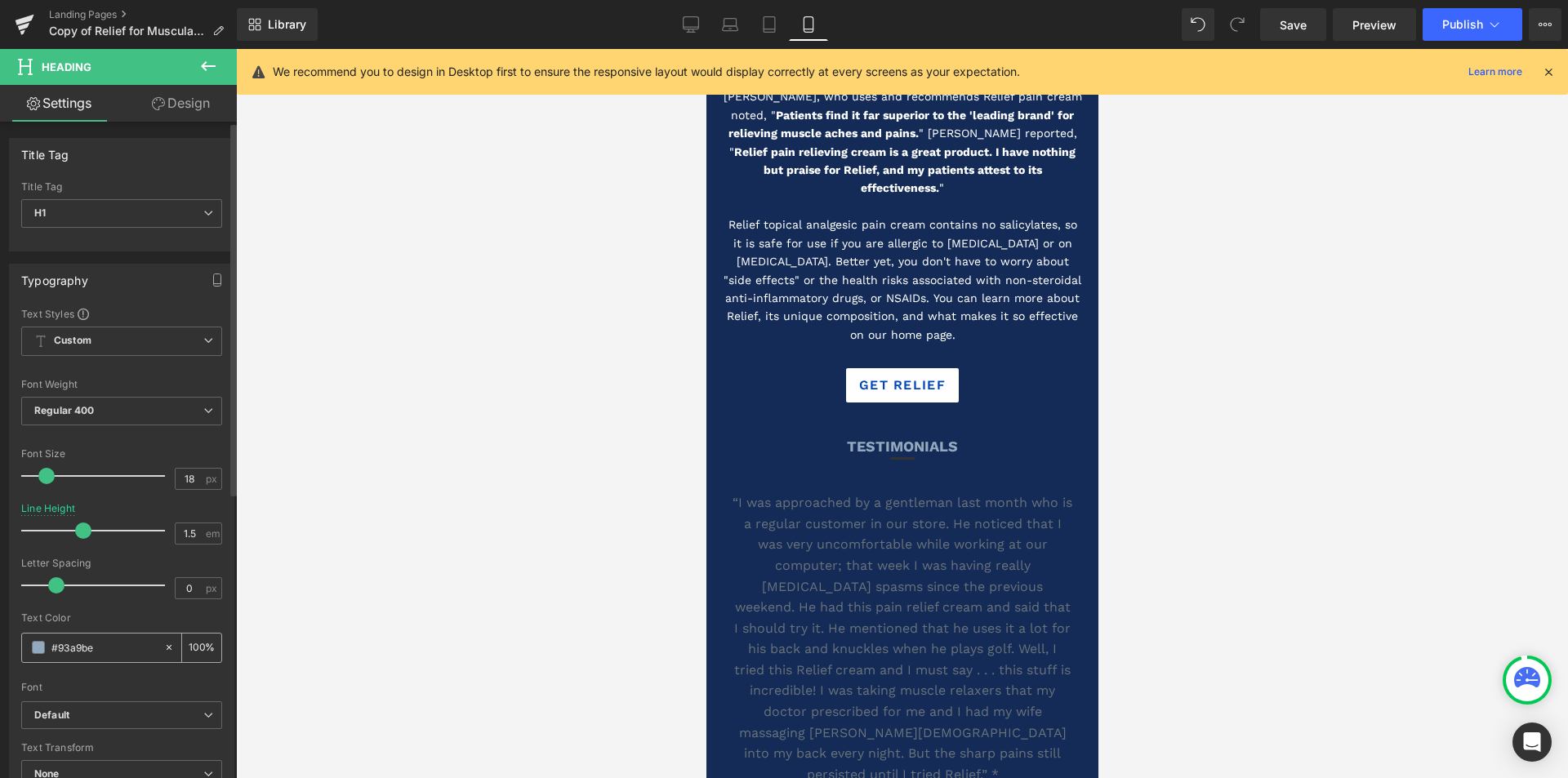
click at [68, 642] on input "#93a9be" at bounding box center [103, 648] width 104 height 18
drag, startPoint x: 97, startPoint y: 646, endPoint x: 55, endPoint y: 647, distance: 42.0
click at [55, 647] on input "#93a9be" at bounding box center [103, 648] width 104 height 18
type input "#f"
type input "0"
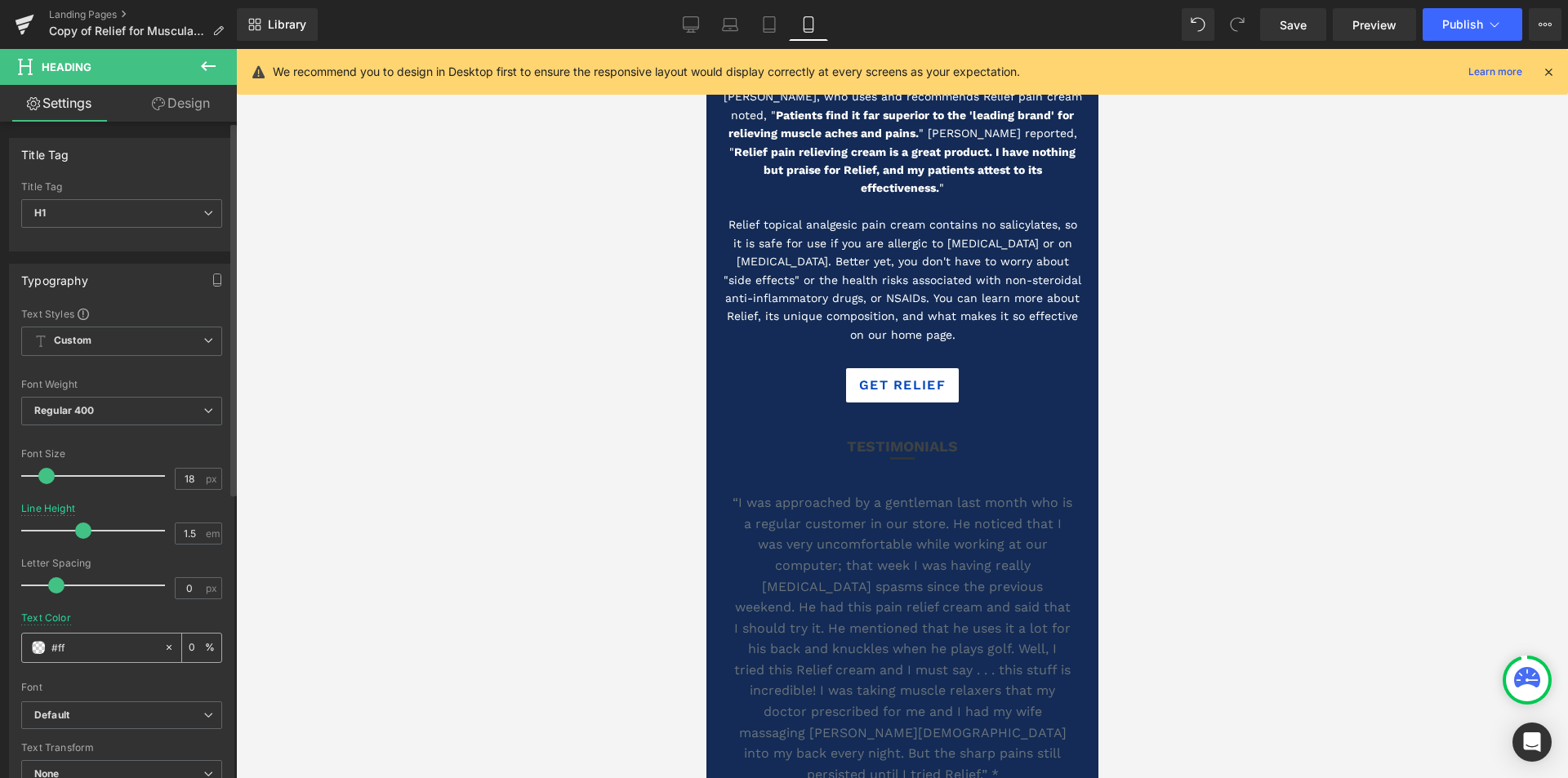
type input "#fff"
type input "100"
type input "#ffffff"
type input "22"
click at [52, 475] on span at bounding box center [52, 476] width 16 height 16
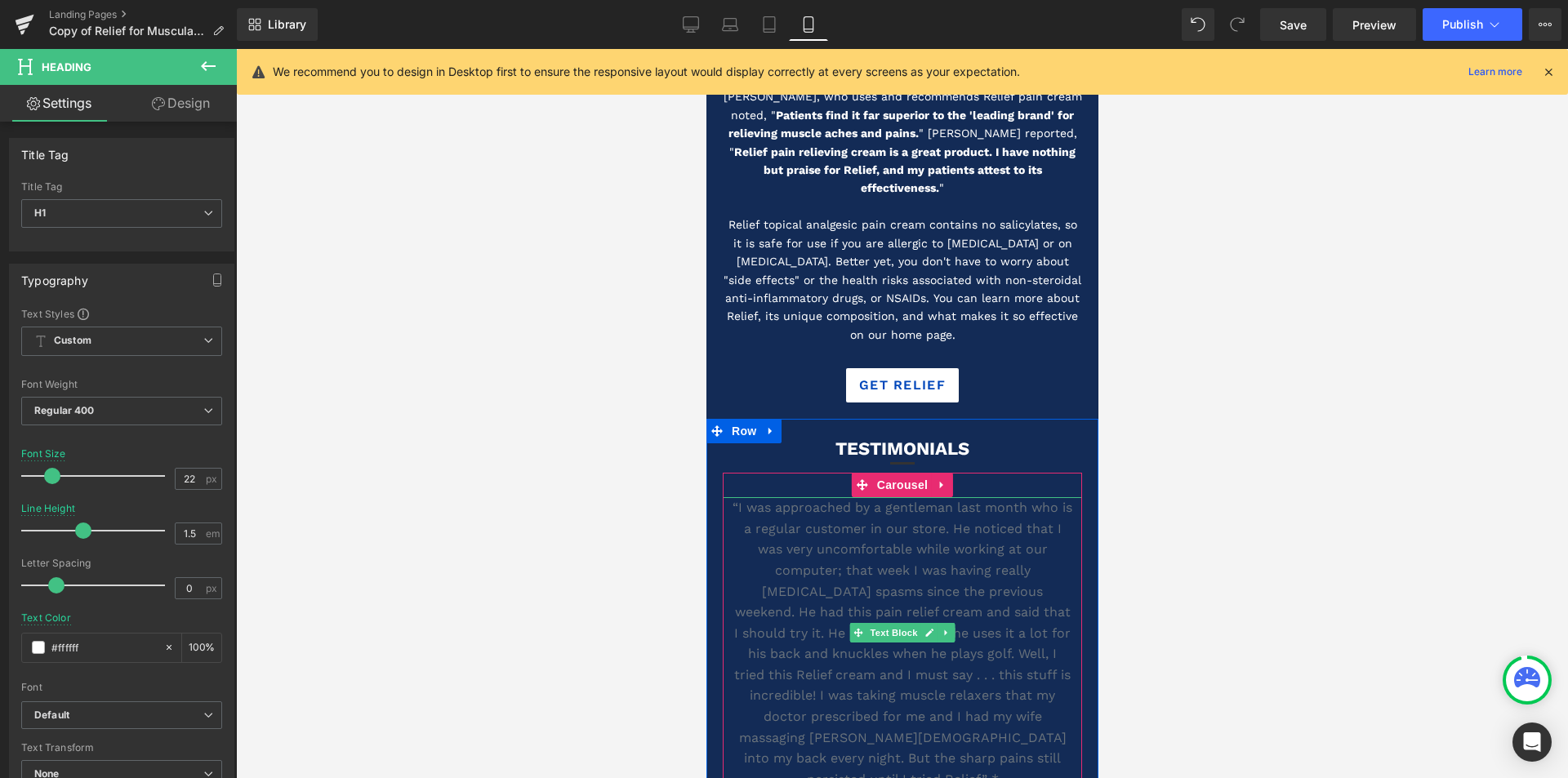
click at [829, 533] on p "“I was approached by a gentleman last month who is a regular customer in our st…" at bounding box center [902, 644] width 341 height 292
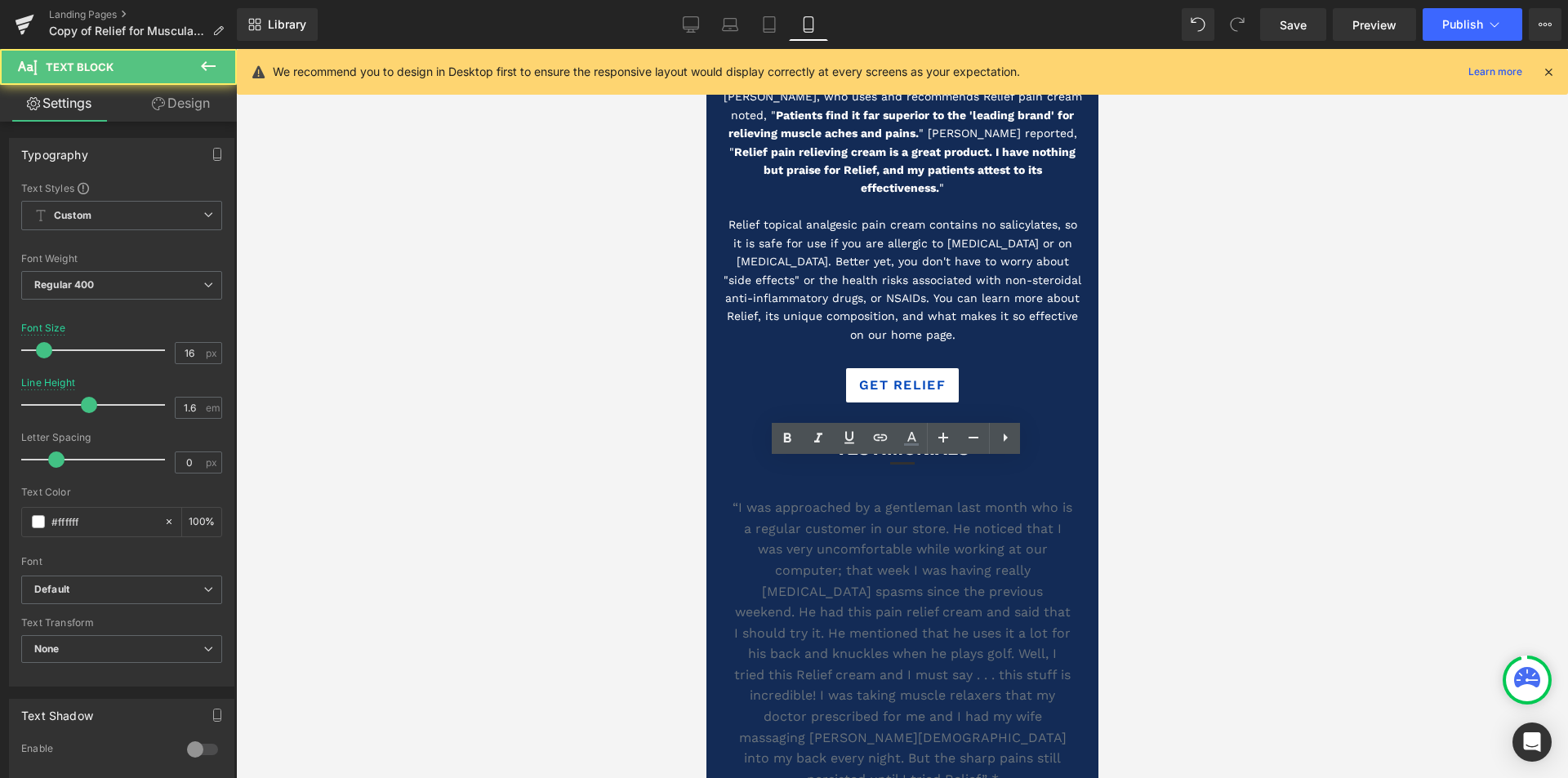
click at [829, 533] on p "“I was approached by a gentleman last month who is a regular customer in our st…" at bounding box center [902, 644] width 341 height 292
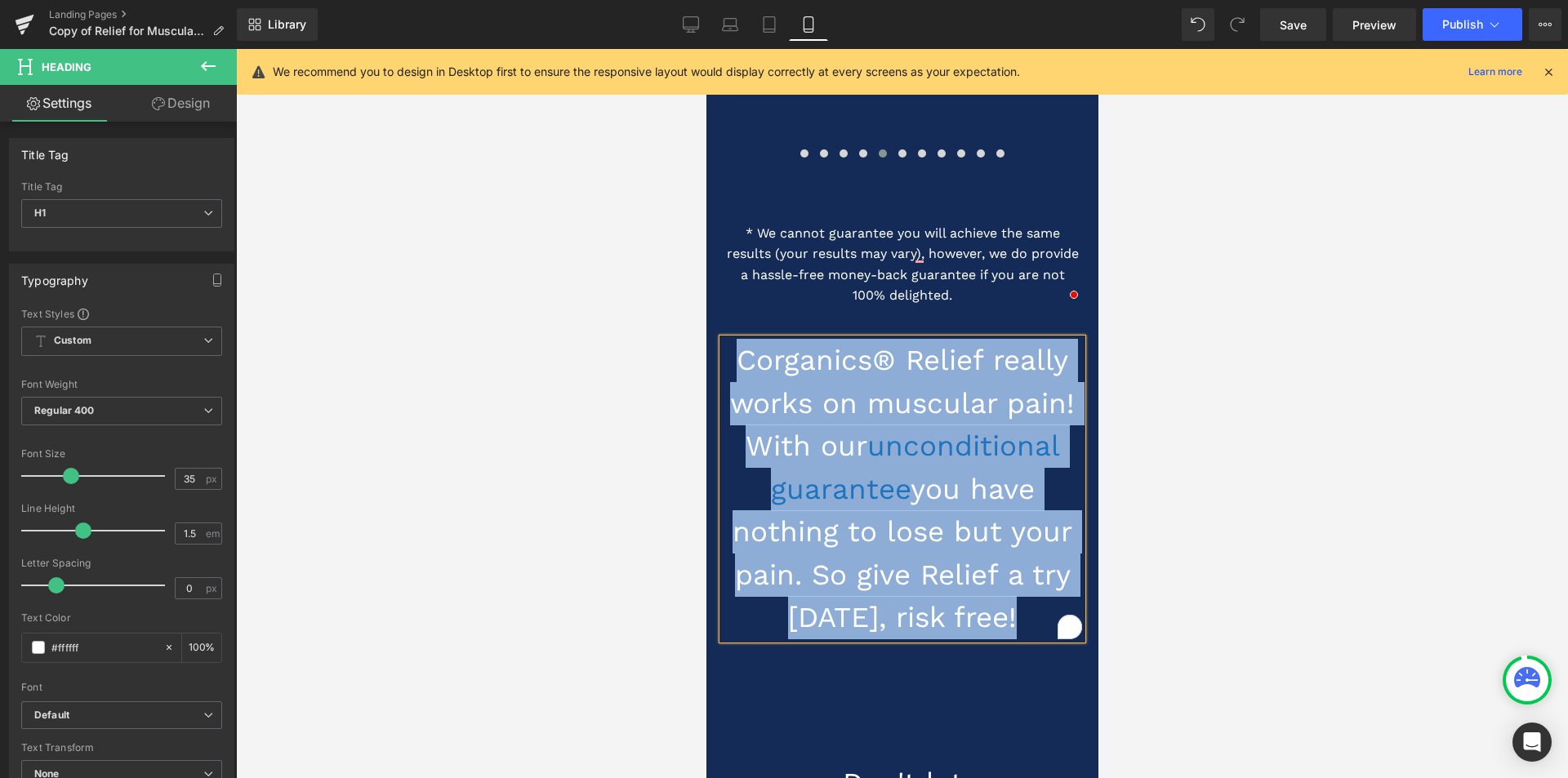
click at [803, 339] on h1 "Corganics® Relief really works on muscular pain! With our unconditional guarant…" at bounding box center [902, 489] width 360 height 300
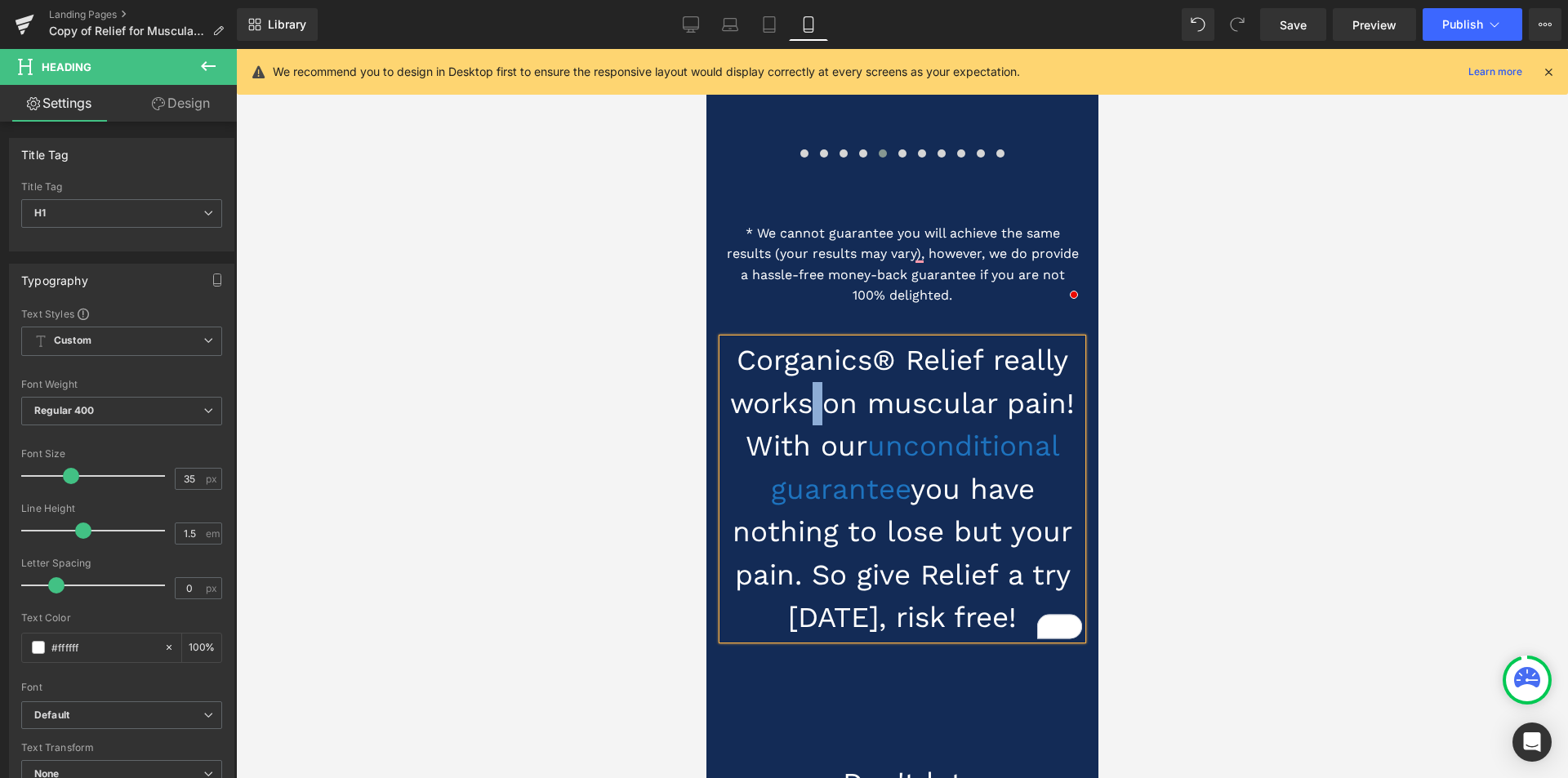
click at [803, 339] on h1 "Corganics® Relief really works on muscular pain! With our unconditional guarant…" at bounding box center [902, 489] width 360 height 300
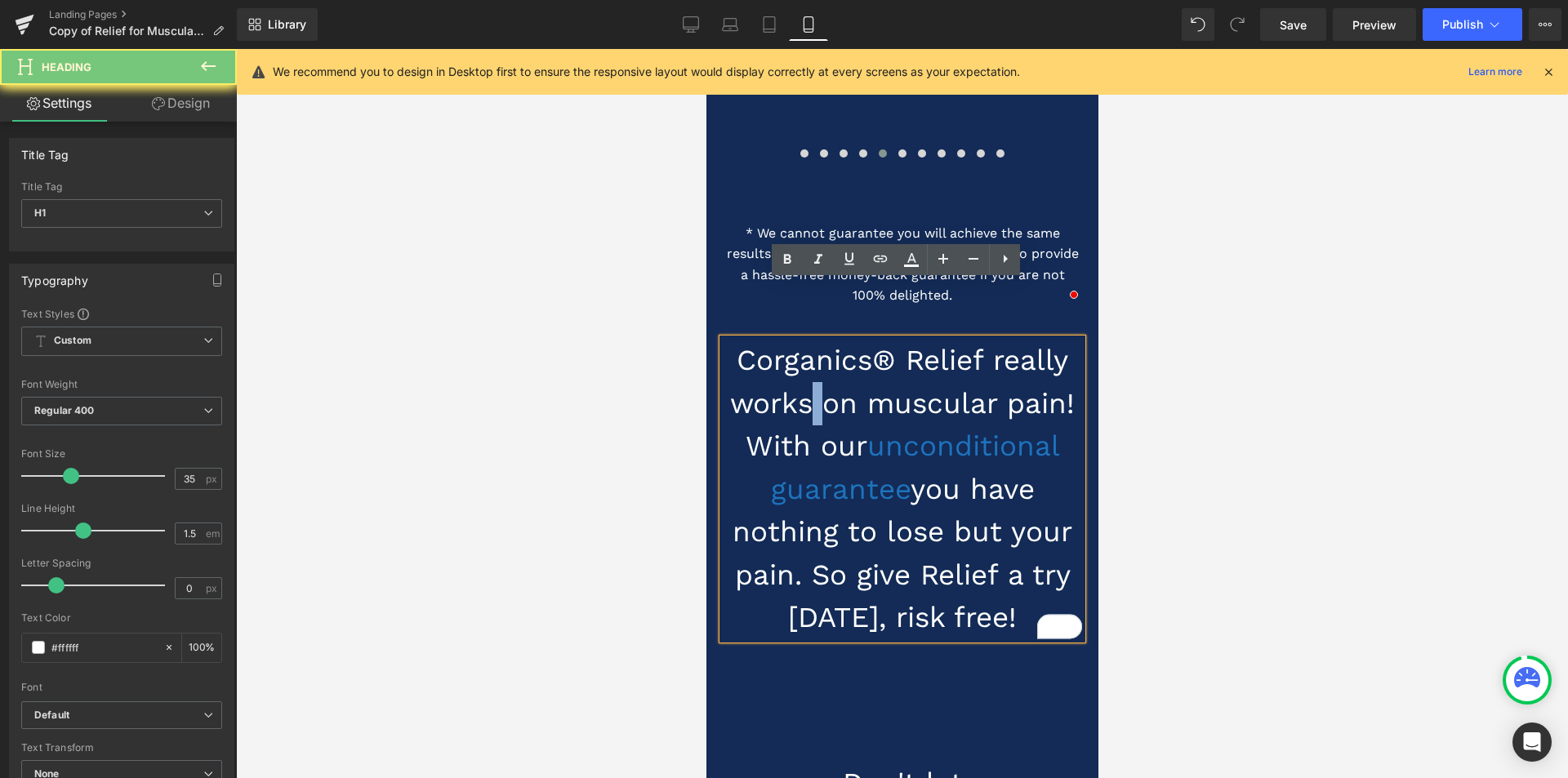
click at [803, 339] on h1 "Corganics® Relief really works on muscular pain! With our unconditional guarant…" at bounding box center [902, 489] width 360 height 300
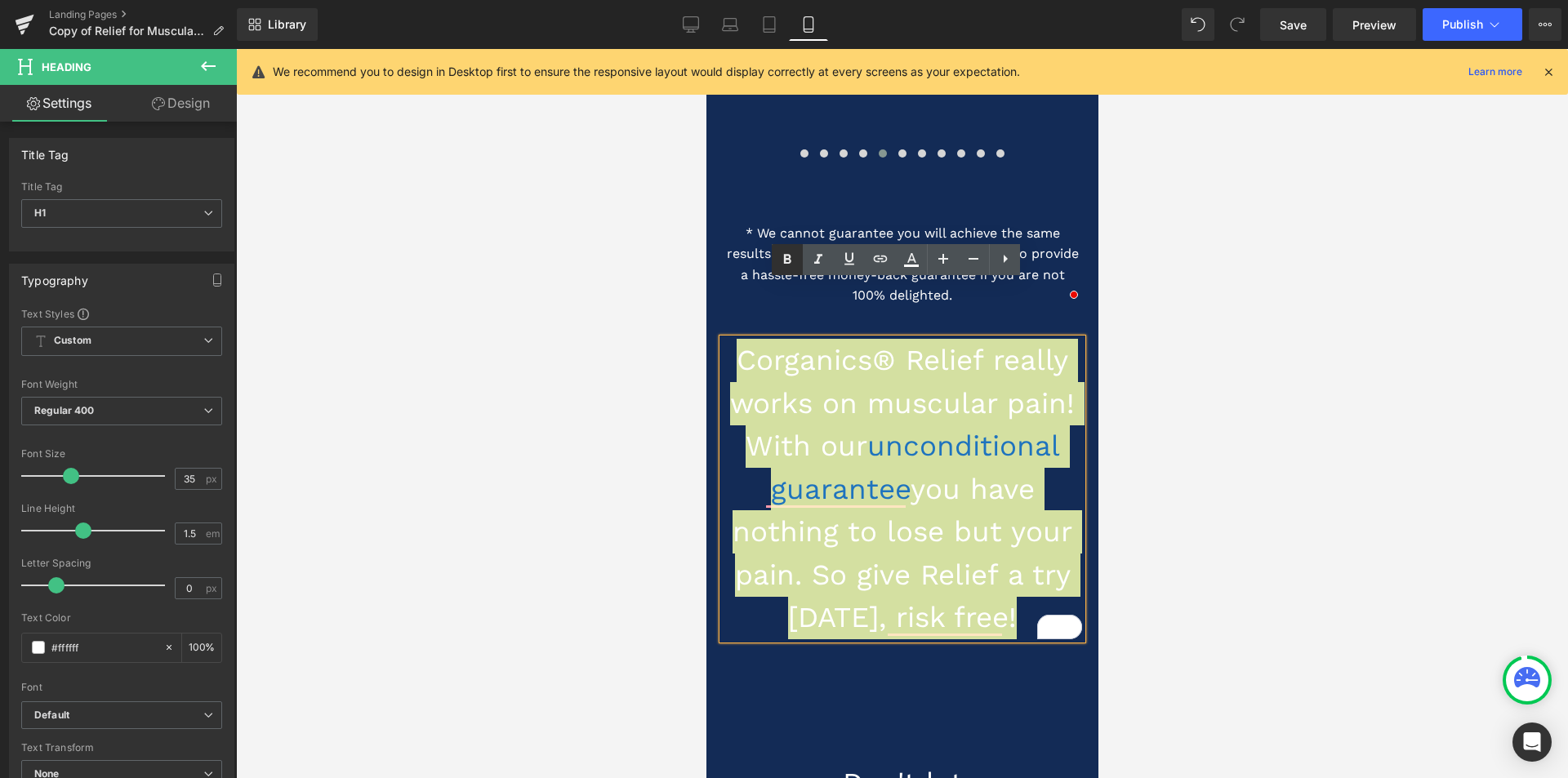
click at [786, 262] on icon at bounding box center [787, 259] width 7 height 10
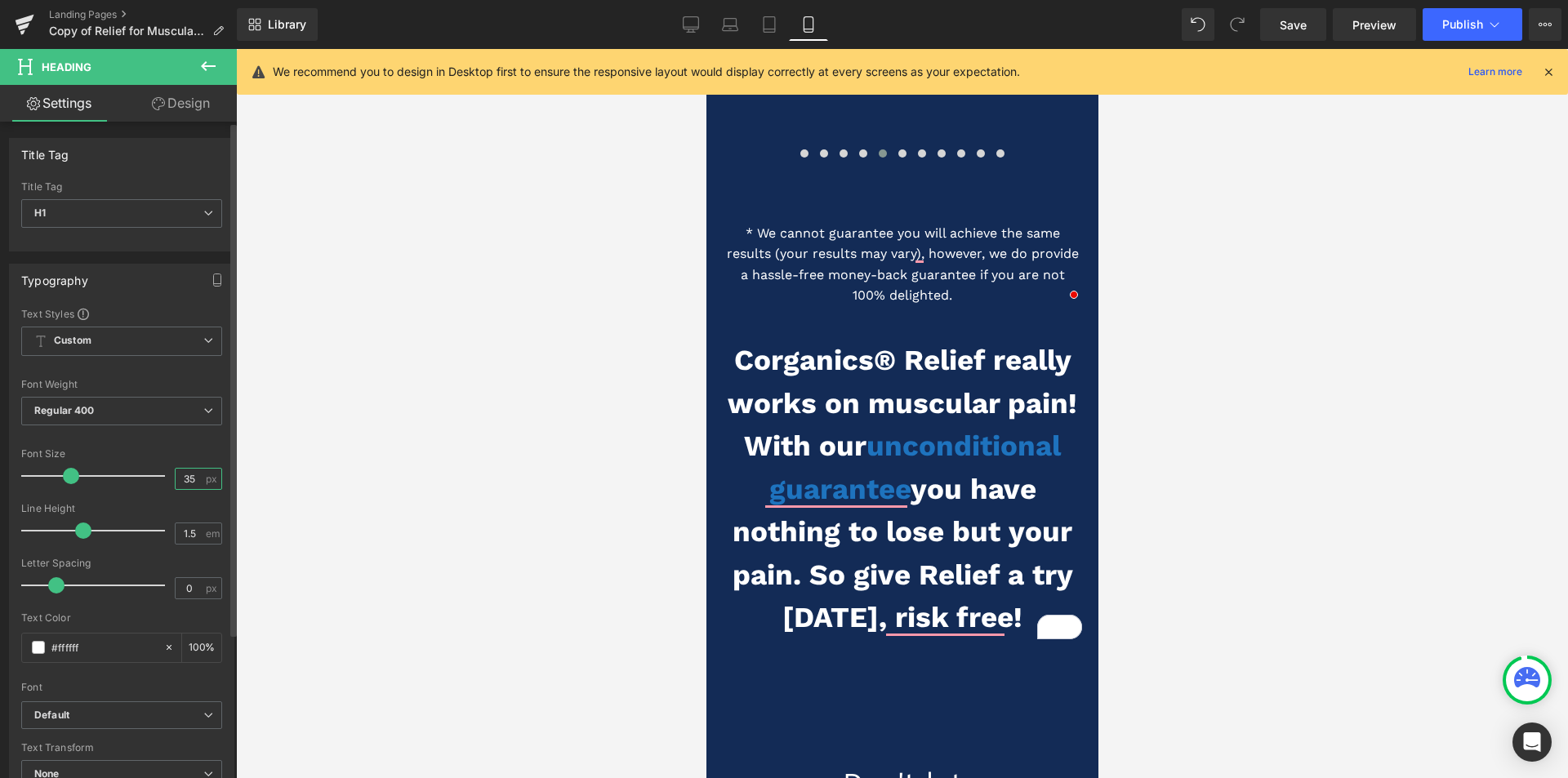
click at [182, 479] on input "35" at bounding box center [190, 479] width 29 height 21
click at [189, 478] on input "35" at bounding box center [190, 479] width 29 height 21
type input "3"
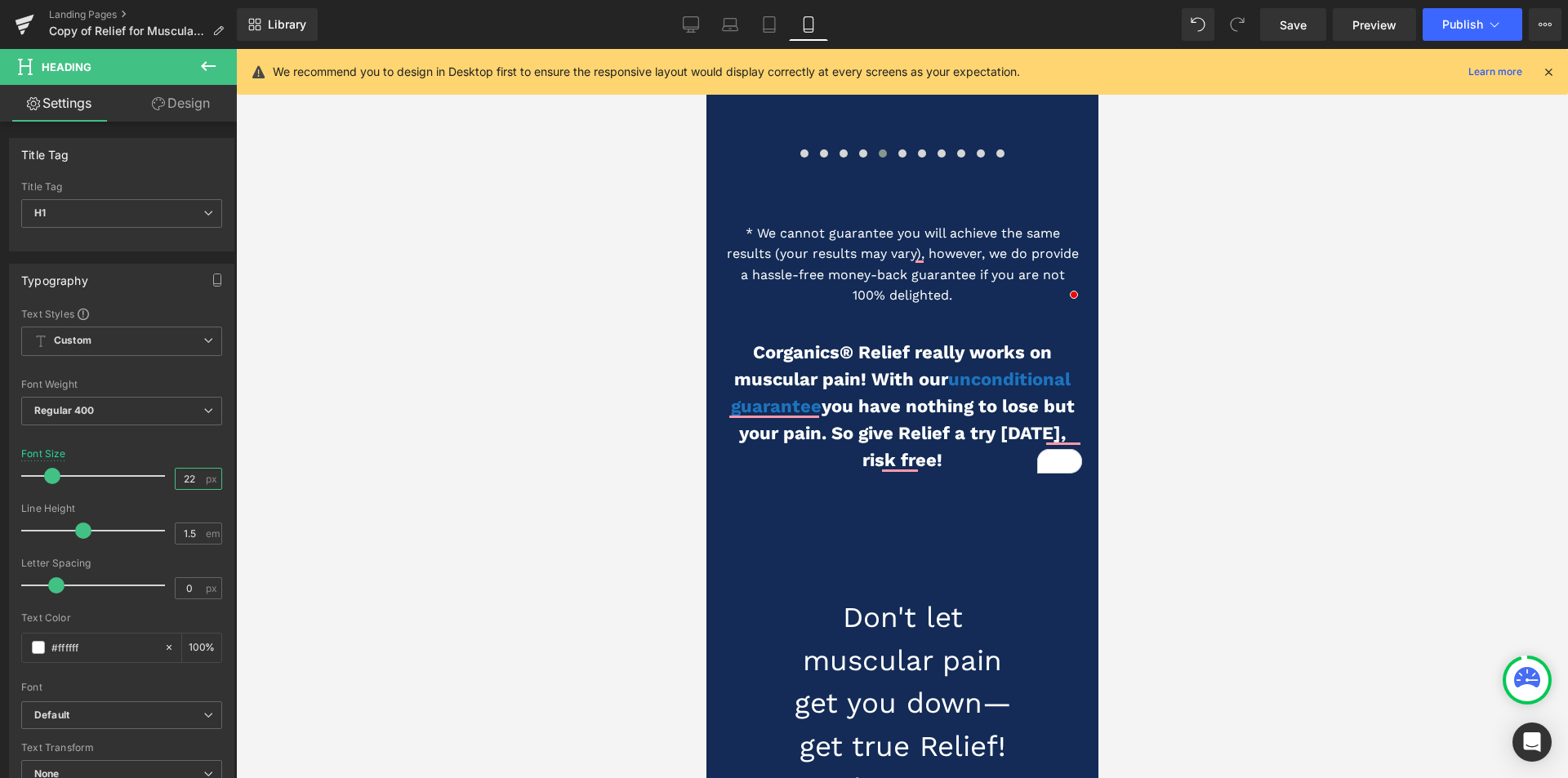
type input "22"
click at [362, 497] on div at bounding box center [902, 413] width 1333 height 729
click at [584, 451] on div at bounding box center [902, 413] width 1333 height 729
click at [739, 490] on span "Row" at bounding box center [743, 502] width 33 height 25
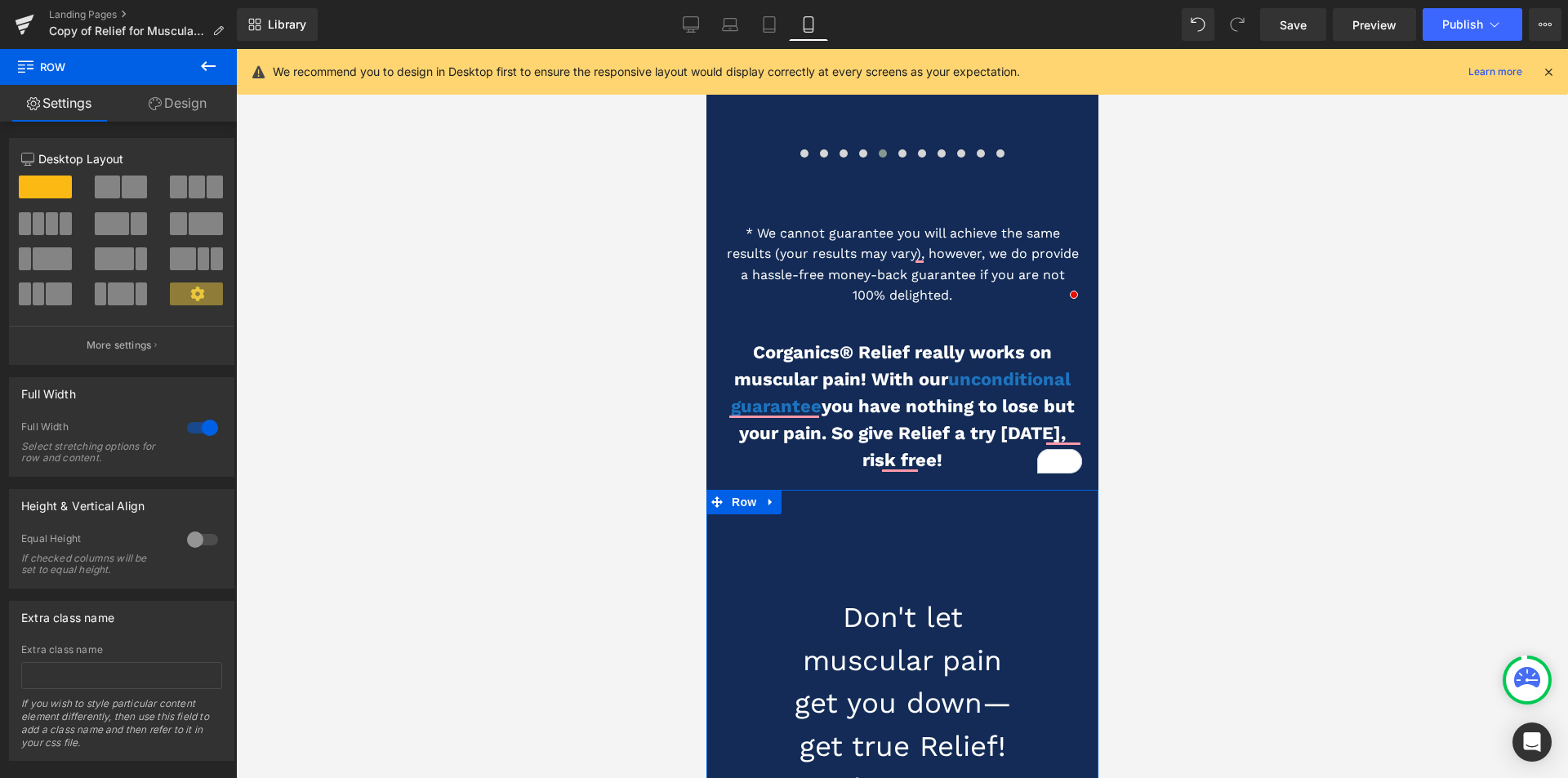
click at [187, 99] on link "Design" at bounding box center [177, 102] width 118 height 37
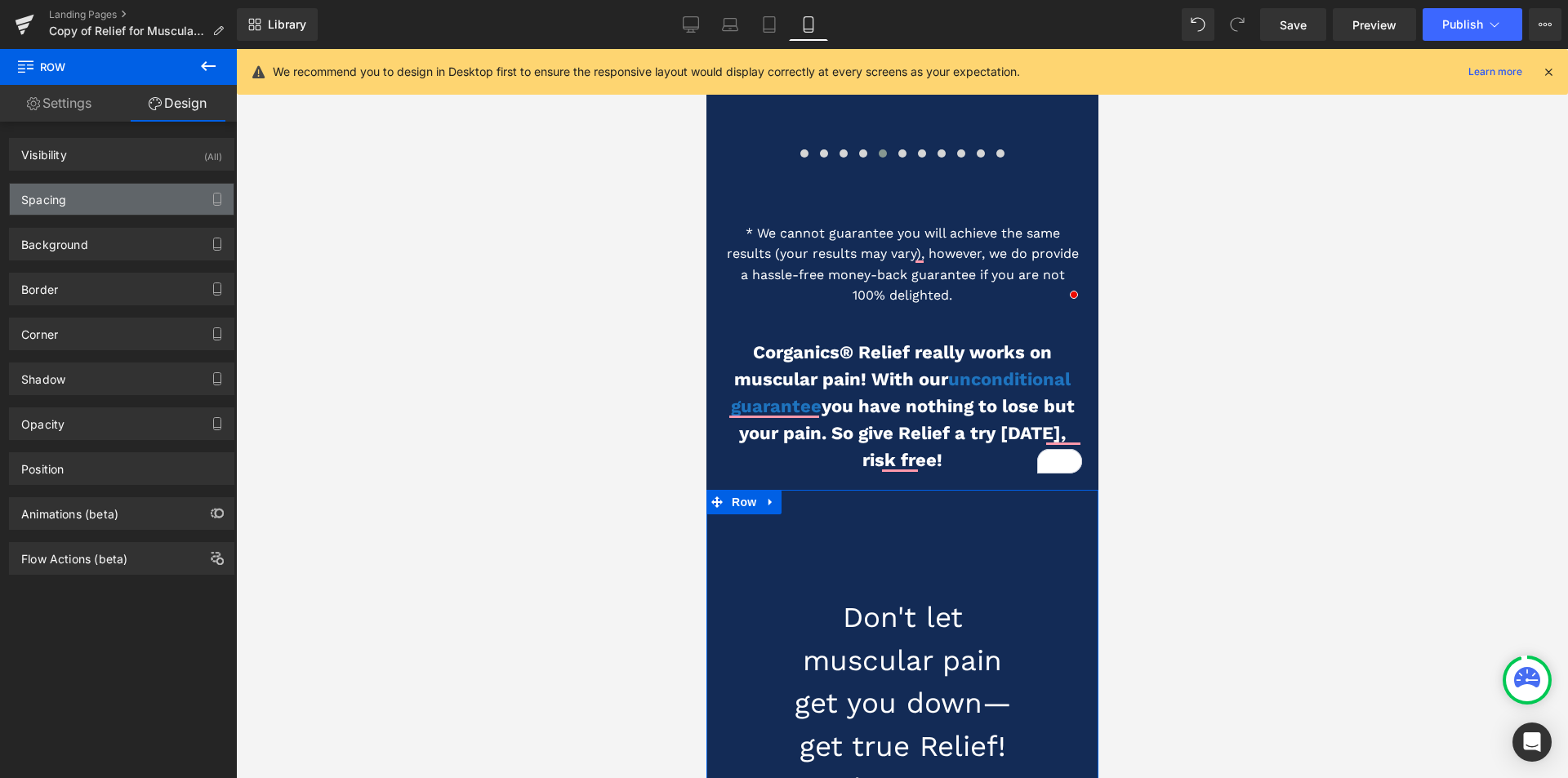
click at [120, 194] on div "Spacing" at bounding box center [121, 199] width 224 height 31
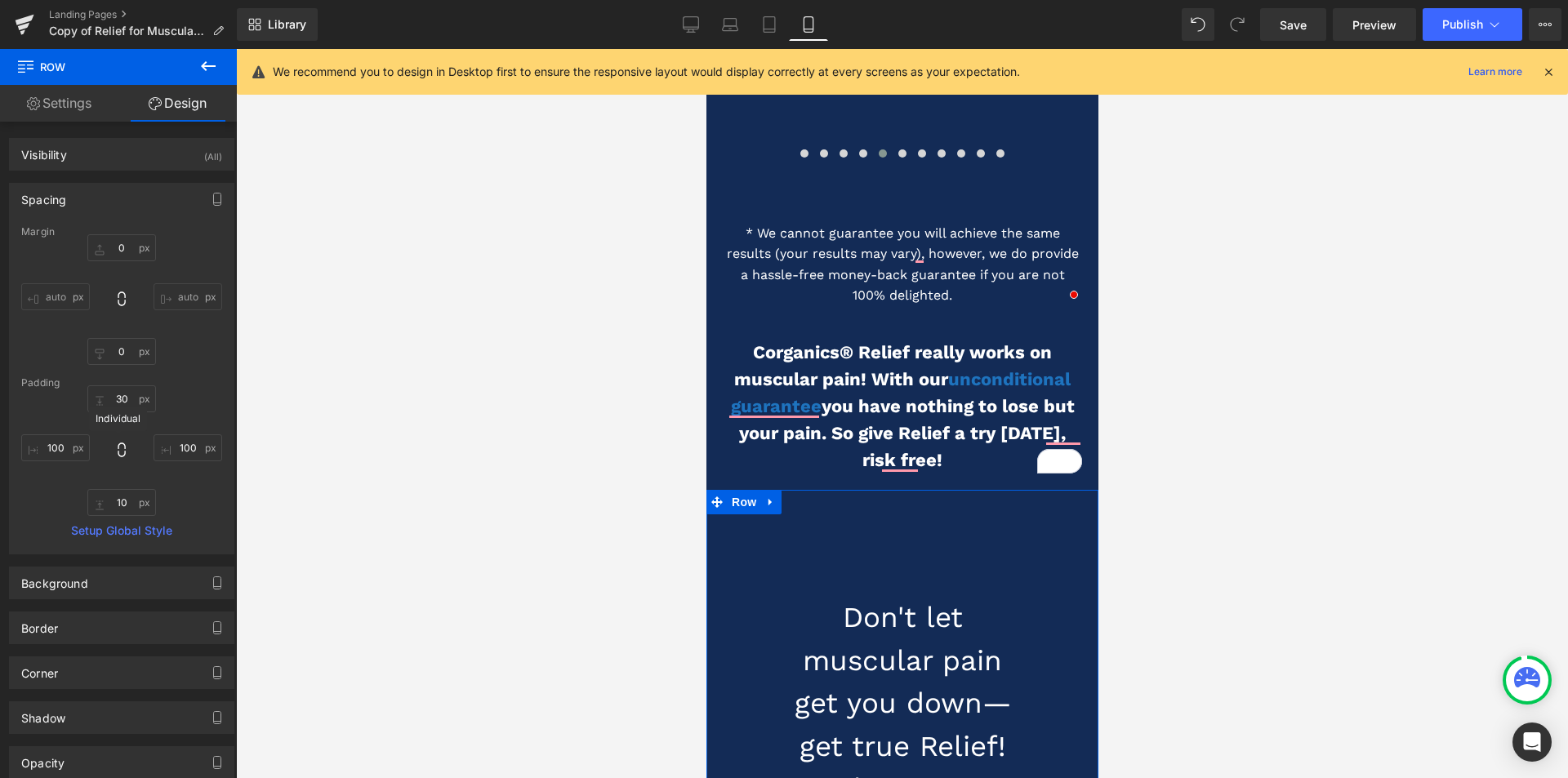
click at [120, 449] on icon at bounding box center [121, 450] width 16 height 16
type input "100"
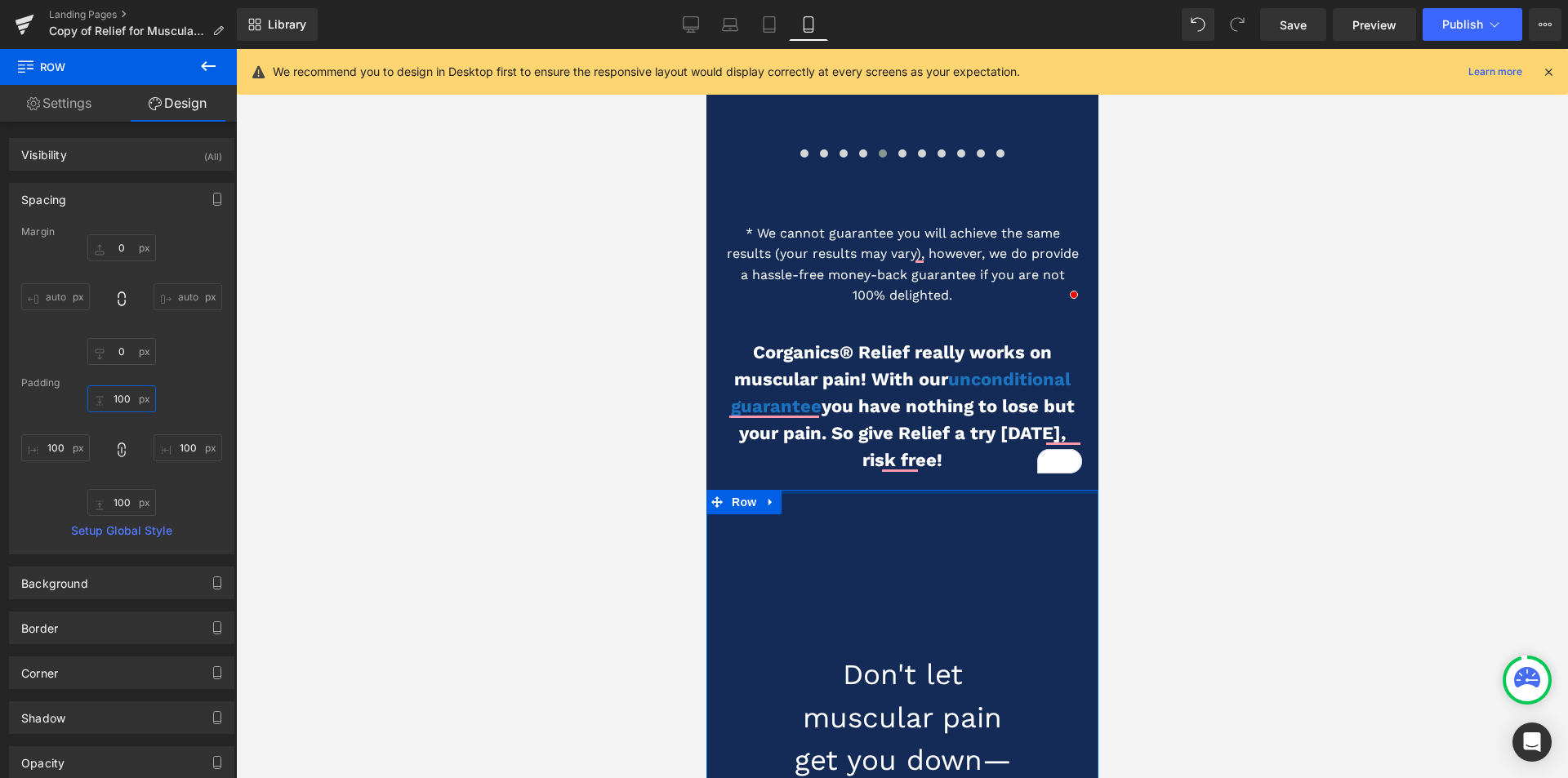
click at [117, 396] on input "100" at bounding box center [121, 398] width 69 height 27
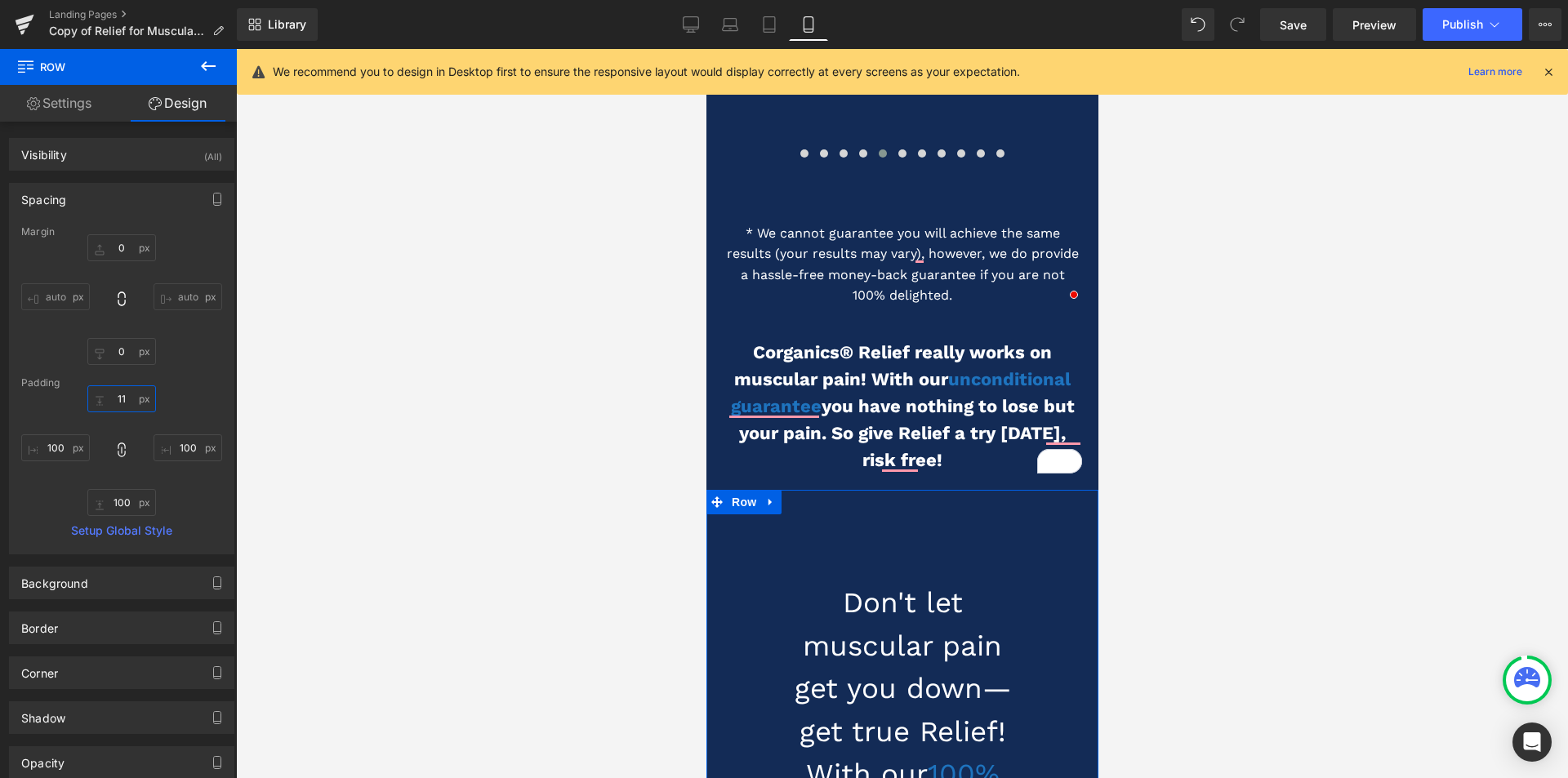
type input "11"
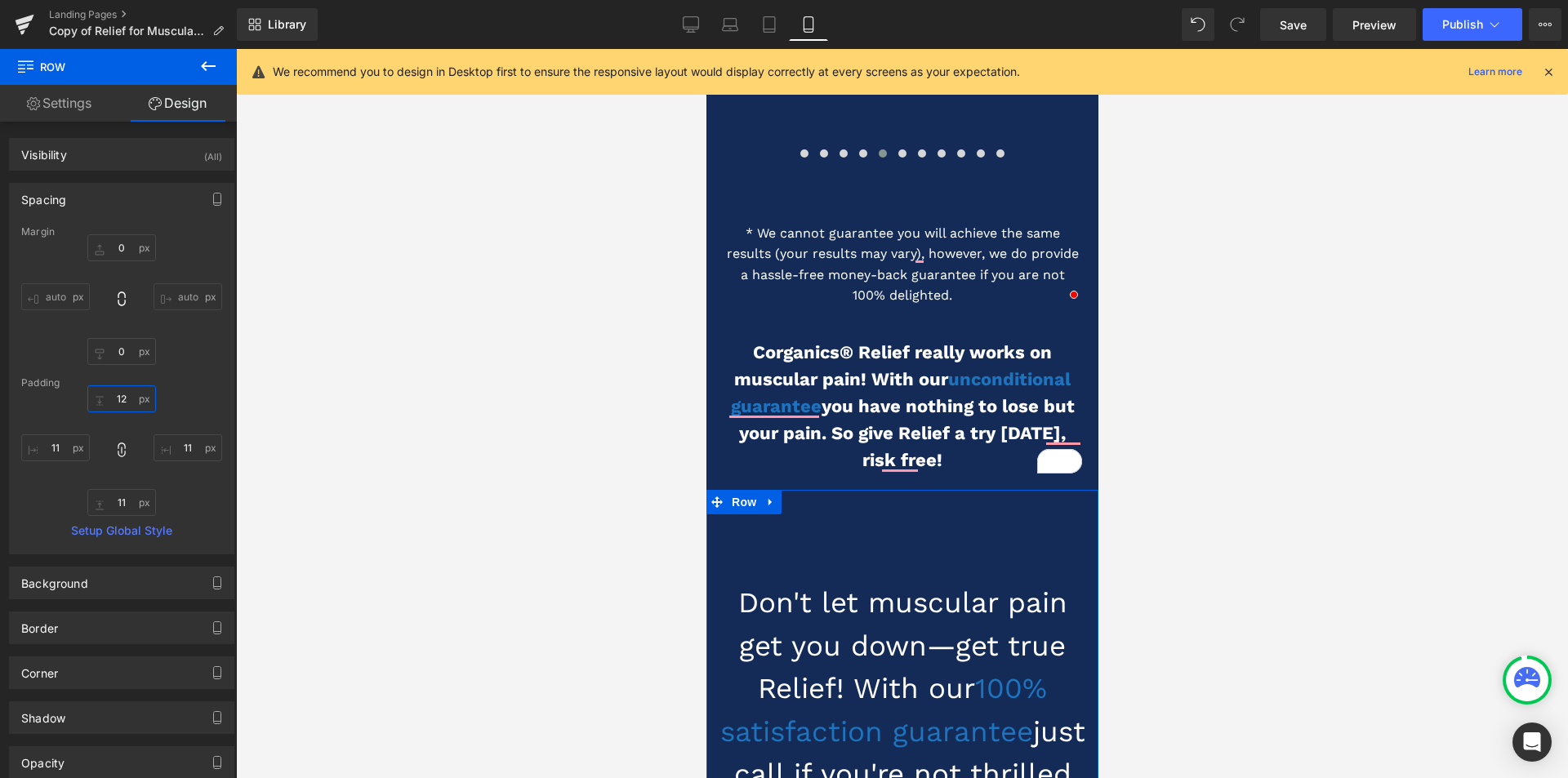
type input "12"
type input "13"
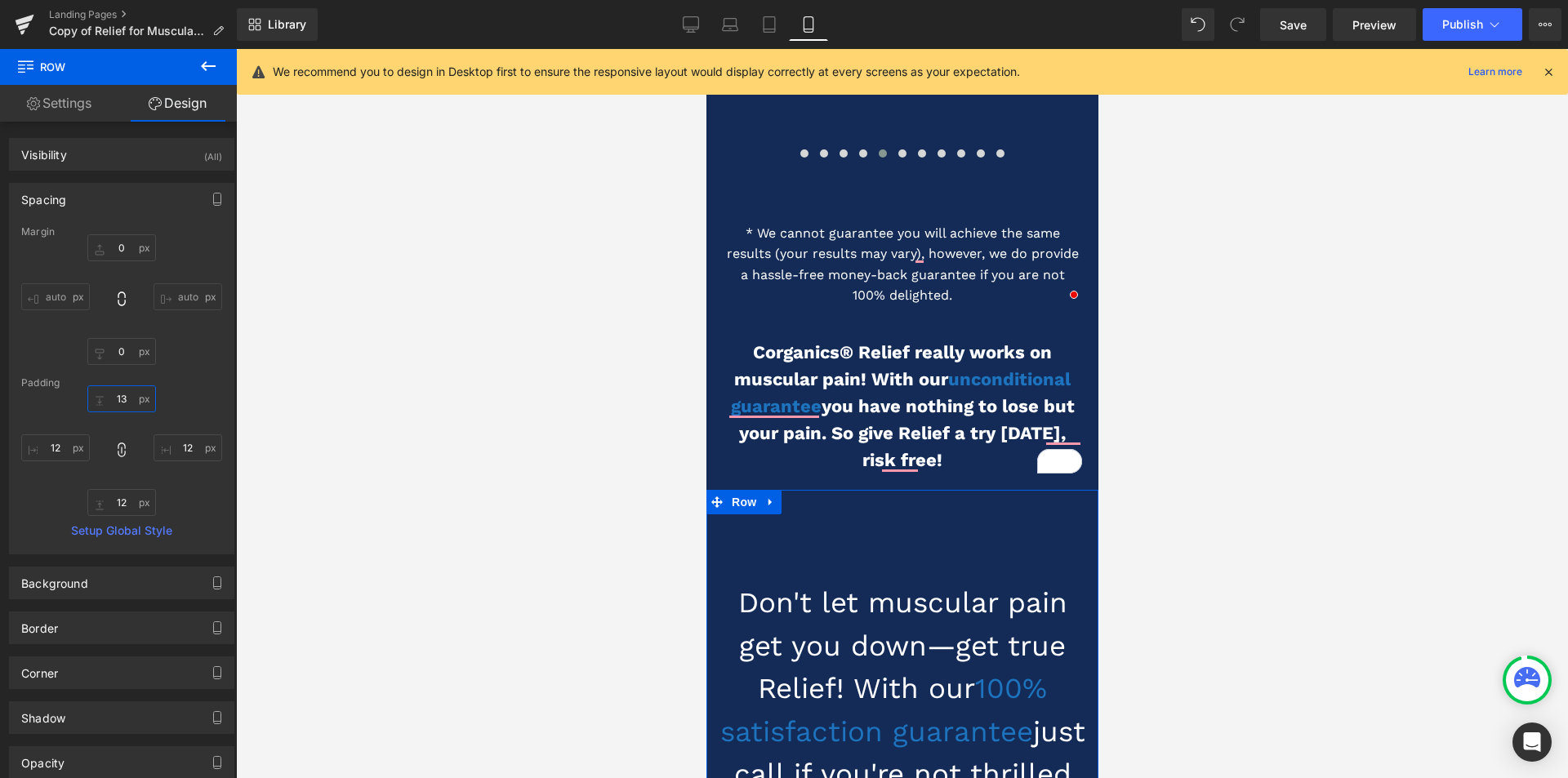
type input "13"
type input "15"
type input "14"
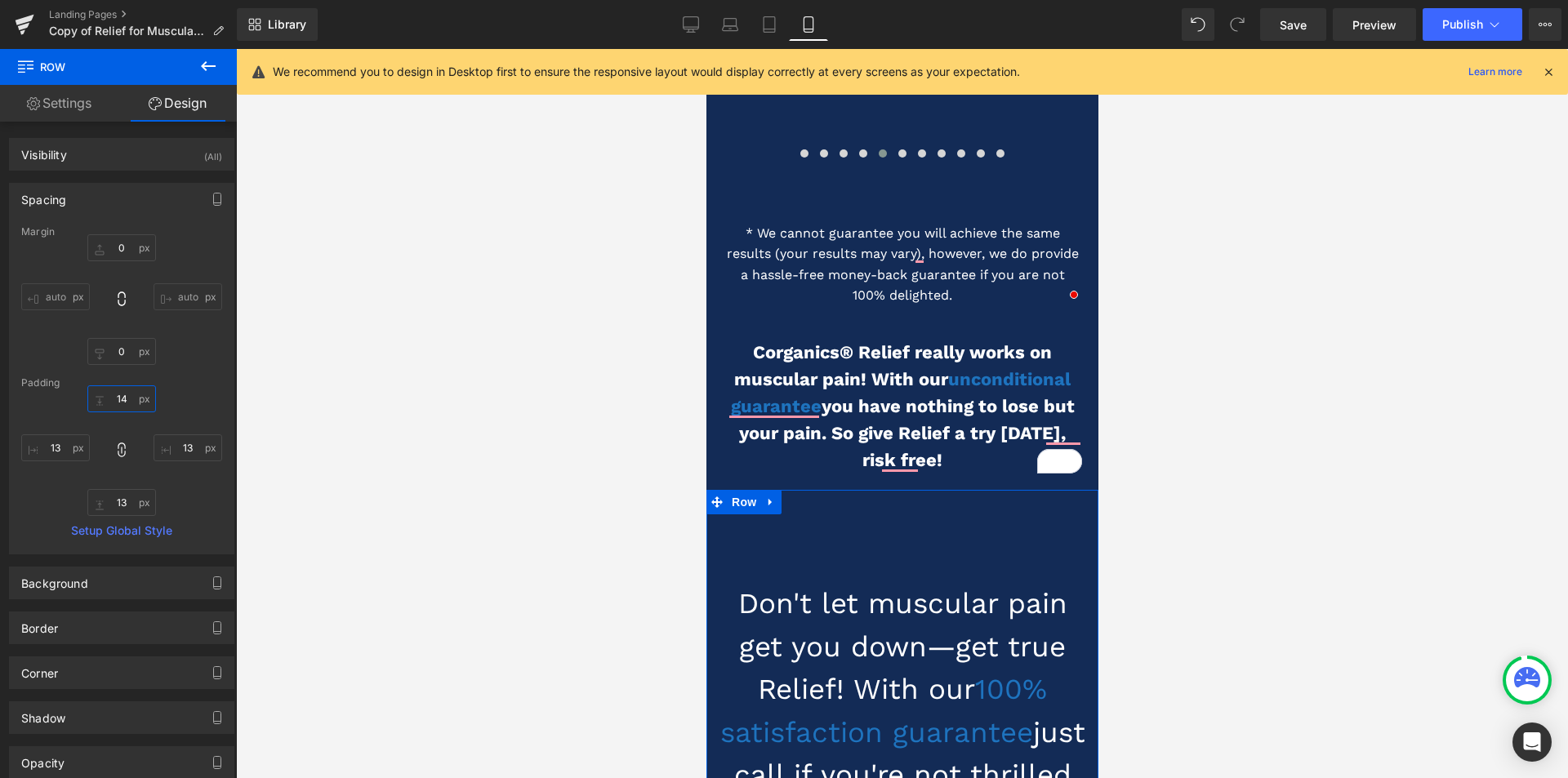
type input "14"
type input "15"
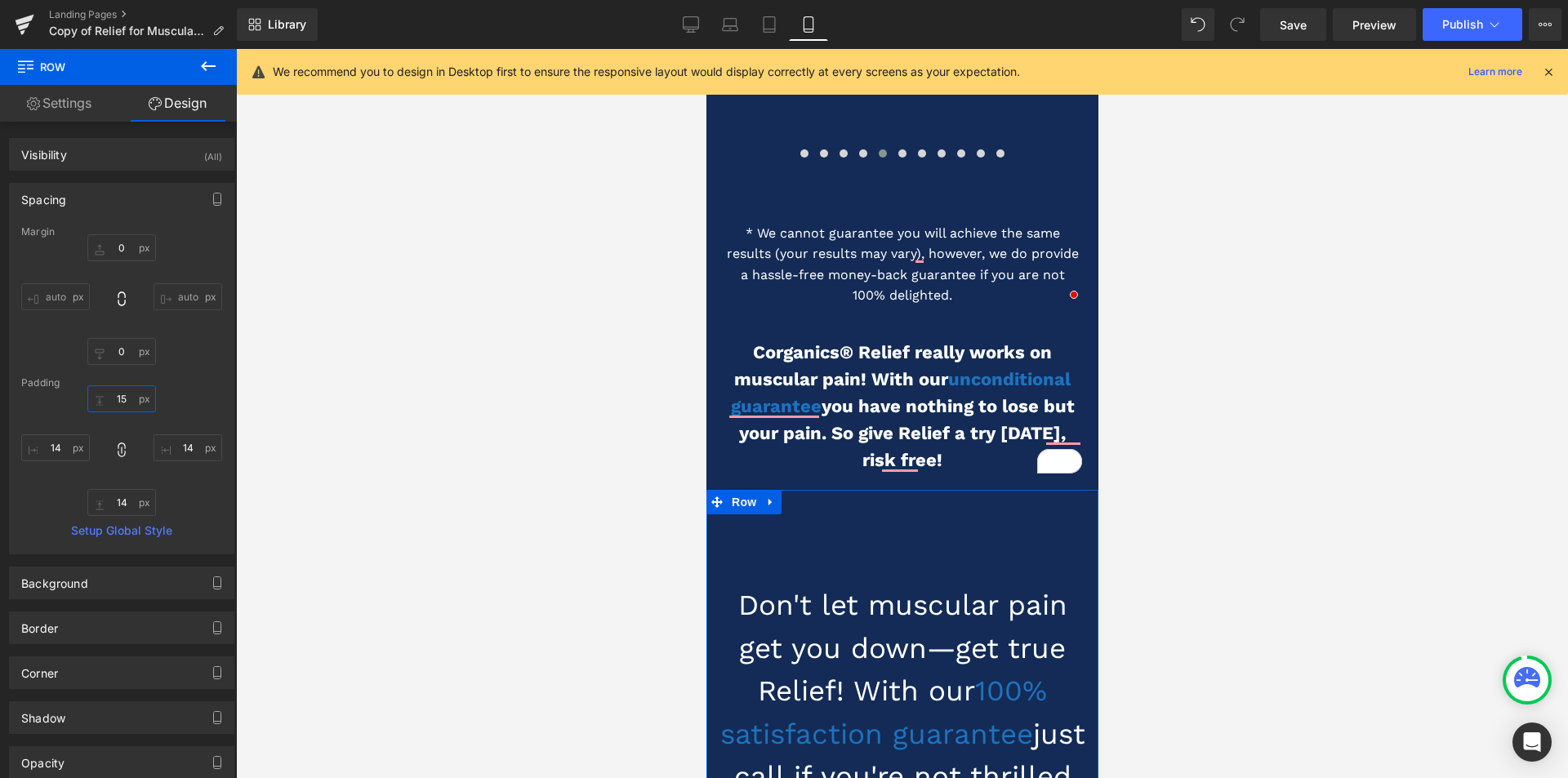
type input "15"
type input "16"
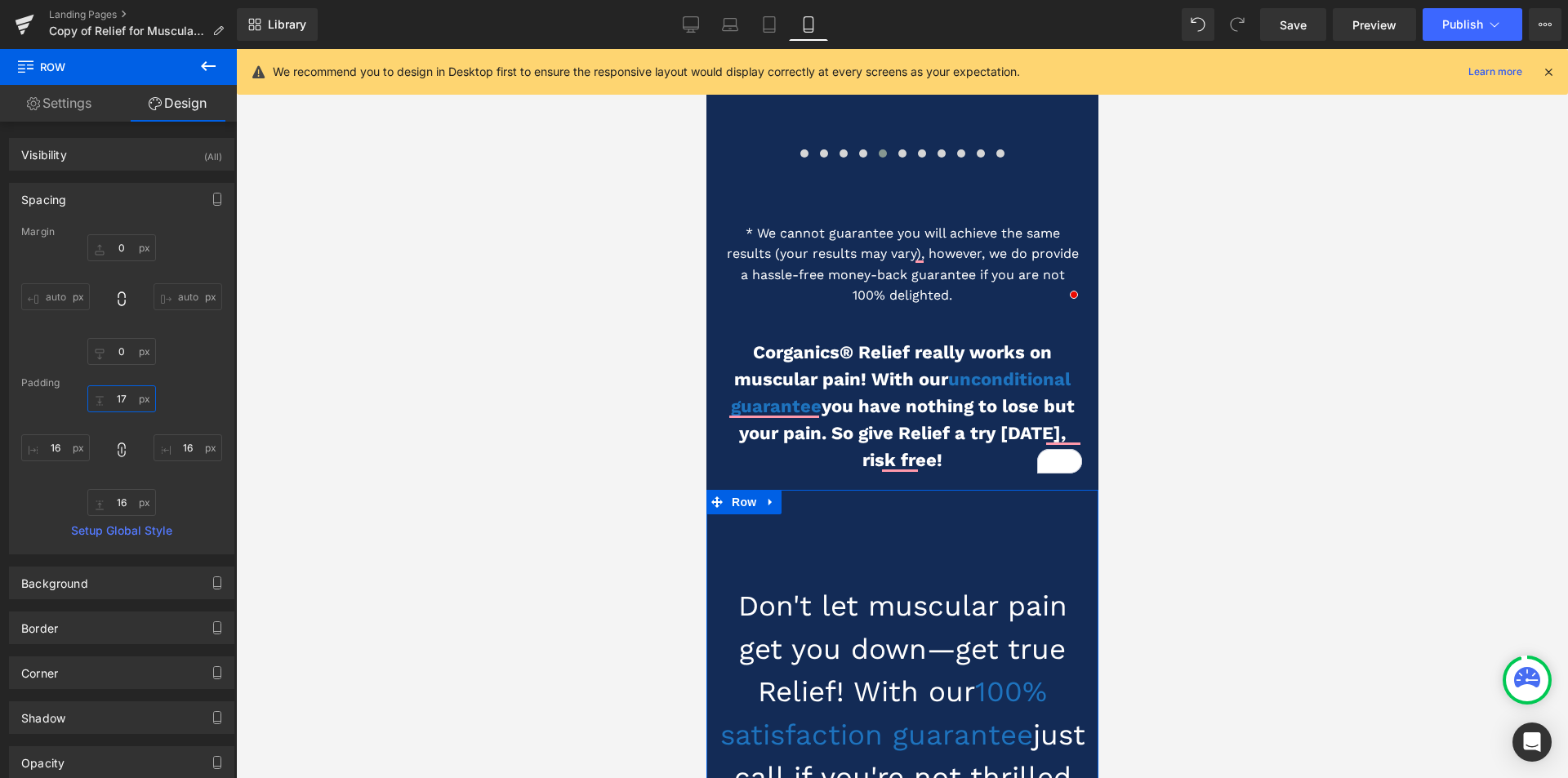
type input "17"
type input "18"
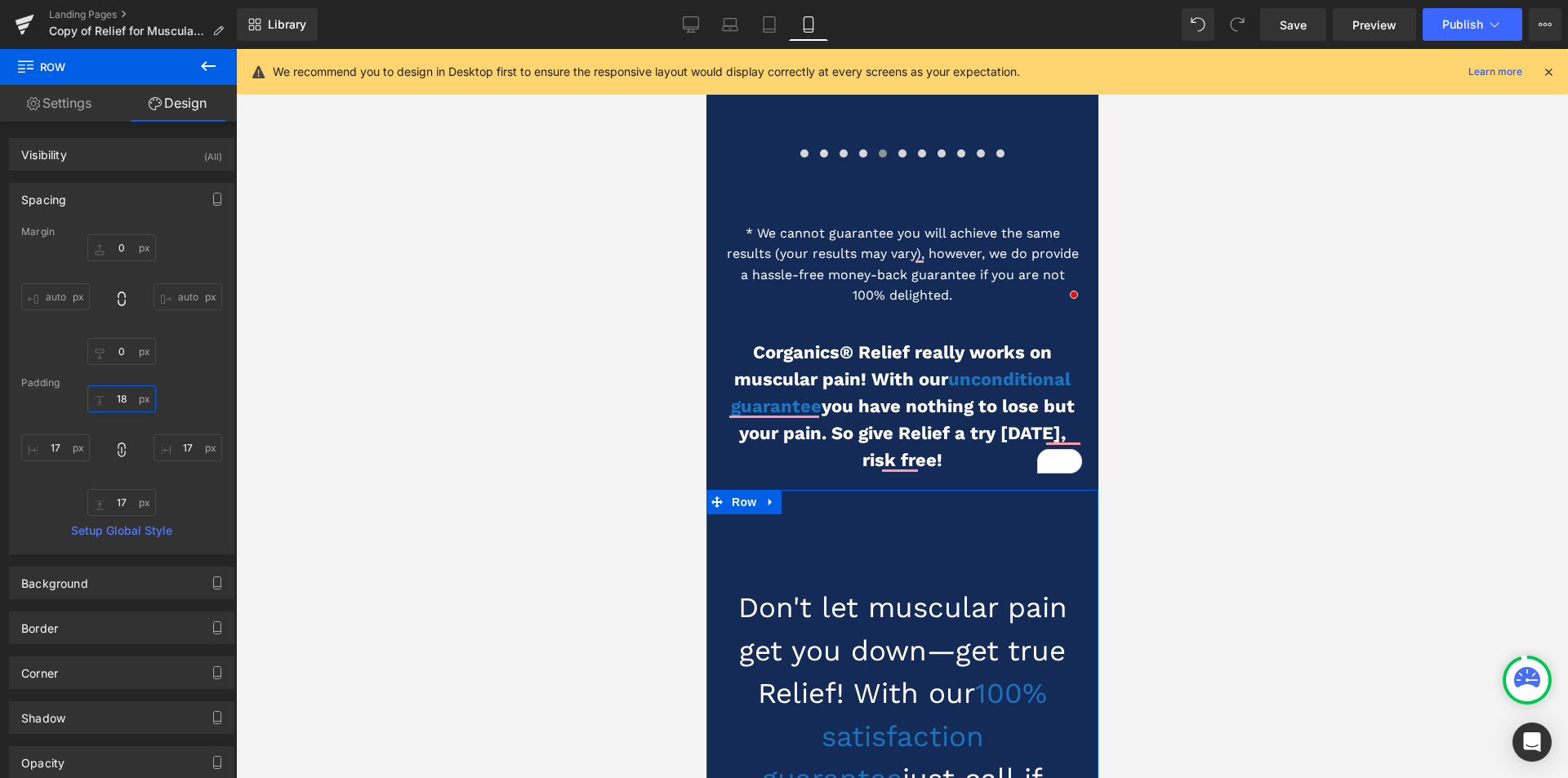
type input "18"
type input "19"
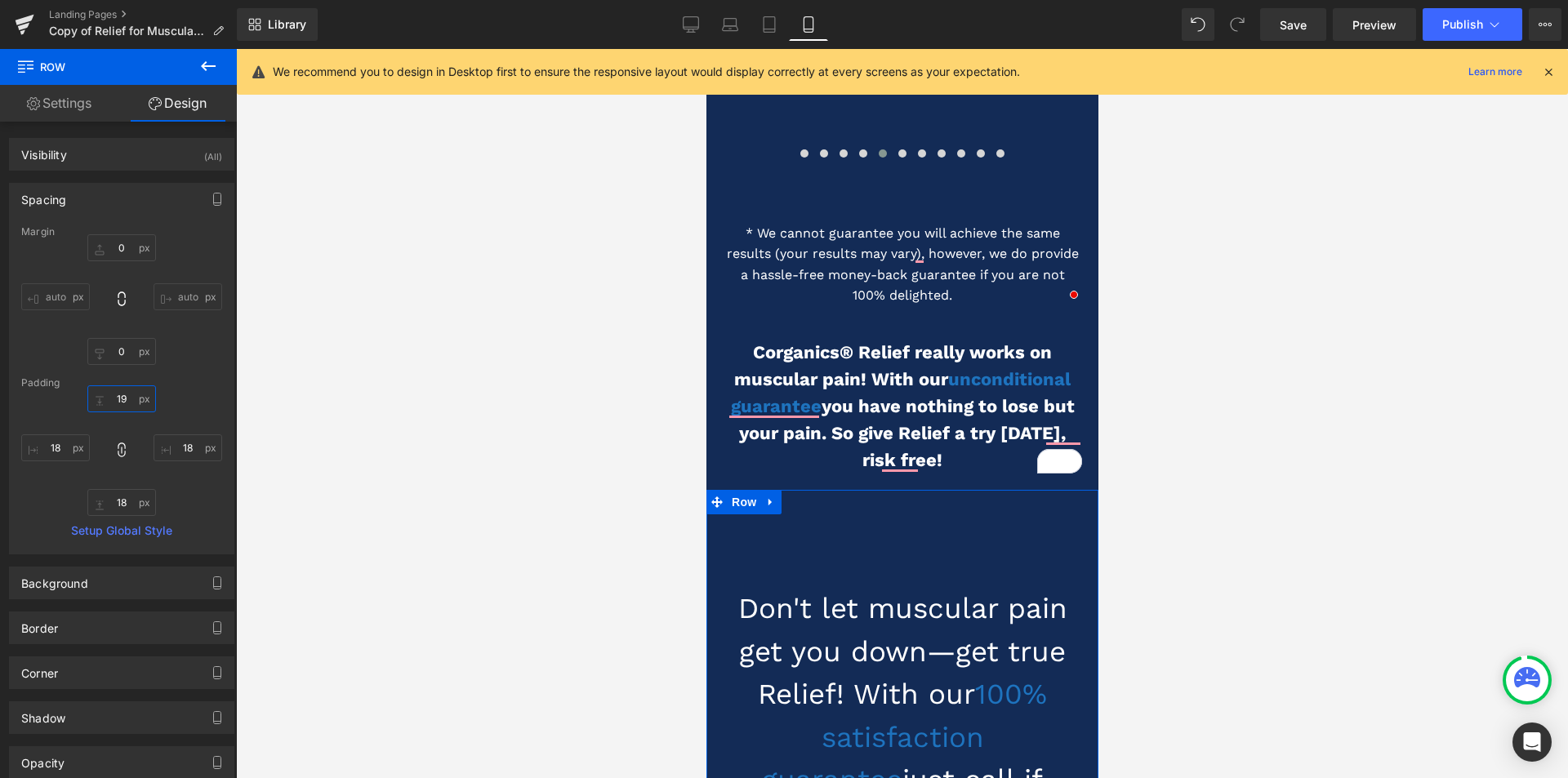
type input "19"
type input "20"
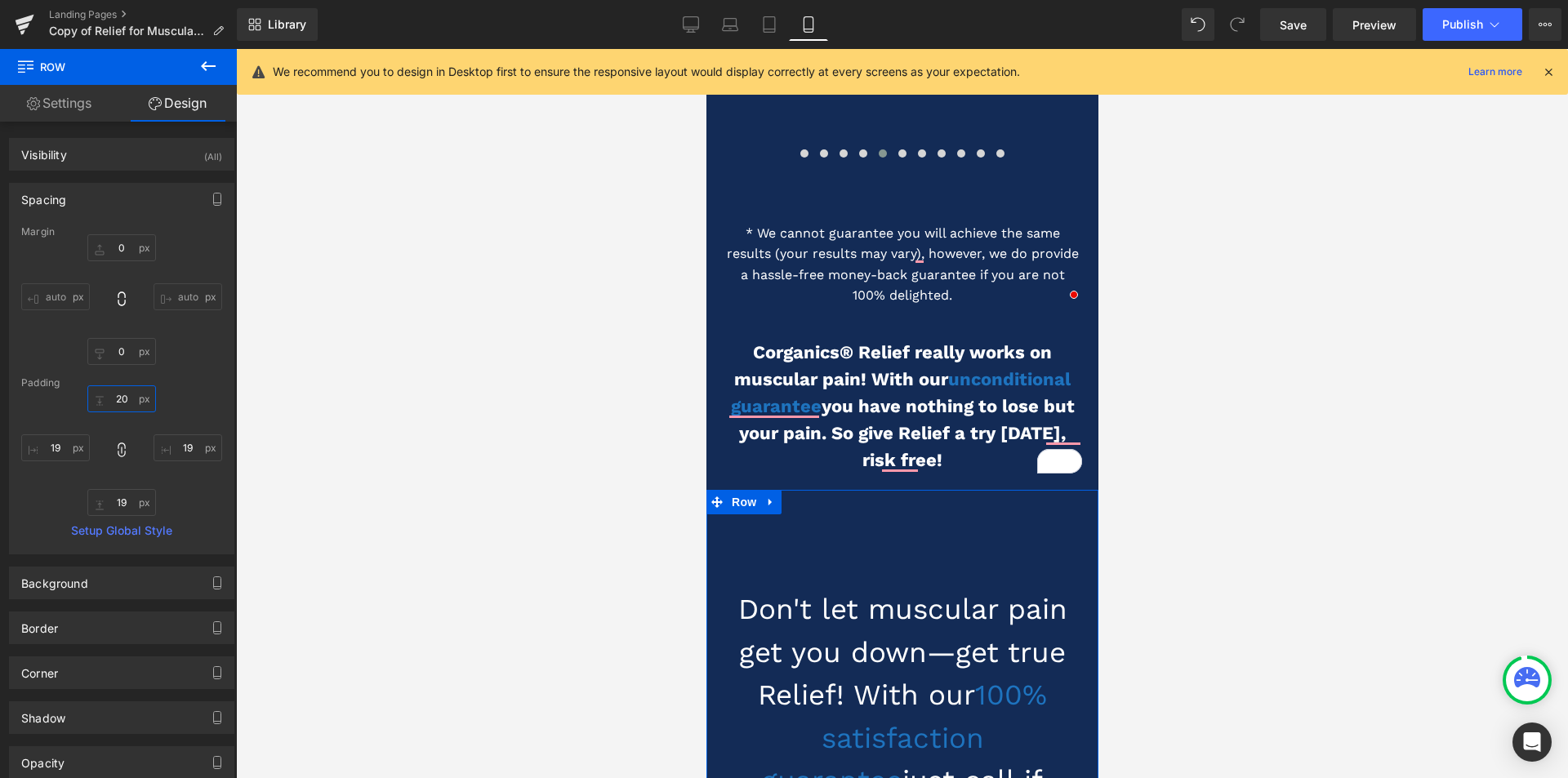
type input "20"
click at [845, 588] on h1 "Don't let muscular pain get you down—get true Relief! With our 100% satisfactio…" at bounding box center [902, 738] width 360 height 300
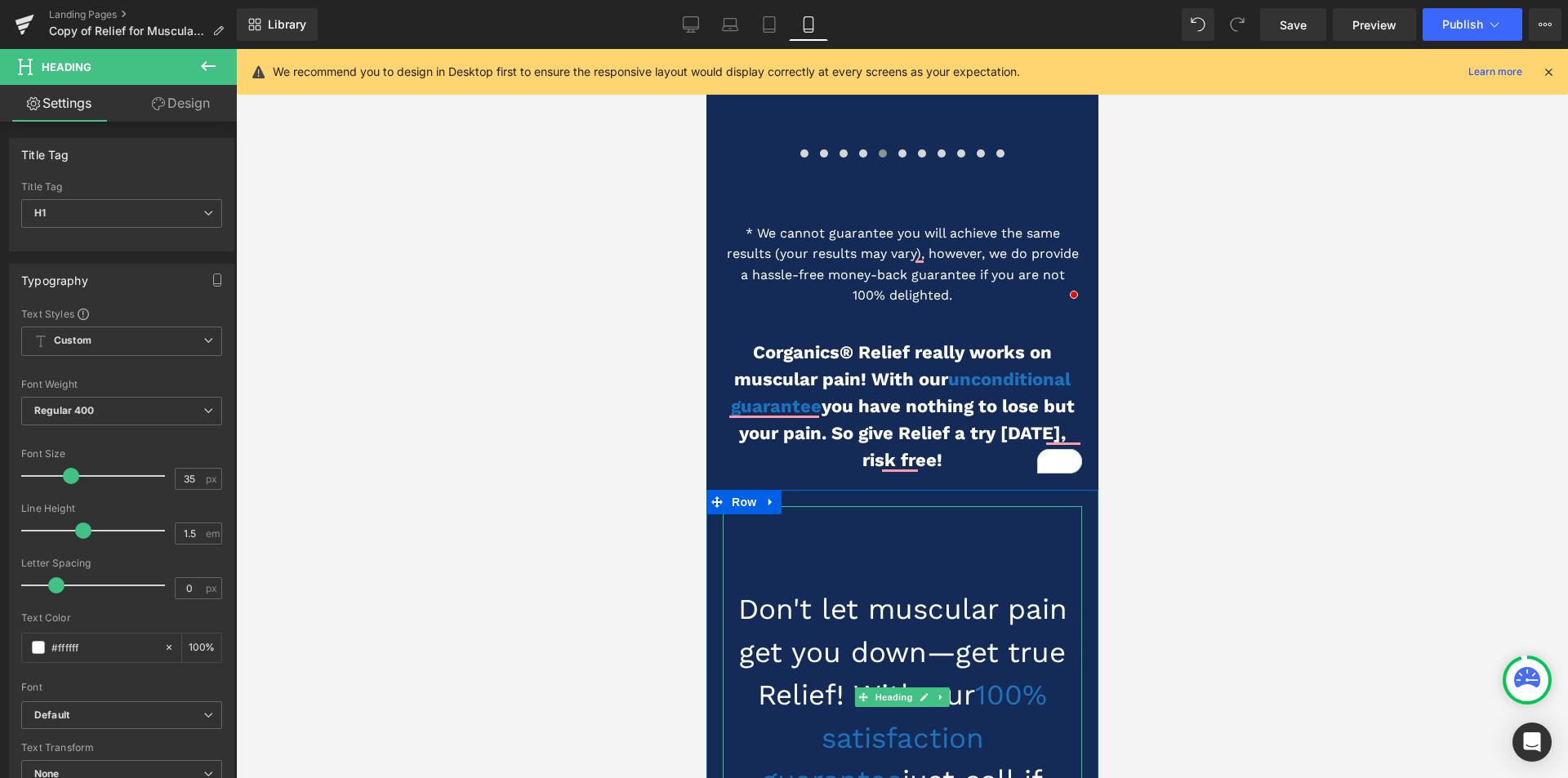
click at [790, 599] on h1 "Don't let muscular pain get you down—get true Relief! With our 100% satisfactio…" at bounding box center [902, 738] width 360 height 300
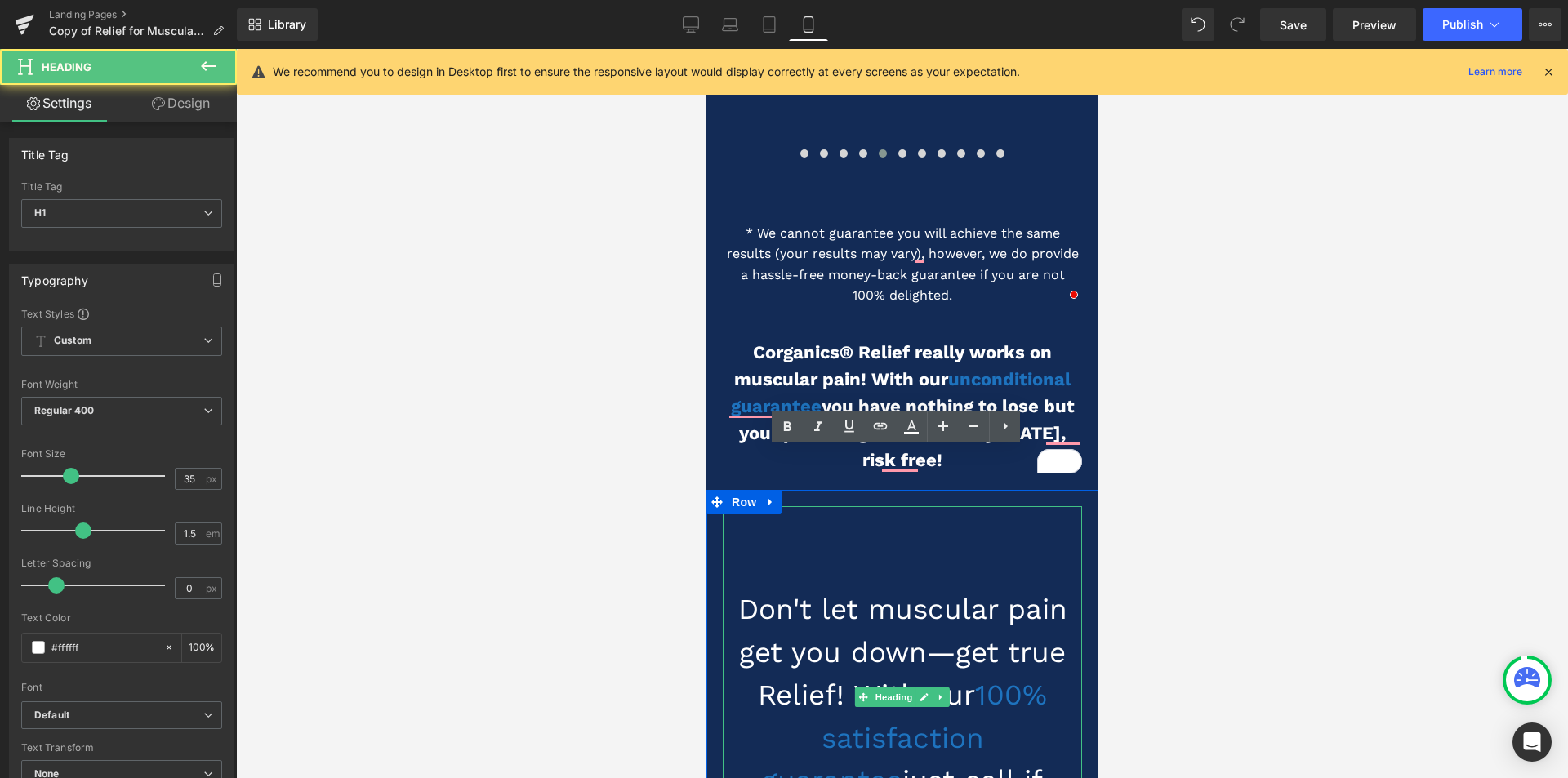
click at [790, 599] on h1 "Don't let muscular pain get you down—get true Relief! With our 100% satisfactio…" at bounding box center [902, 738] width 360 height 300
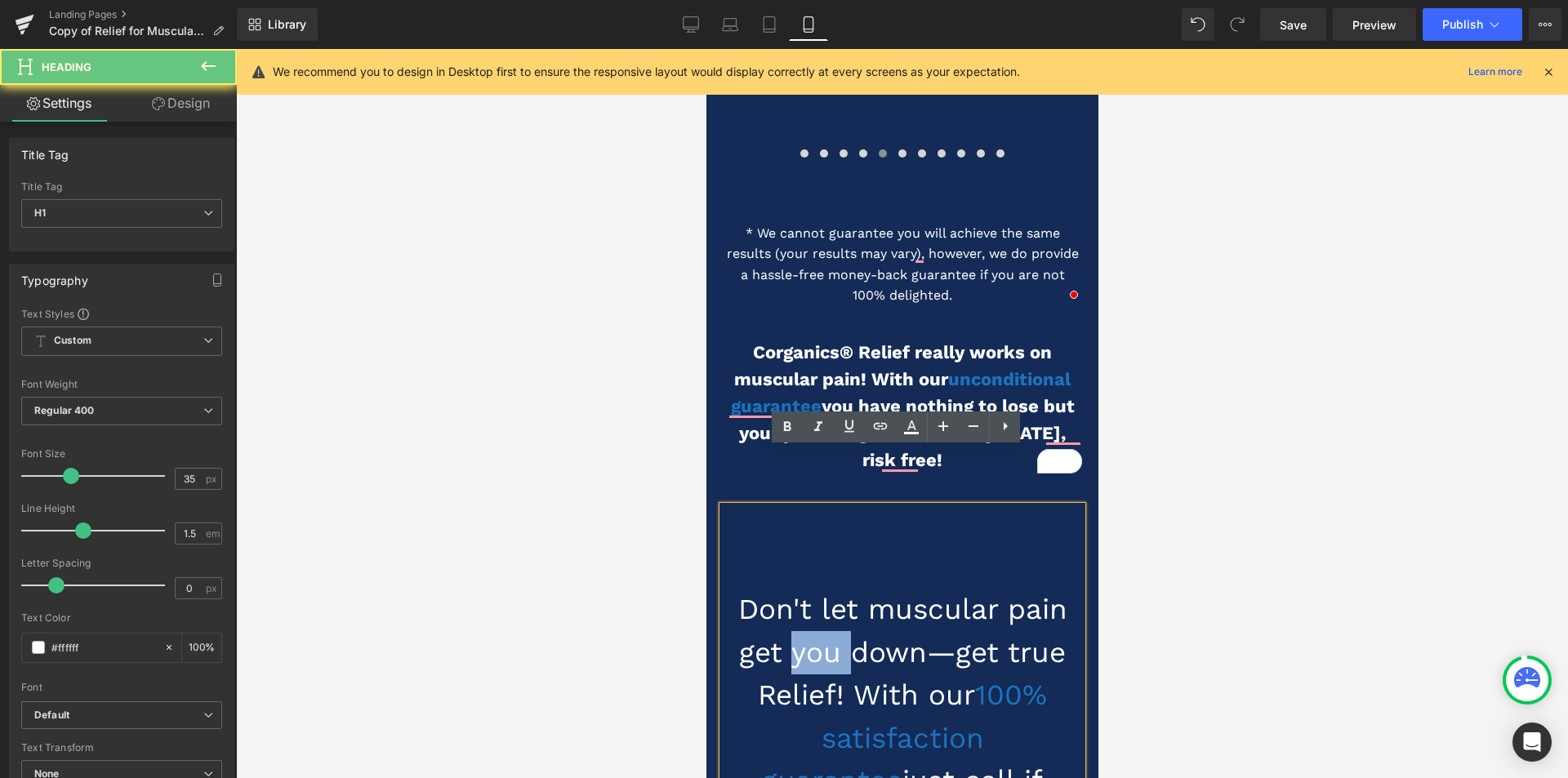
click at [885, 634] on h1 "Don't let muscular pain get you down—get true Relief! With our 100% satisfactio…" at bounding box center [902, 738] width 360 height 300
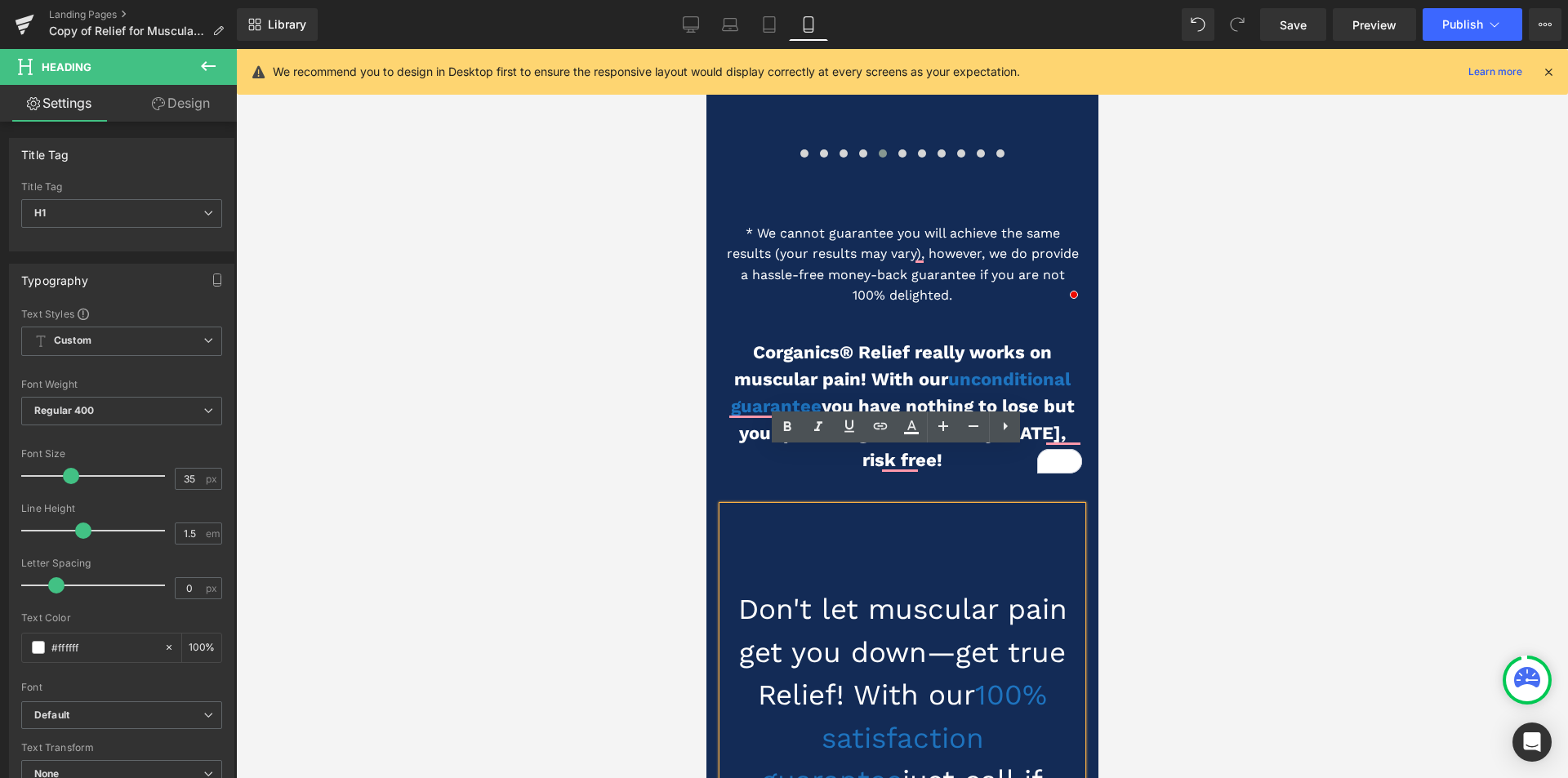
click at [885, 634] on h1 "Don't let muscular pain get you down—get true Relief! With our 100% satisfactio…" at bounding box center [902, 738] width 360 height 300
click at [885, 631] on h1 "Don't let muscular pain get you down—get true Relief! With our 100% satisfactio…" at bounding box center [902, 738] width 360 height 300
click at [572, 642] on div at bounding box center [902, 413] width 1333 height 729
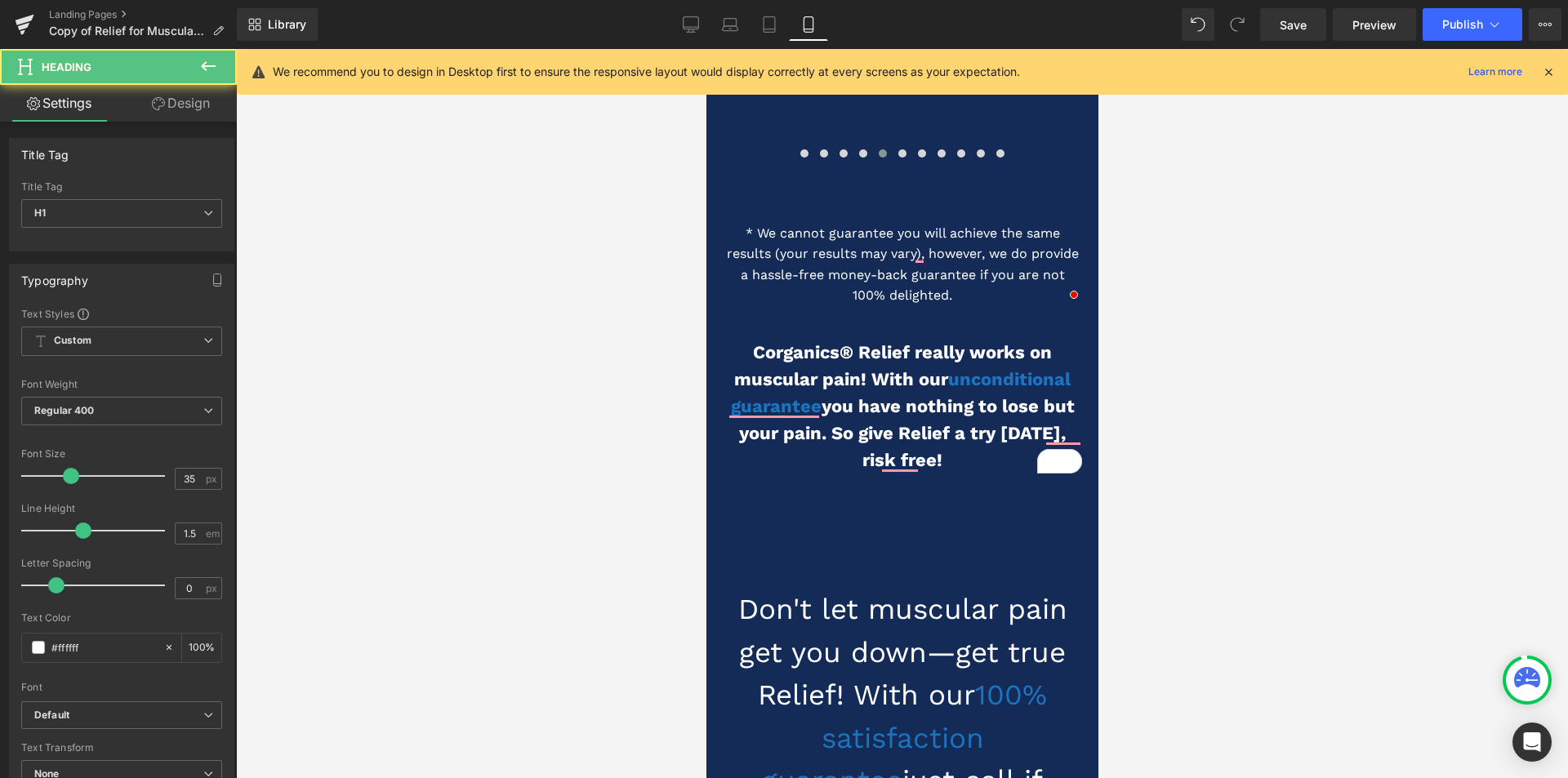
click at [874, 588] on h1 "Don't let muscular pain get you down—get true Relief! With our 100% satisfactio…" at bounding box center [902, 738] width 360 height 300
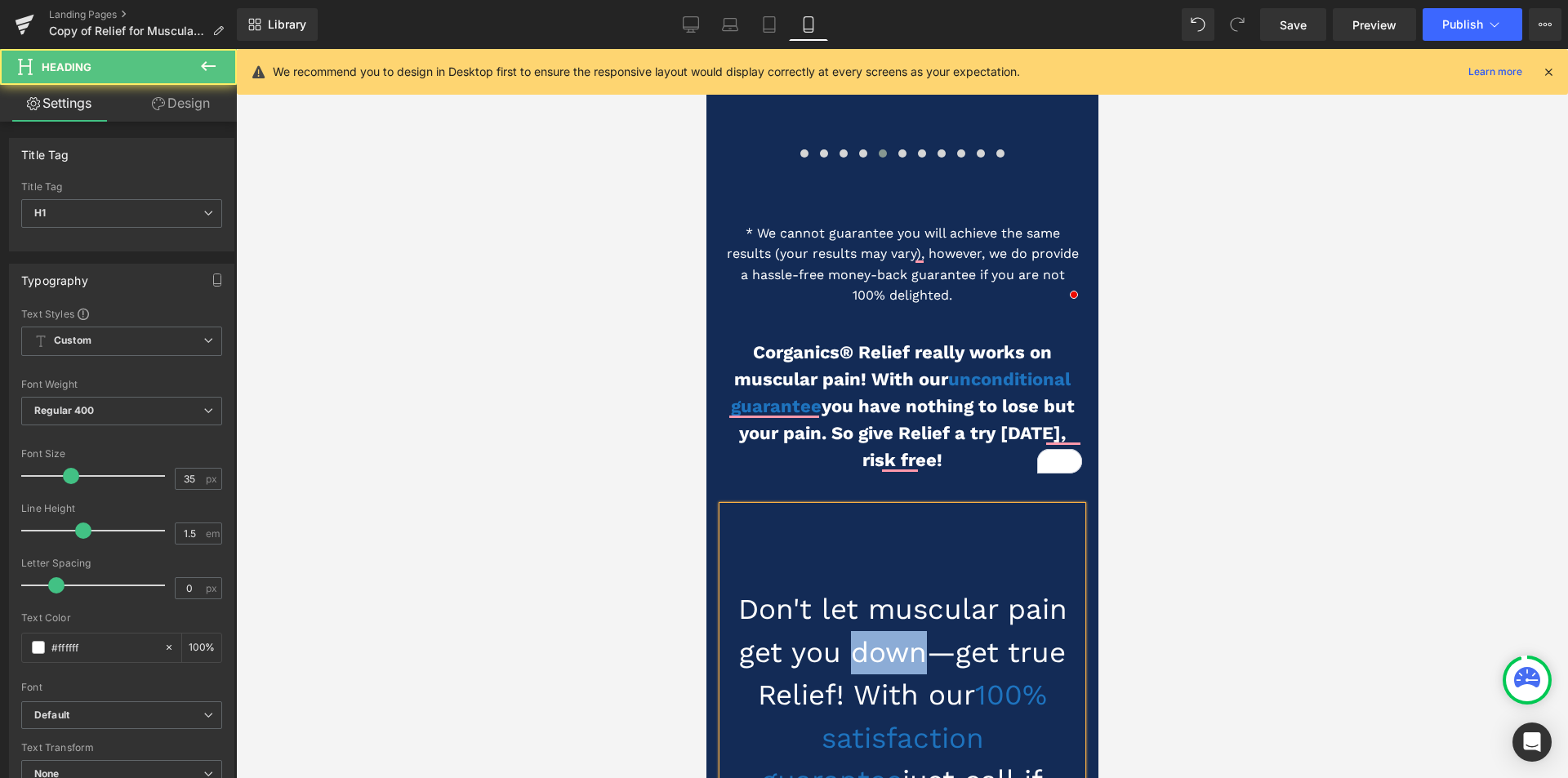
click at [874, 588] on h1 "Don't let muscular pain get you down—get true Relief! With our 100% satisfactio…" at bounding box center [902, 738] width 360 height 300
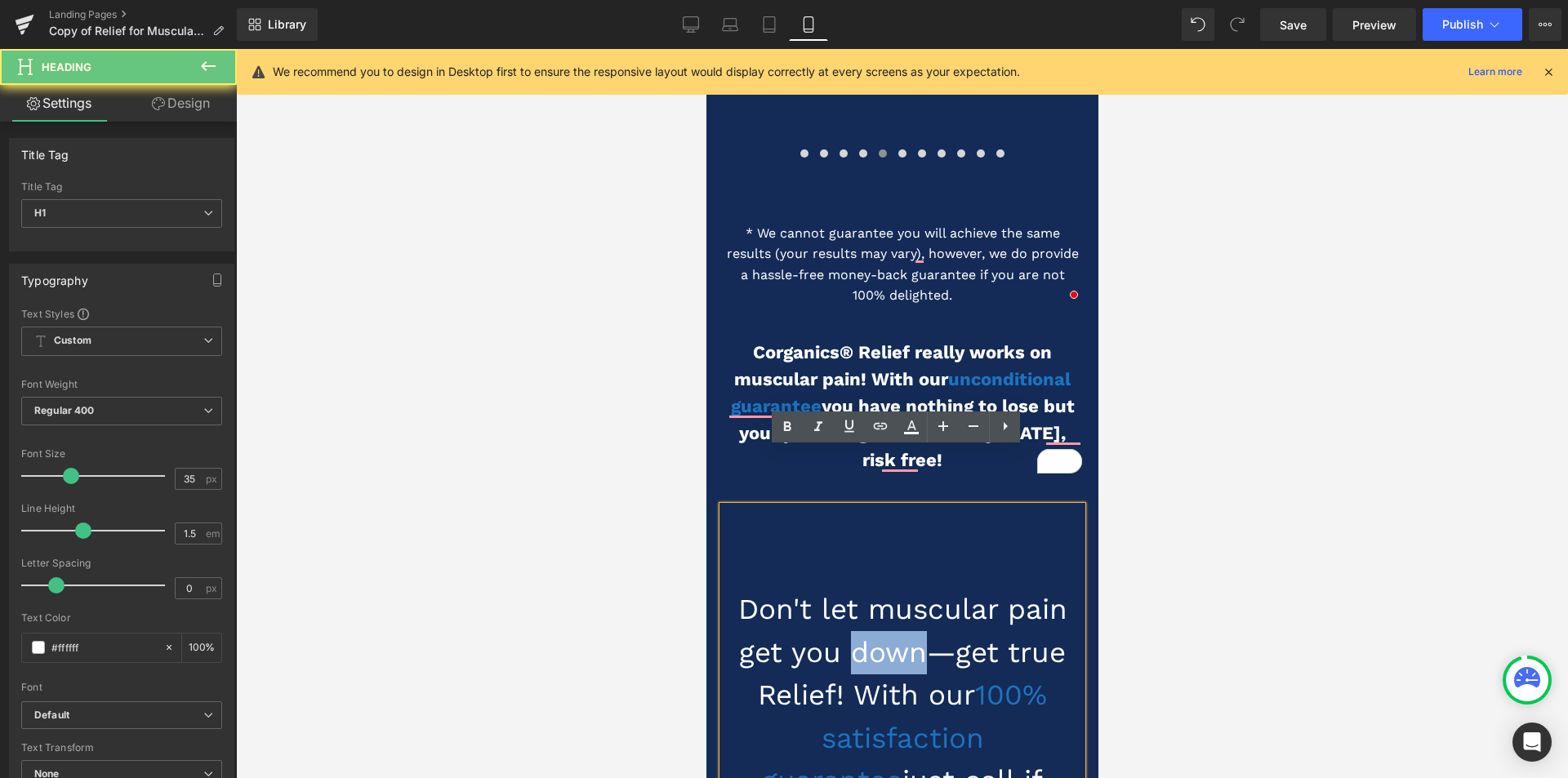
click at [787, 608] on h1 "Don't let muscular pain get you down—get true Relief! With our 100% satisfactio…" at bounding box center [902, 738] width 360 height 300
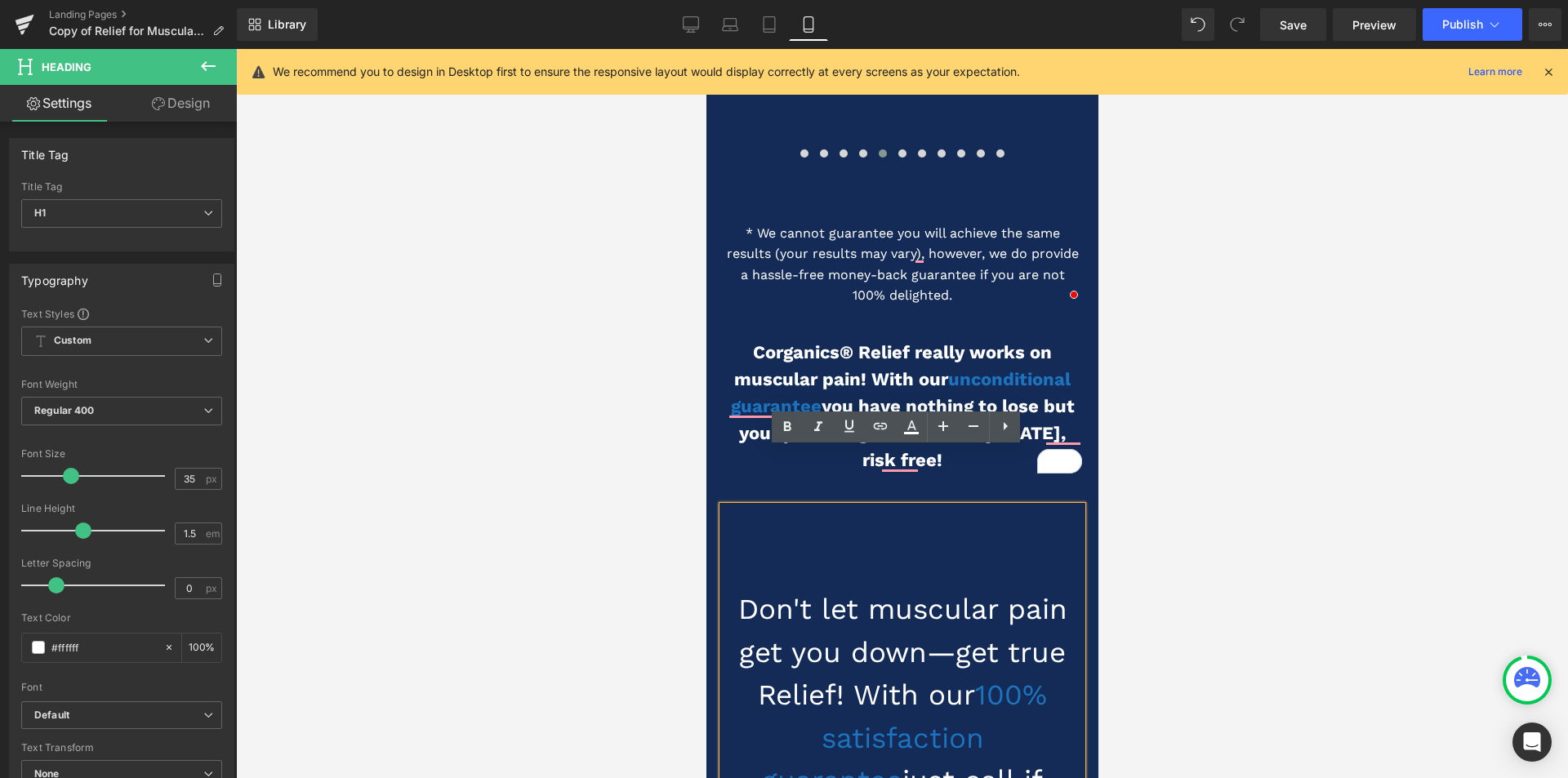
click at [629, 660] on div at bounding box center [902, 413] width 1333 height 729
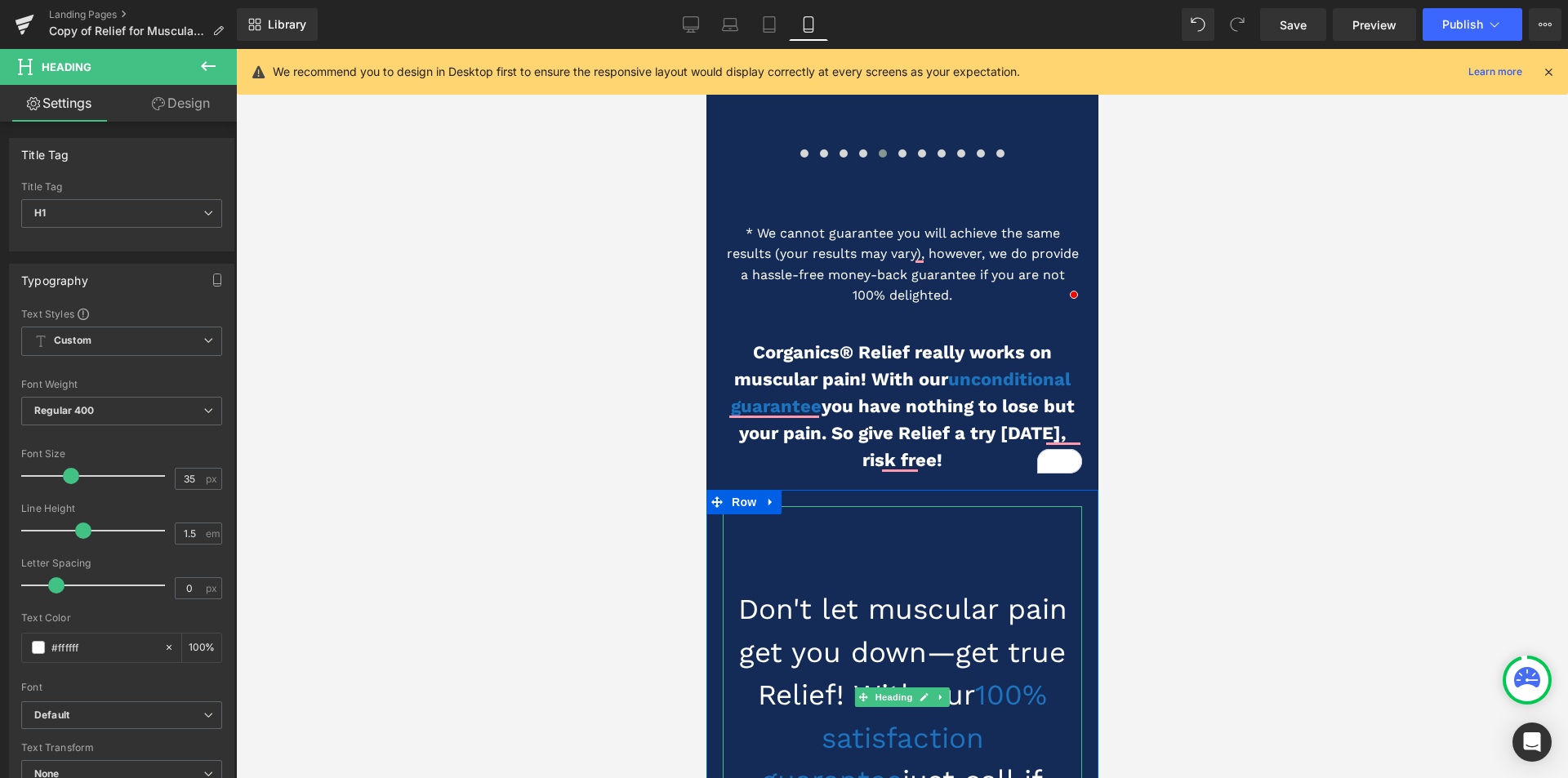
click at [808, 626] on h1 "Don't let muscular pain get you down—get true Relief! With our 100% satisfactio…" at bounding box center [902, 738] width 360 height 300
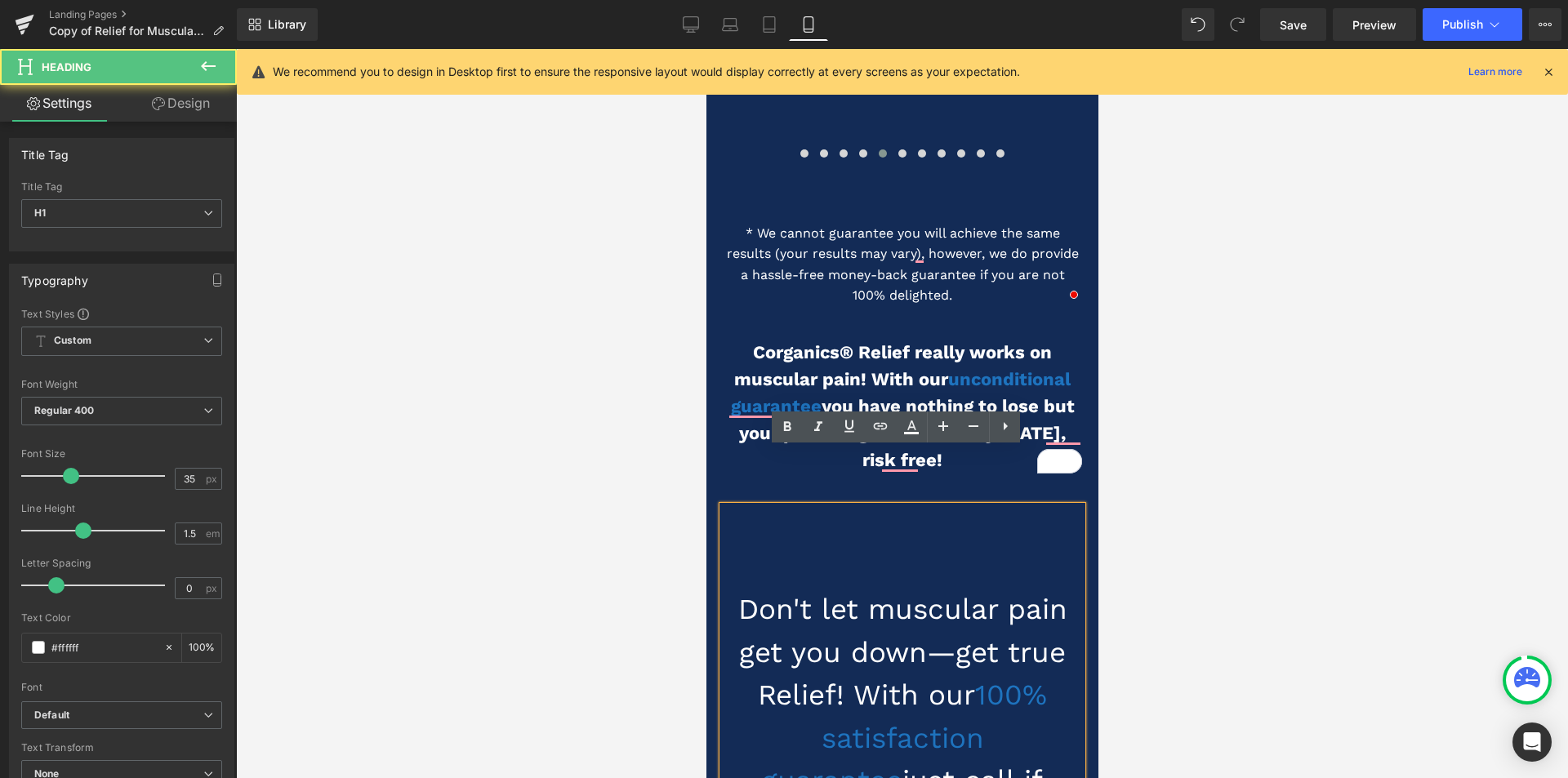
click at [666, 644] on div at bounding box center [902, 413] width 1333 height 729
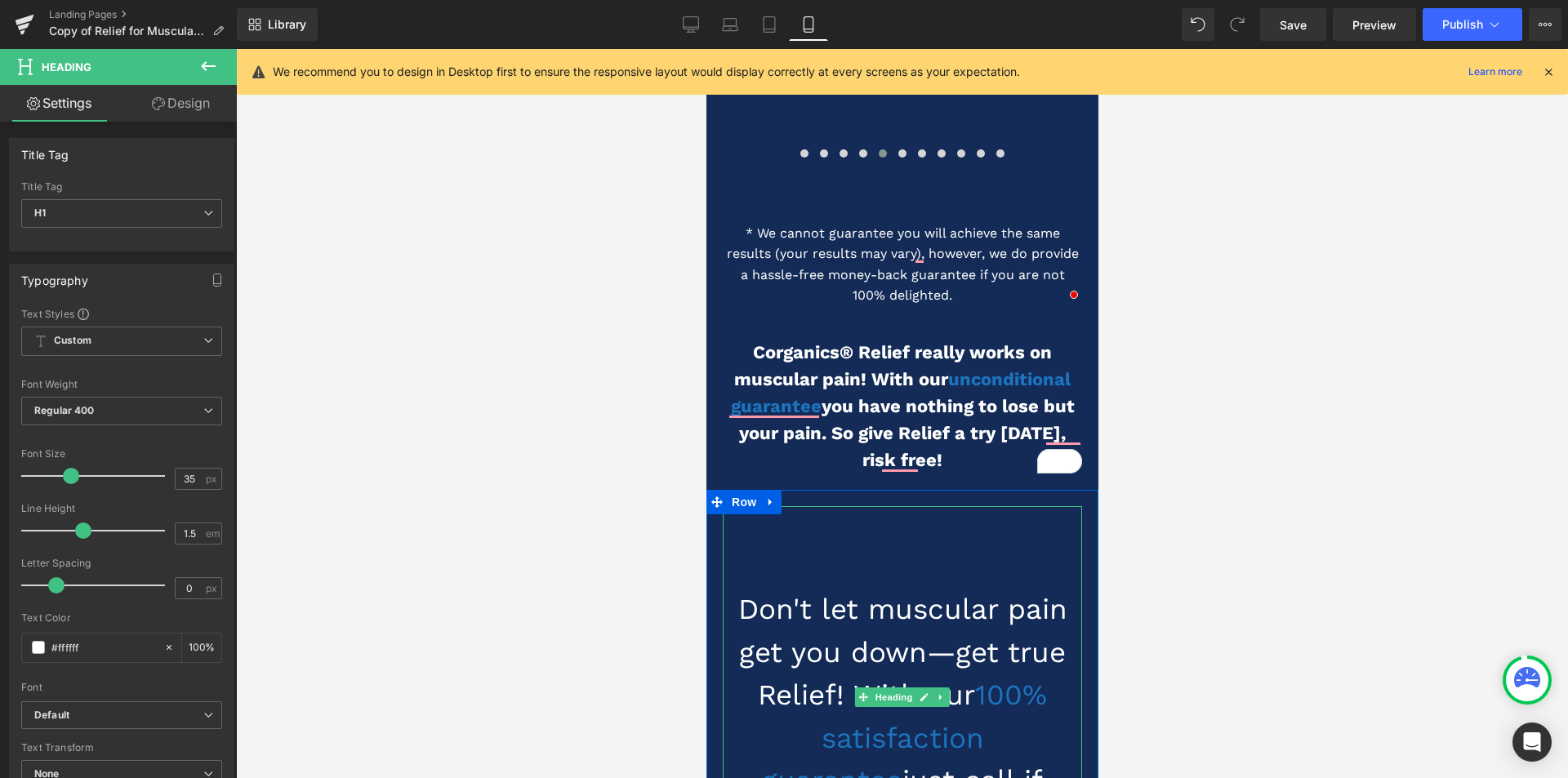
click at [793, 637] on h1 "Don't let muscular pain get you down—get true Relief! With our 100% satisfactio…" at bounding box center [902, 738] width 360 height 300
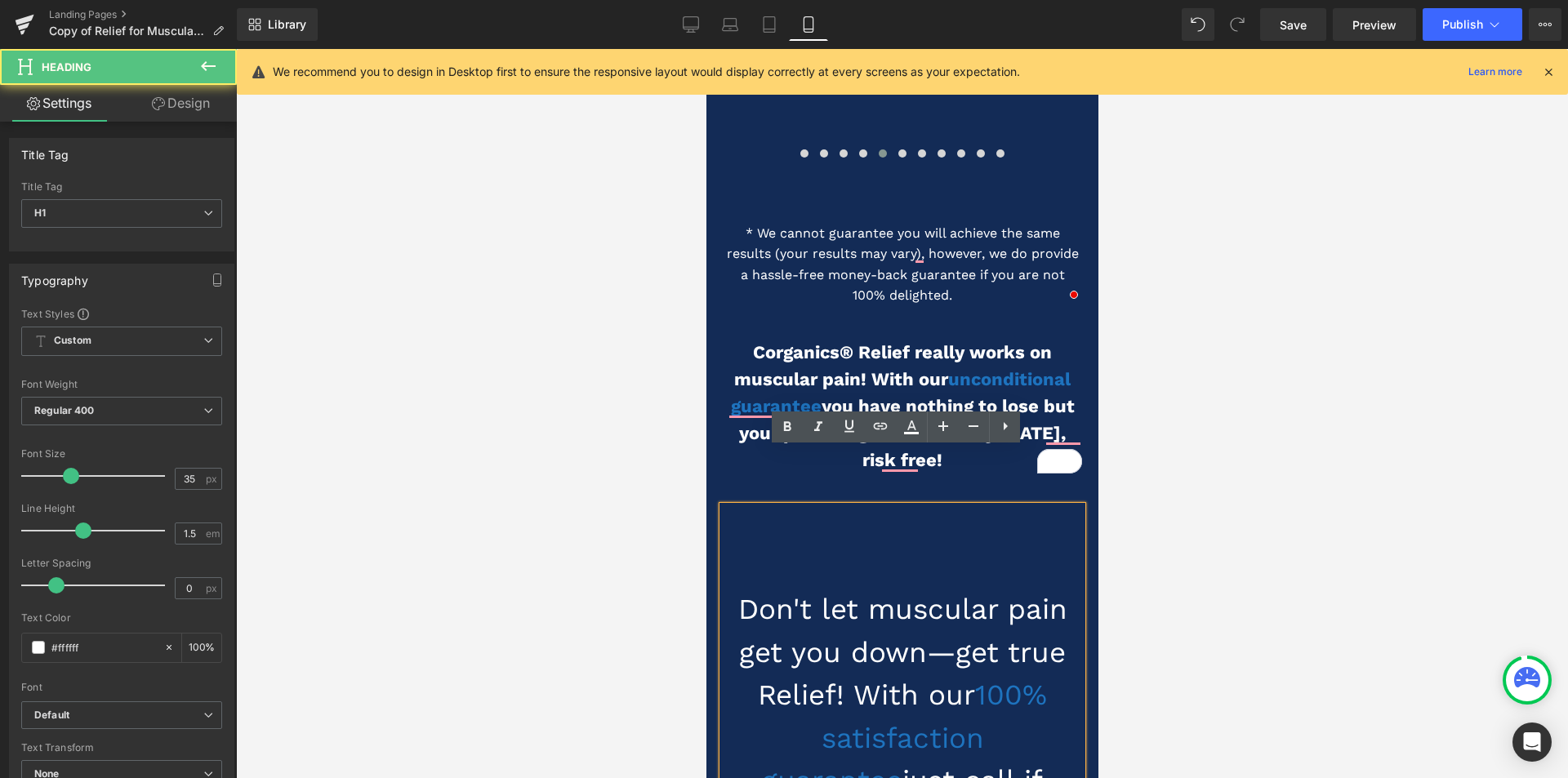
click at [579, 635] on div at bounding box center [902, 413] width 1333 height 729
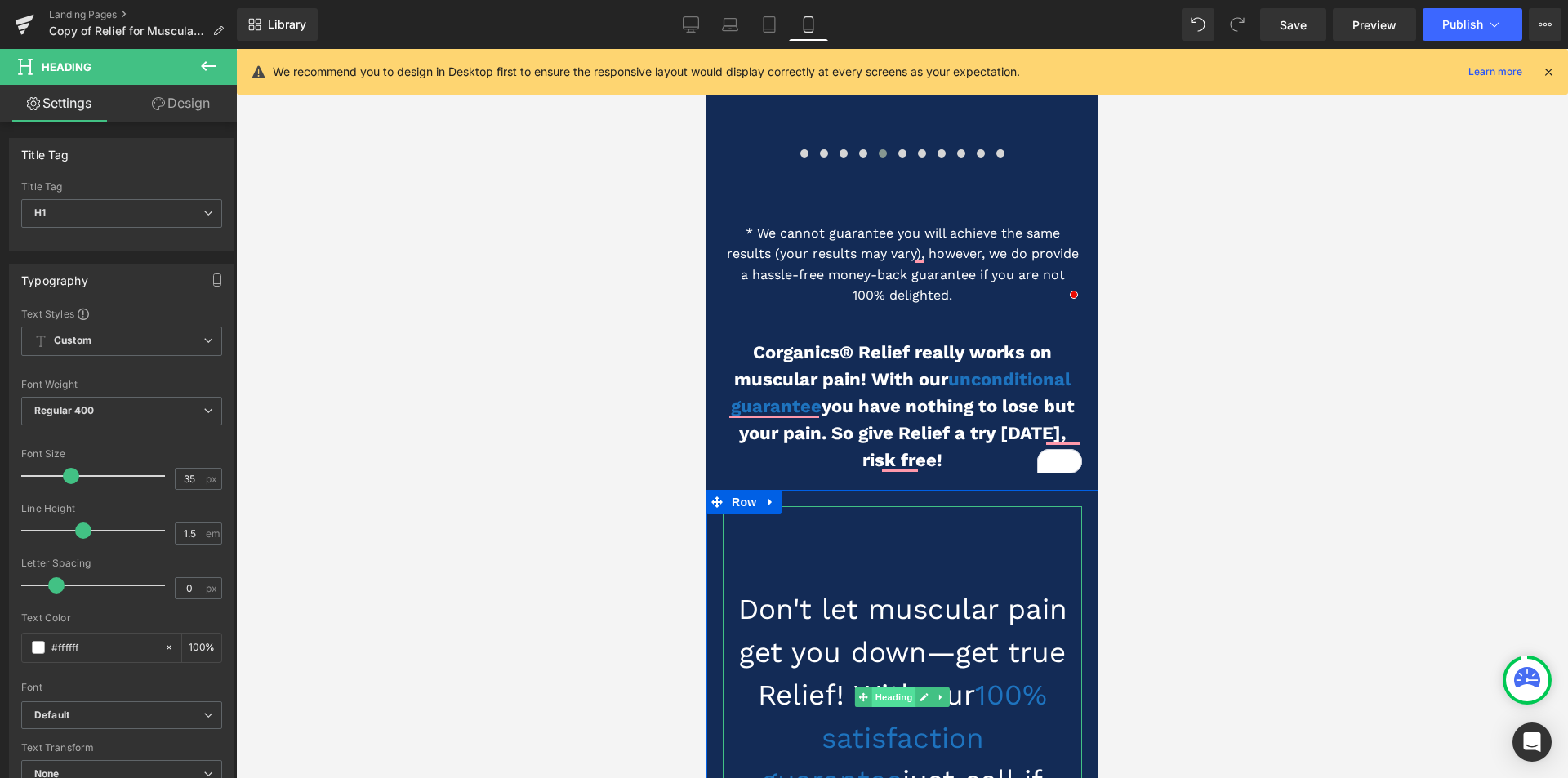
click at [891, 688] on span "Heading" at bounding box center [893, 698] width 44 height 20
click at [177, 98] on link "Design" at bounding box center [180, 102] width 118 height 37
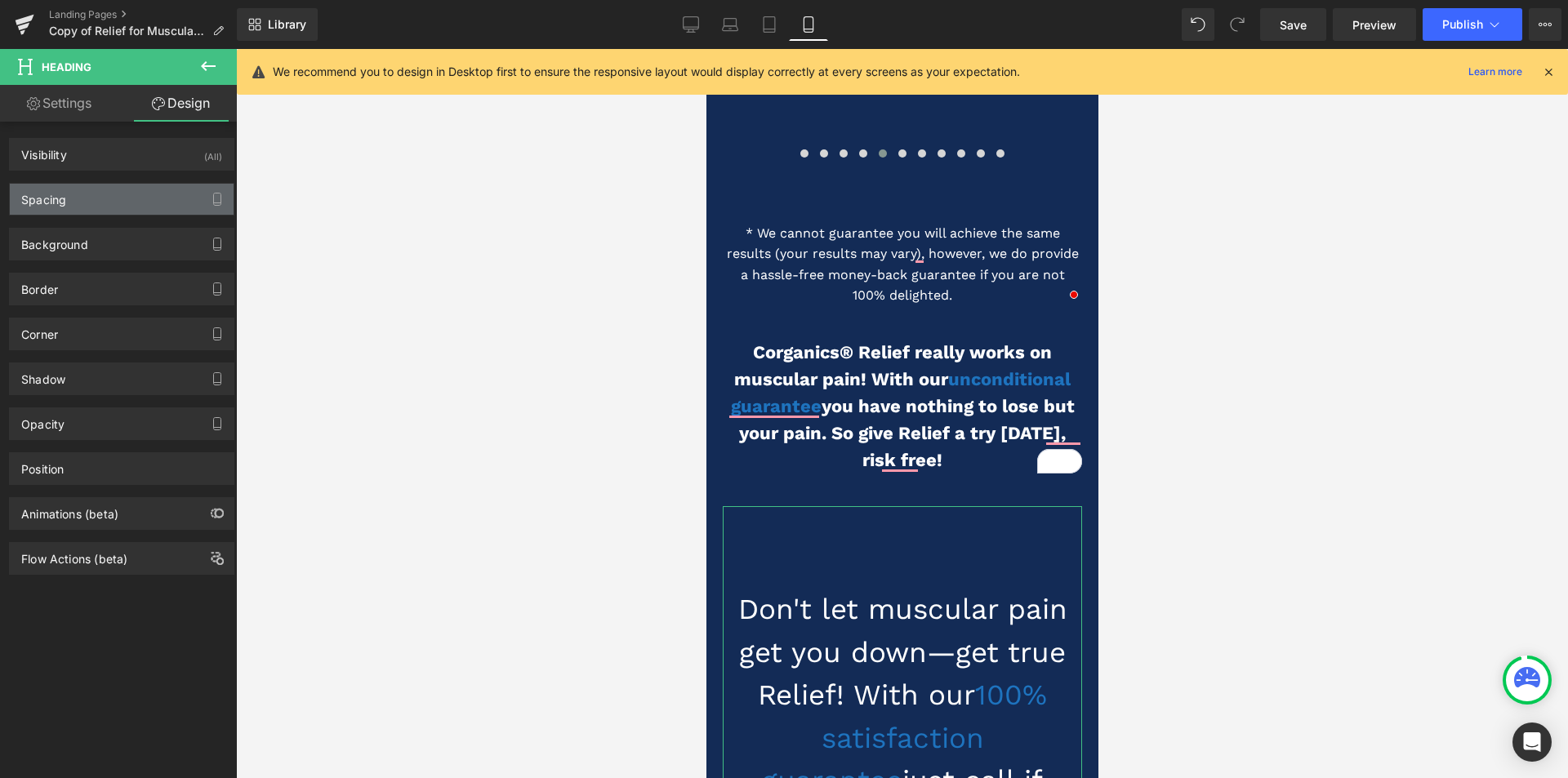
click at [113, 199] on div "Spacing" at bounding box center [121, 199] width 224 height 31
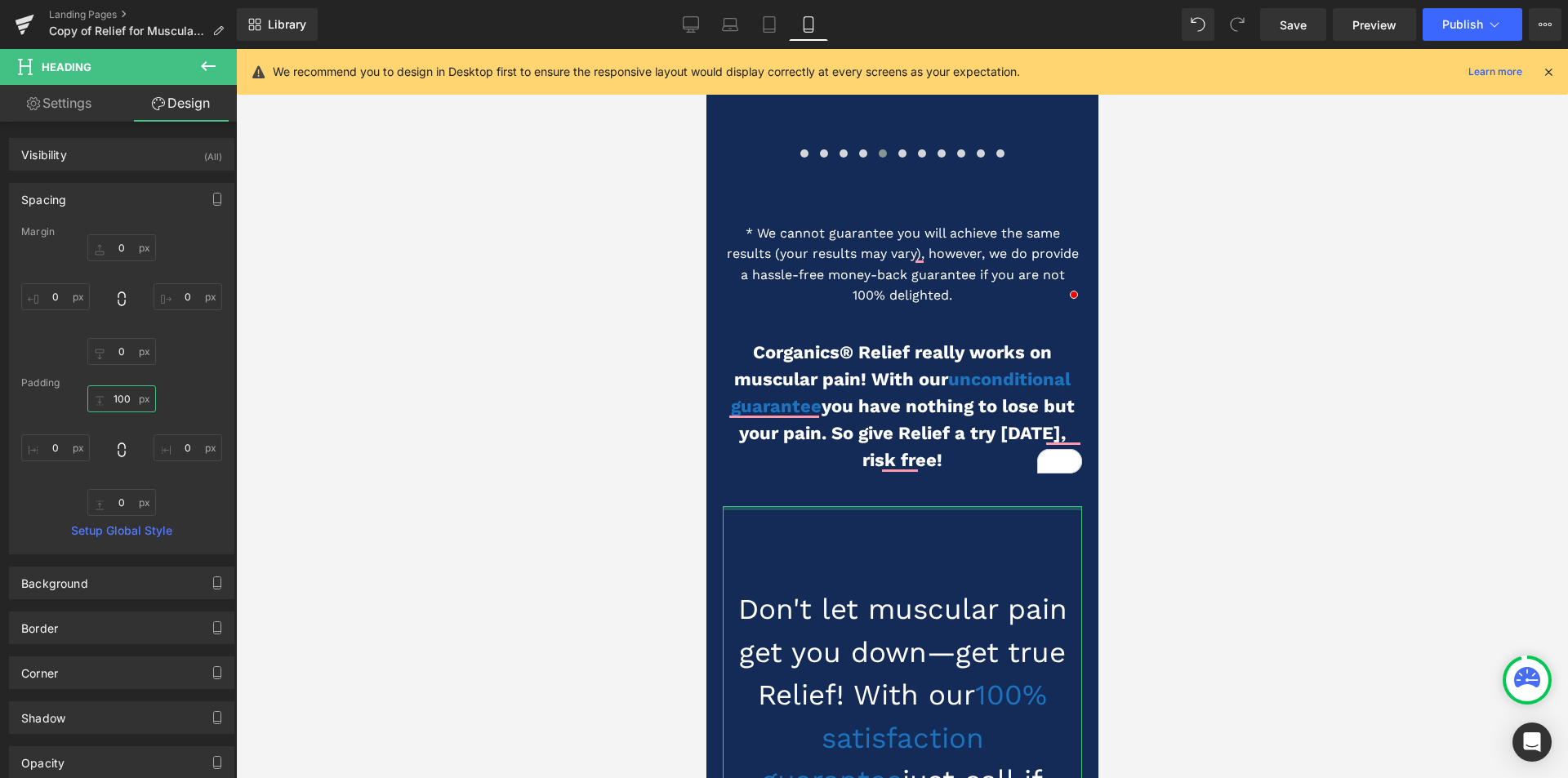
click at [118, 396] on input "100" at bounding box center [121, 398] width 69 height 27
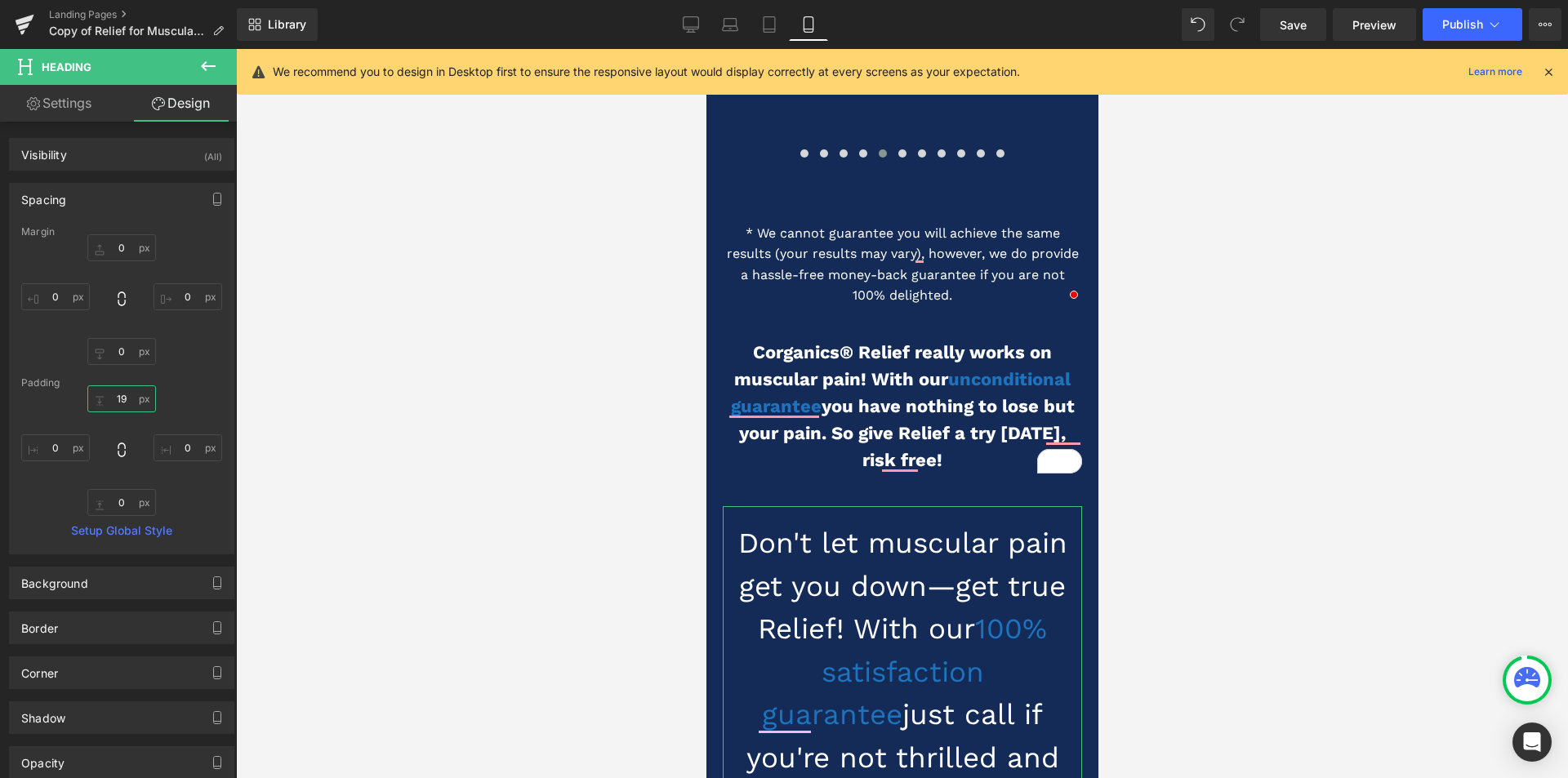
type input "20"
click at [831, 530] on h1 "Don't let muscular pain get you down—get true Relief! With our 100% satisfactio…" at bounding box center [902, 673] width 360 height 300
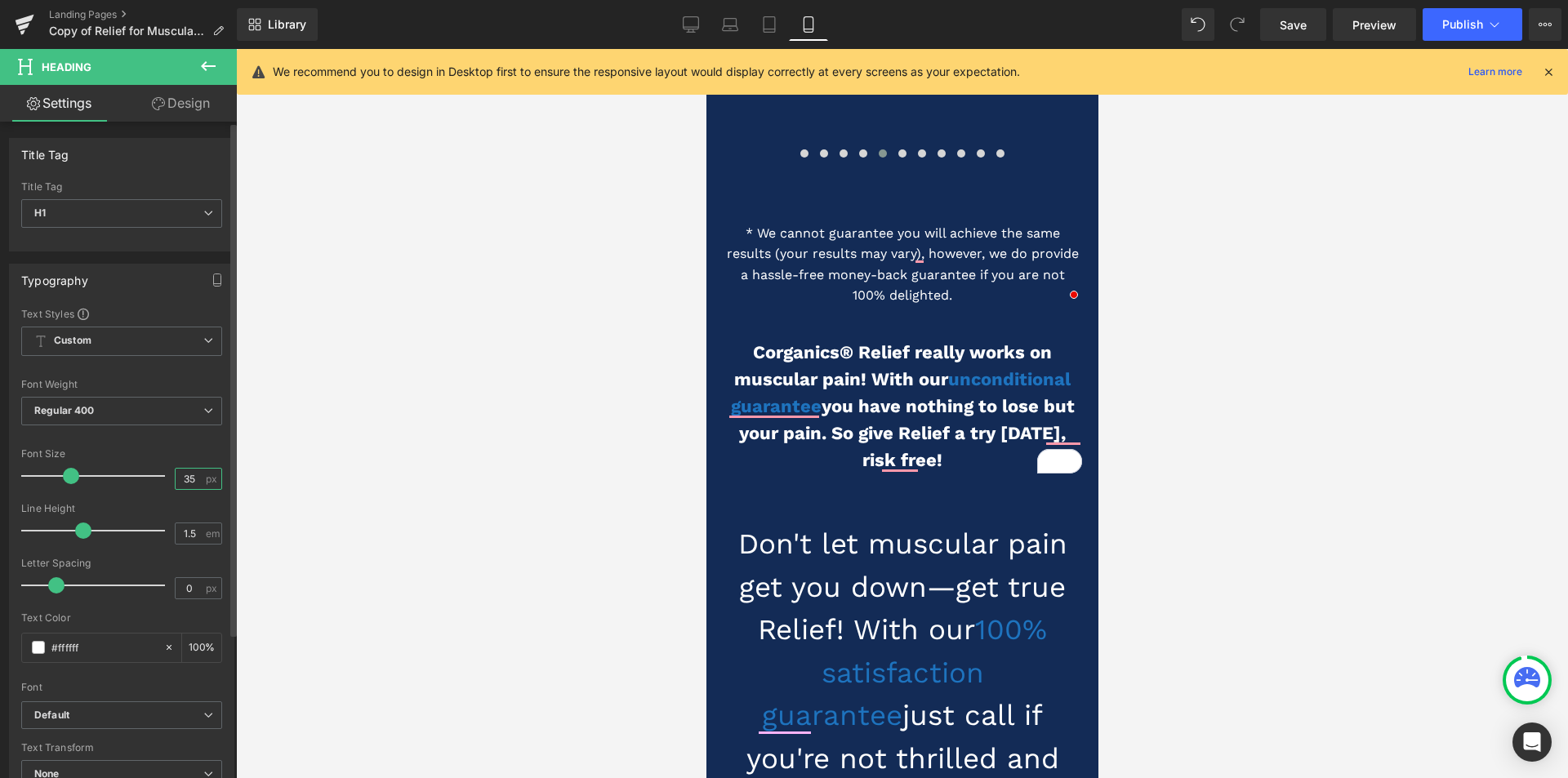
click at [183, 480] on input "35" at bounding box center [190, 479] width 29 height 21
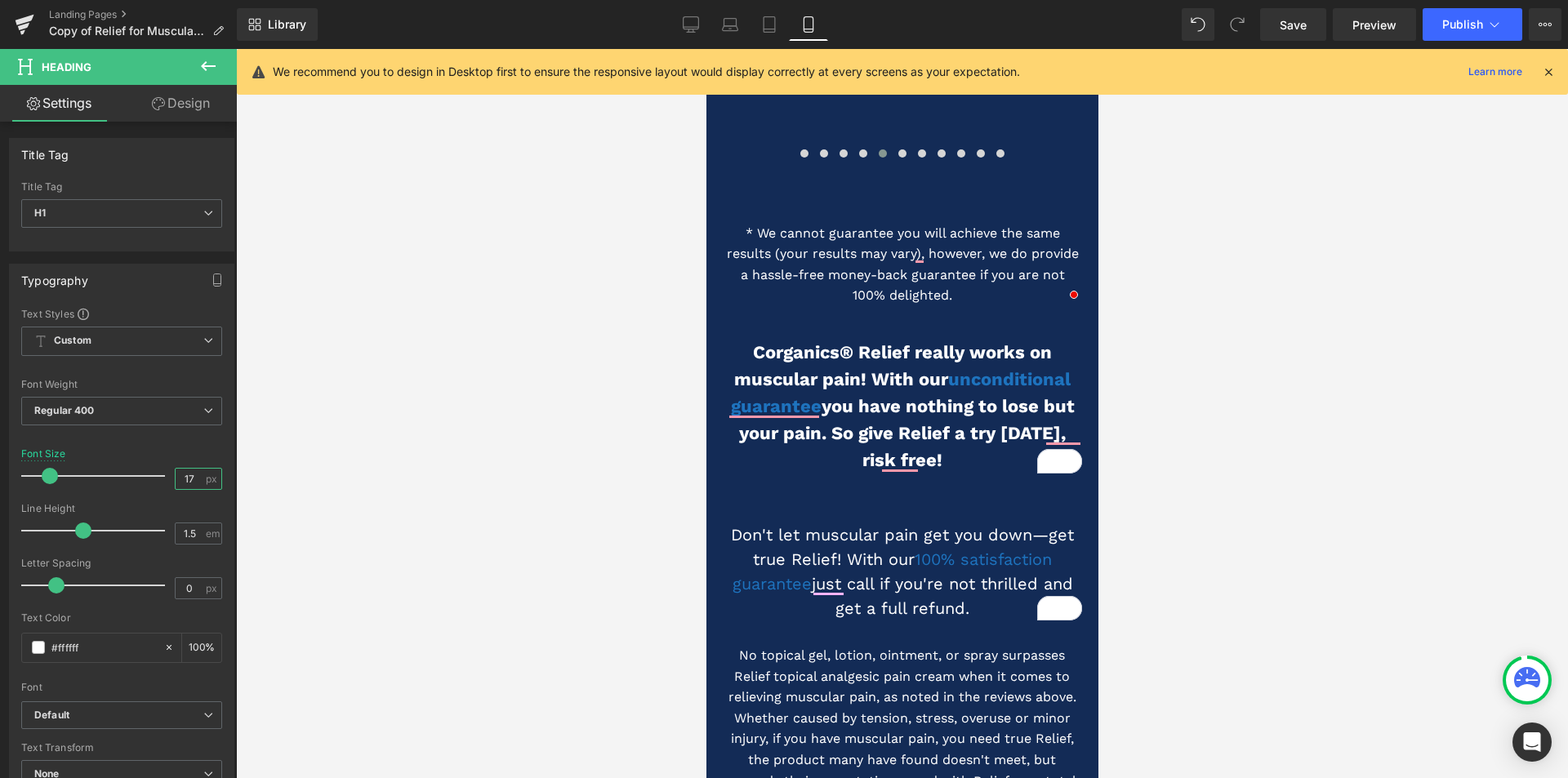
type input "18"
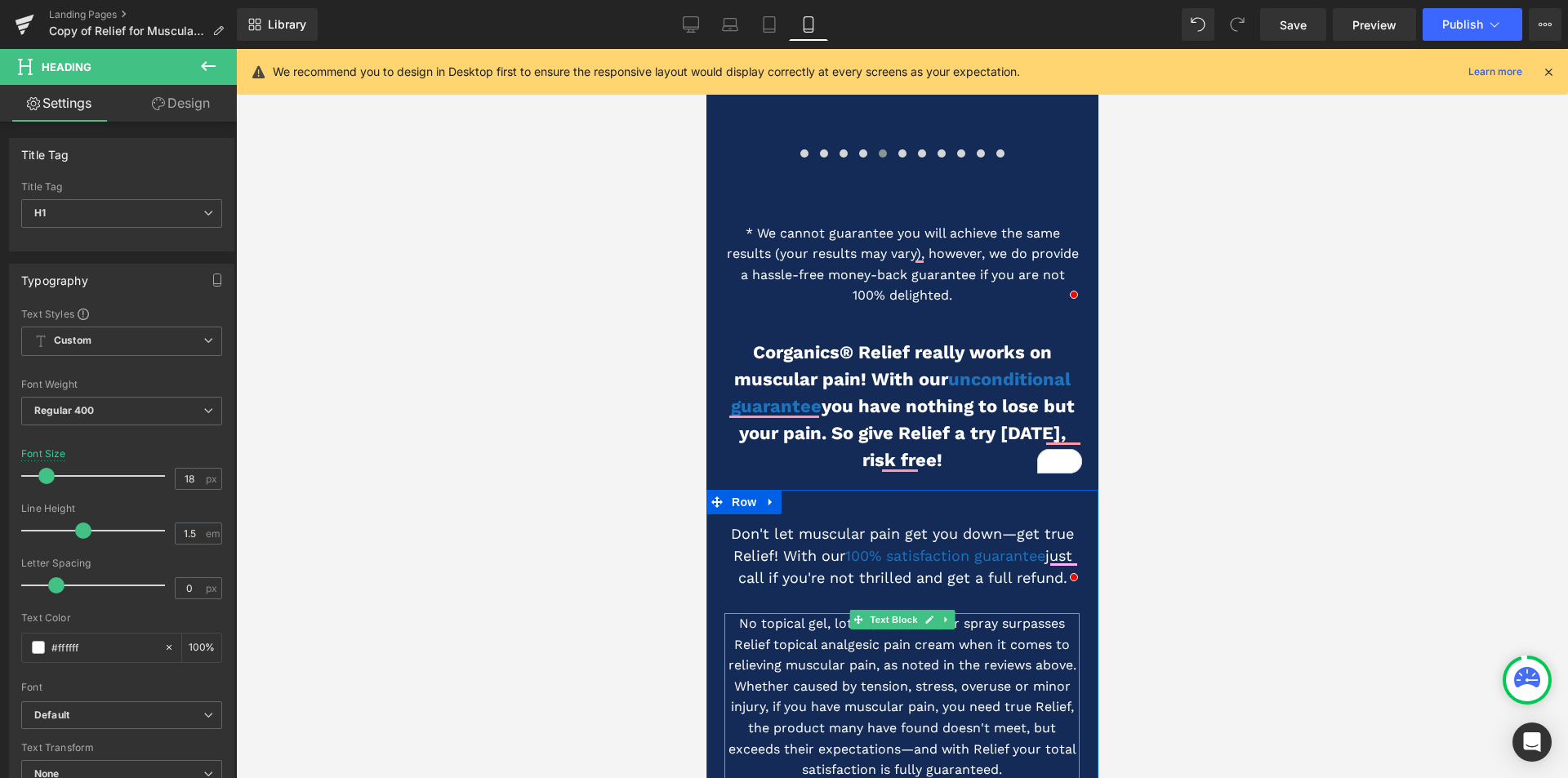
click at [802, 613] on p "No topical gel, lotion, ointment, or spray surpasses Relief topical analgesic p…" at bounding box center [901, 697] width 356 height 168
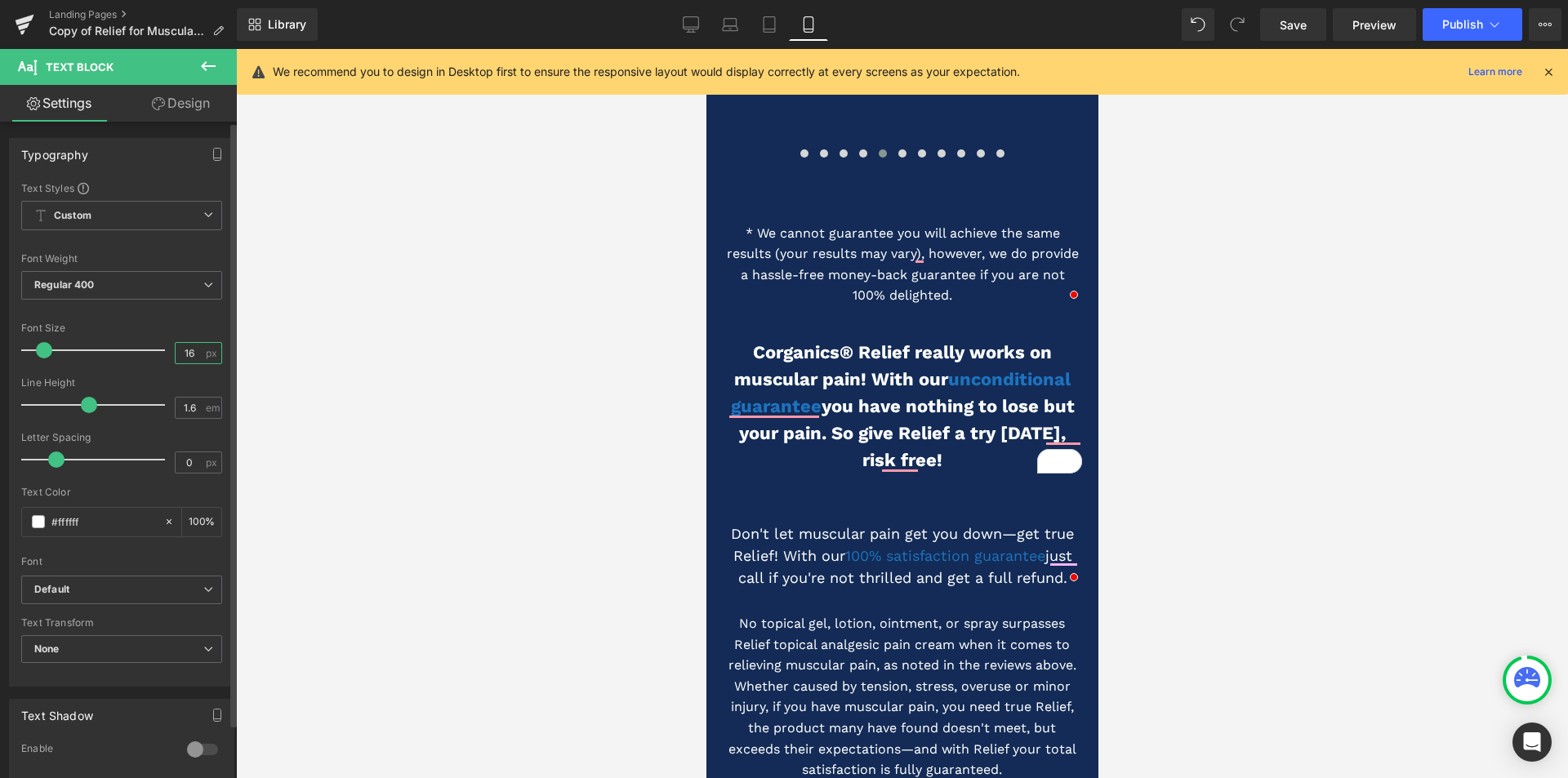
click at [186, 352] on input "16" at bounding box center [190, 353] width 29 height 21
type input "14"
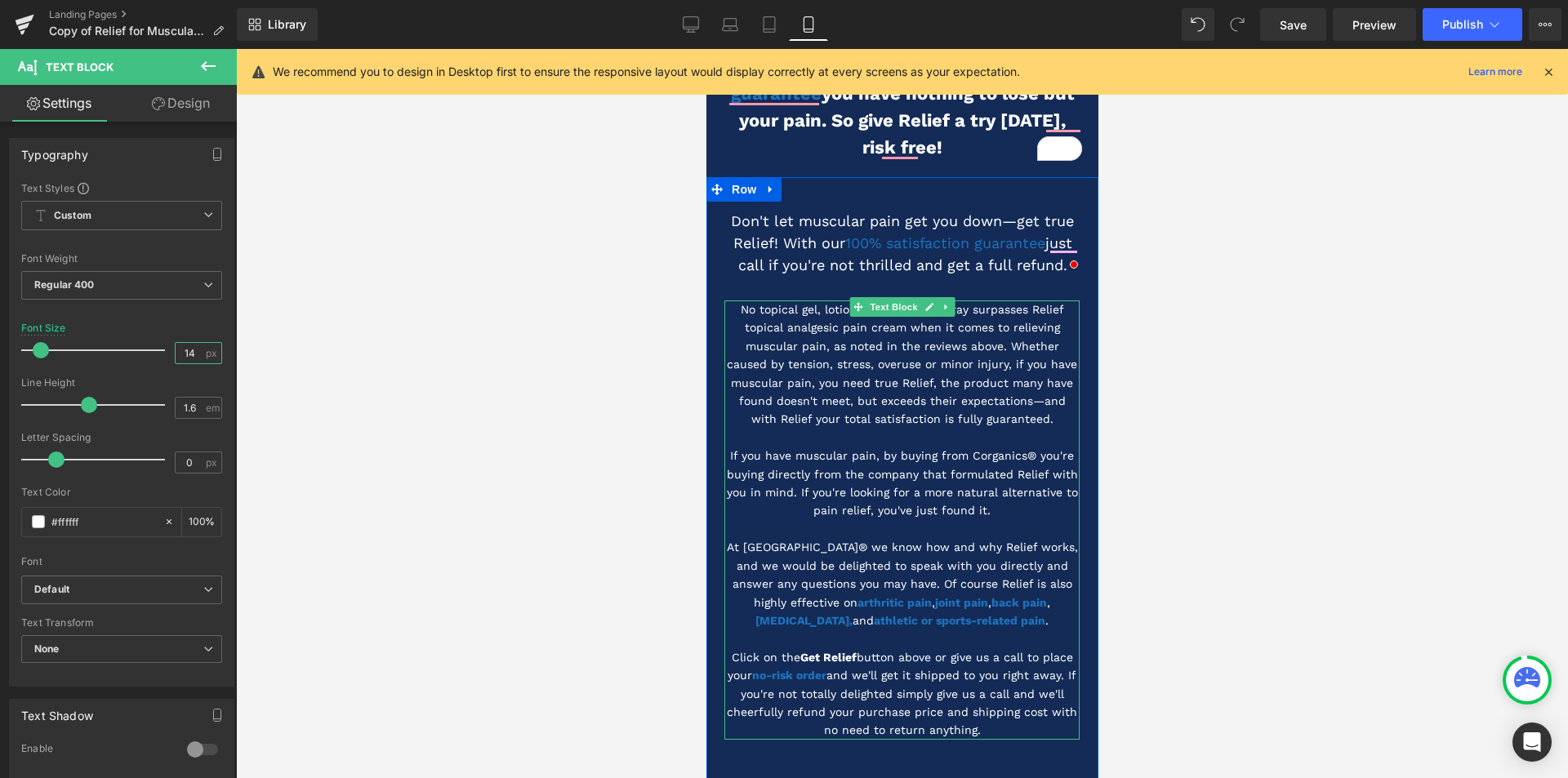
scroll to position [3186, 0]
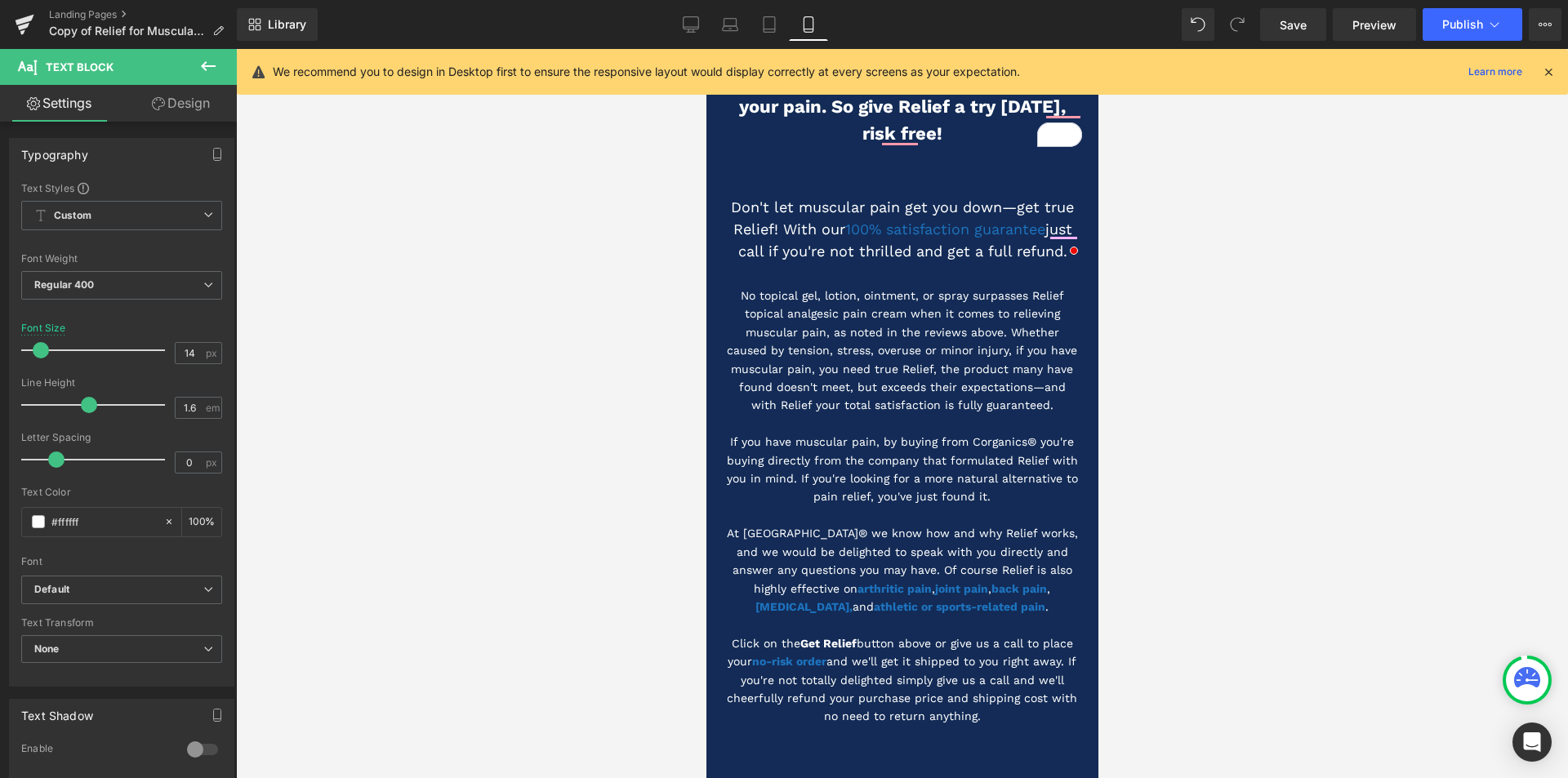
click at [456, 615] on div at bounding box center [902, 413] width 1333 height 729
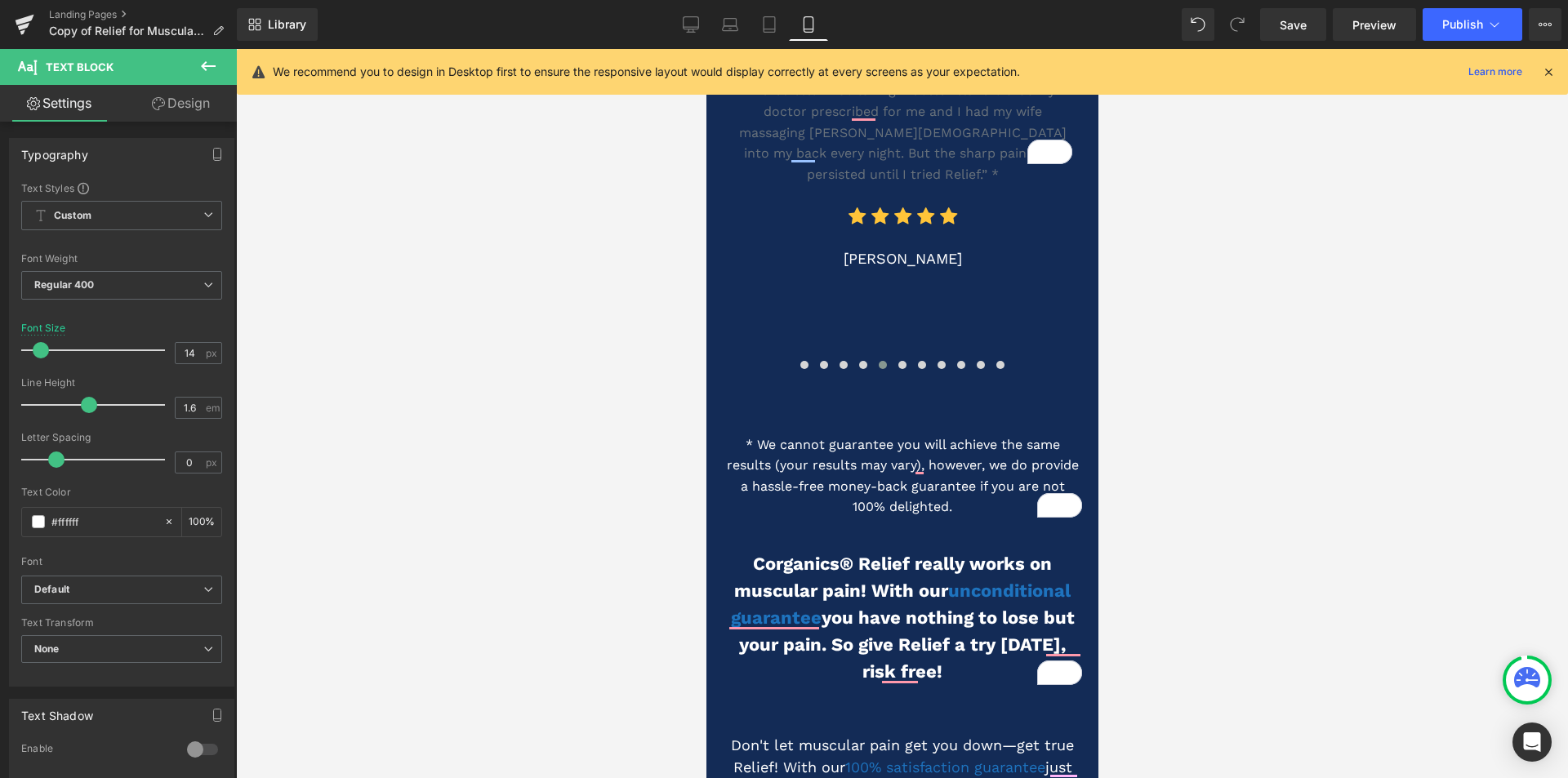
scroll to position [2450, 0]
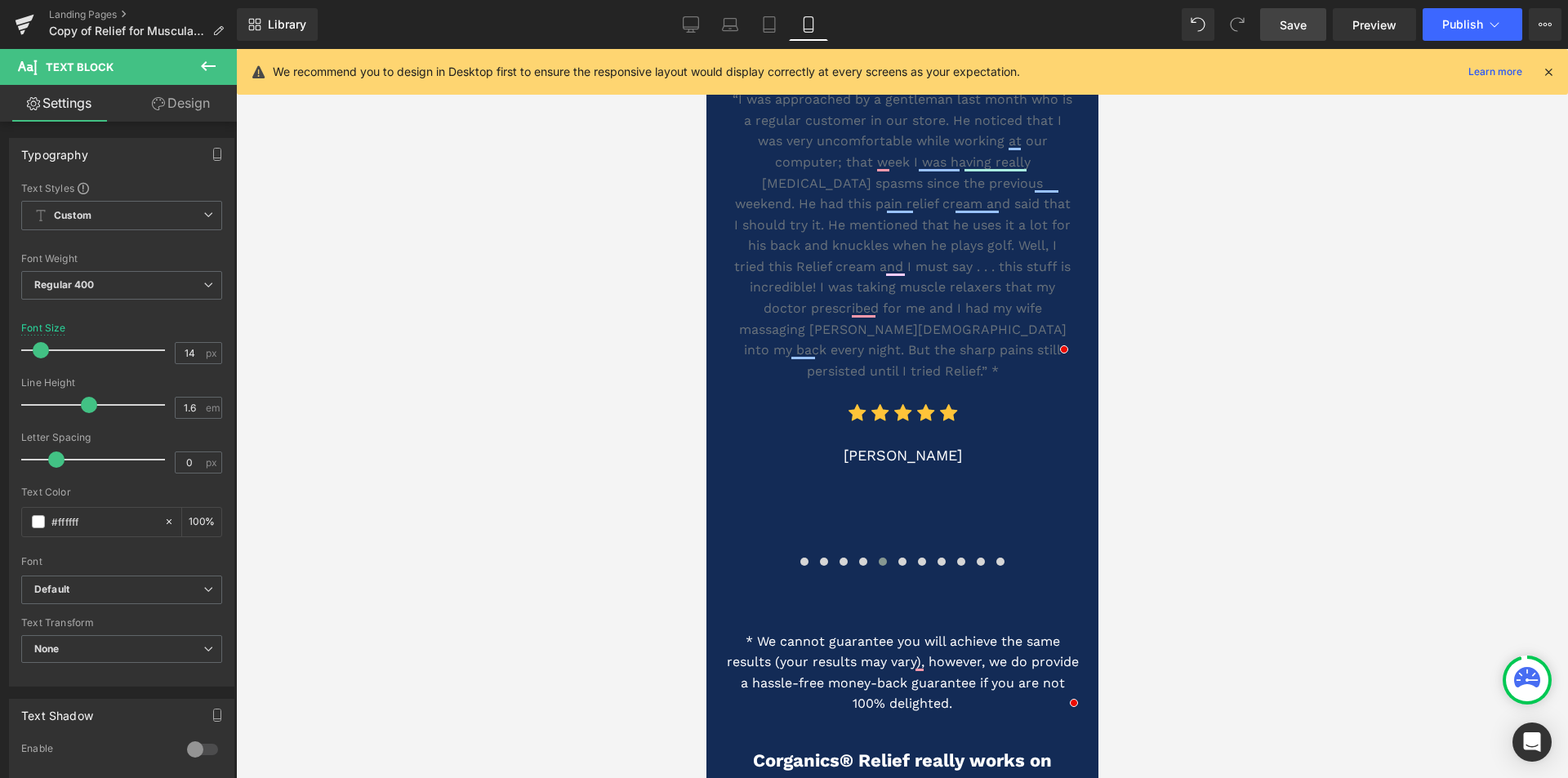
click at [1286, 28] on span "Save" at bounding box center [1293, 24] width 27 height 17
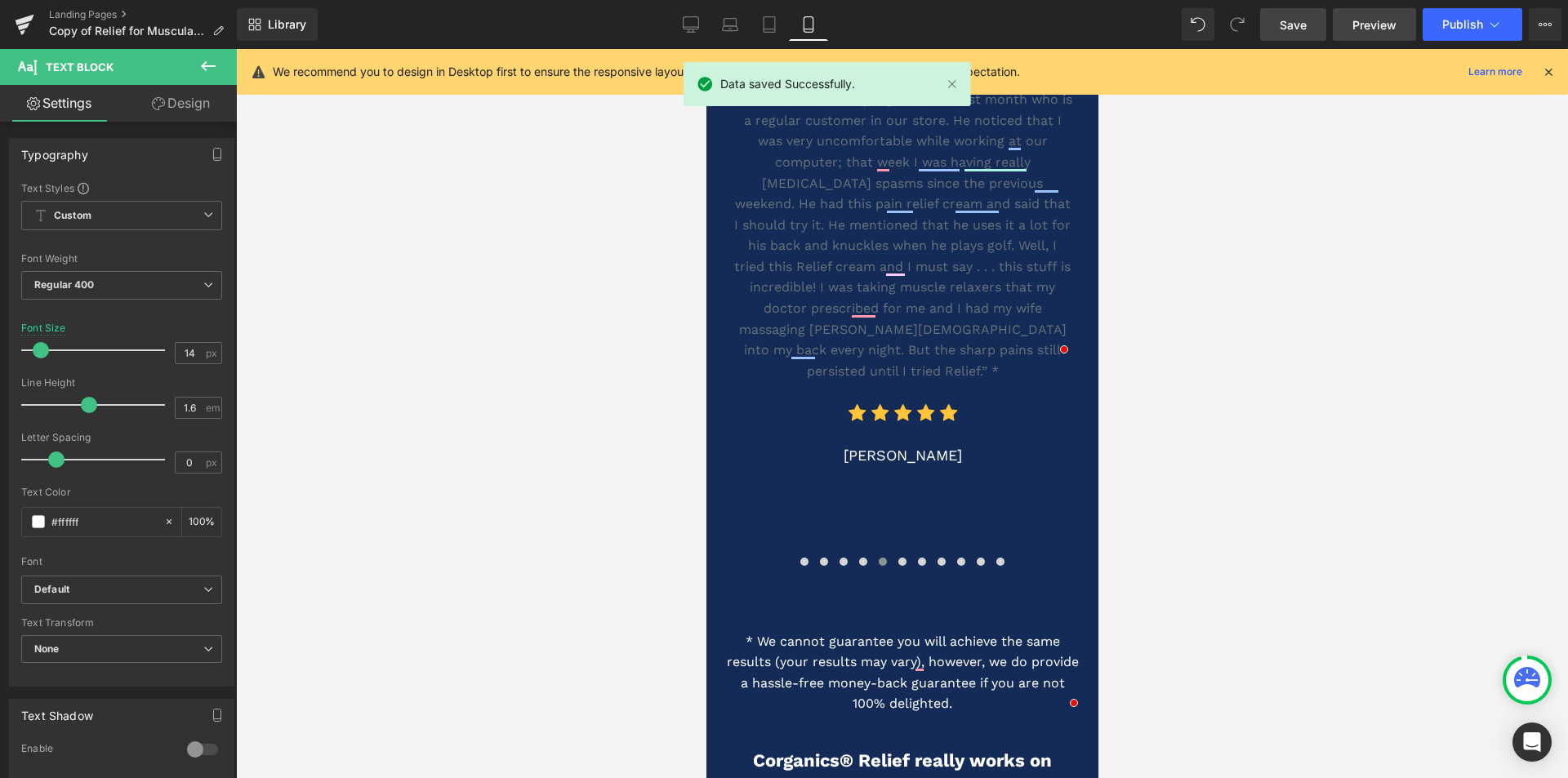
click at [1366, 20] on span "Preview" at bounding box center [1374, 24] width 44 height 17
